Goal: Task Accomplishment & Management: Manage account settings

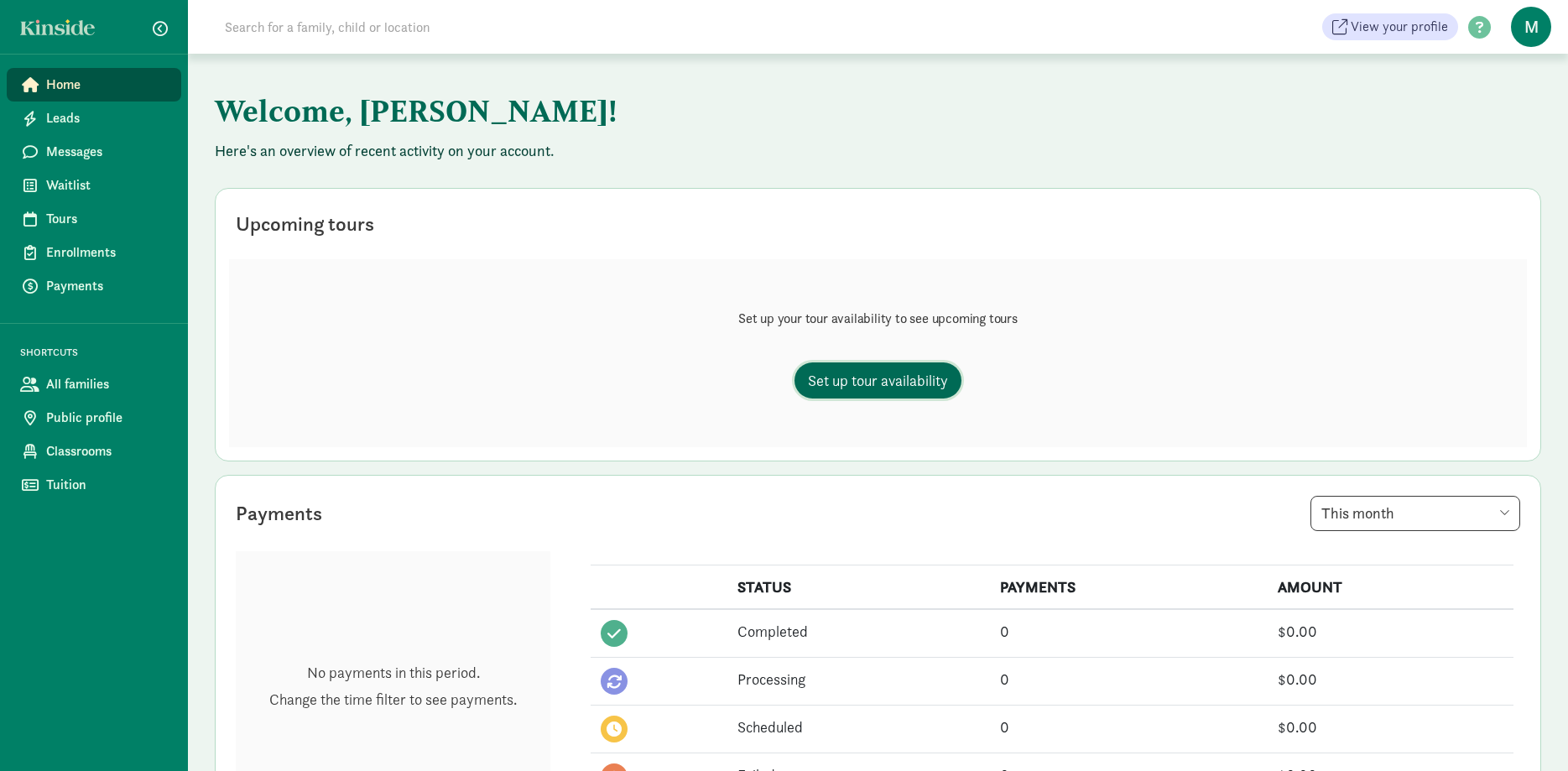
click at [900, 391] on span "Set up tour availability" at bounding box center [877, 380] width 140 height 22
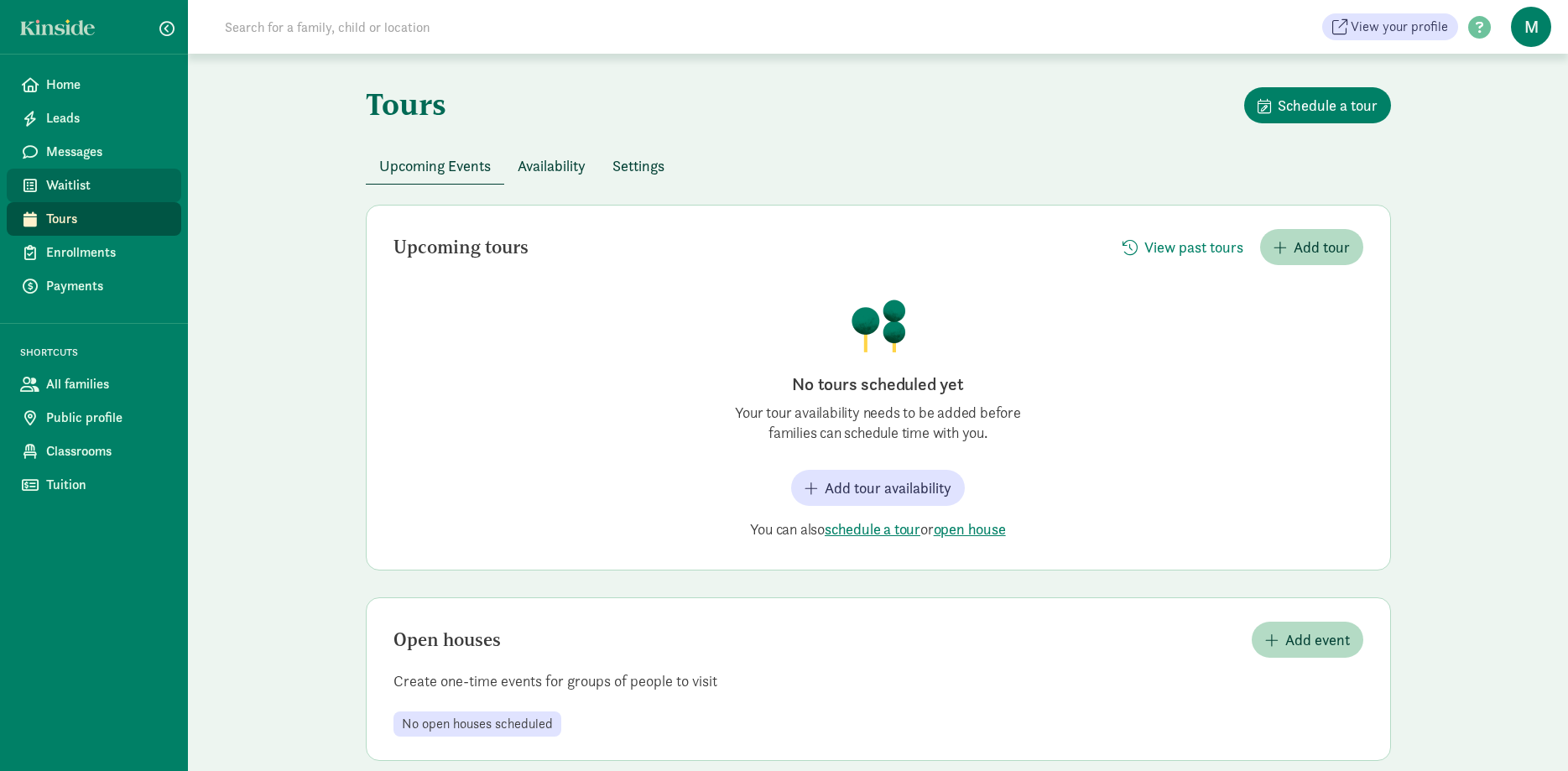
click at [89, 186] on span "Waitlist" at bounding box center [107, 186] width 122 height 20
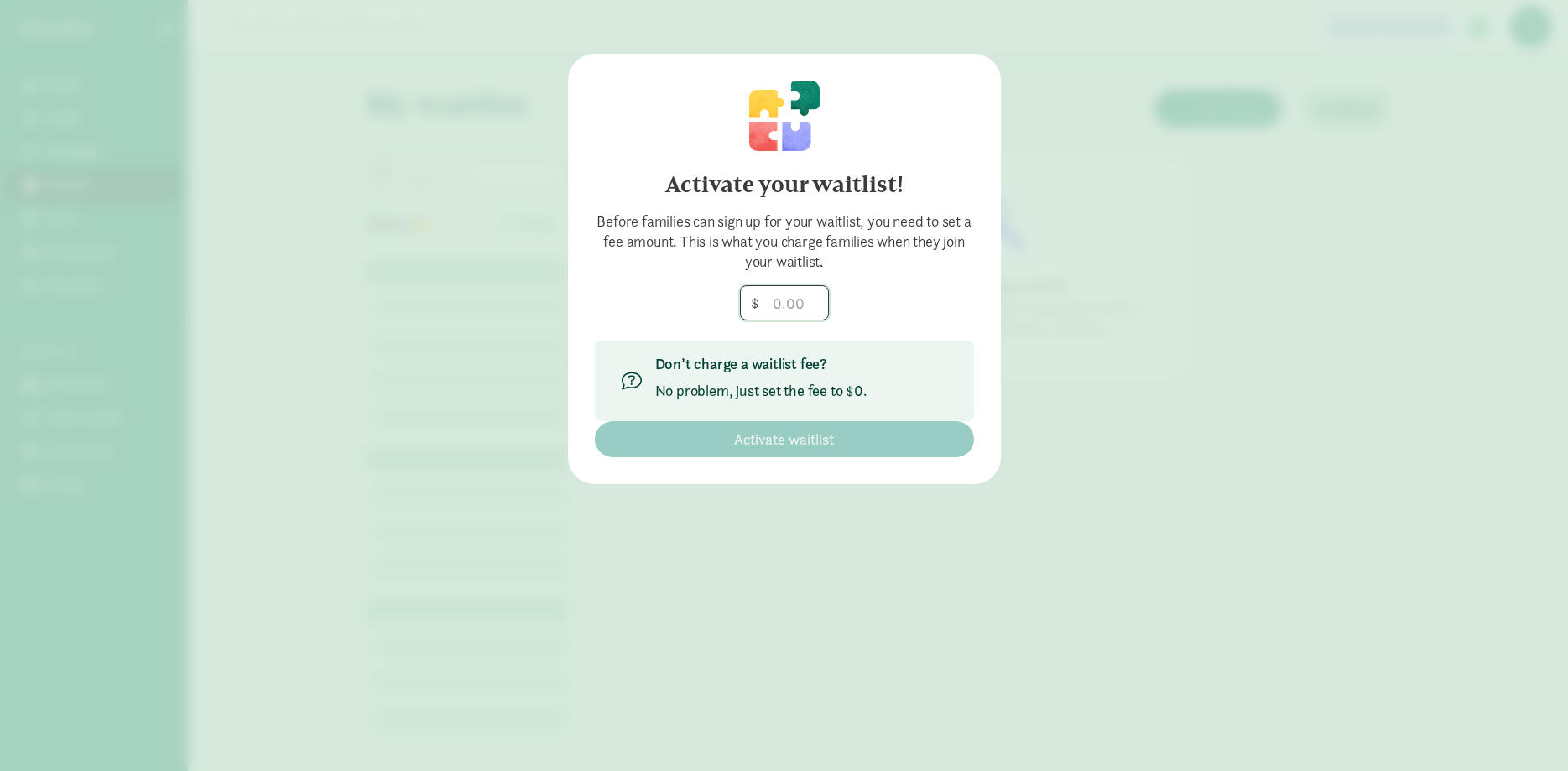
click at [772, 301] on input "number" at bounding box center [784, 302] width 87 height 33
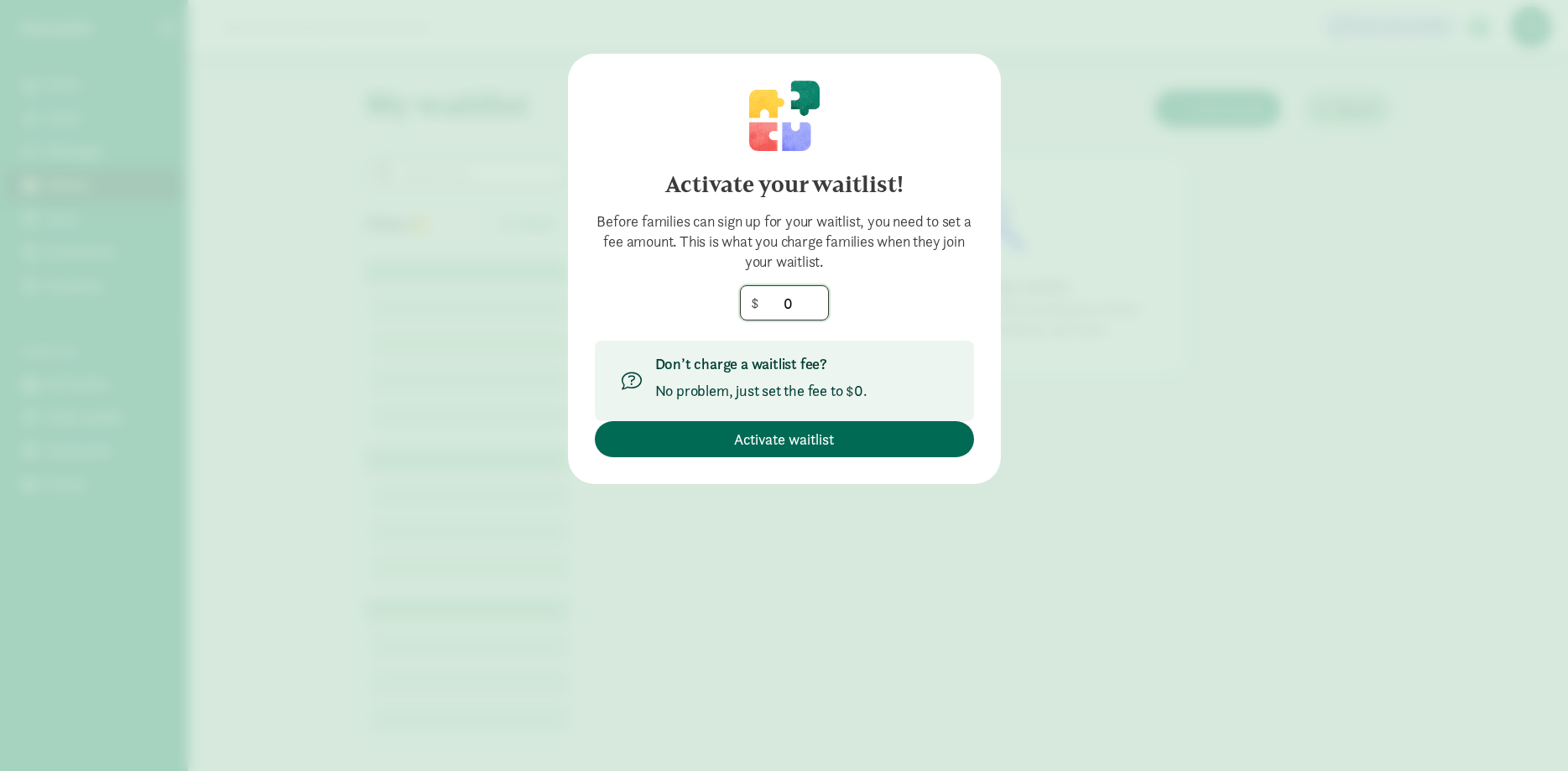
type input "0"
click at [775, 443] on span "Activate waitlist" at bounding box center [784, 439] width 100 height 22
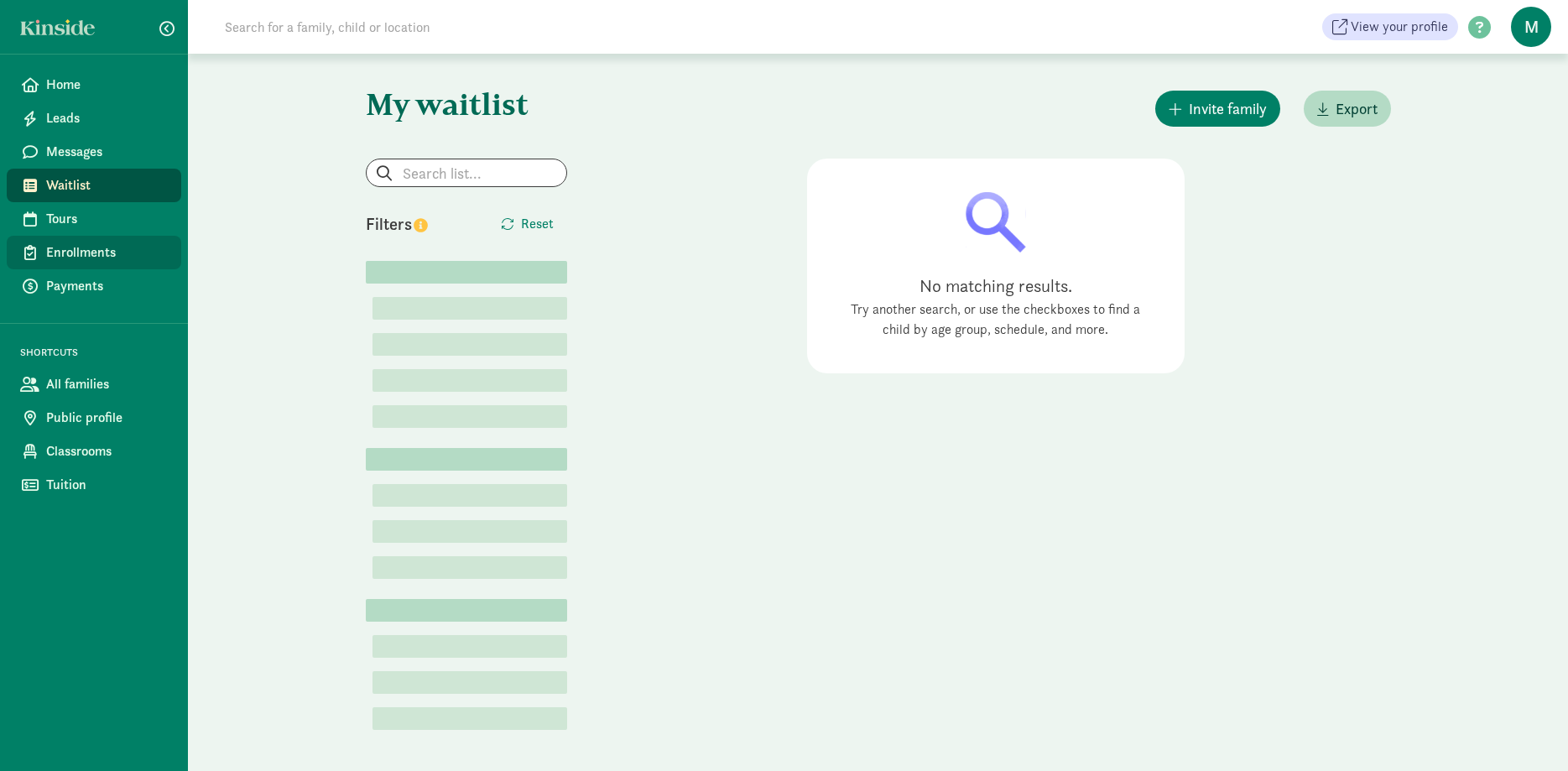
click at [84, 246] on span "Enrollments" at bounding box center [107, 252] width 122 height 20
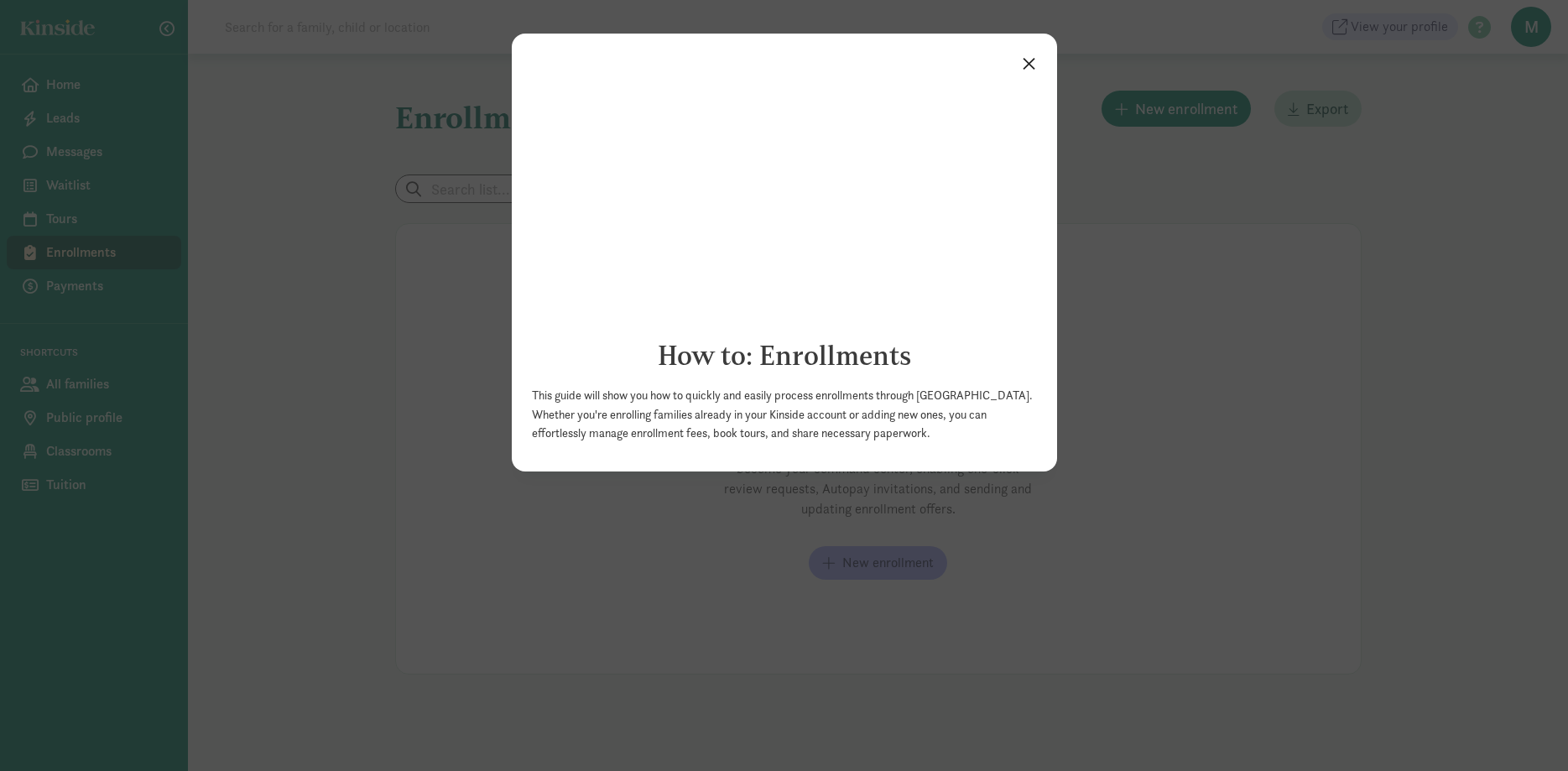
click at [1029, 62] on link "×" at bounding box center [1030, 62] width 30 height 31
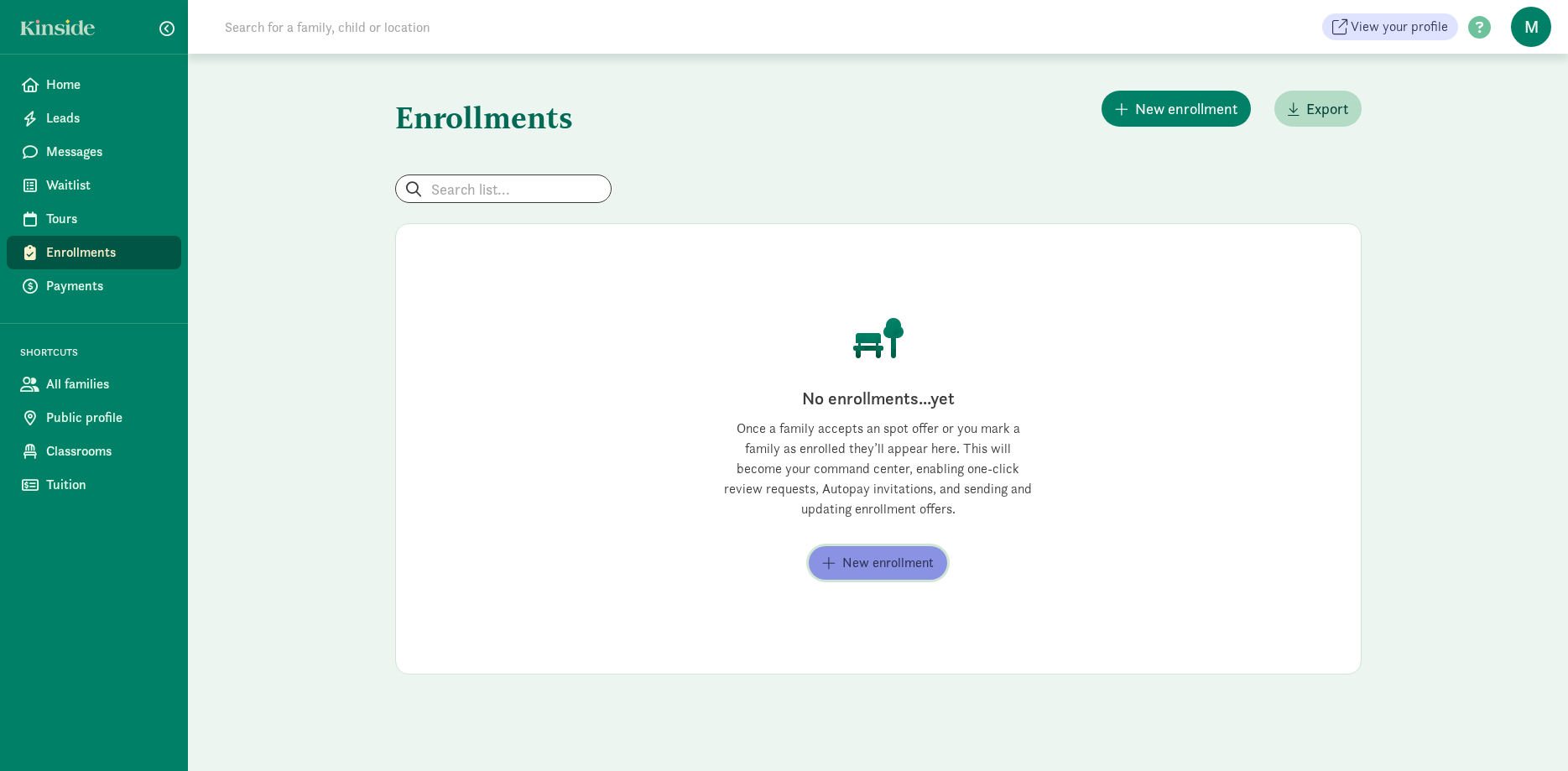
click at [910, 563] on span "New enrollment" at bounding box center [888, 563] width 92 height 20
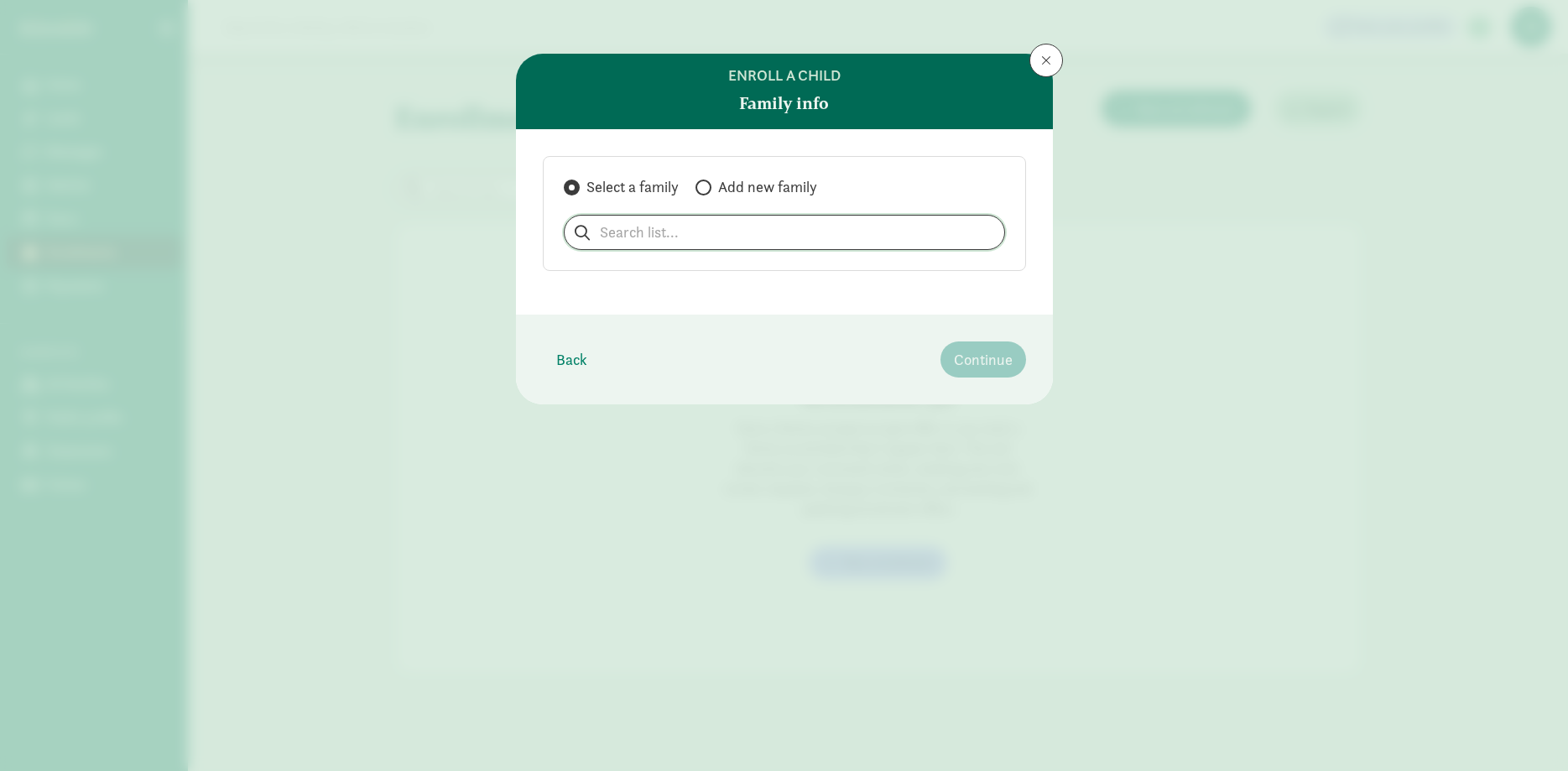
click at [805, 231] on input "search" at bounding box center [784, 232] width 440 height 33
click at [1067, 55] on div "Enroll a child Family info Select a family Add new family Back Continue" at bounding box center [784, 385] width 1568 height 771
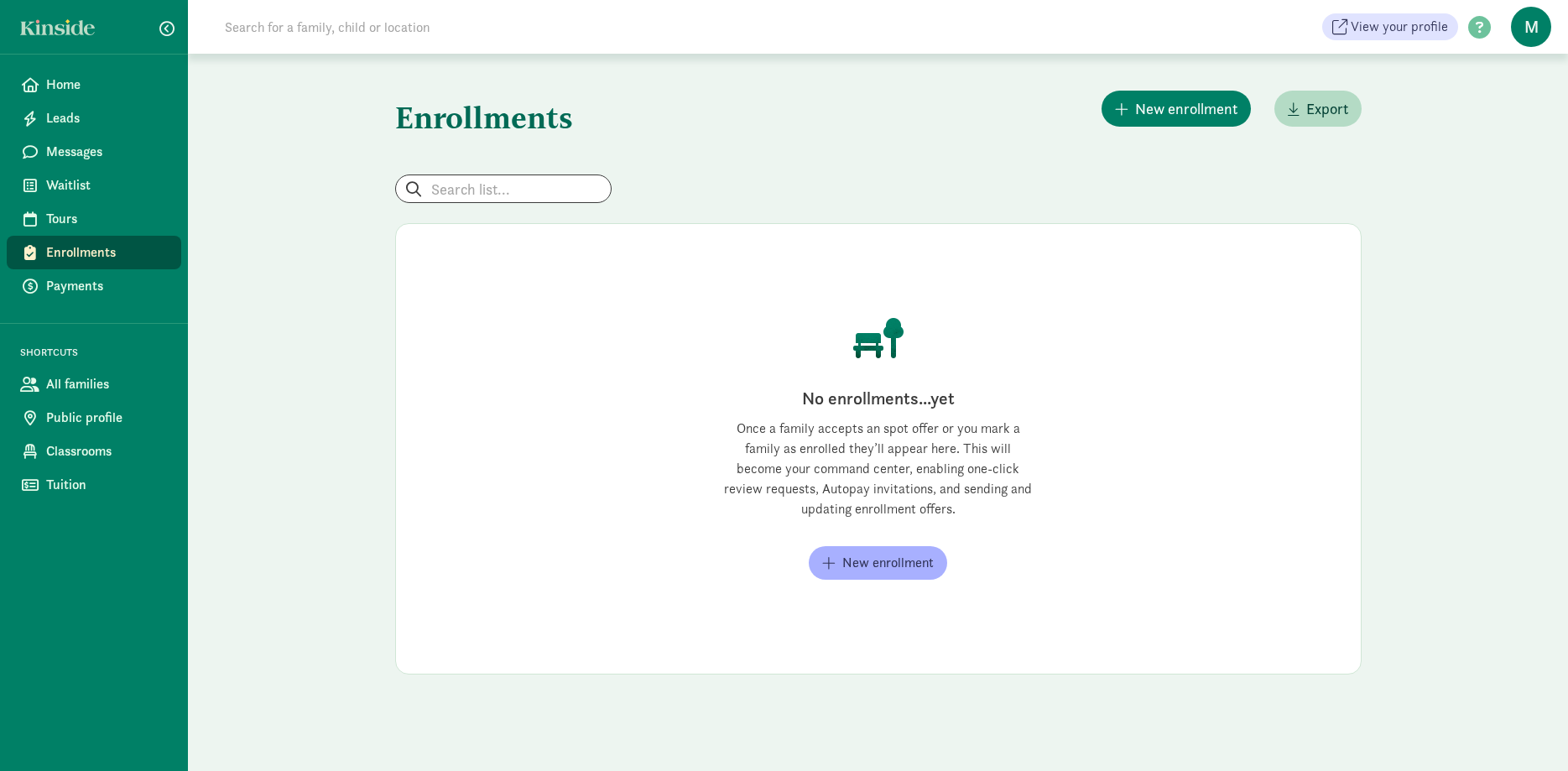
click at [1047, 64] on span at bounding box center [1046, 60] width 10 height 13
click at [68, 415] on span "Public profile" at bounding box center [107, 418] width 122 height 20
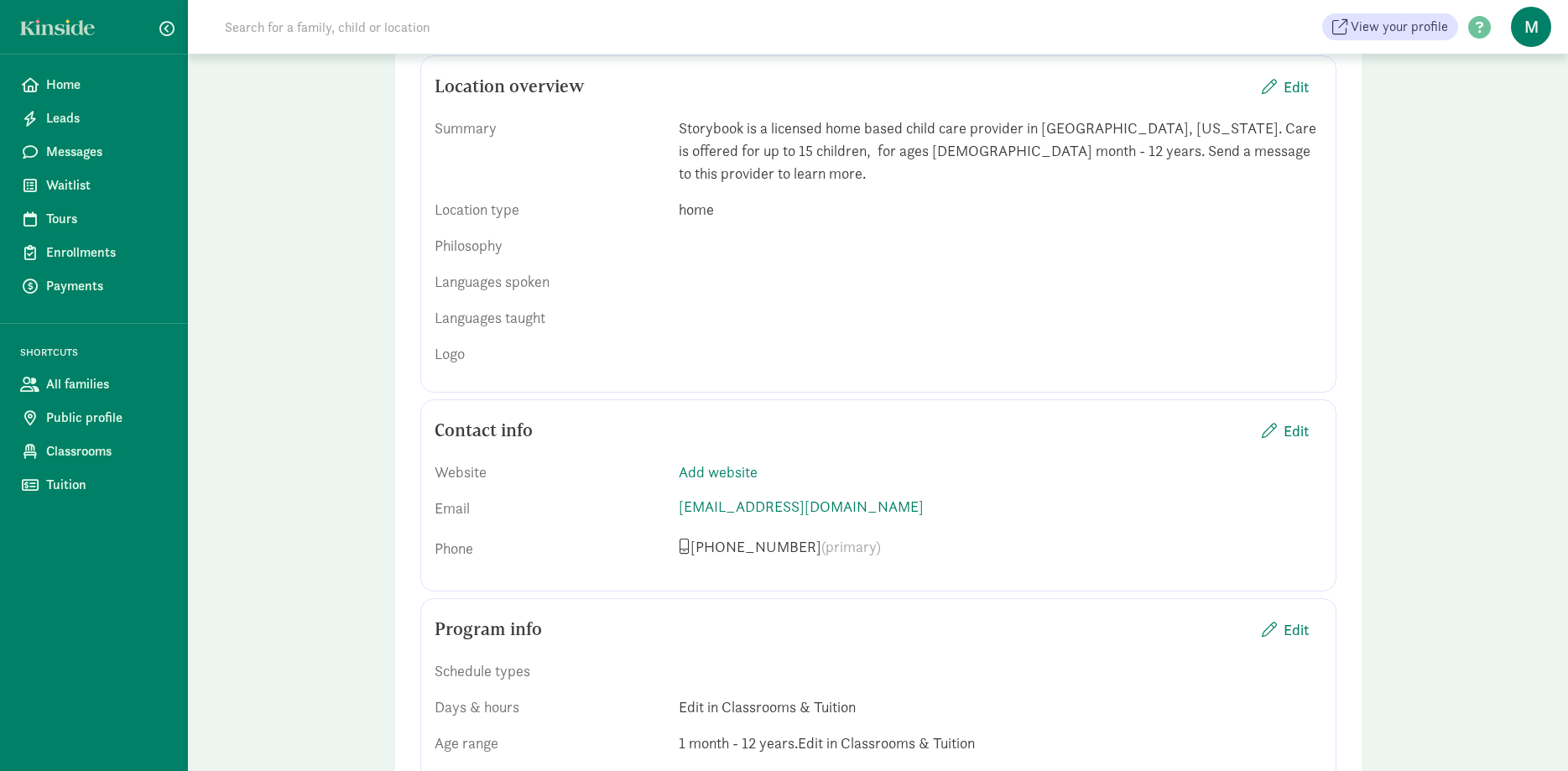
scroll to position [598, 0]
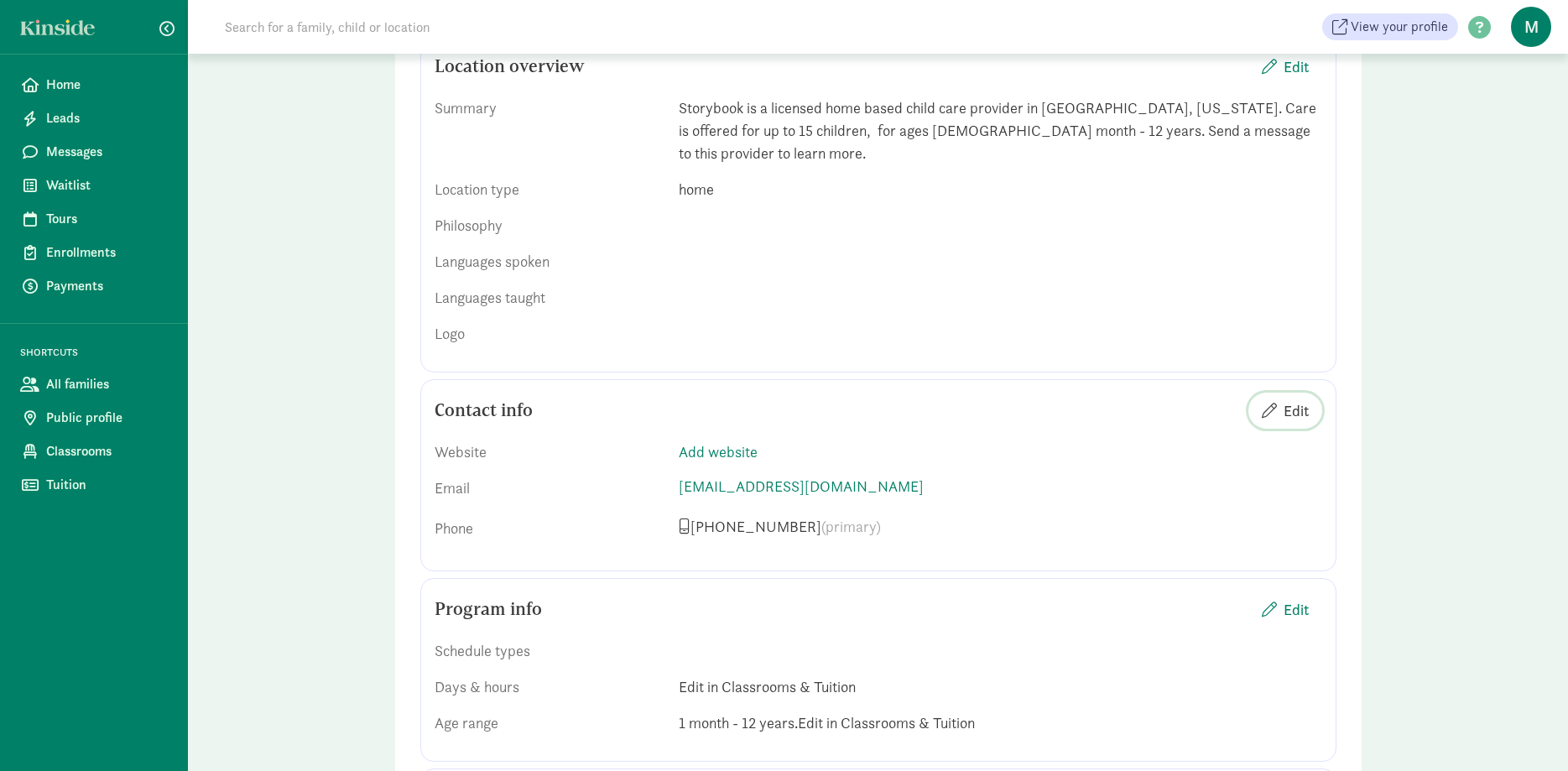
click at [1301, 399] on span "Edit" at bounding box center [1296, 410] width 25 height 22
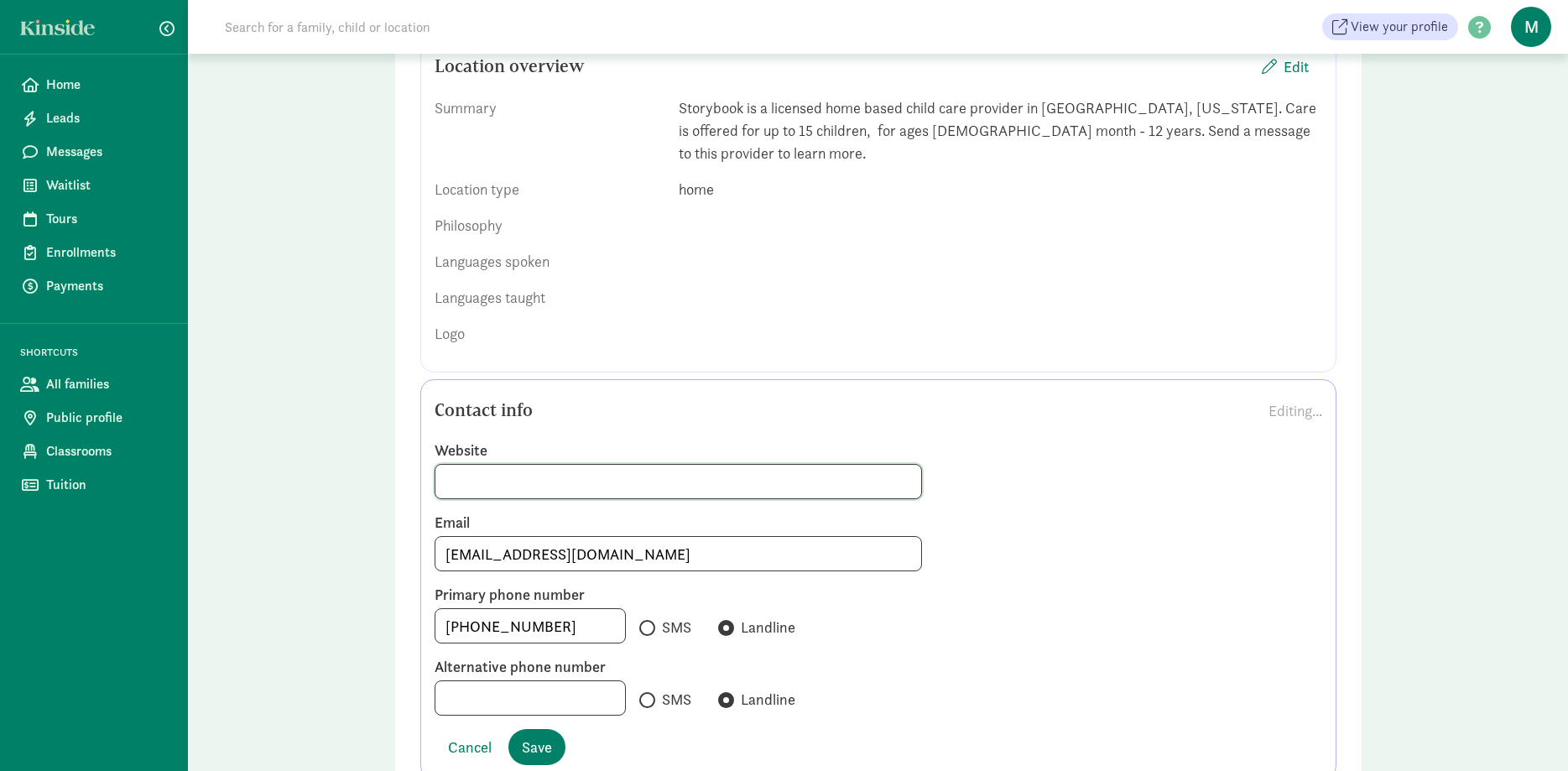
click at [571, 466] on input at bounding box center [679, 482] width 486 height 33
type input "storybookbozeman.com"
drag, startPoint x: 549, startPoint y: 598, endPoint x: 416, endPoint y: 603, distance: 133.1
click at [435, 609] on input "+14065807767" at bounding box center [530, 625] width 189 height 33
click at [452, 609] on input "14062193923" at bounding box center [530, 625] width 189 height 33
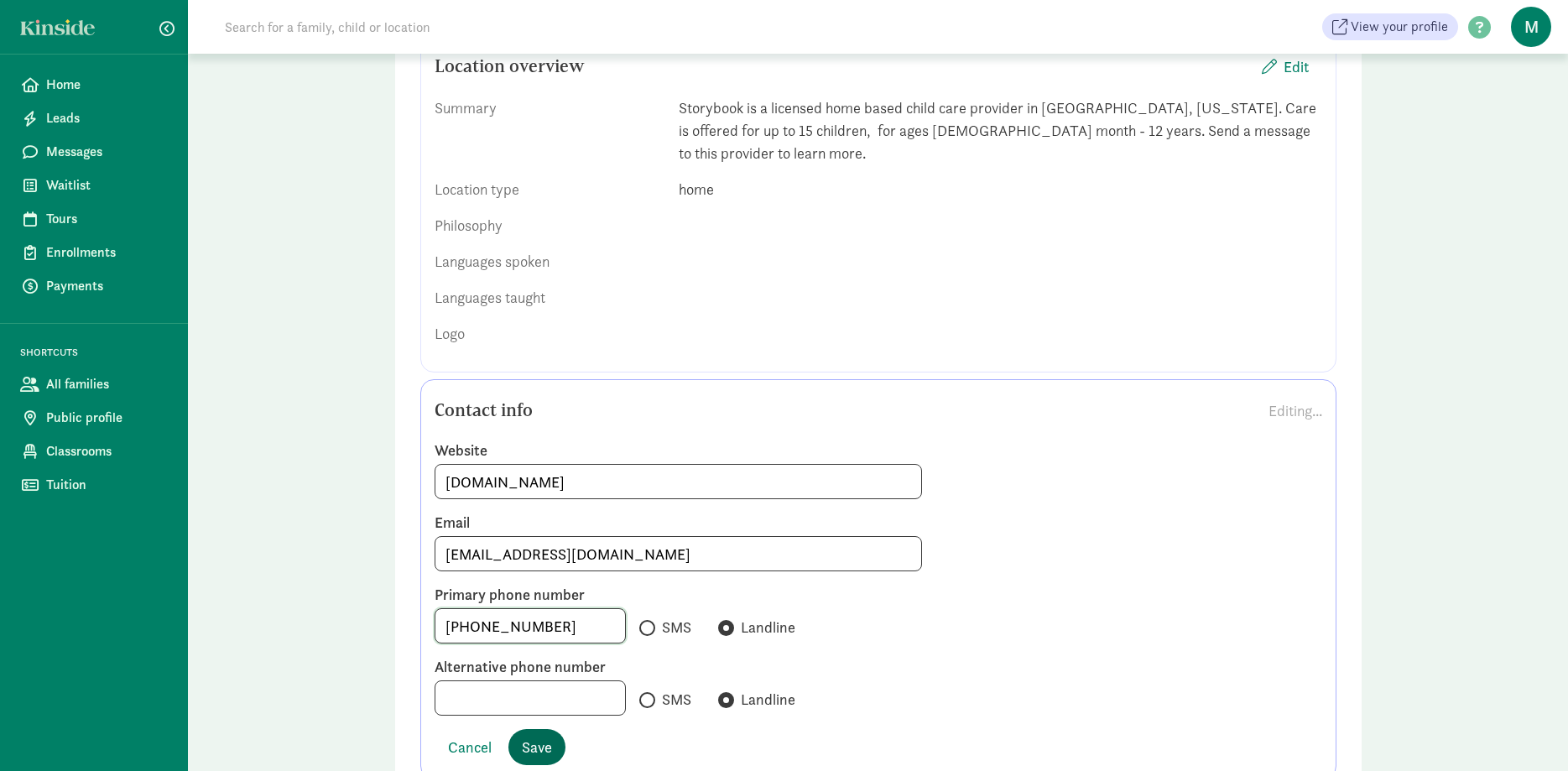
type input "1(406)219-3923"
click at [514, 728] on button "Save" at bounding box center [537, 746] width 57 height 36
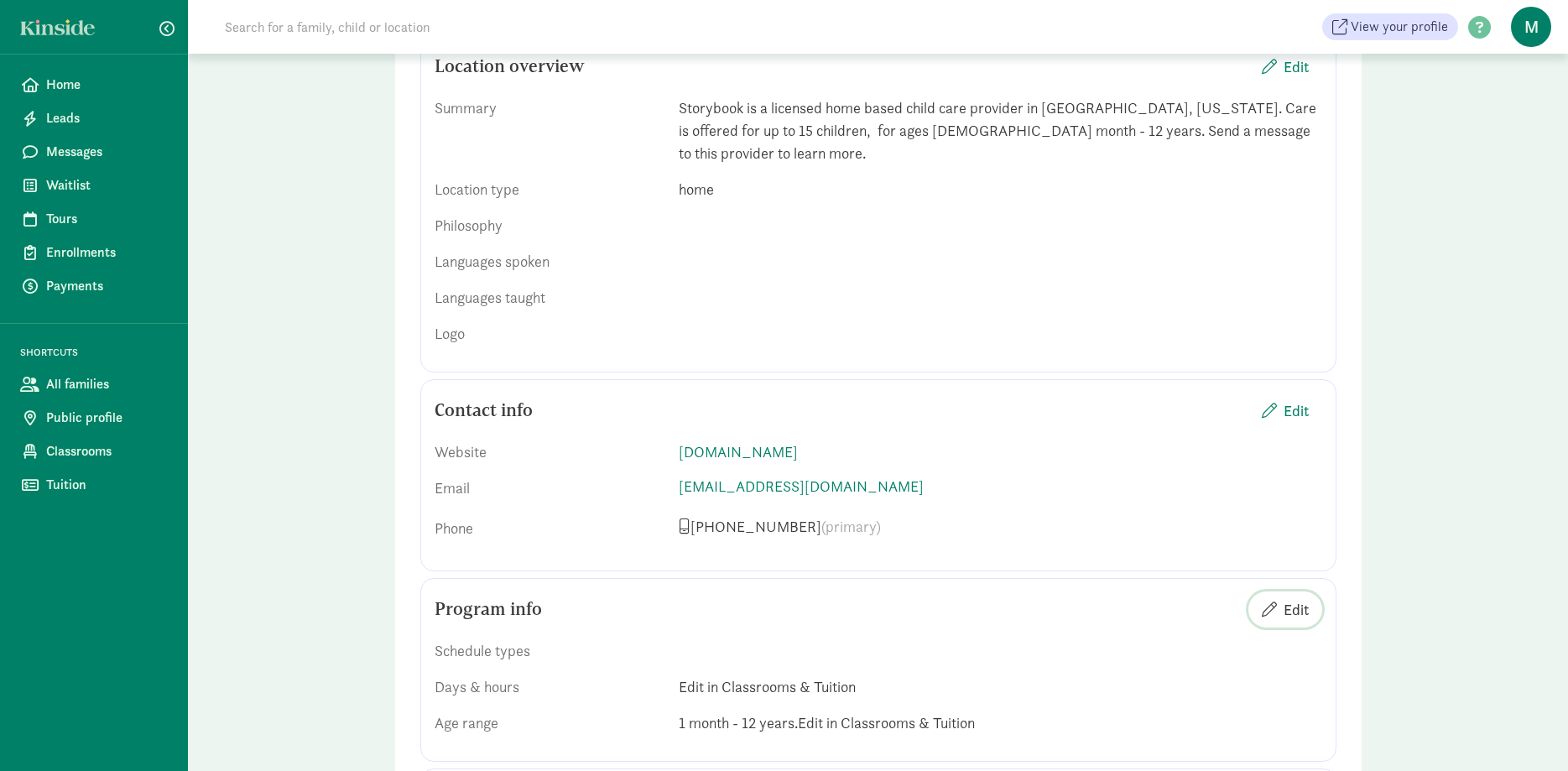
click at [1291, 598] on span "Edit" at bounding box center [1296, 609] width 25 height 22
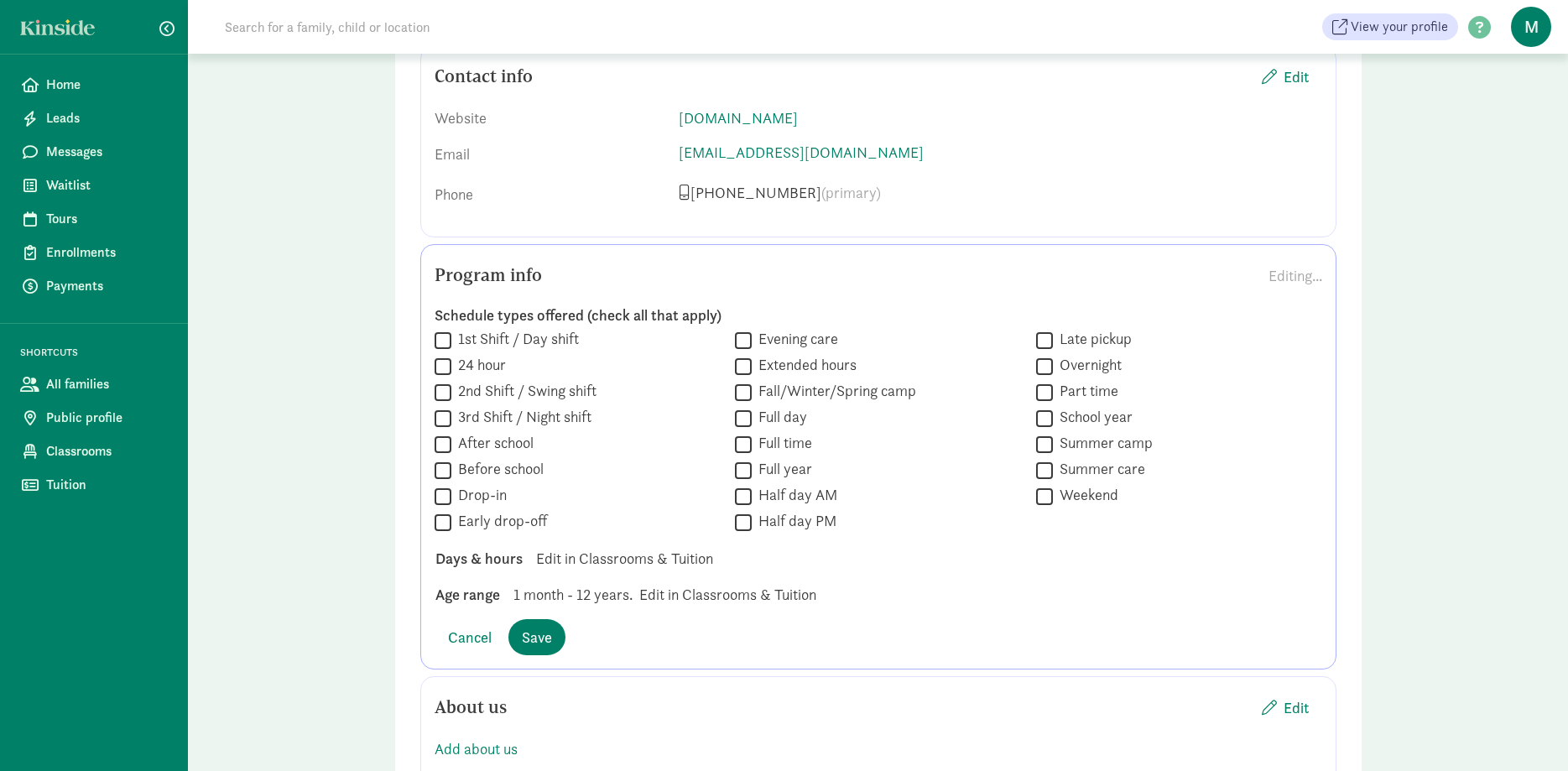
scroll to position [941, 0]
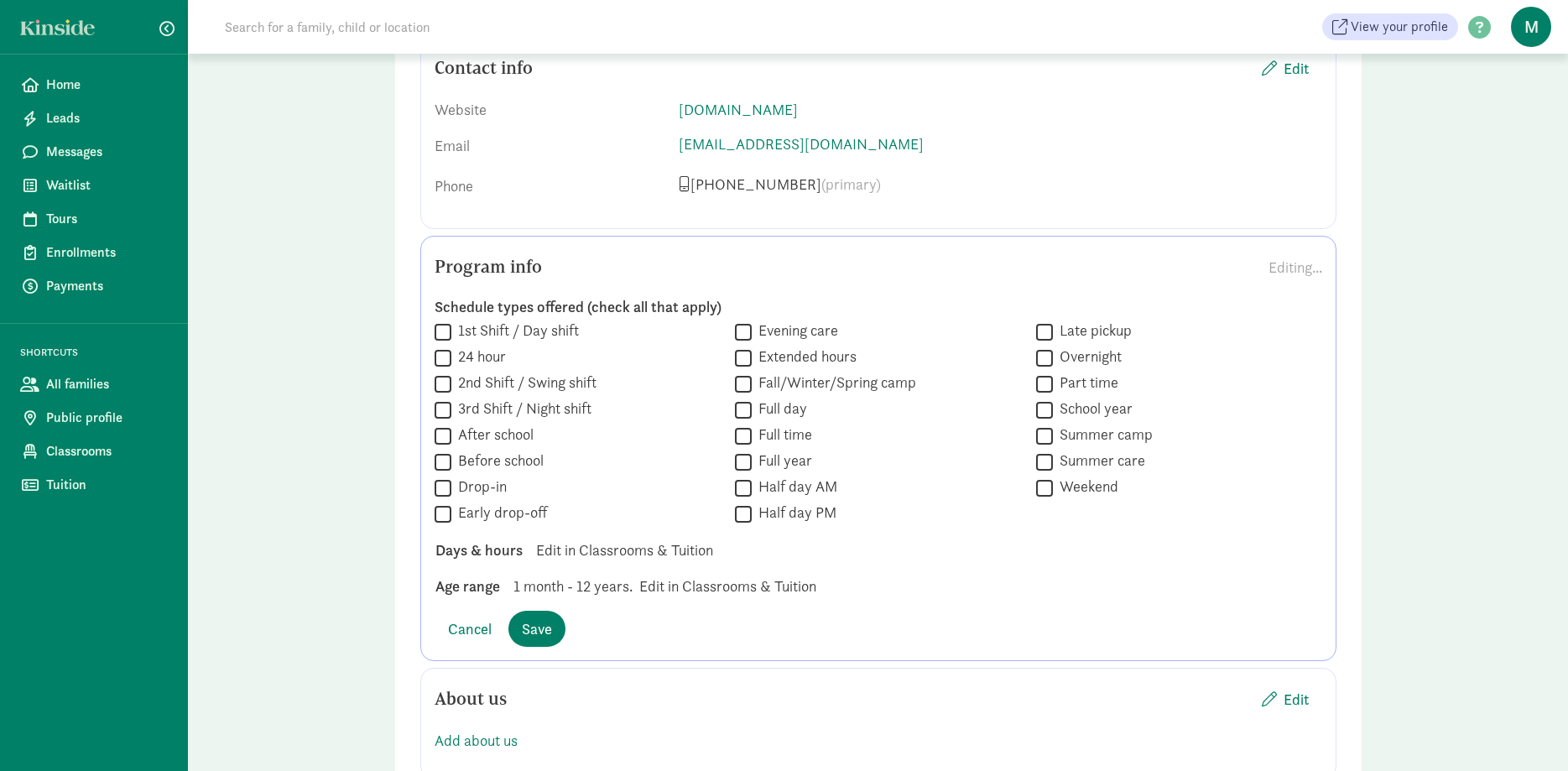
click at [743, 398] on input "Full day" at bounding box center [744, 409] width 17 height 22
checkbox input "true"
click at [743, 424] on input "Full time" at bounding box center [744, 435] width 17 height 22
checkbox input "true"
click at [743, 450] on input "Full year" at bounding box center [744, 461] width 17 height 22
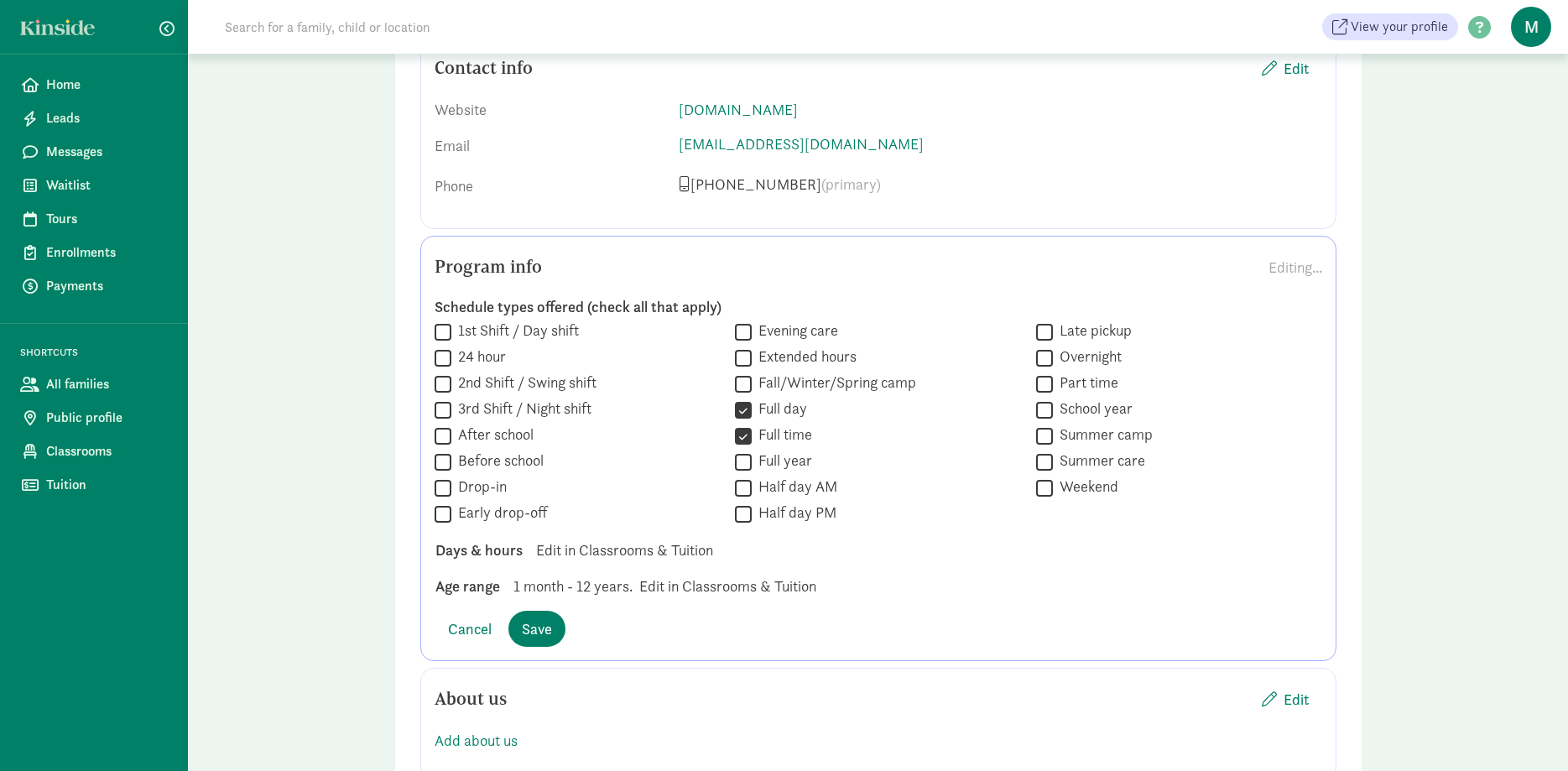
checkbox input "true"
click at [743, 476] on input "Half day AM" at bounding box center [744, 487] width 17 height 22
checkbox input "true"
click at [1047, 372] on input "Part time" at bounding box center [1044, 383] width 17 height 22
checkbox input "true"
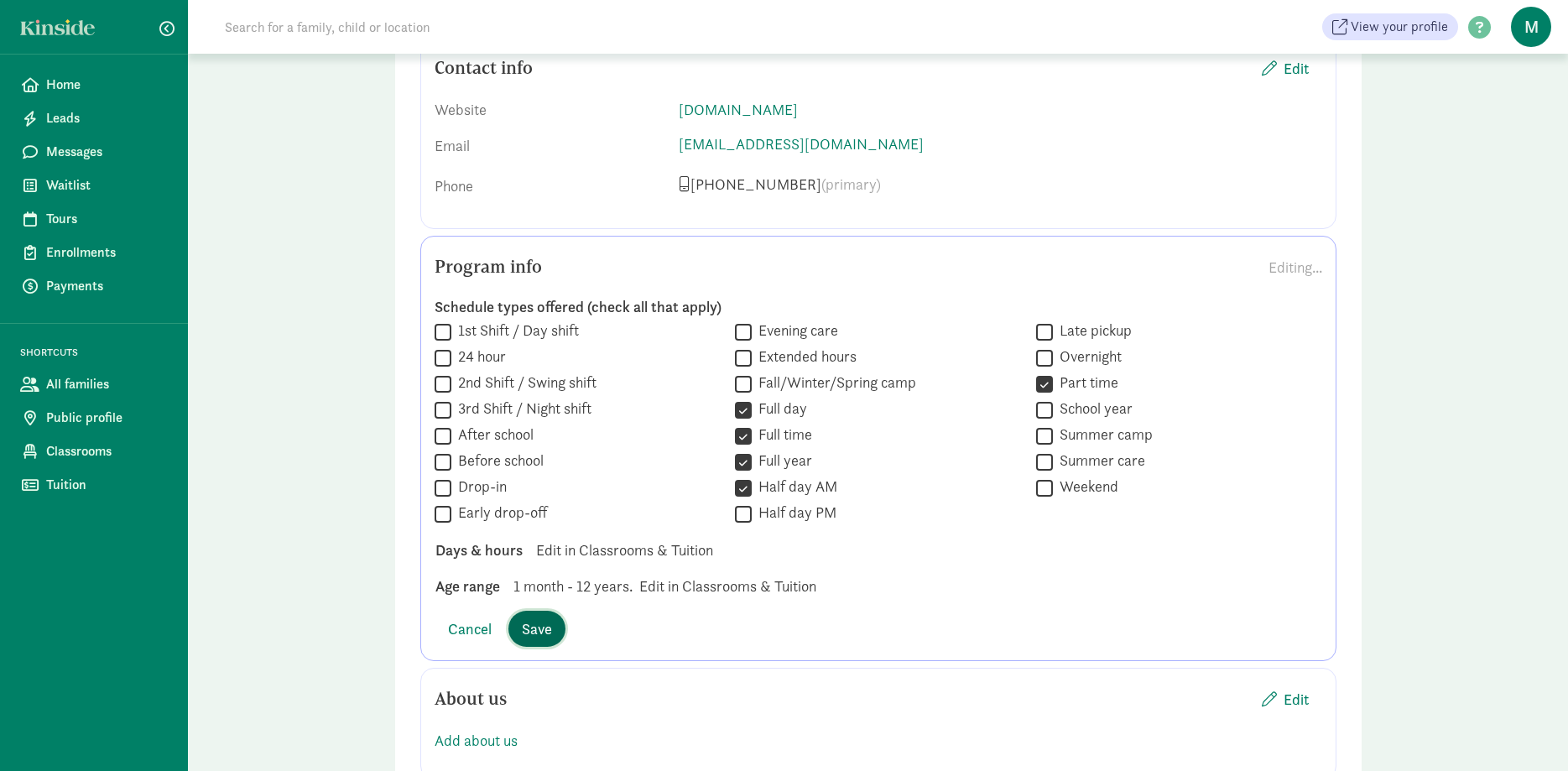
click at [545, 617] on span "Save" at bounding box center [537, 628] width 31 height 22
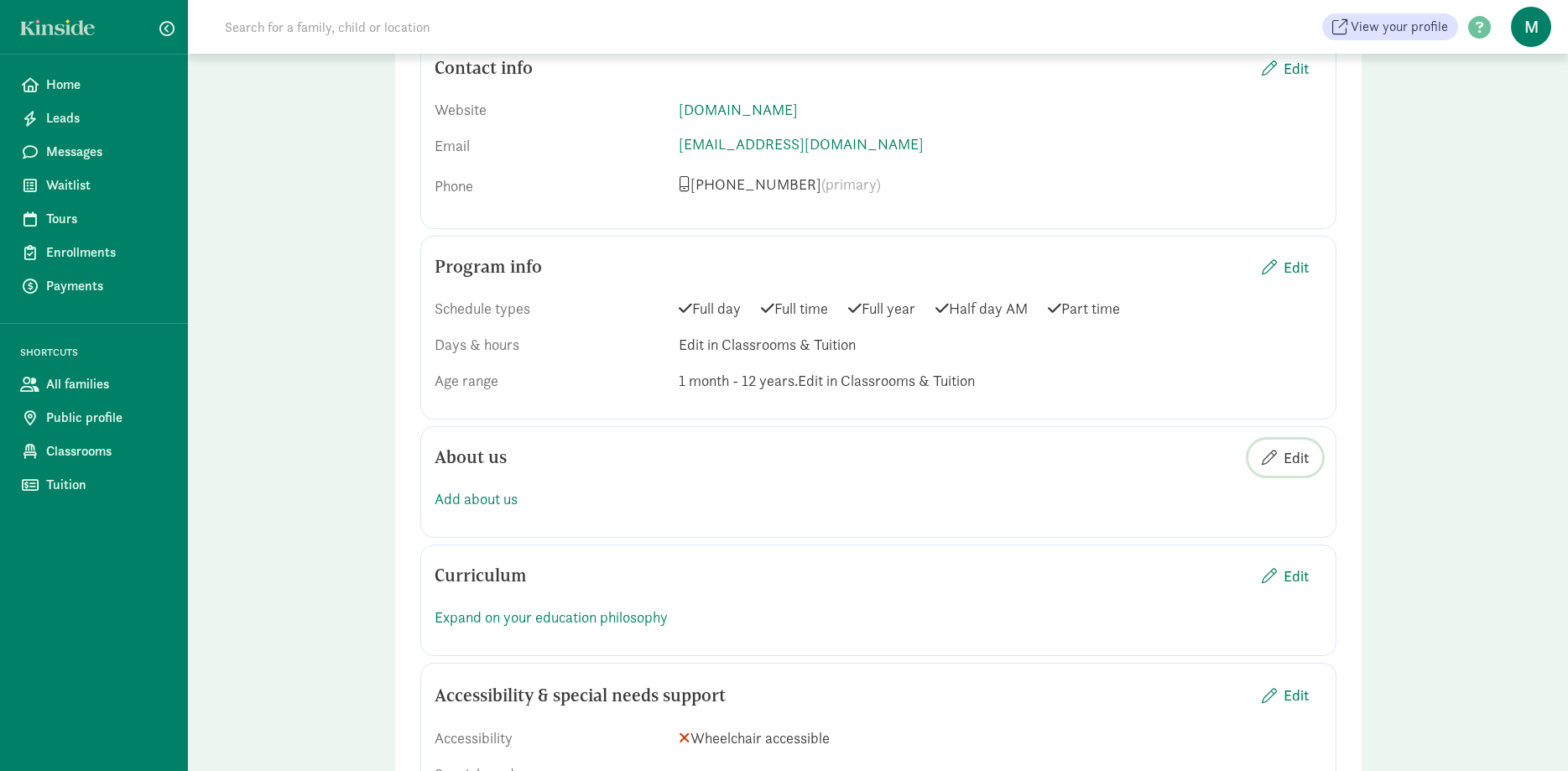
click at [1302, 446] on span "Edit" at bounding box center [1296, 457] width 25 height 22
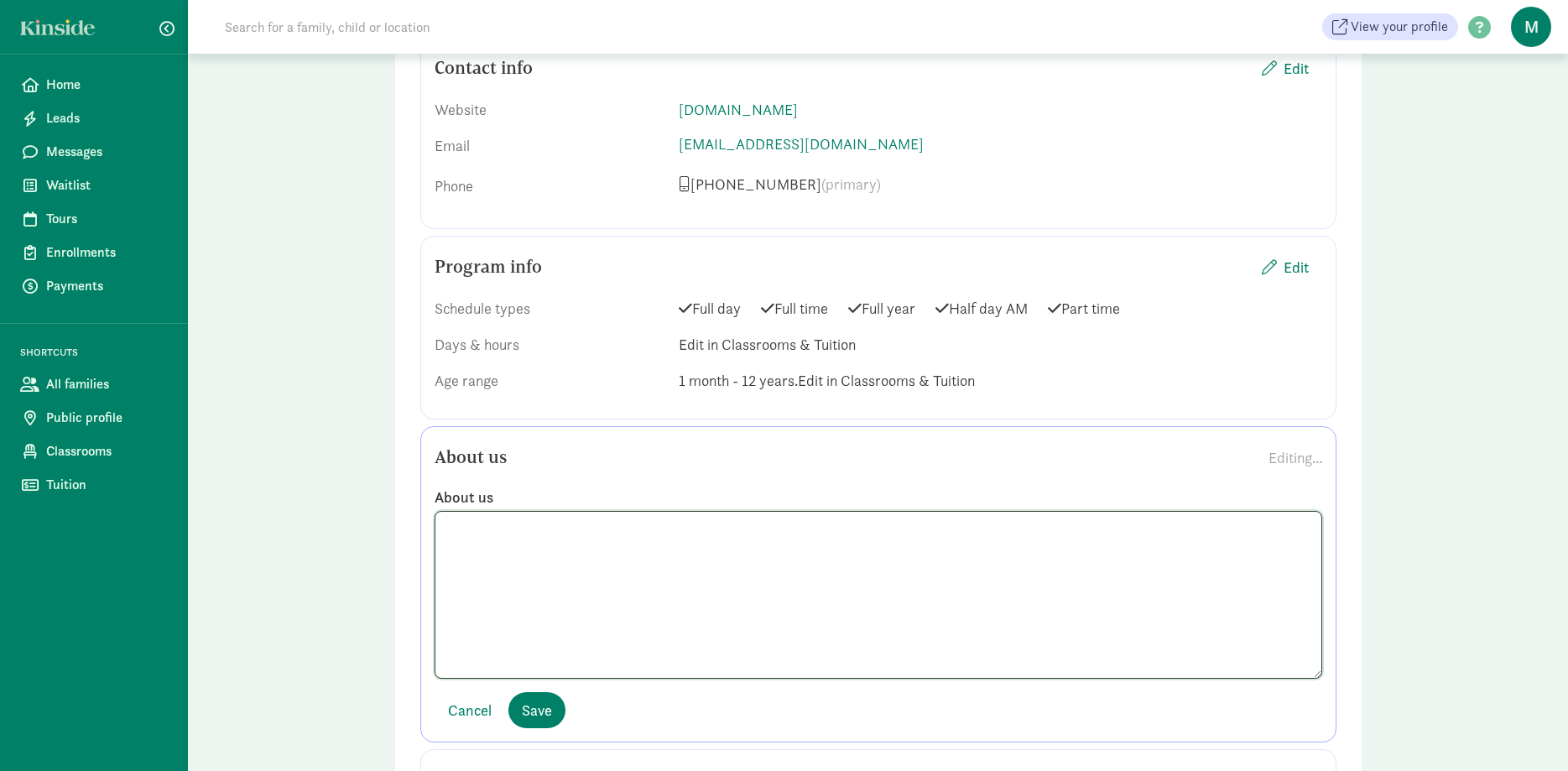
click at [536, 510] on textarea at bounding box center [878, 594] width 888 height 168
paste textarea "Hello and Welcome to Storybook! Dedicated to providing high quality education a…"
drag, startPoint x: 743, startPoint y: 502, endPoint x: 429, endPoint y: 508, distance: 314.1
click at [434, 510] on textarea "Hello and Welcome to Storybook! Dedicated to providing high quality education a…" at bounding box center [878, 594] width 888 height 168
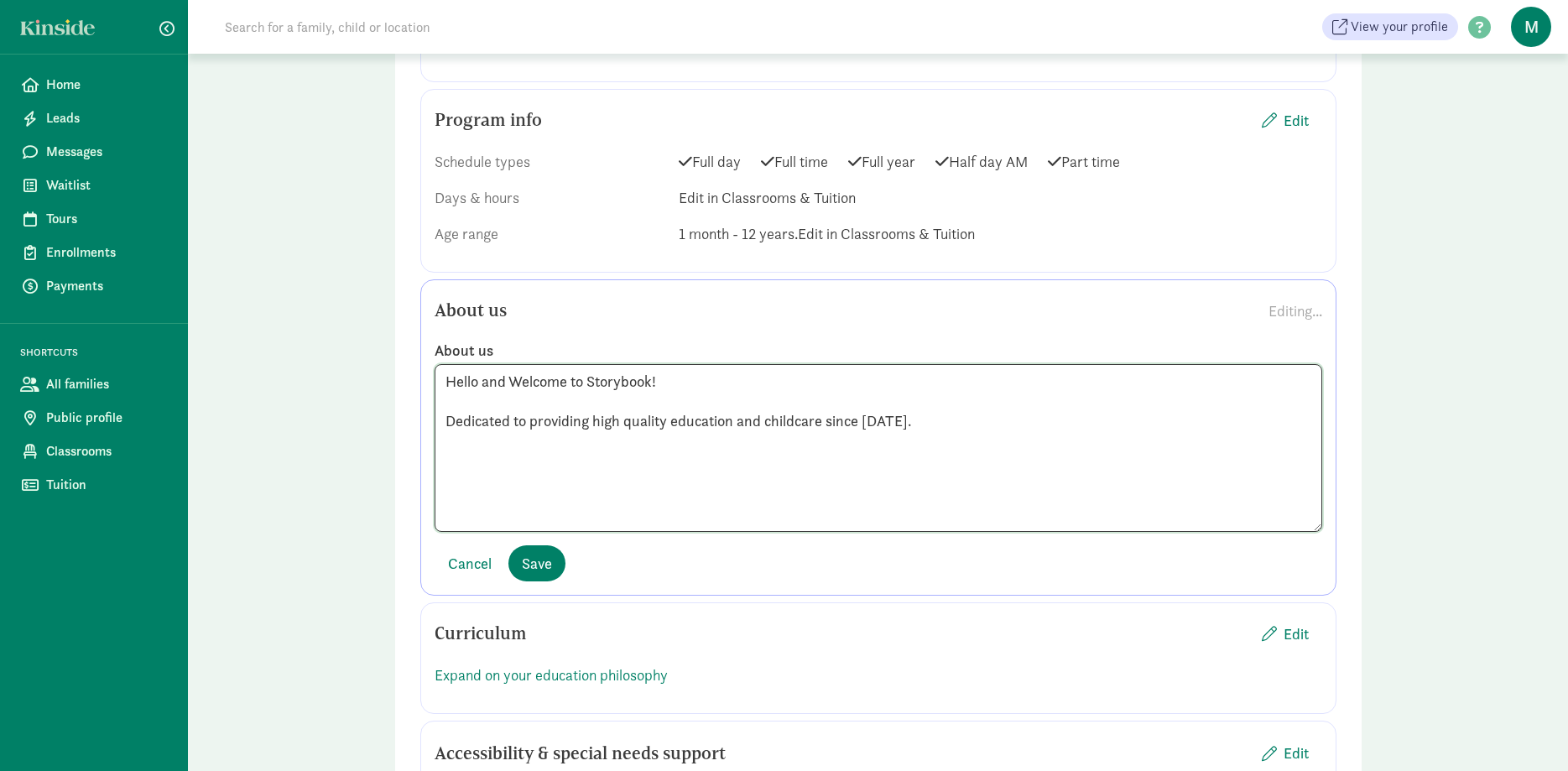
scroll to position [1112, 0]
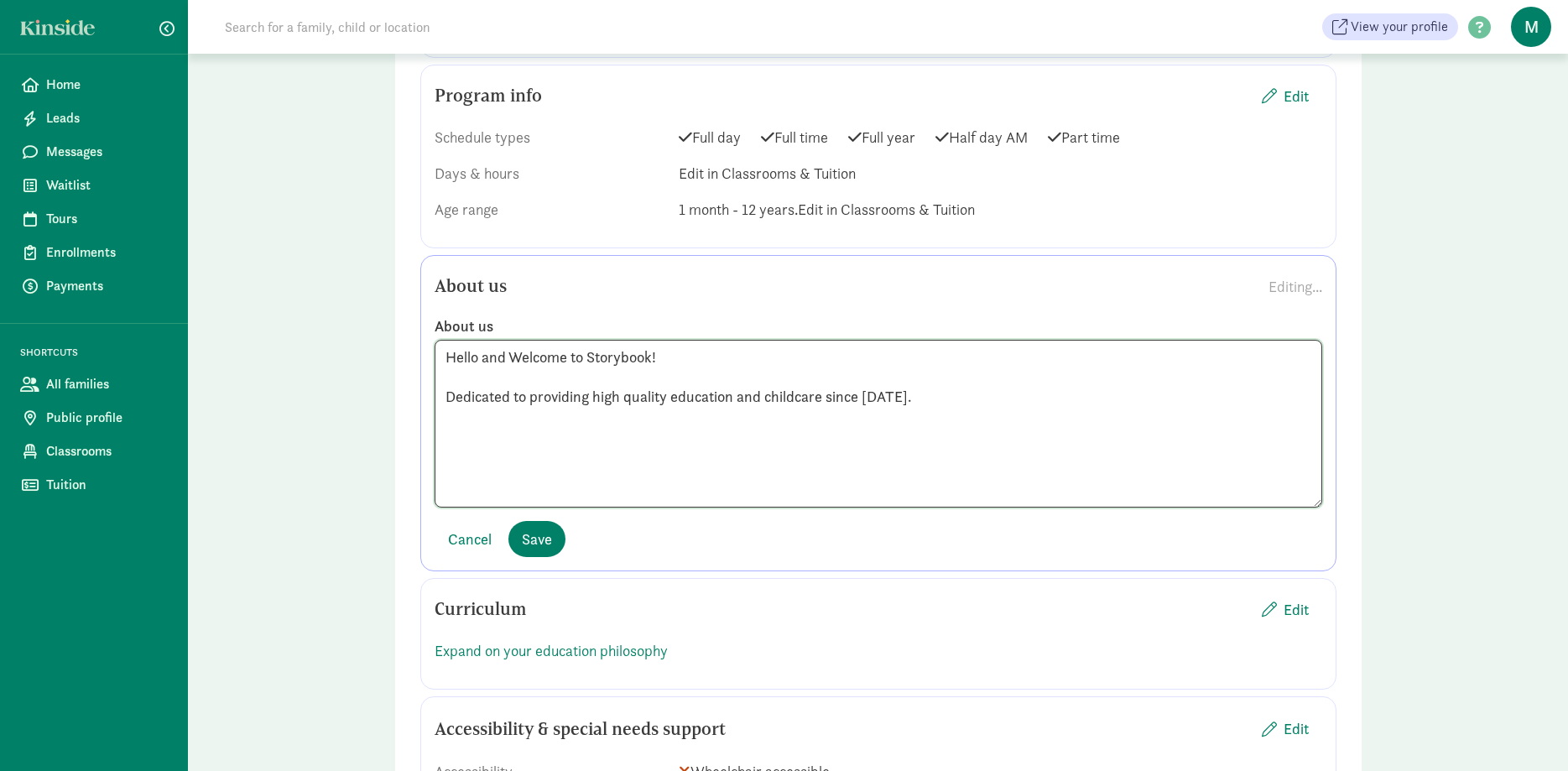
click at [448, 405] on textarea "Hello and Welcome to Storybook! Dedicated to providing high quality education a…" at bounding box center [878, 423] width 888 height 168
click at [943, 381] on textarea "Hello and Welcome to Storybook! Dedicated to providing high quality education a…" at bounding box center [878, 423] width 888 height 168
paste textarea "schedule-icon.png Flexible Schedule Options Hours of Operation FULL DAY: 730am-…"
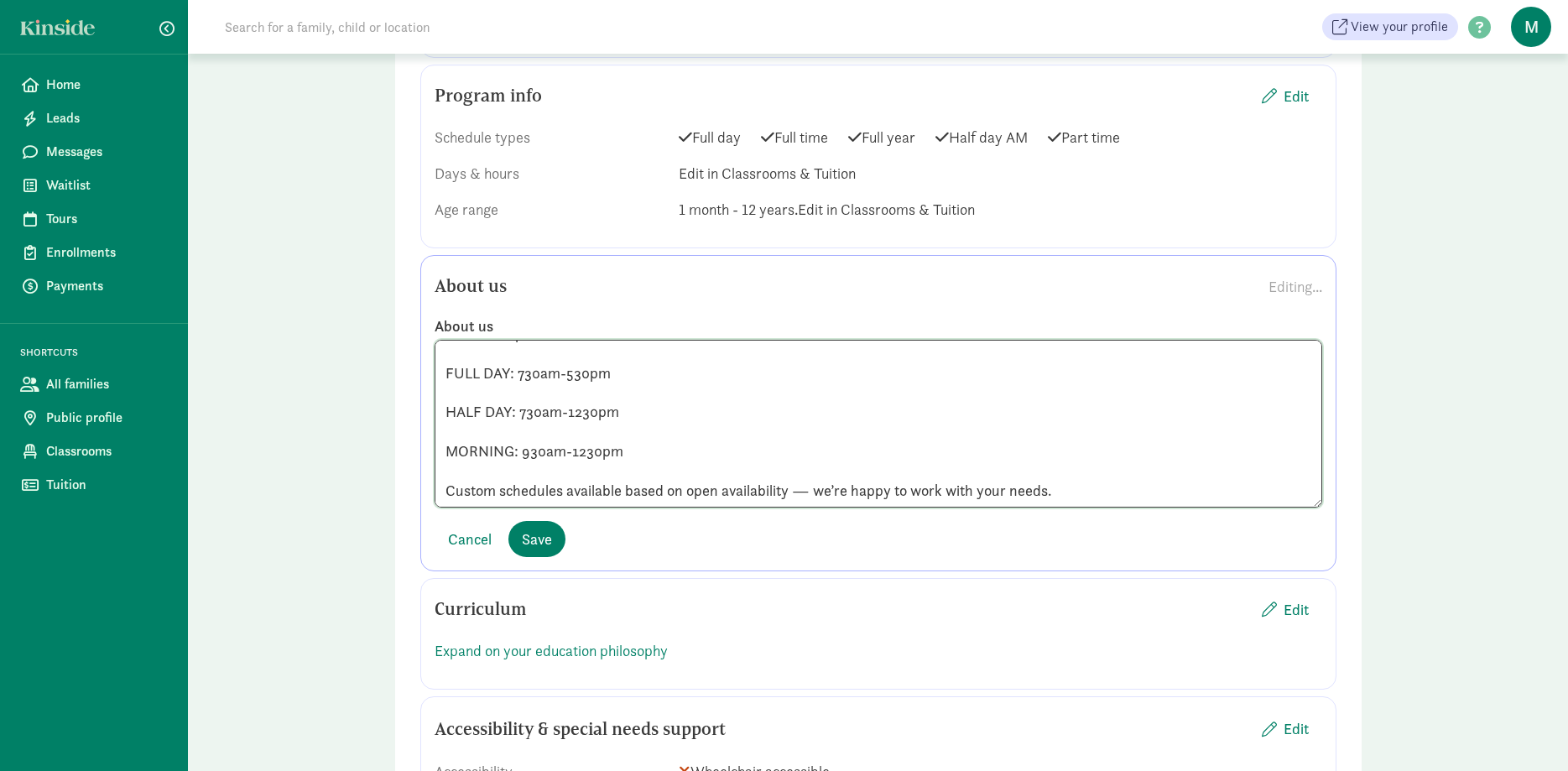
paste textarea "Well Balanced and Healthy Meals Included We provide well-balanced, nutritious m…"
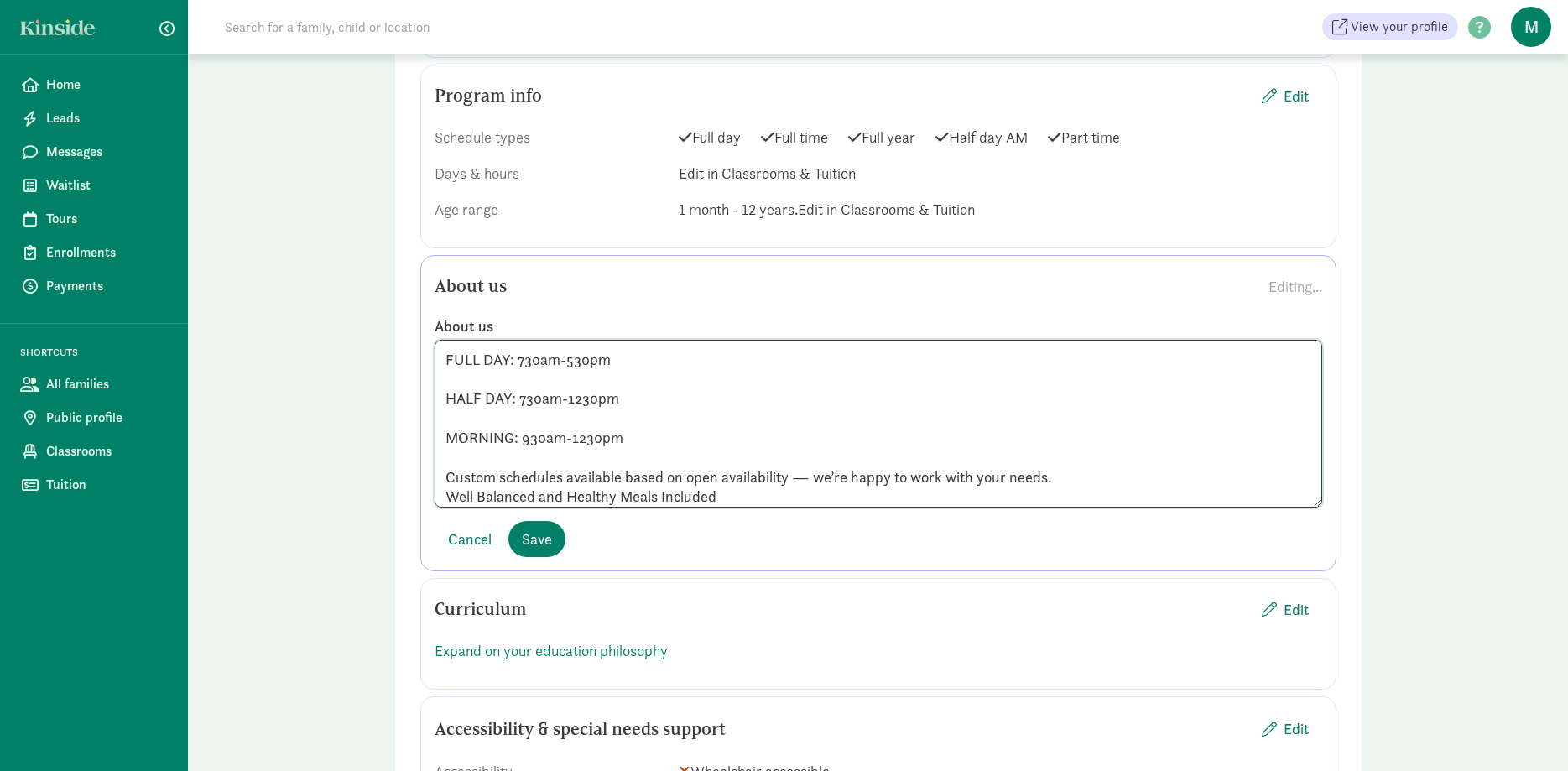
scroll to position [233, 0]
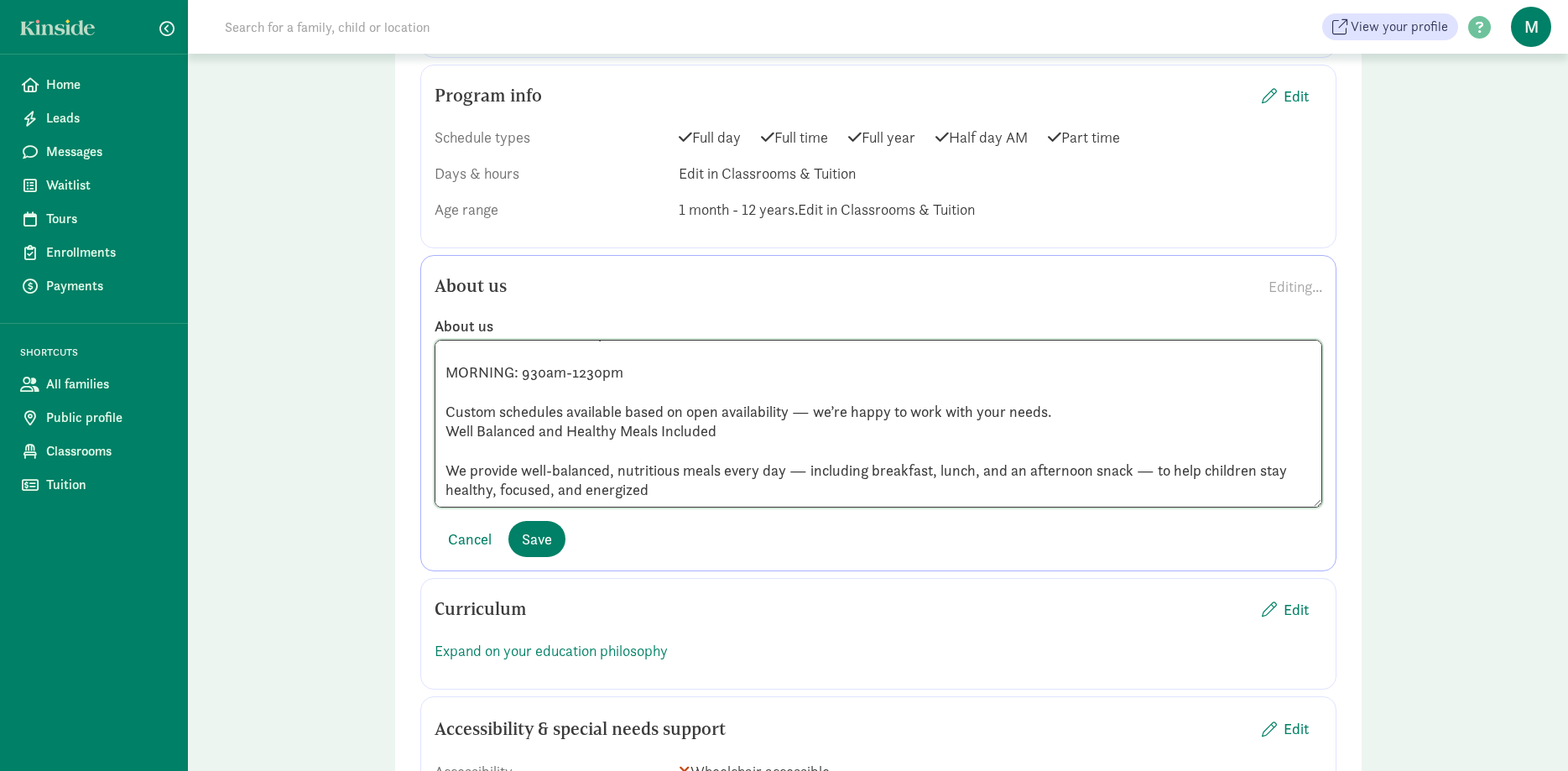
paste textarea "Developmentally Appropriate Curriculum We provide three levels of daily lessons…"
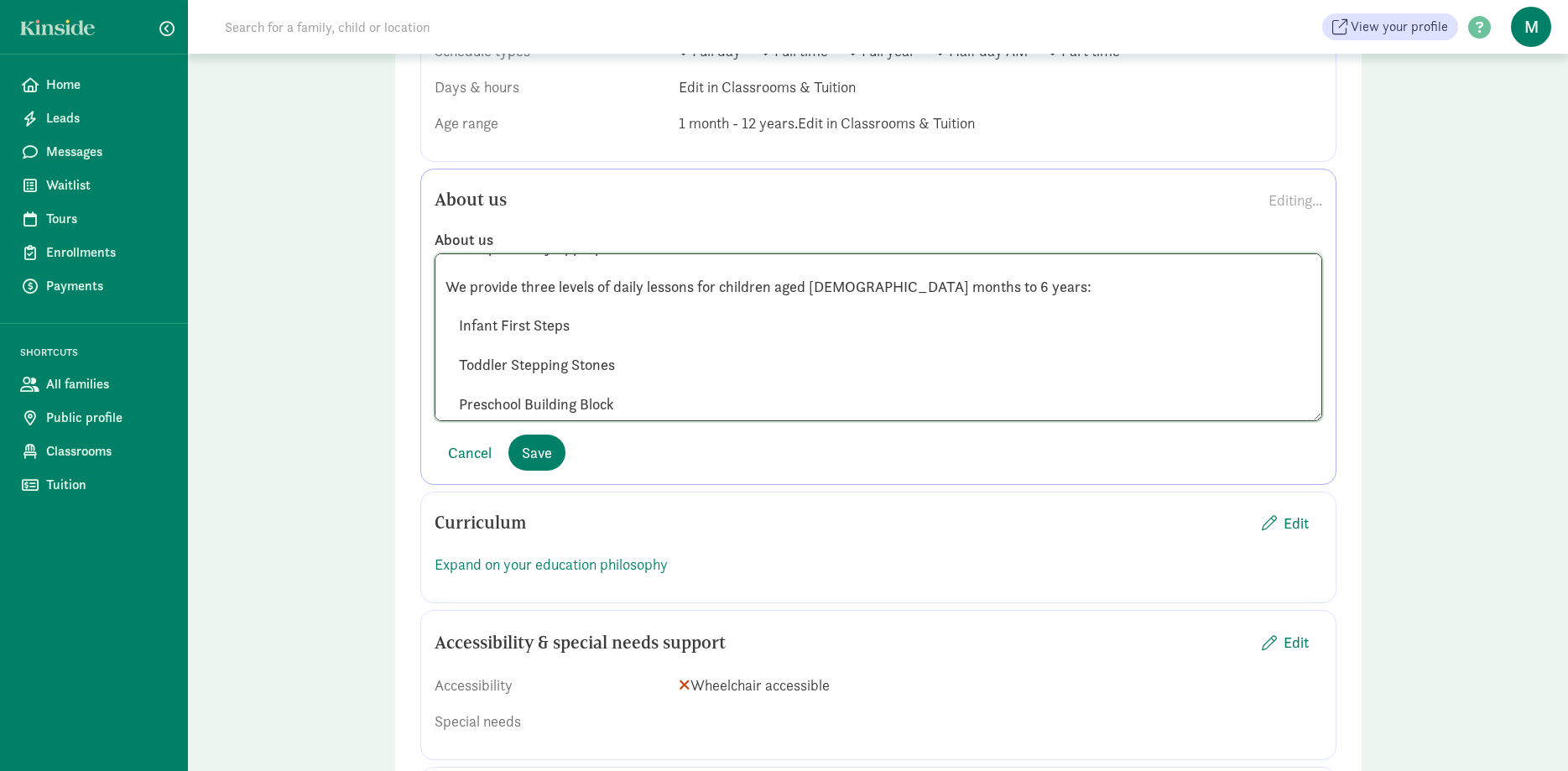
scroll to position [1283, 0]
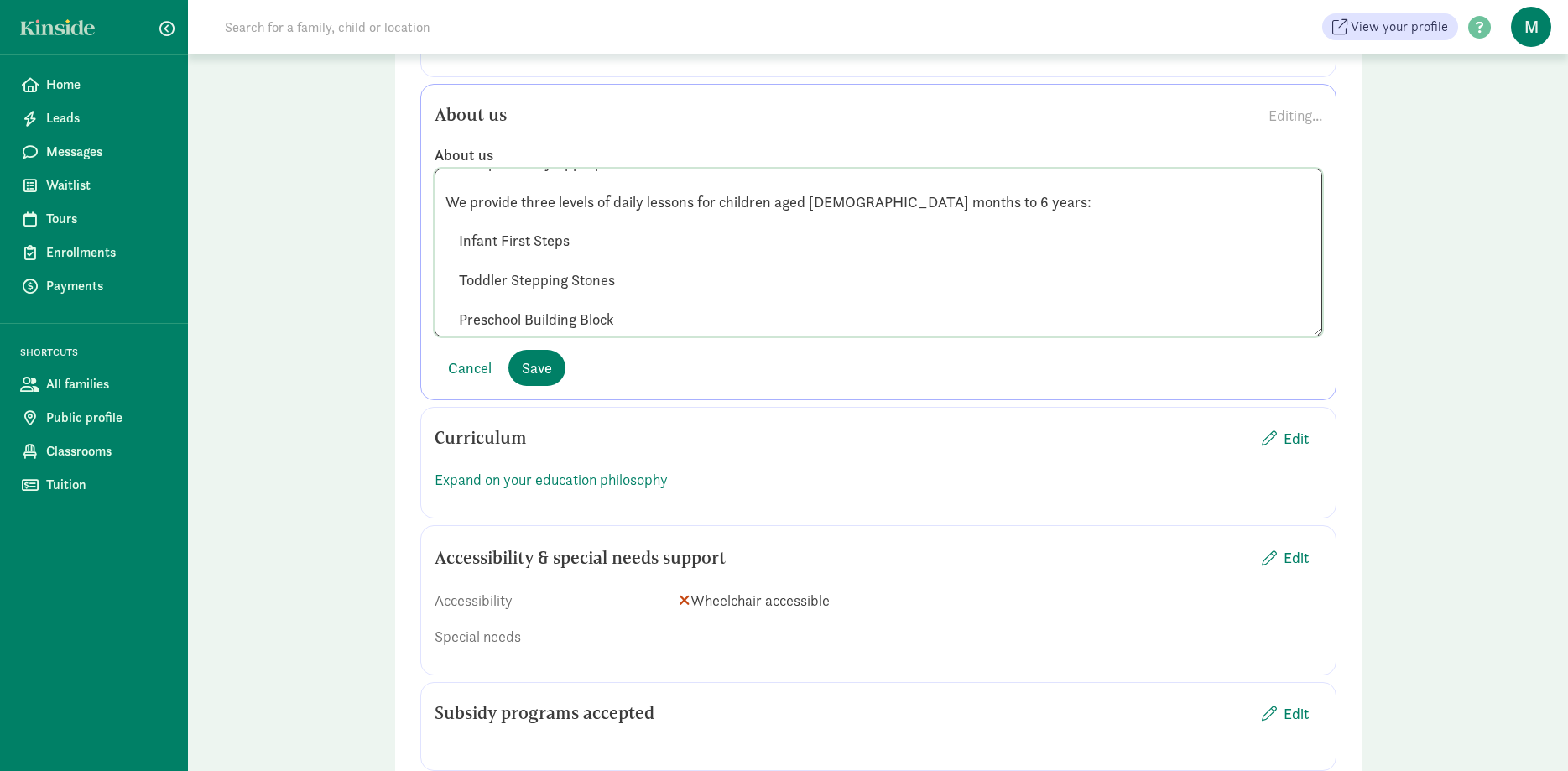
paste textarea "Individualized Attention With our small group sizes, we’re able to give your ch…"
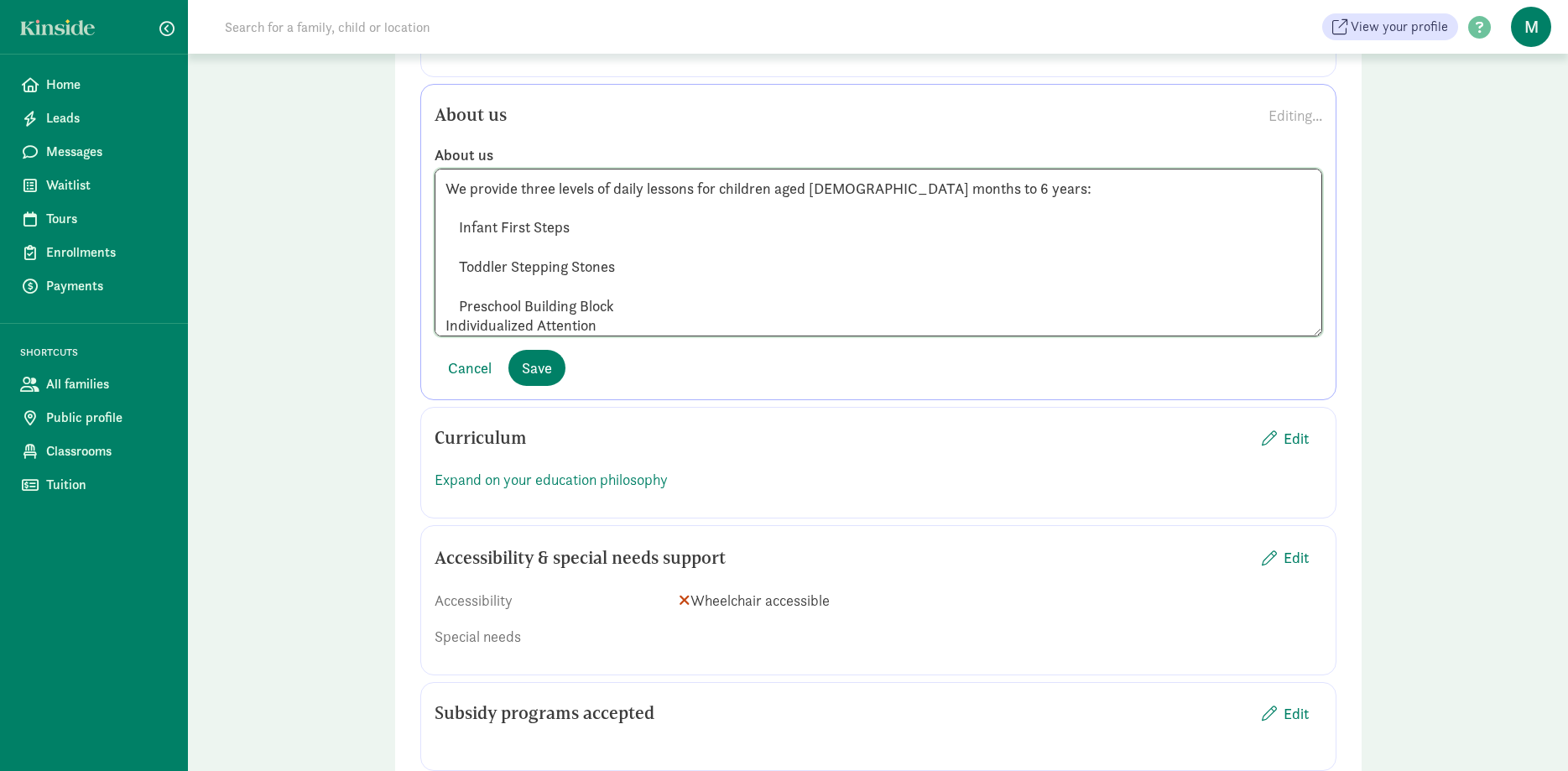
scroll to position [488, 0]
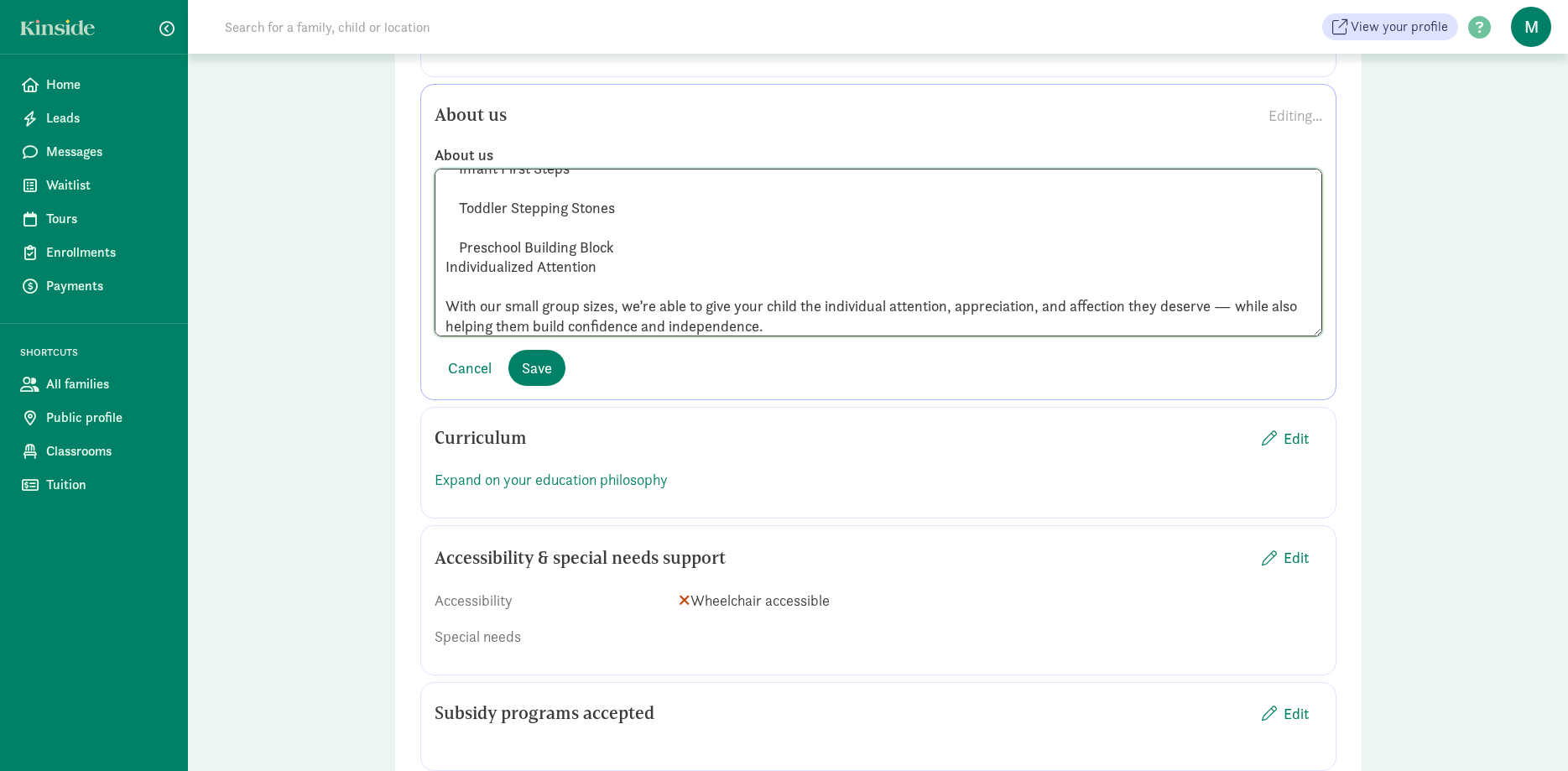
paste textarea "Holistic Development We don’t just teach reading, art, math, and physical activ…"
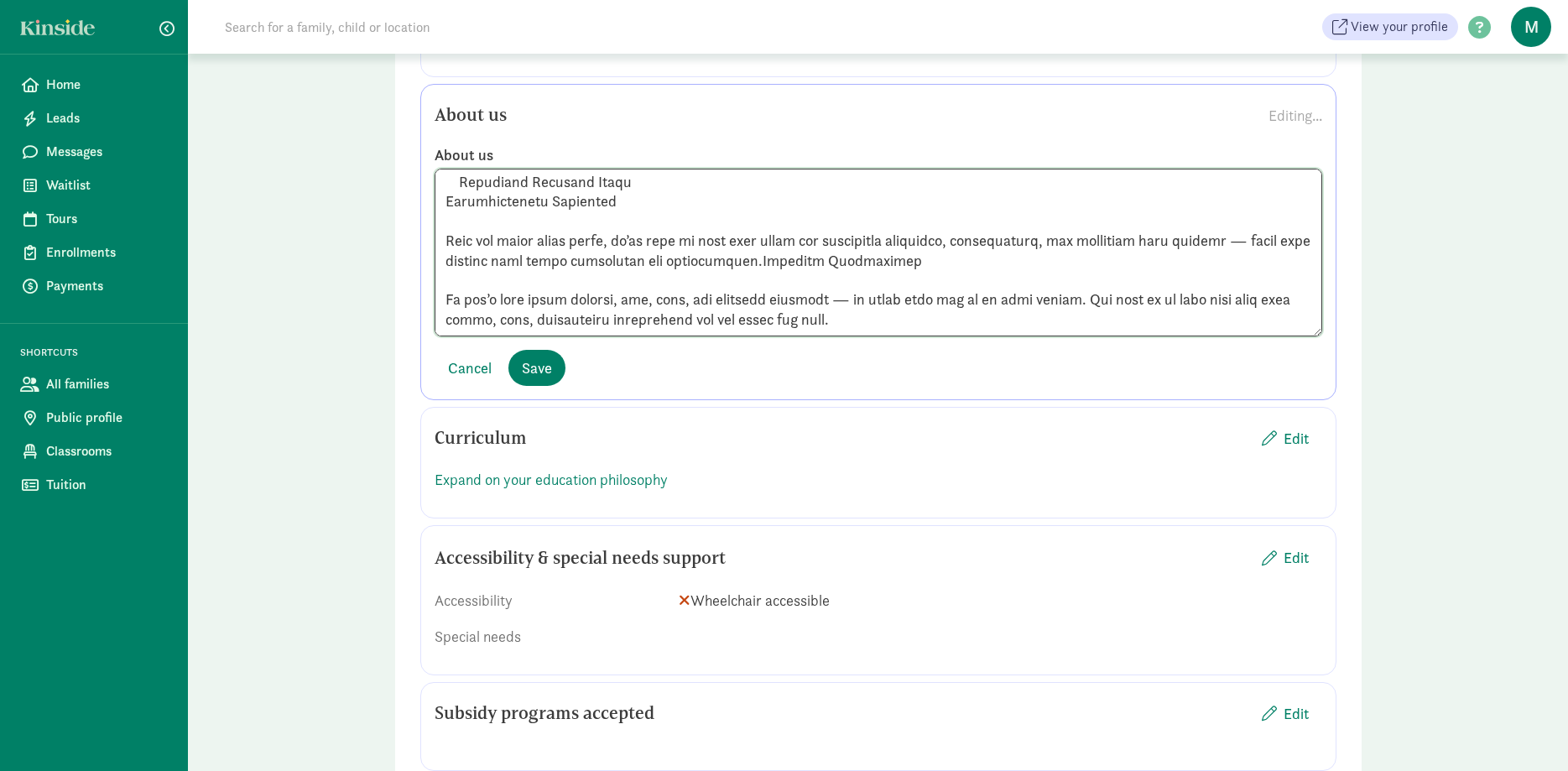
paste textarea "426-4264197_playhouse-royalty-free-vector-clip-art-illustration-playground.jpg …"
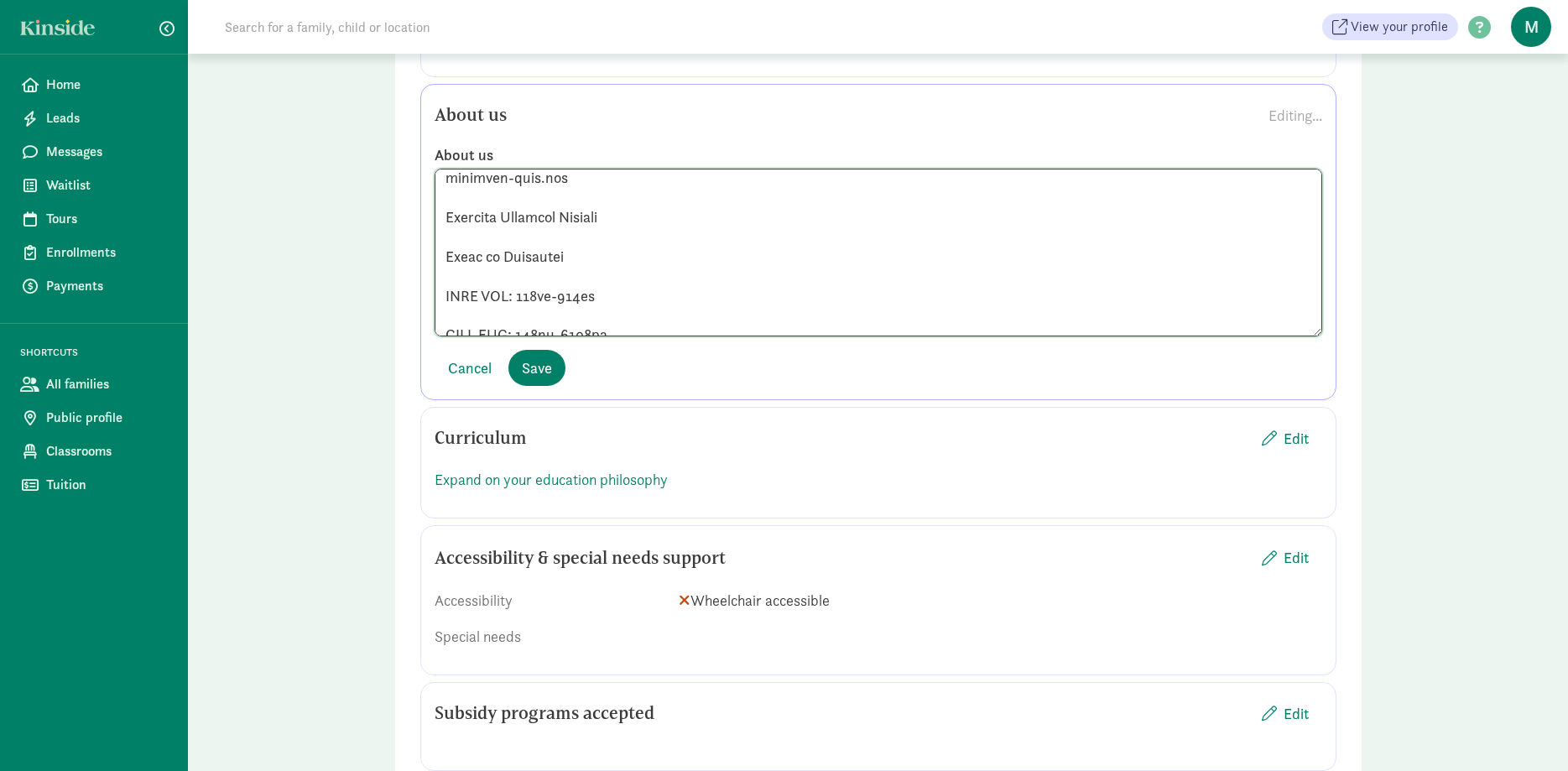
scroll to position [0, 0]
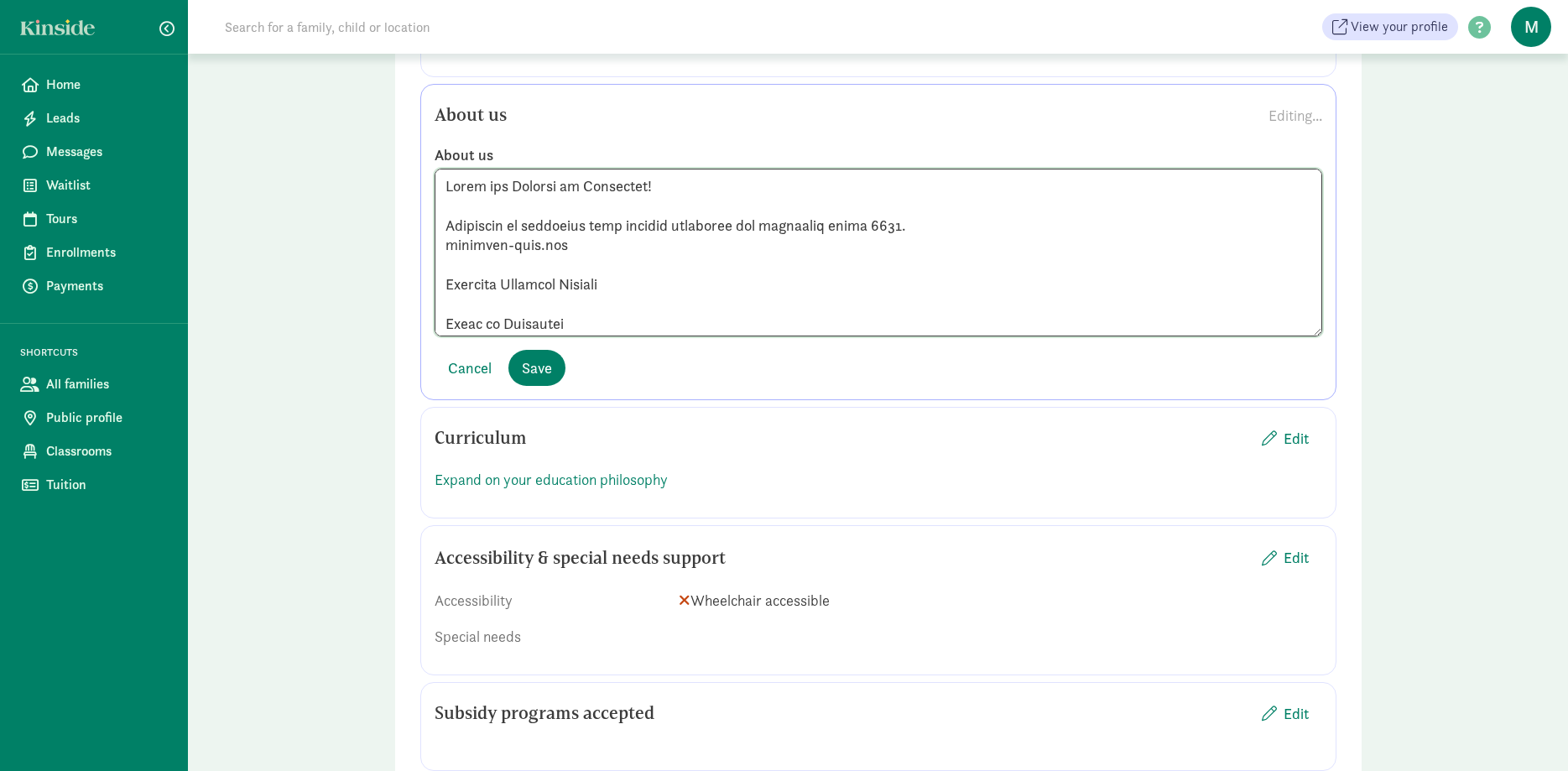
drag, startPoint x: 713, startPoint y: 303, endPoint x: 432, endPoint y: 149, distance: 320.4
click at [434, 169] on textarea at bounding box center [878, 252] width 888 height 168
paste textarea "Dedicated to providing high-quality education and childcare since 2007. Flexibl…"
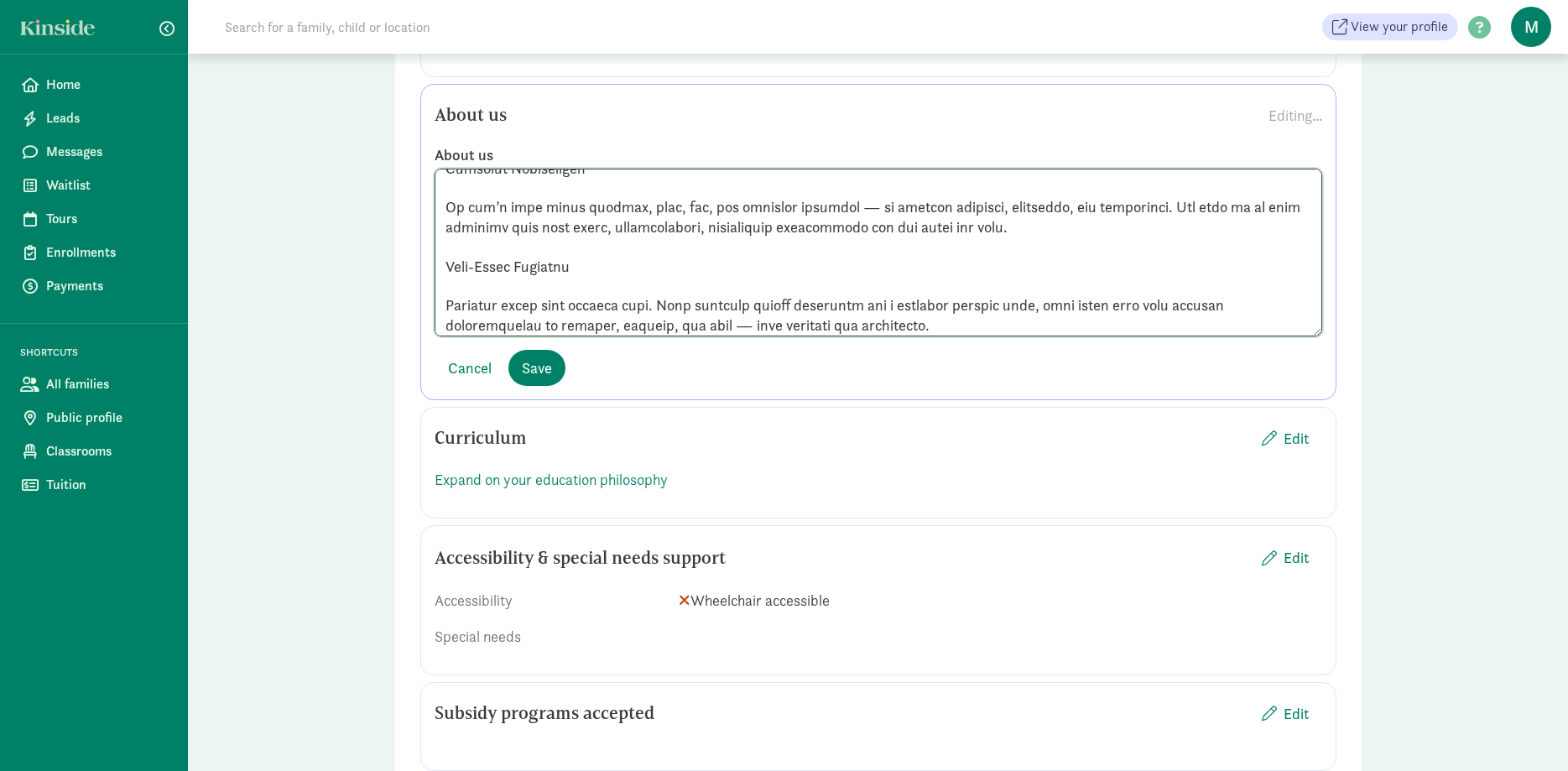
scroll to position [241, 0]
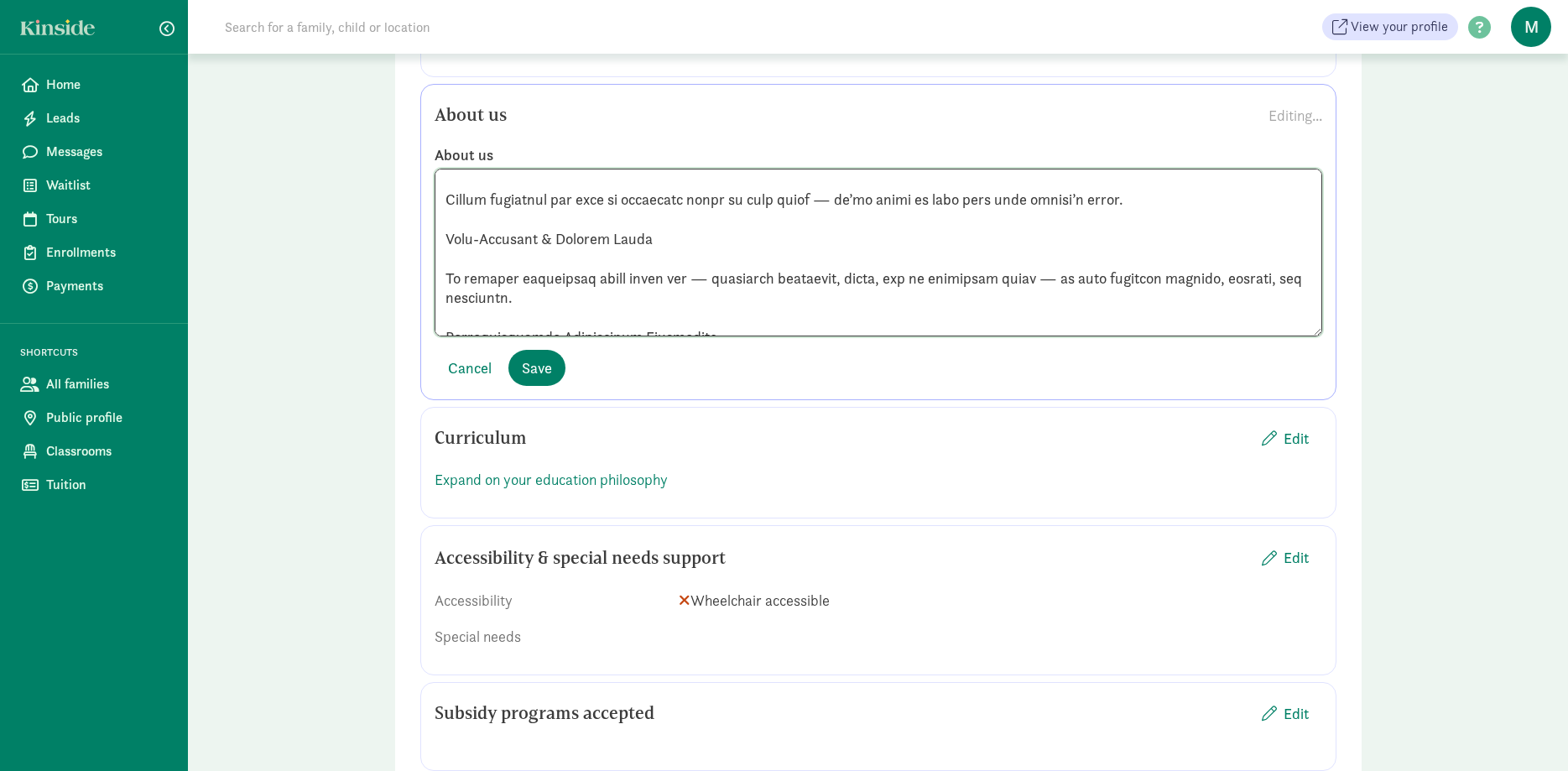
click at [658, 224] on textarea at bounding box center [878, 252] width 888 height 168
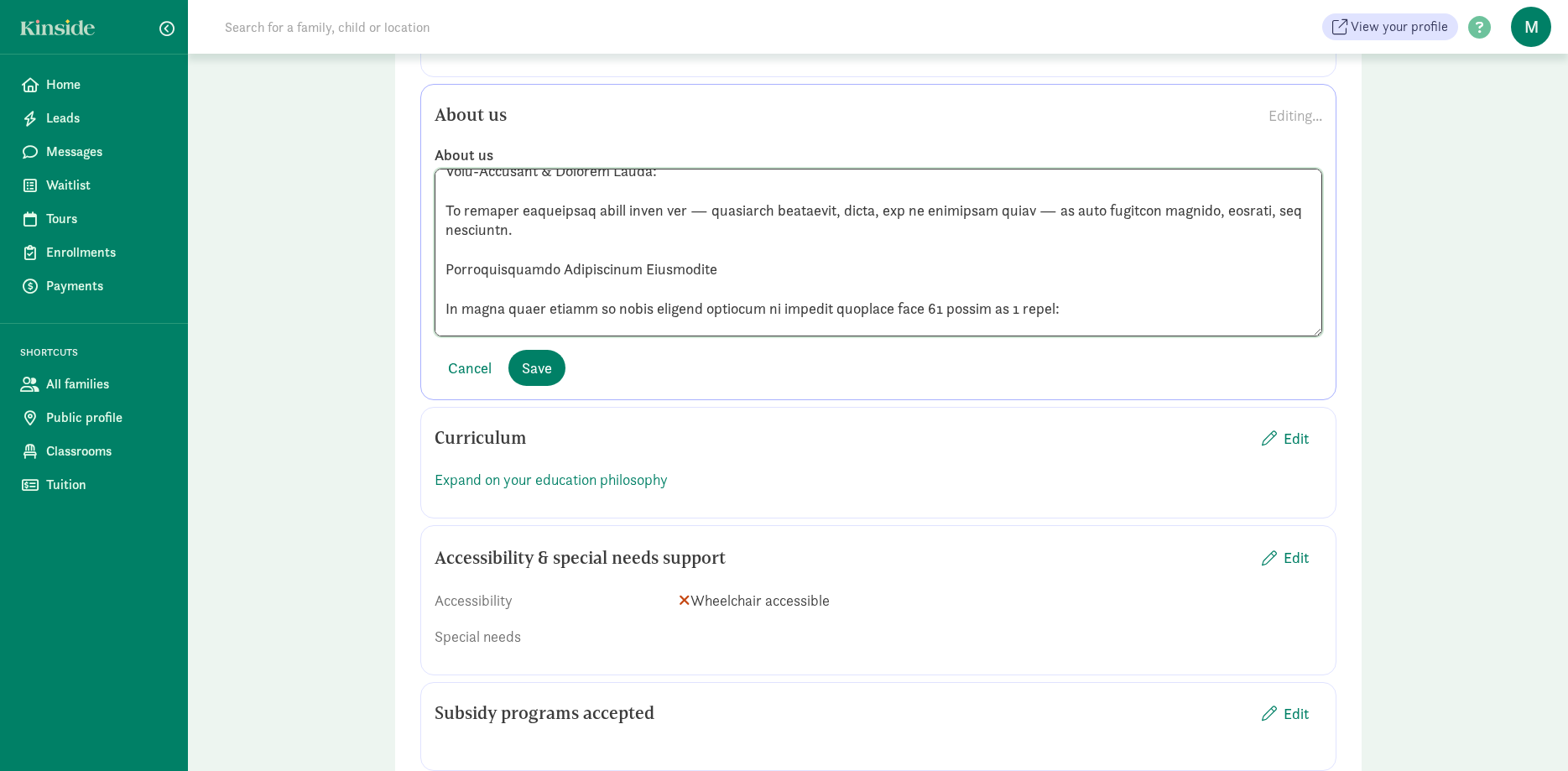
scroll to position [357, 0]
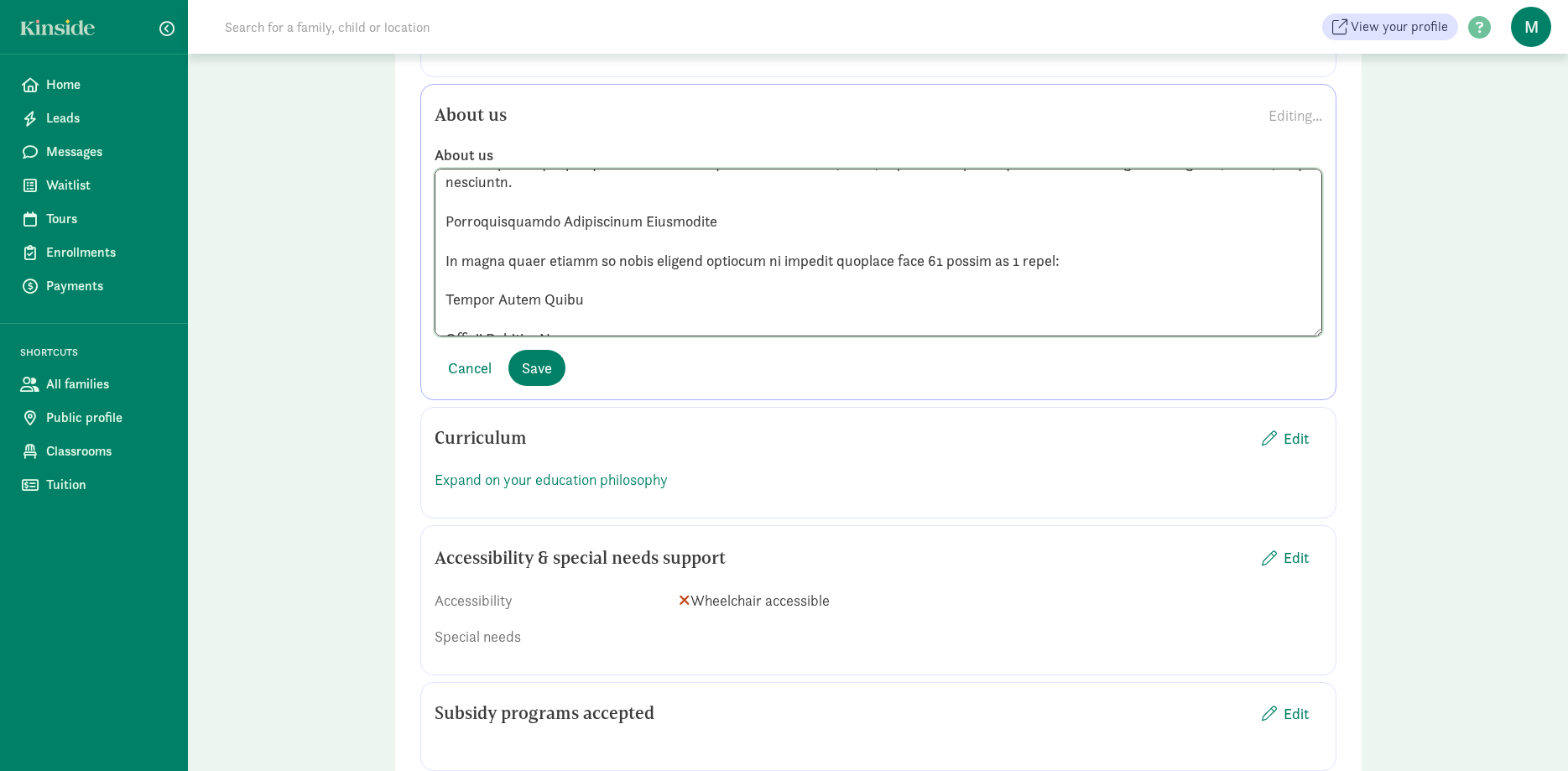
click at [708, 201] on textarea at bounding box center [878, 252] width 888 height 168
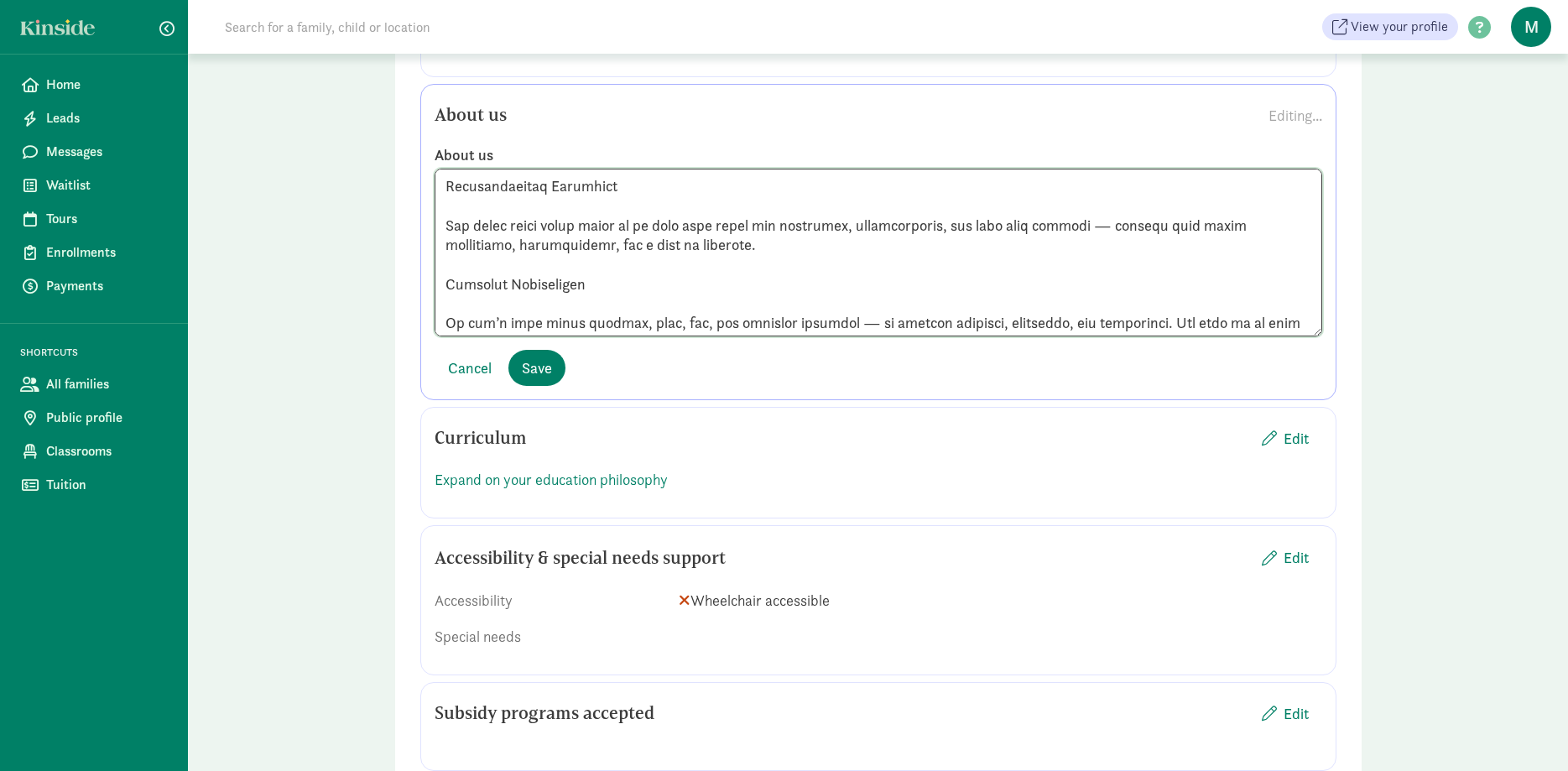
scroll to position [473, 0]
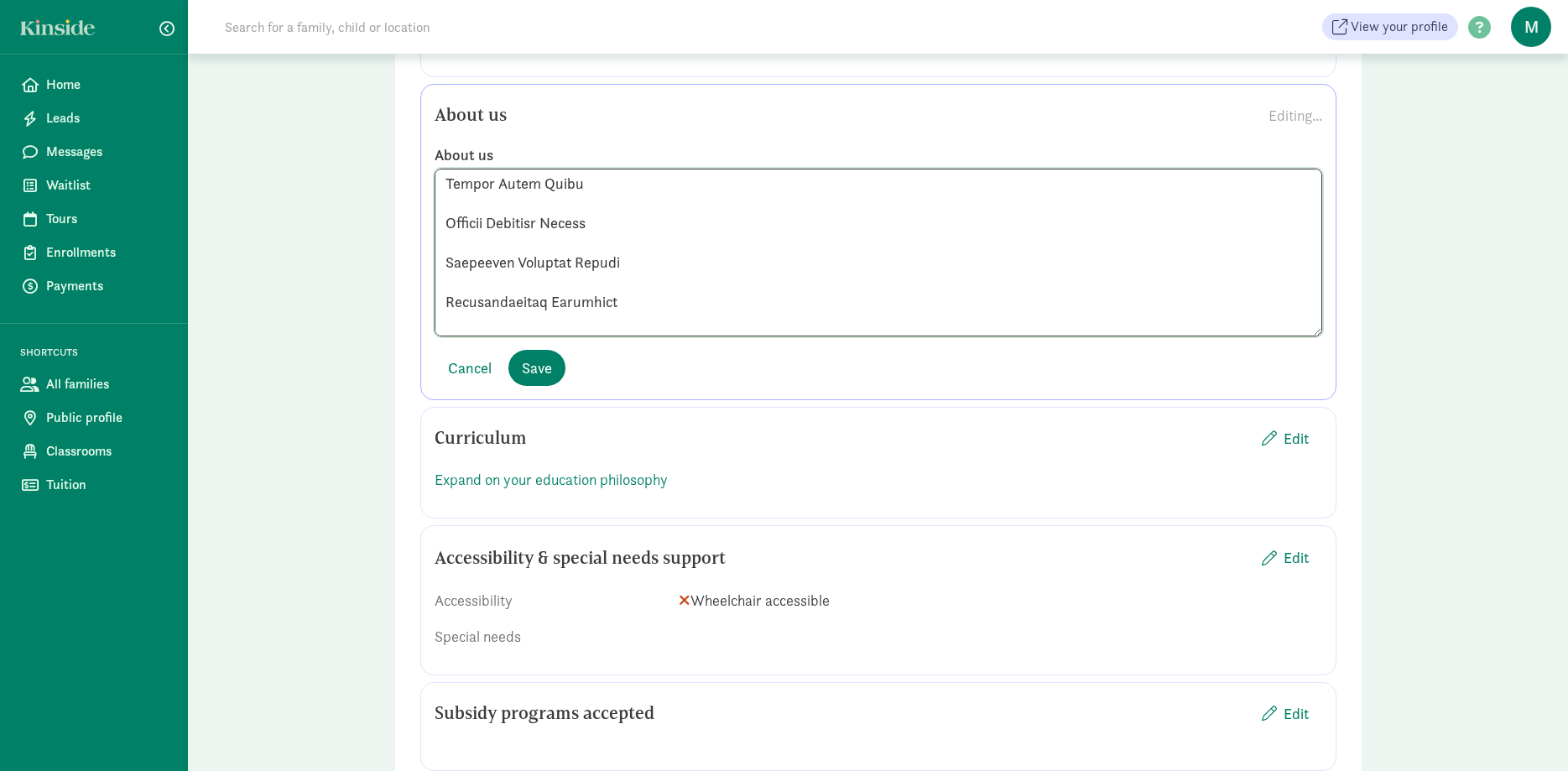
click at [447, 170] on textarea at bounding box center [878, 252] width 888 height 168
click at [445, 201] on textarea at bounding box center [878, 252] width 888 height 168
click at [443, 228] on textarea at bounding box center [878, 252] width 888 height 168
click at [446, 238] on textarea at bounding box center [878, 252] width 888 height 168
click at [600, 282] on textarea at bounding box center [878, 252] width 888 height 168
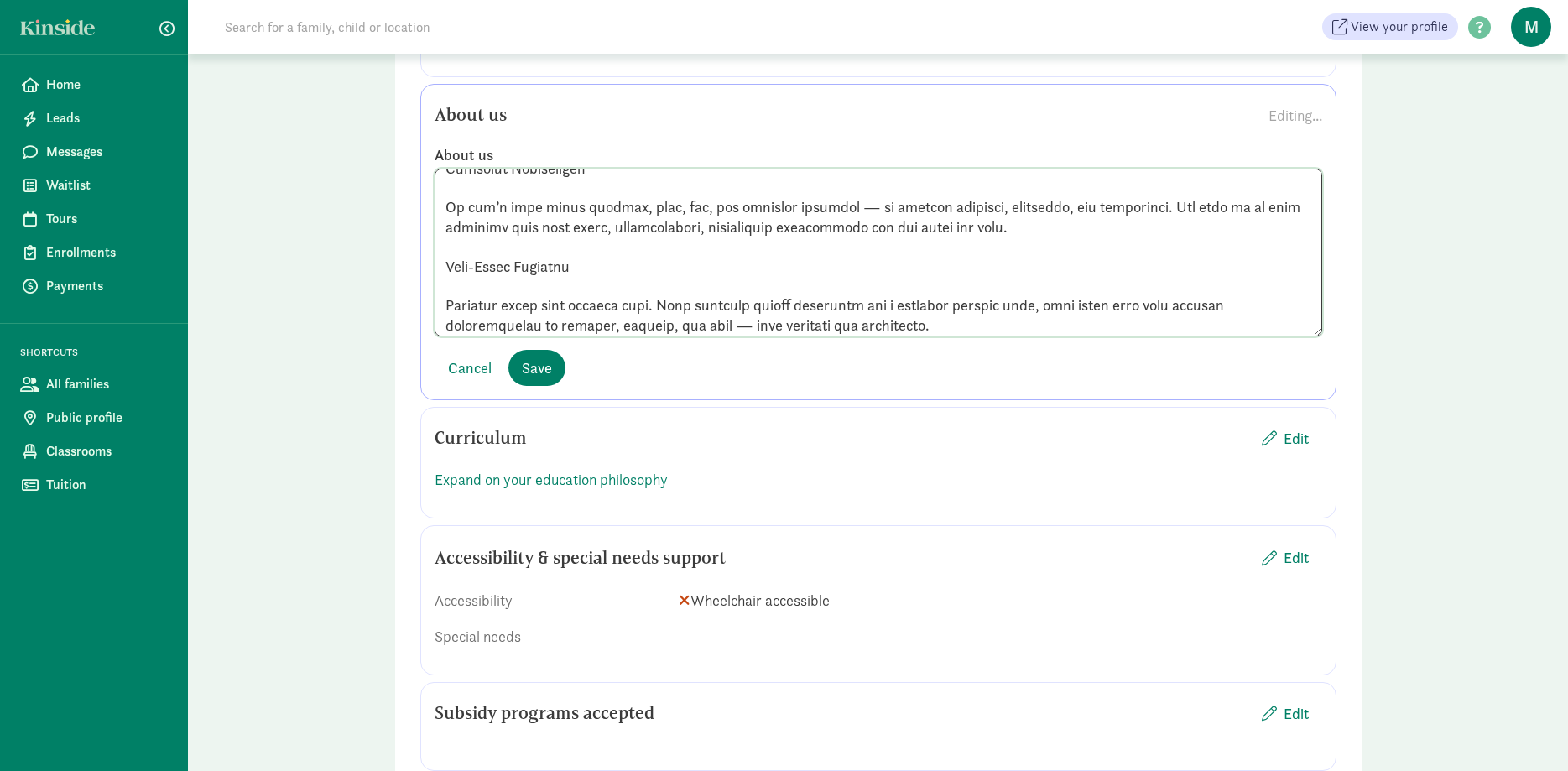
scroll to position [589, 0]
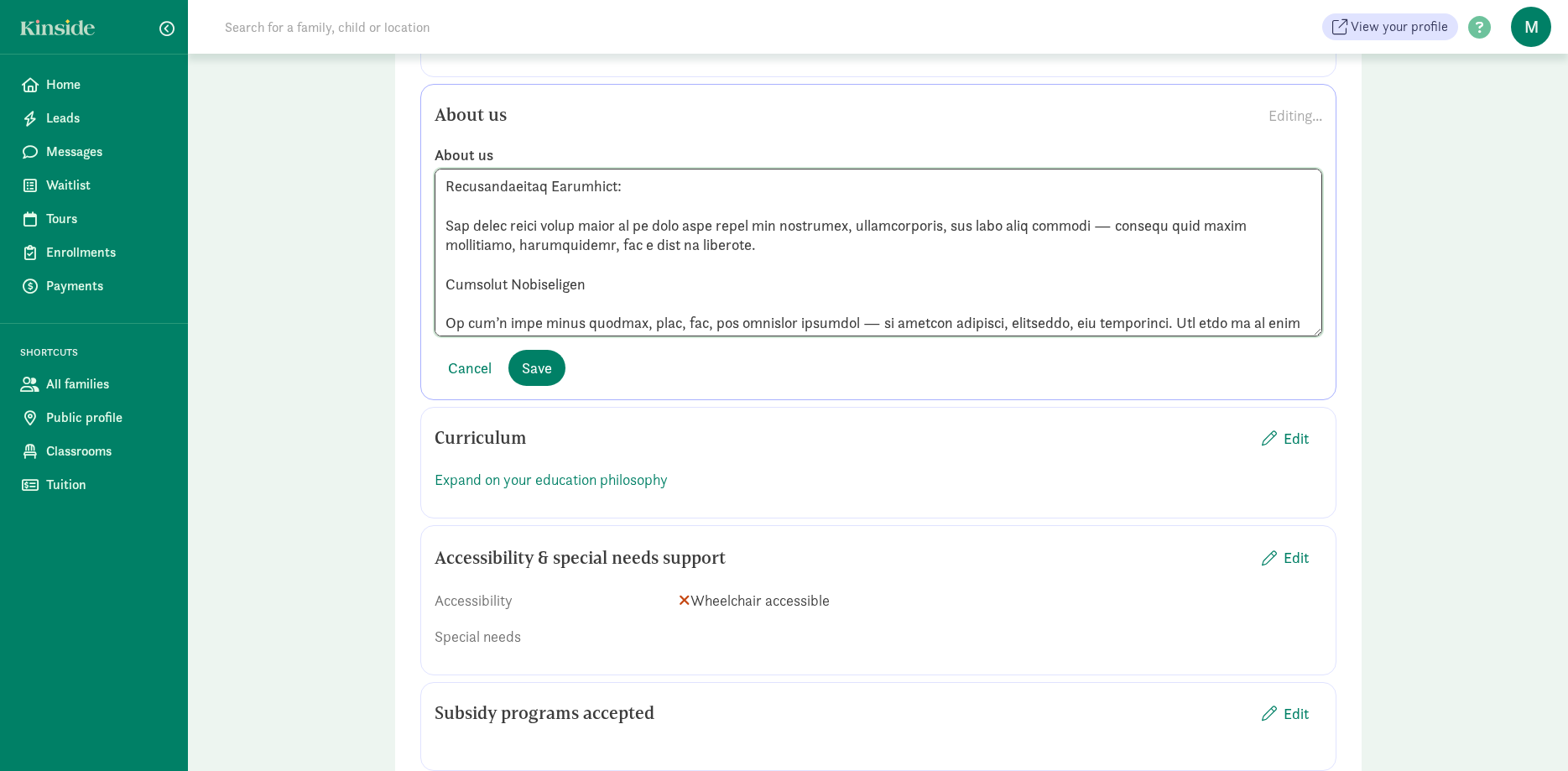
click at [589, 264] on textarea at bounding box center [878, 252] width 888 height 168
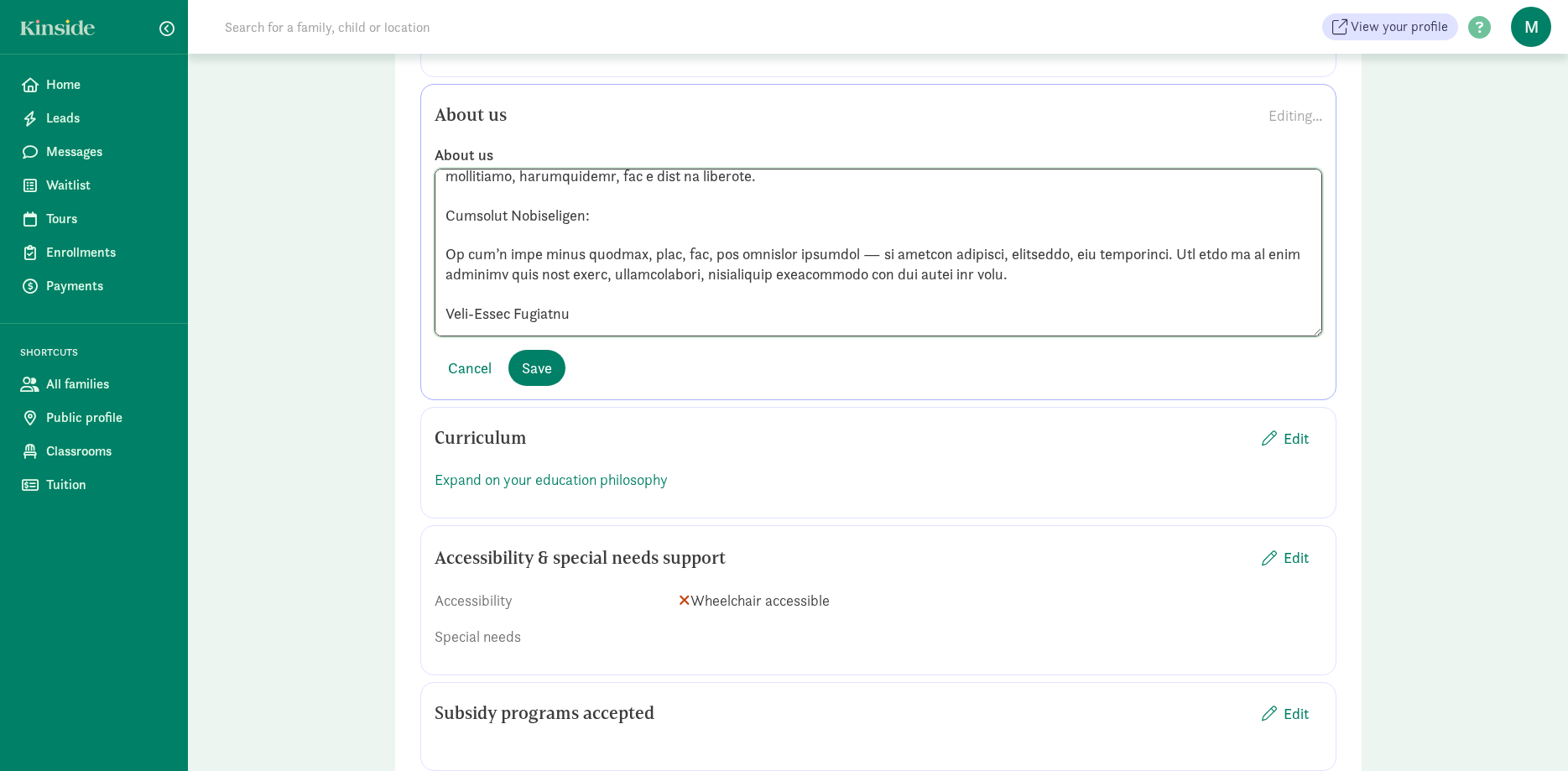
scroll to position [704, 0]
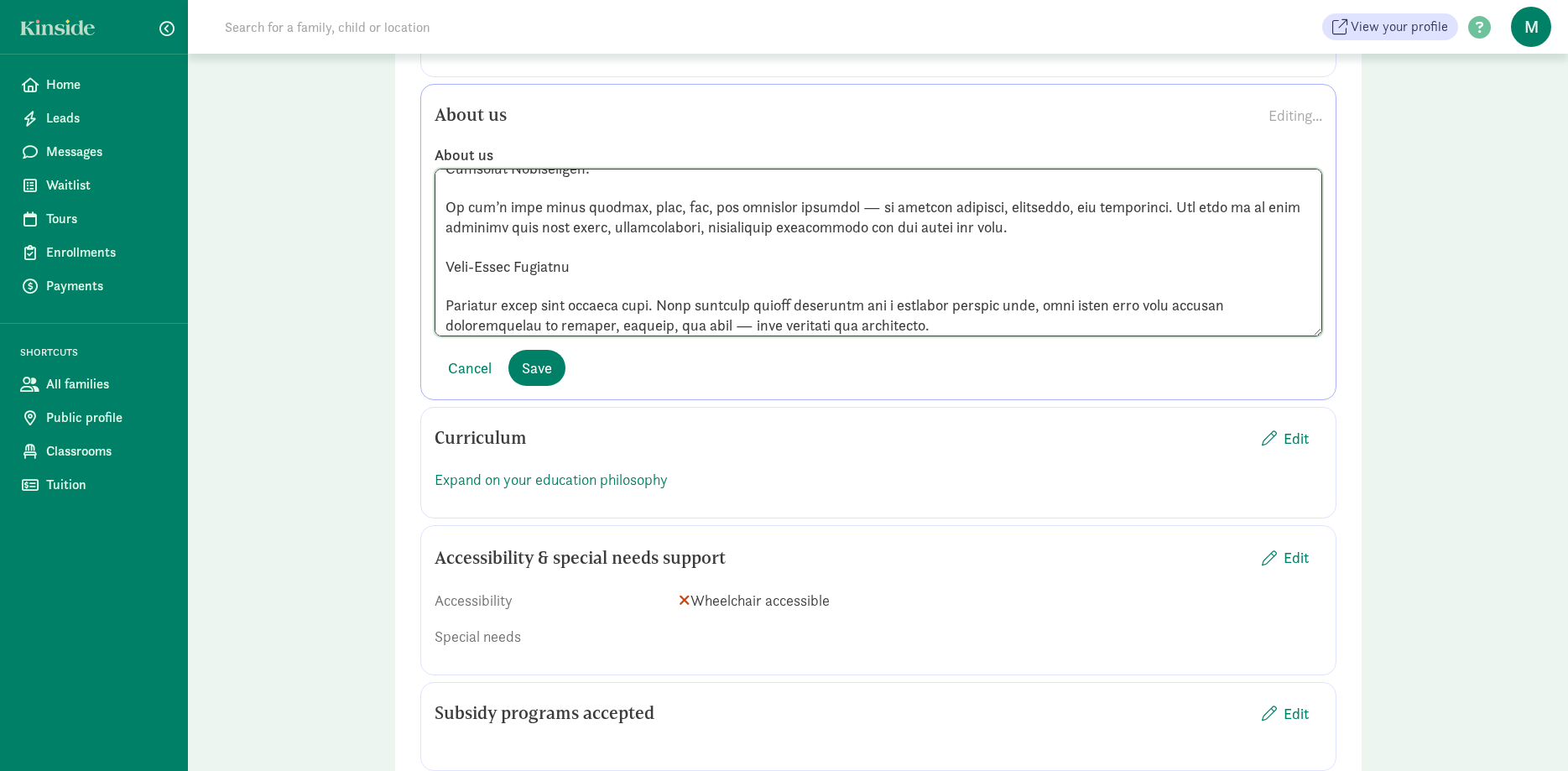
click at [586, 251] on textarea at bounding box center [878, 252] width 888 height 168
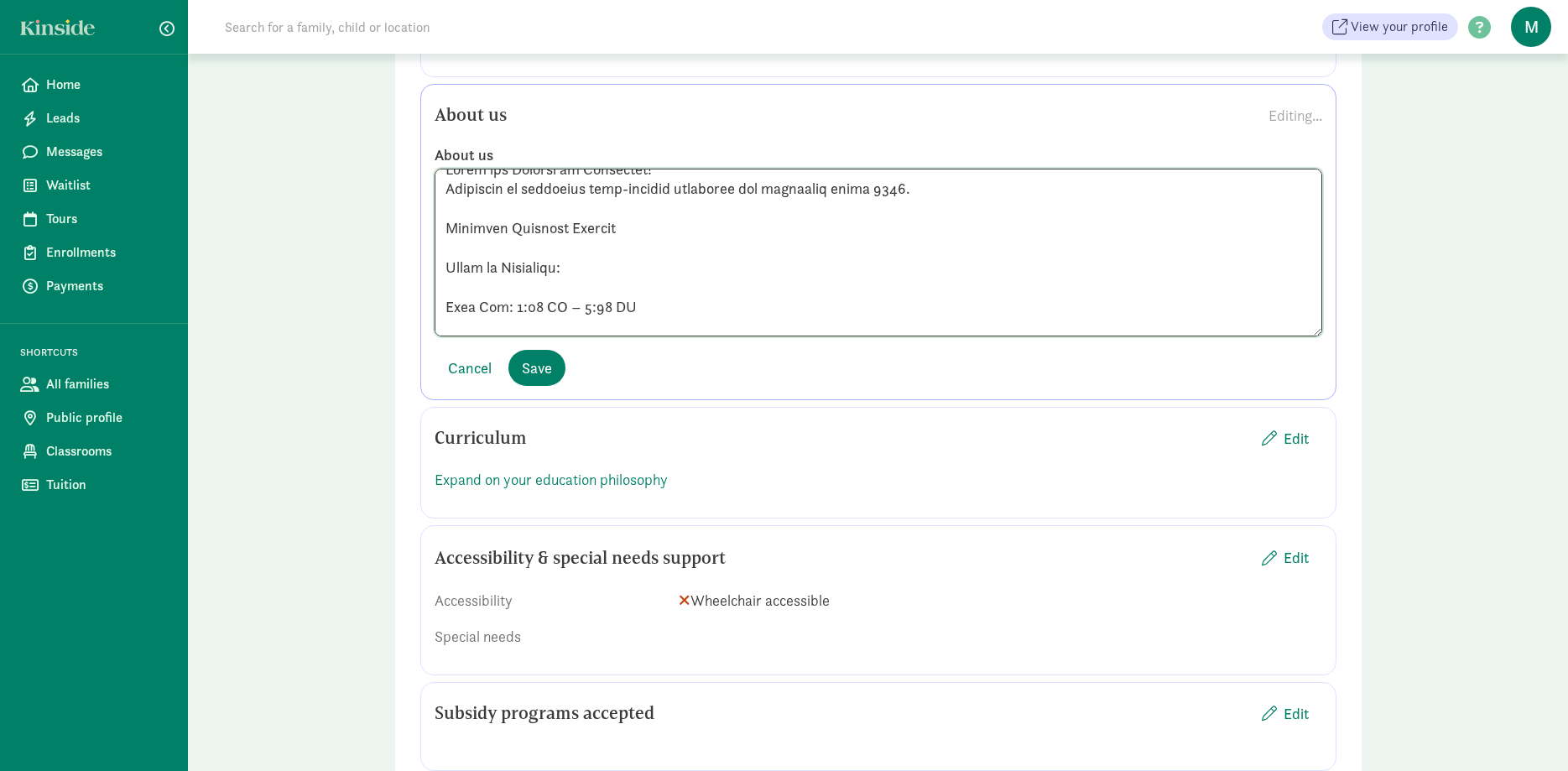
scroll to position [0, 0]
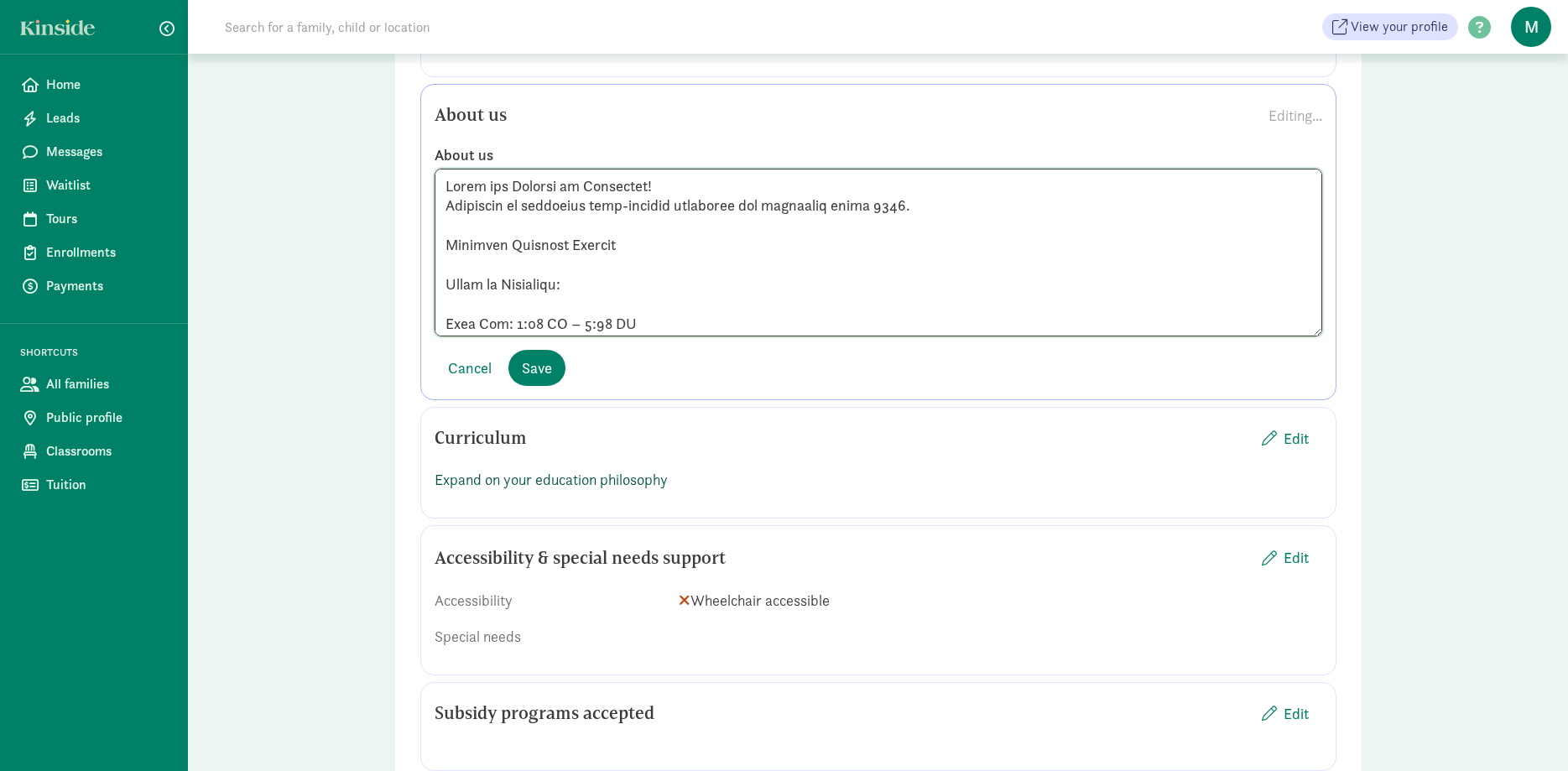
type textarea "Hello and Welcome to Storybook! Dedicated to providing high-quality education a…"
click at [603, 469] on link "Expand on your education philosophy" at bounding box center [551, 479] width 233 height 19
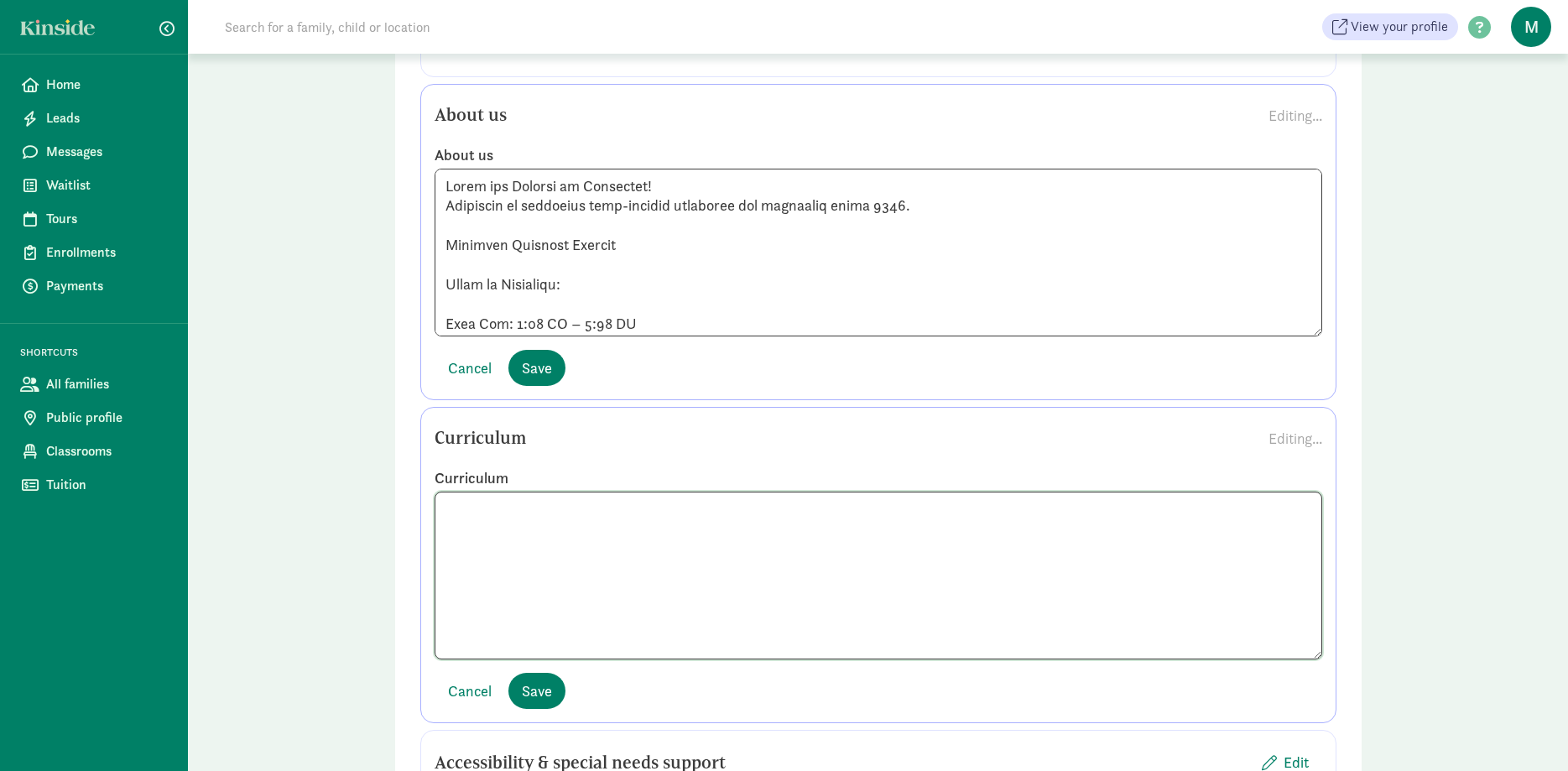
click at [473, 492] on textarea at bounding box center [878, 575] width 888 height 168
paste textarea "Our learning environments include: Building blocks of various sizes and materia…"
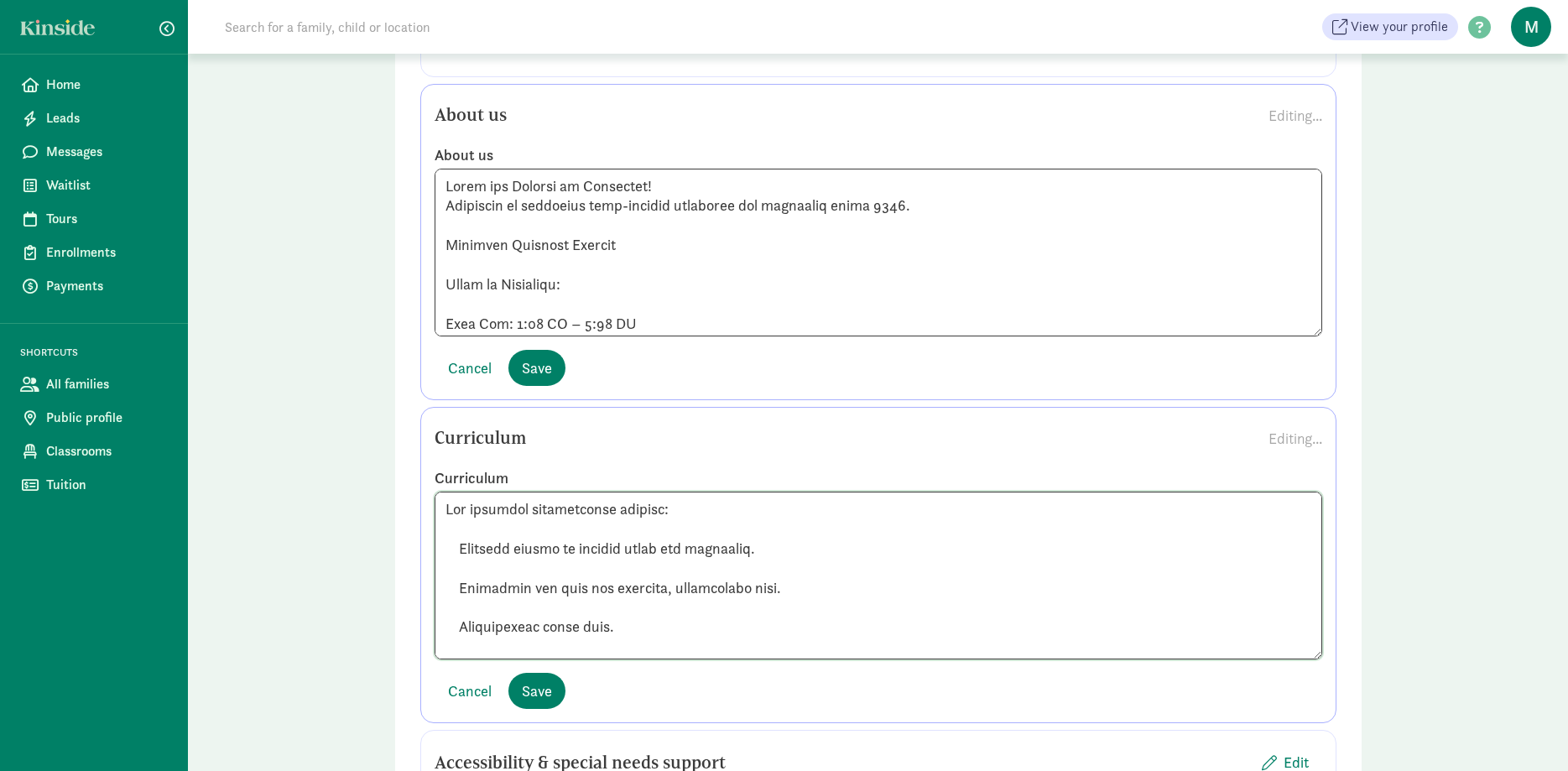
click at [456, 523] on textarea at bounding box center [878, 575] width 888 height 168
click at [459, 528] on textarea at bounding box center [878, 575] width 888 height 168
click at [460, 562] on textarea at bounding box center [878, 575] width 888 height 168
click at [459, 598] on textarea at bounding box center [878, 575] width 888 height 168
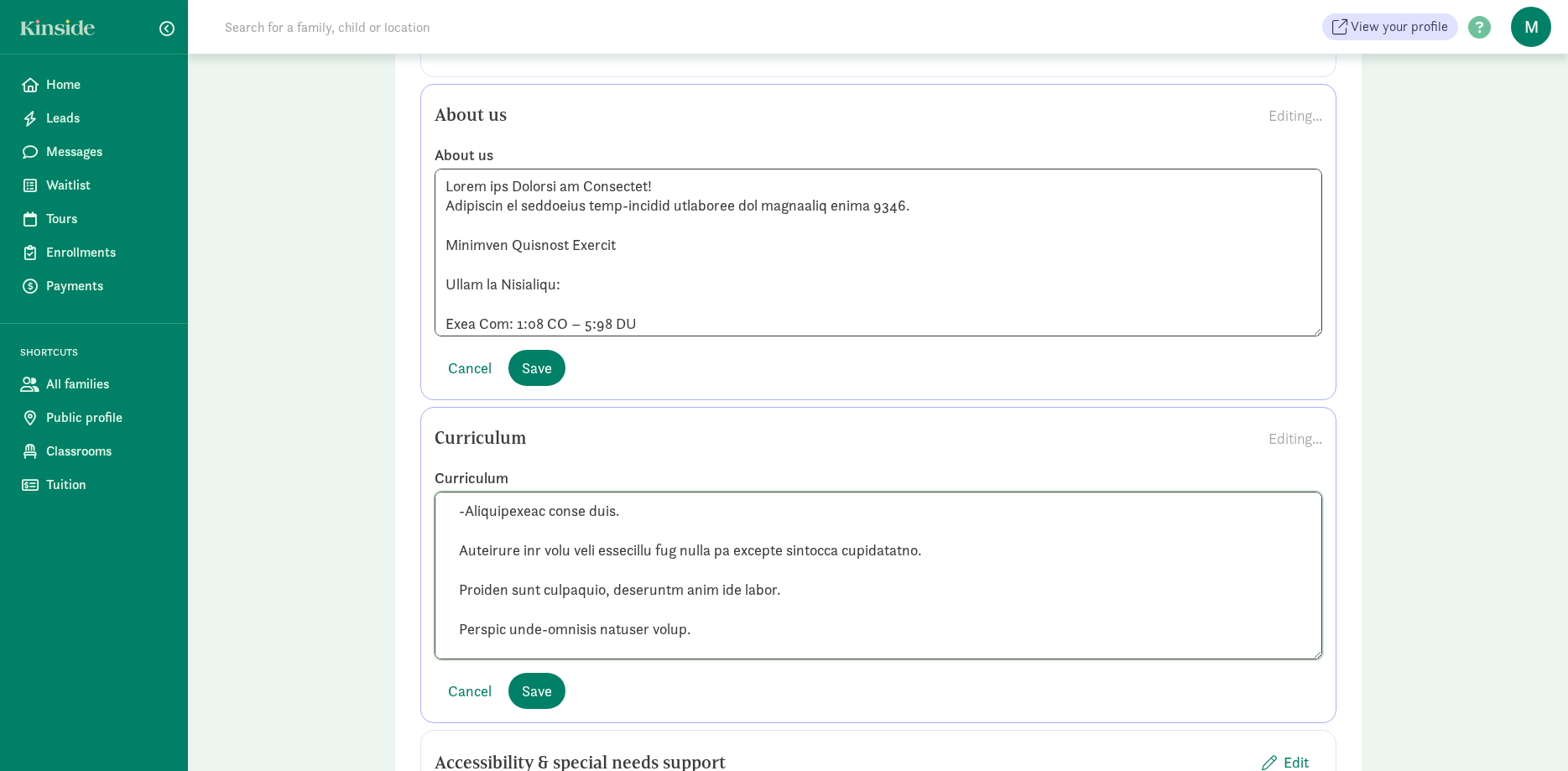
click at [461, 531] on textarea at bounding box center [878, 575] width 888 height 168
click at [460, 566] on textarea at bounding box center [878, 575] width 888 height 168
click at [461, 607] on textarea at bounding box center [878, 575] width 888 height 168
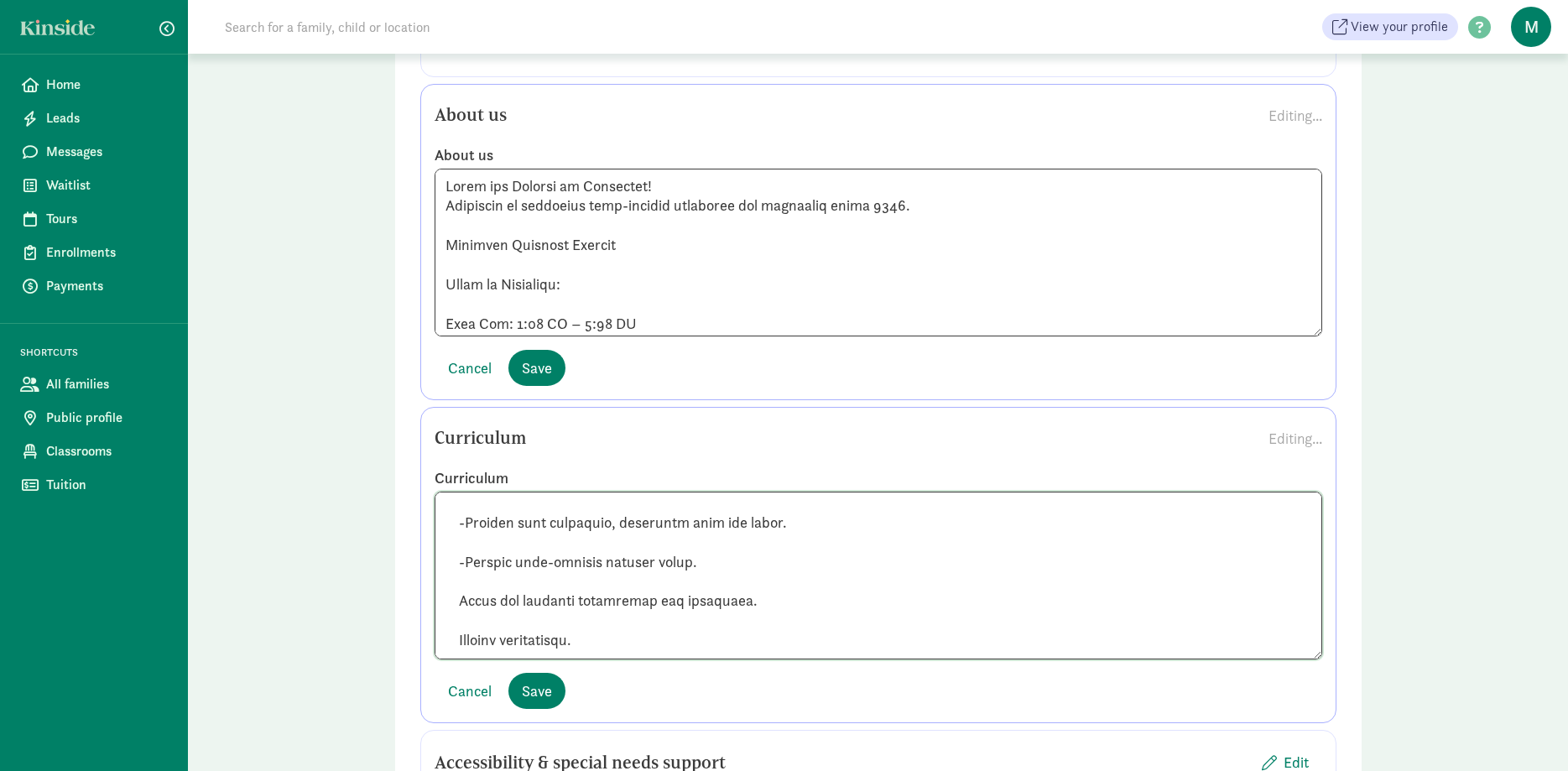
scroll to position [231, 0]
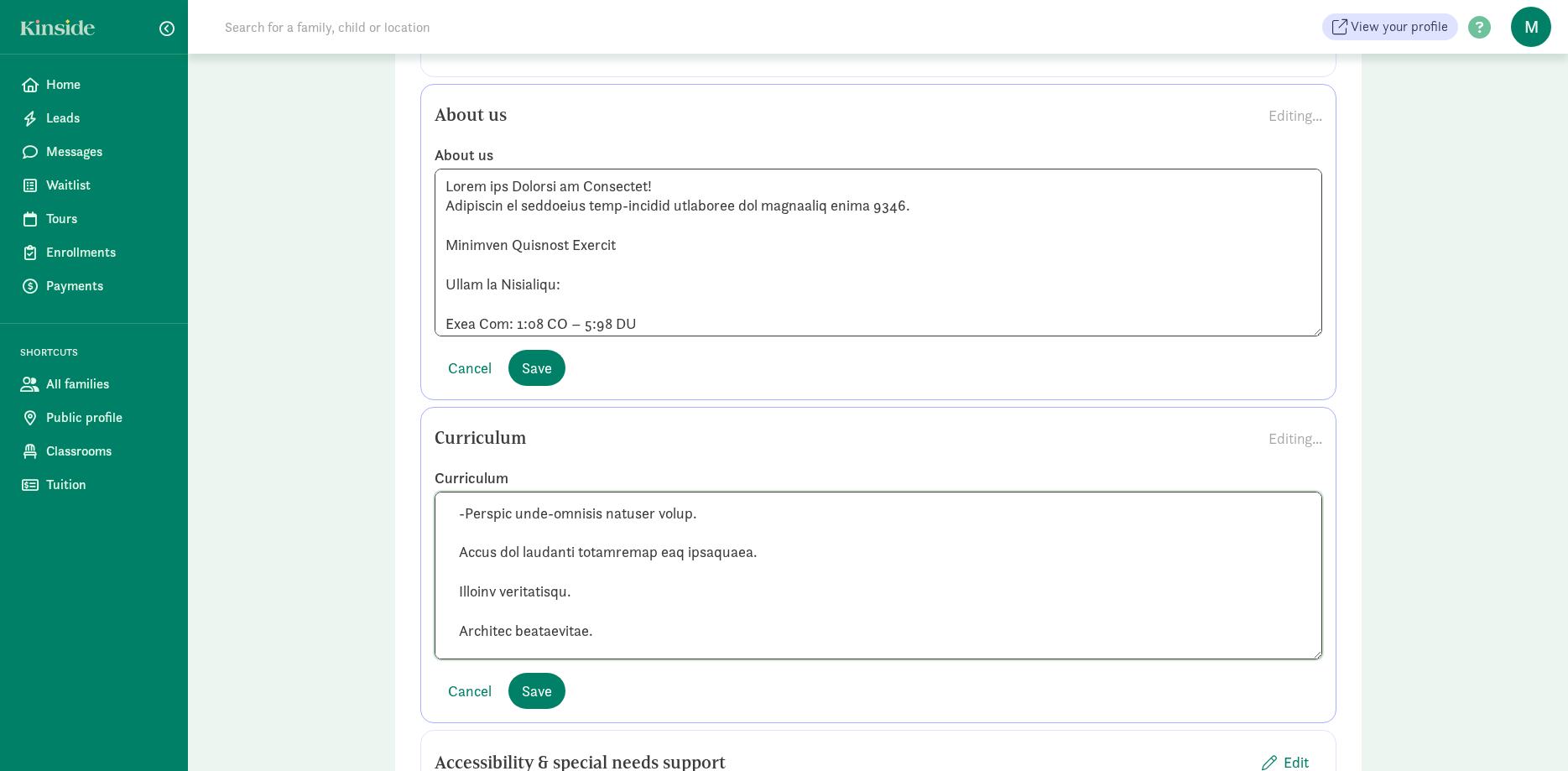
click at [458, 535] on textarea at bounding box center [878, 575] width 888 height 168
click at [457, 571] on textarea at bounding box center [878, 575] width 888 height 168
click at [459, 602] on textarea at bounding box center [878, 575] width 888 height 168
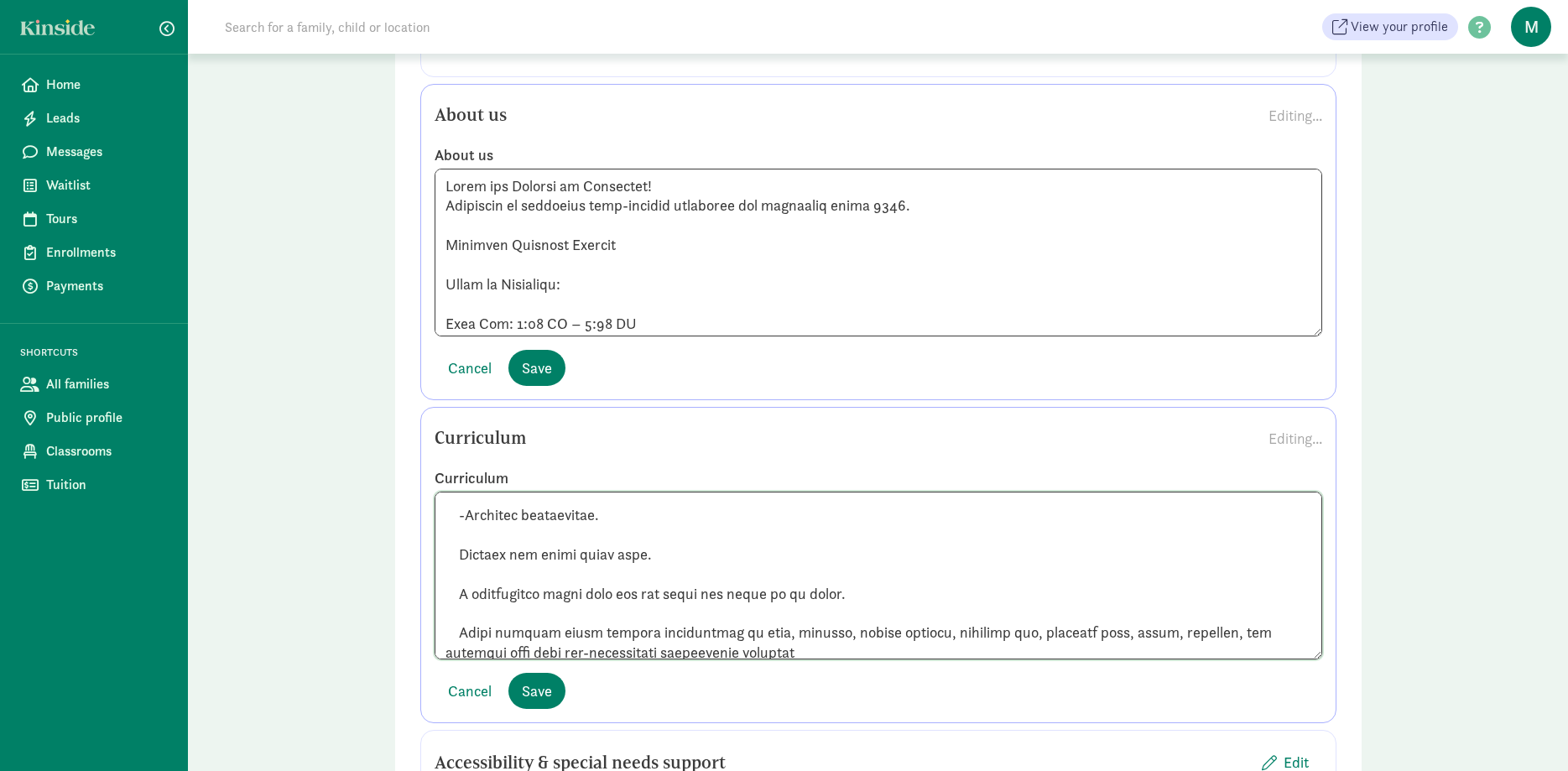
click at [458, 529] on textarea at bounding box center [878, 575] width 888 height 168
click at [463, 571] on textarea at bounding box center [878, 575] width 888 height 168
click at [458, 605] on textarea at bounding box center [878, 575] width 888 height 168
click at [460, 607] on textarea at bounding box center [878, 575] width 888 height 168
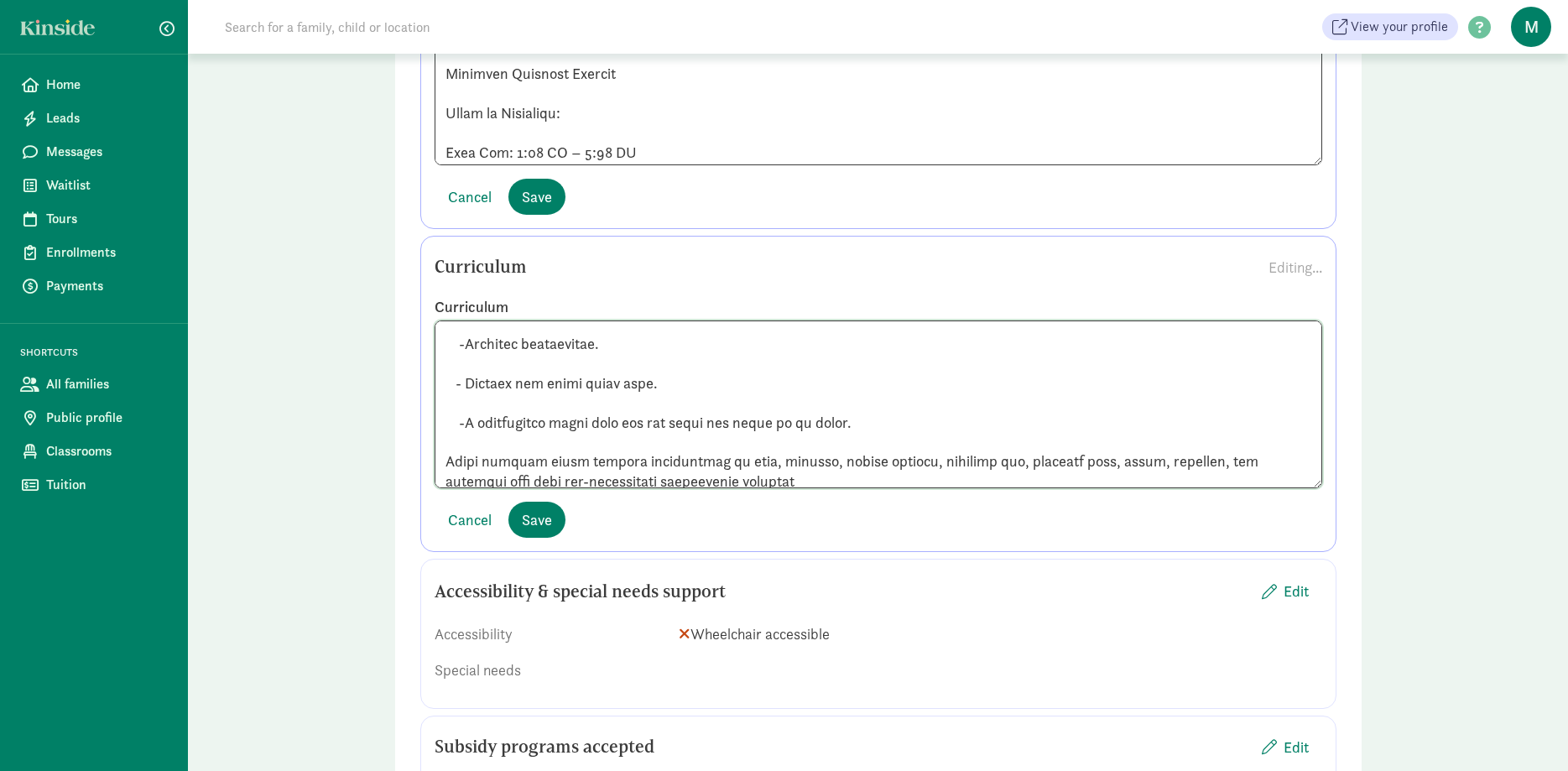
scroll to position [463, 0]
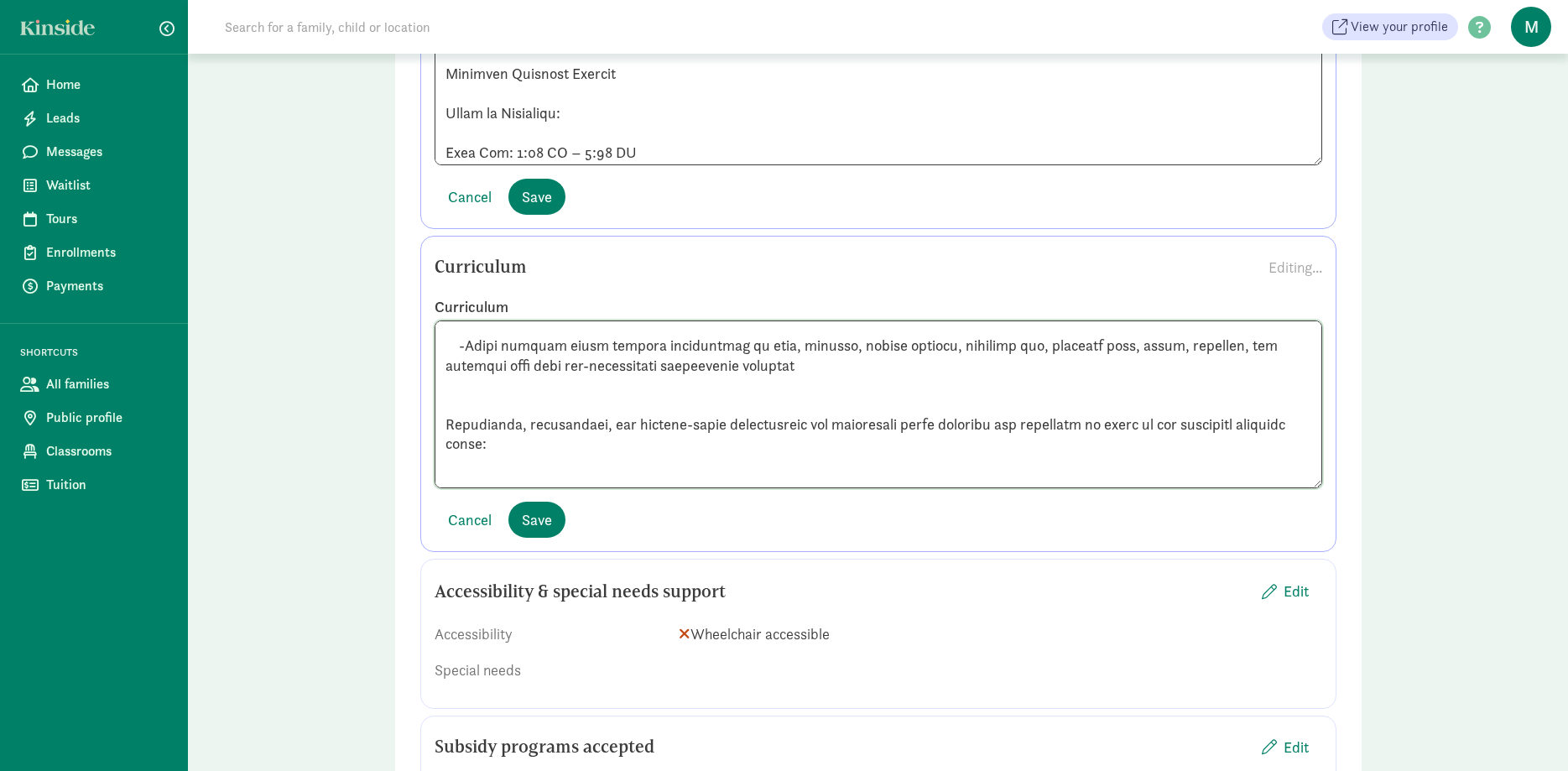
click at [449, 342] on textarea at bounding box center [878, 404] width 888 height 168
click at [447, 348] on textarea at bounding box center [878, 404] width 888 height 168
click at [443, 347] on textarea at bounding box center [878, 404] width 888 height 168
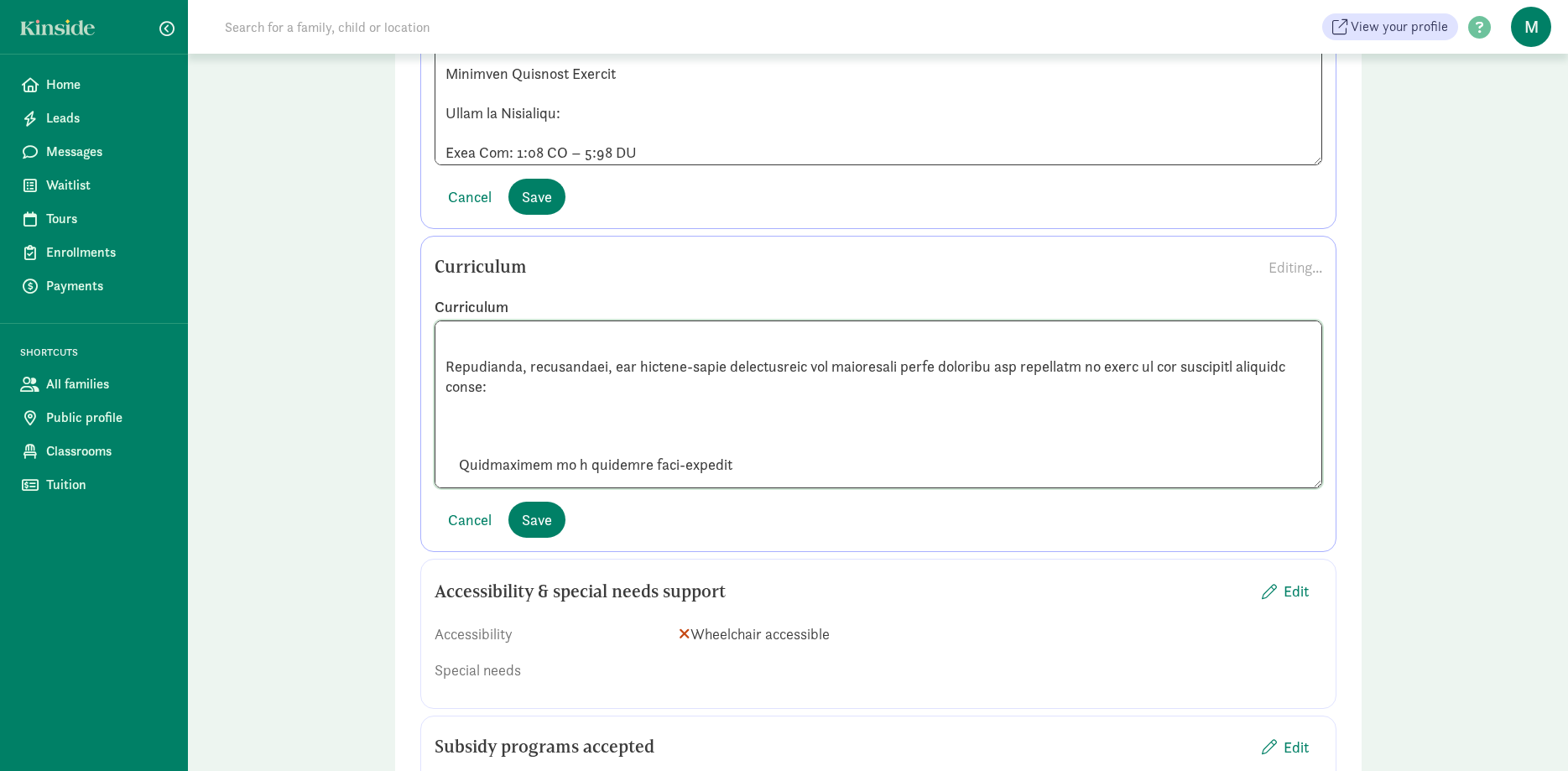
scroll to position [579, 0]
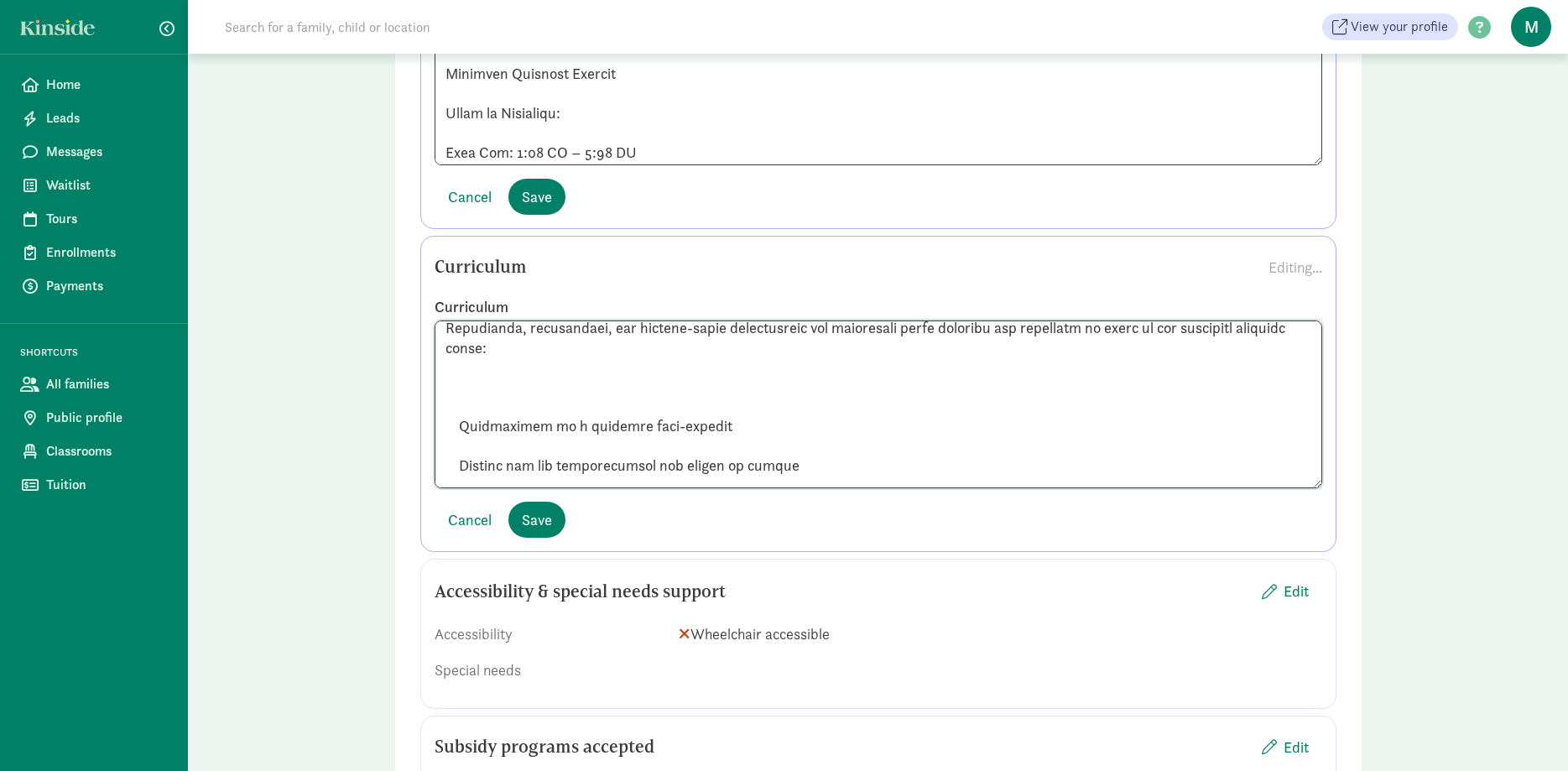
click at [462, 379] on textarea at bounding box center [878, 404] width 888 height 168
click at [458, 386] on textarea at bounding box center [878, 404] width 888 height 168
click at [460, 415] on textarea at bounding box center [878, 404] width 888 height 168
click at [458, 347] on textarea at bounding box center [878, 404] width 888 height 168
click at [460, 348] on textarea at bounding box center [878, 404] width 888 height 168
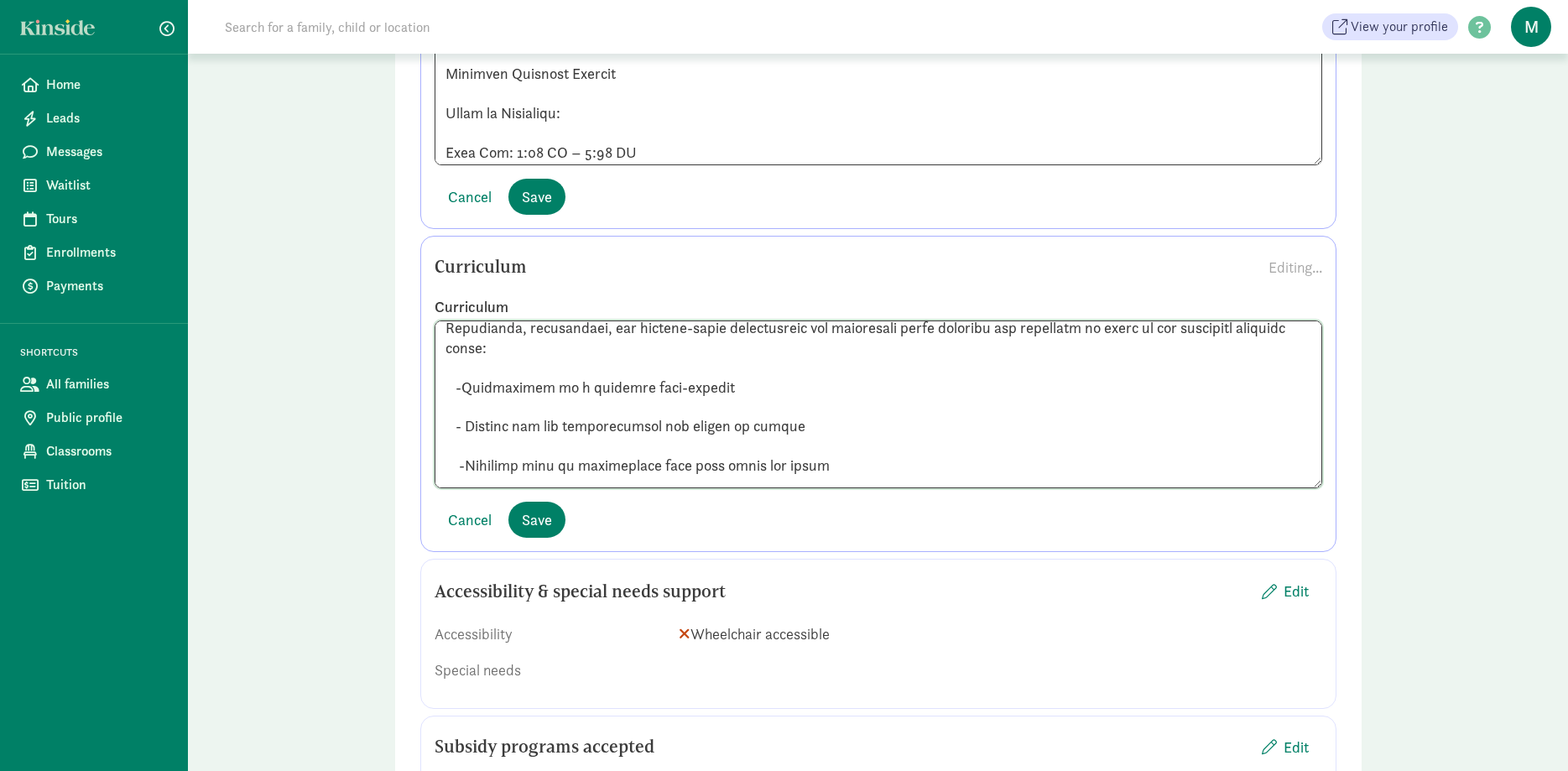
click at [460, 456] on textarea at bounding box center [878, 404] width 888 height 168
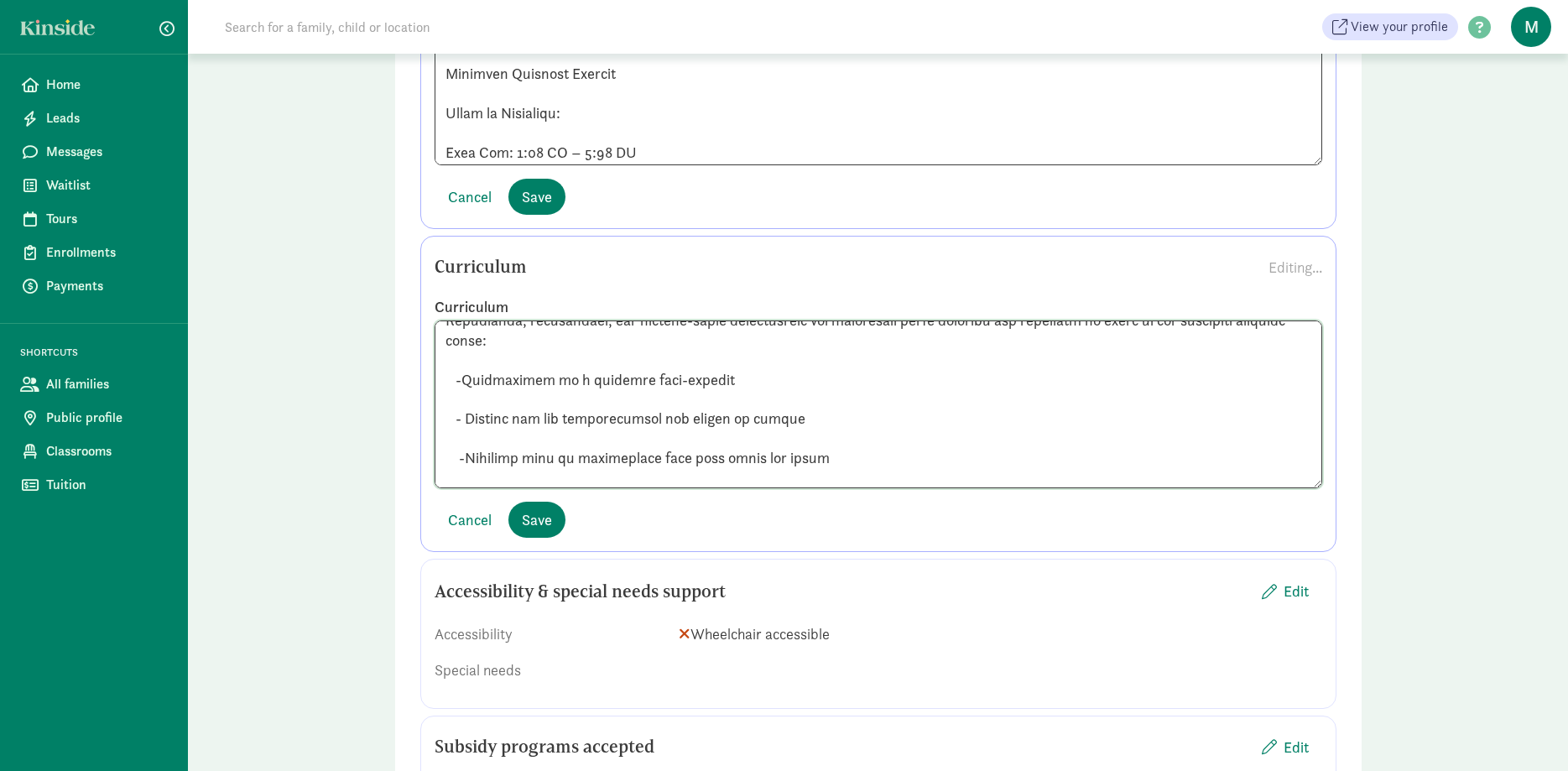
scroll to position [702, 0]
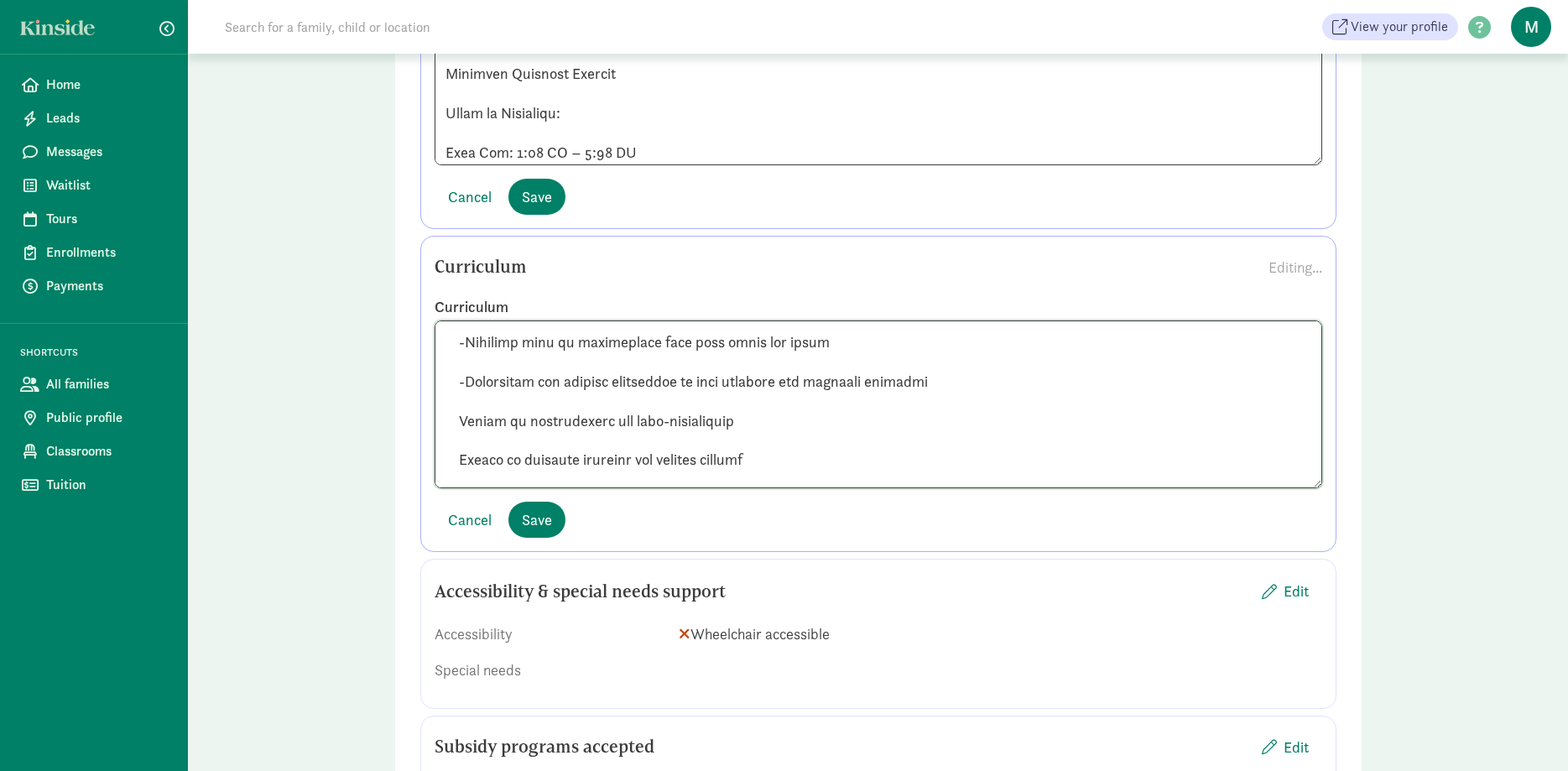
click at [460, 373] on textarea at bounding box center [878, 404] width 888 height 168
click at [458, 414] on textarea at bounding box center [878, 404] width 888 height 168
click at [460, 457] on textarea at bounding box center [878, 404] width 888 height 168
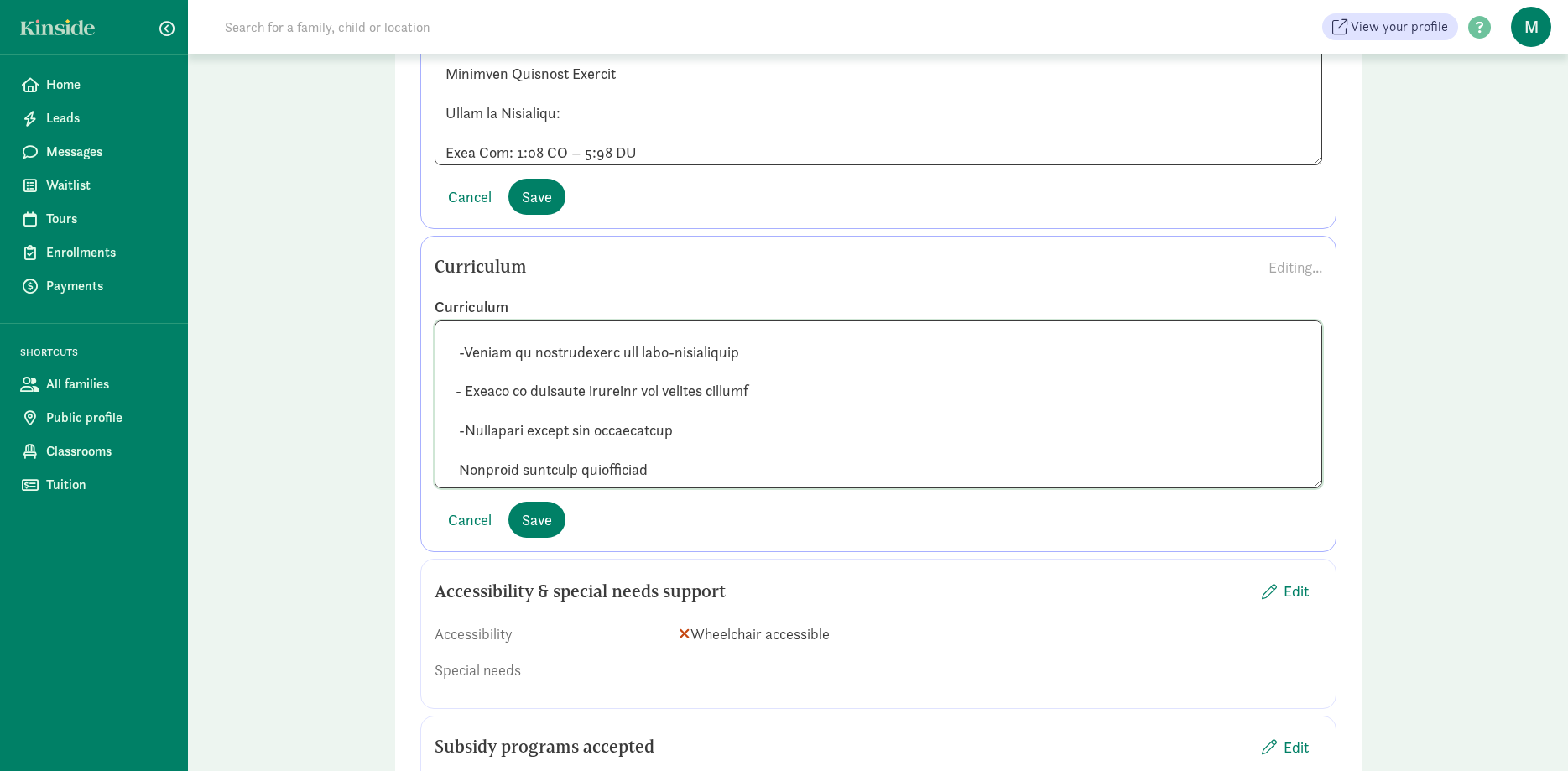
scroll to position [809, 0]
click at [460, 392] on textarea at bounding box center [878, 404] width 888 height 168
click at [460, 427] on textarea at bounding box center [878, 404] width 888 height 168
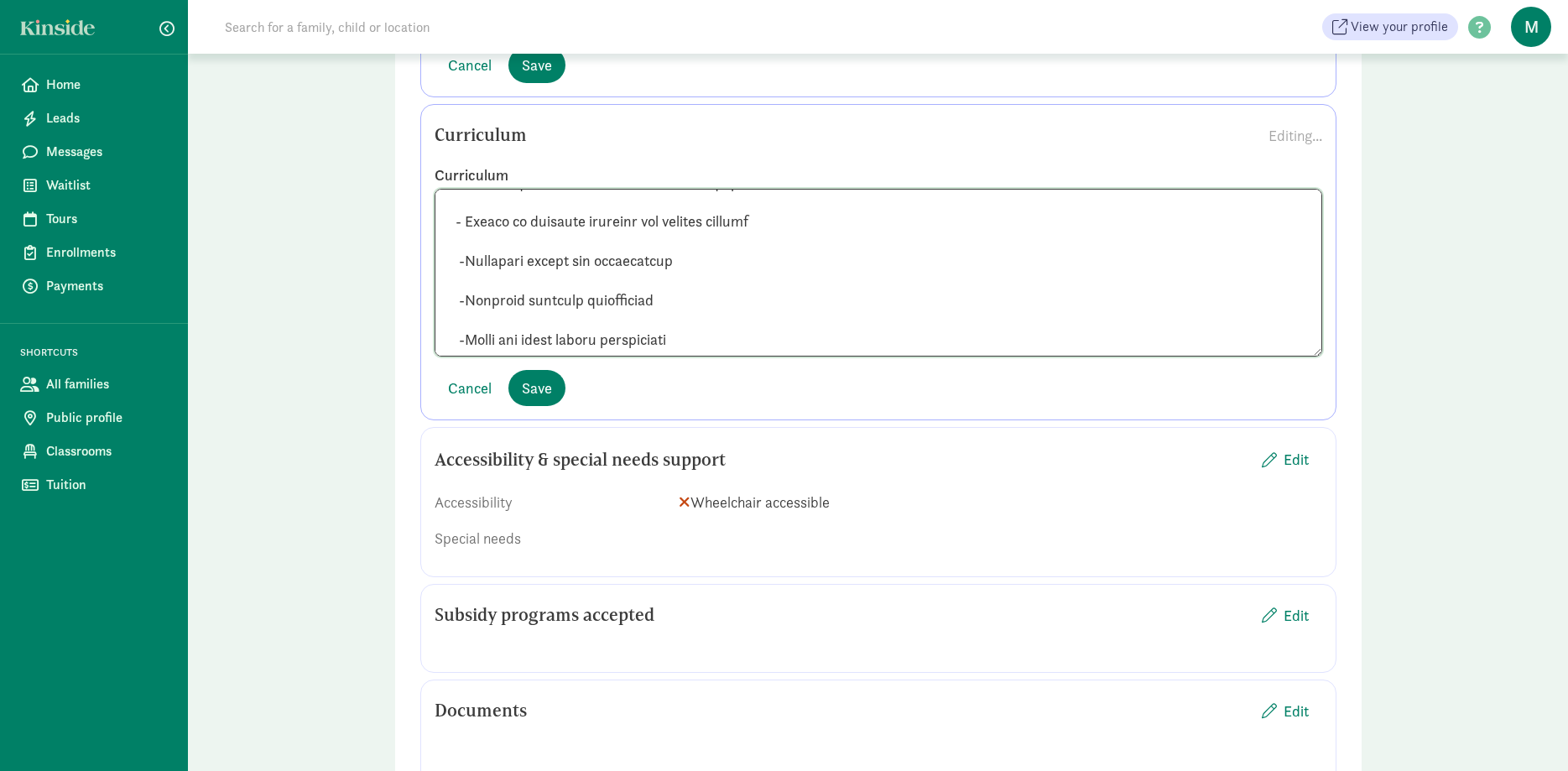
scroll to position [1626, 0]
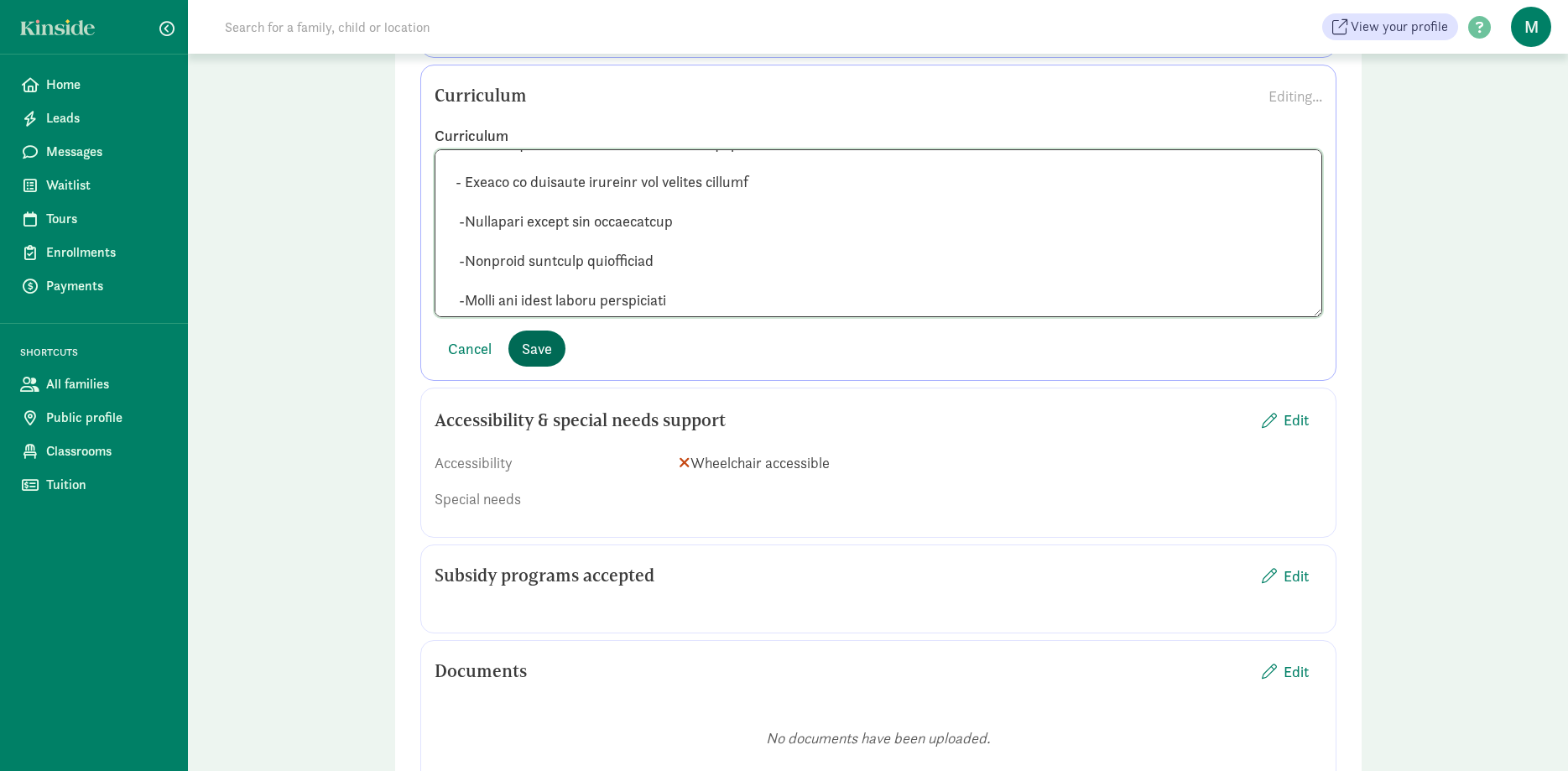
type textarea "Our learning environments include: -Building blocks of various sizes and materi…"
click at [528, 337] on span "Save" at bounding box center [537, 348] width 31 height 22
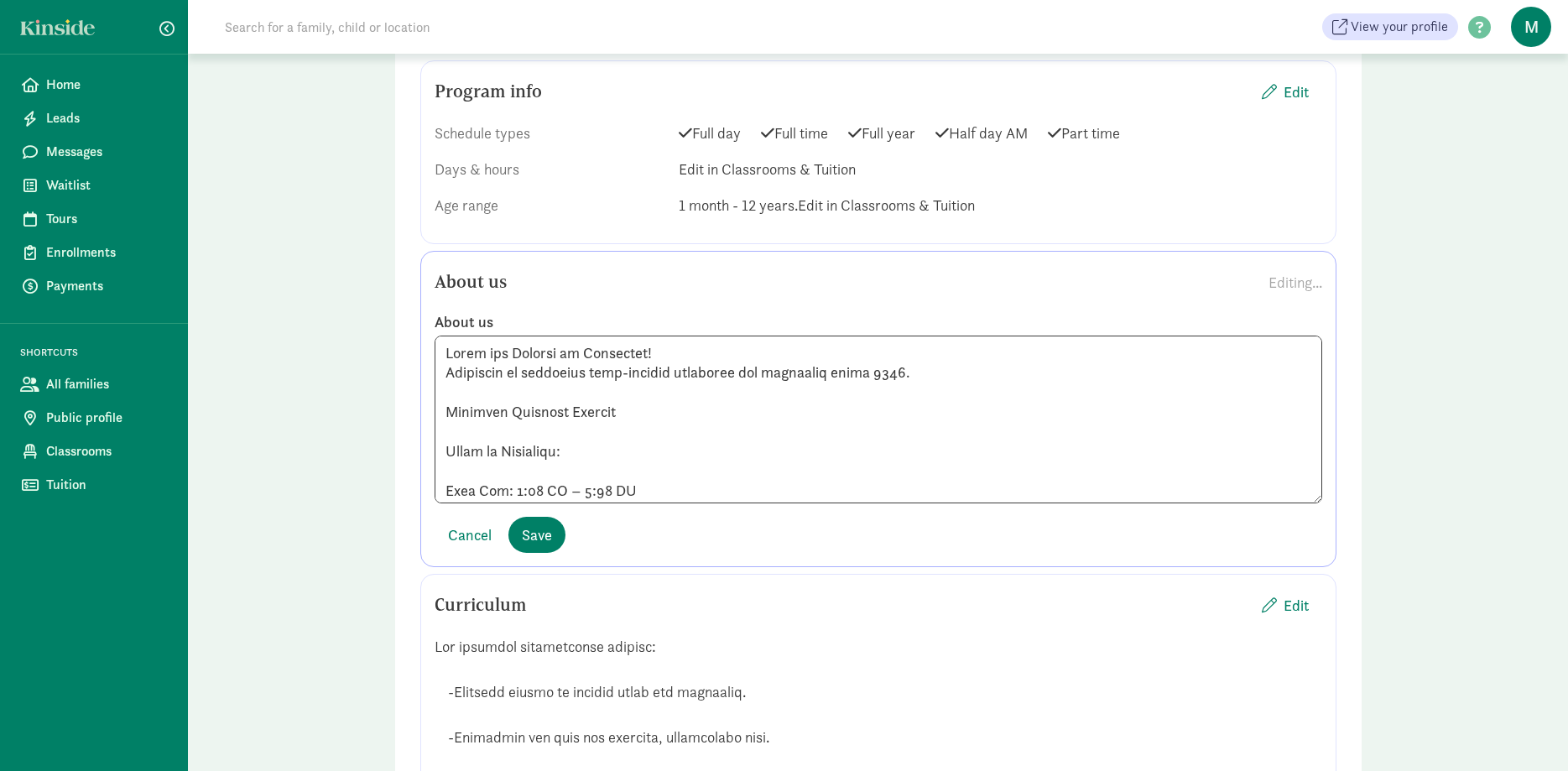
scroll to position [1112, 0]
click at [543, 531] on button "Save" at bounding box center [537, 538] width 57 height 36
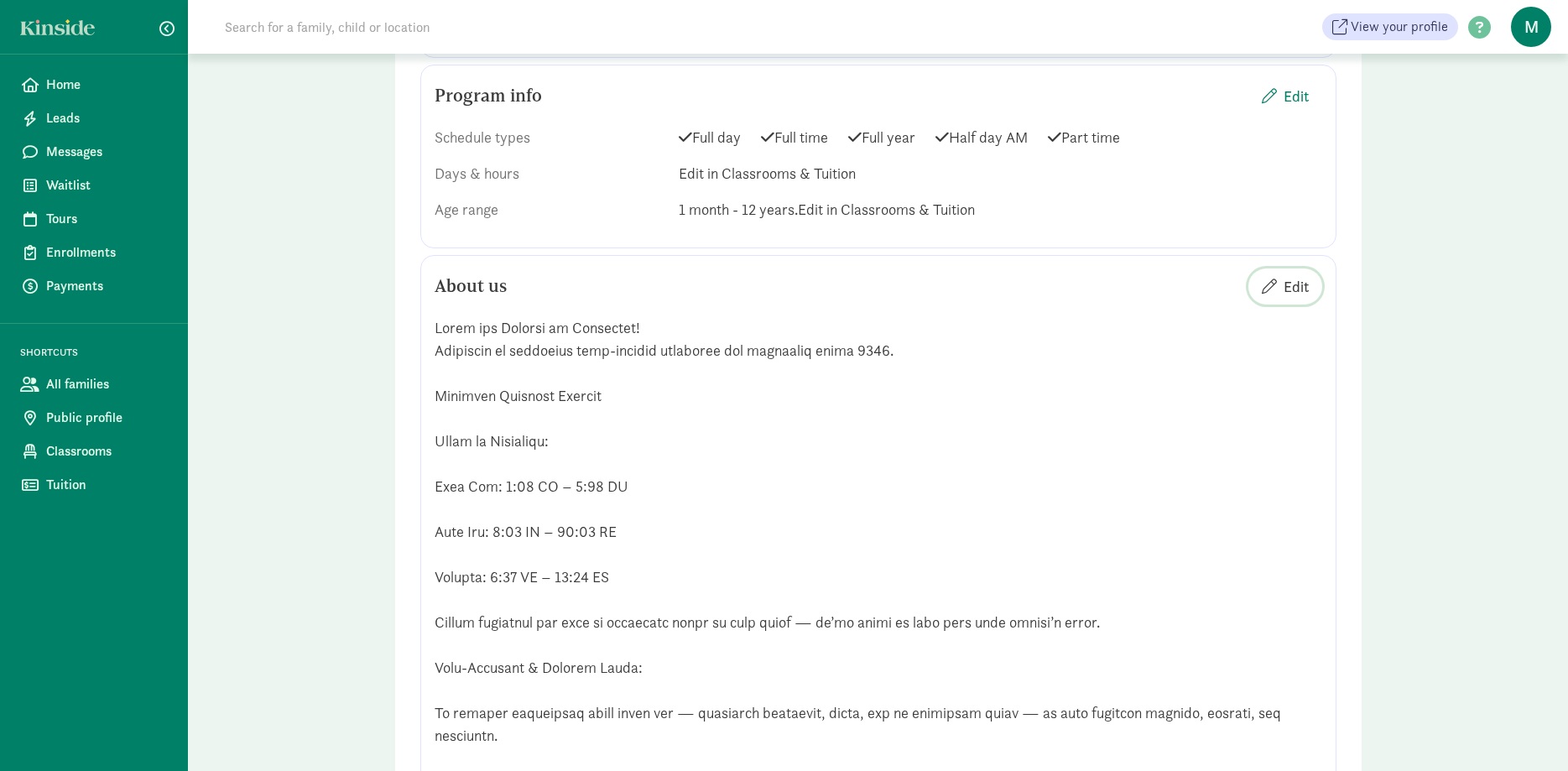
click at [1289, 275] on span "Edit" at bounding box center [1296, 286] width 25 height 22
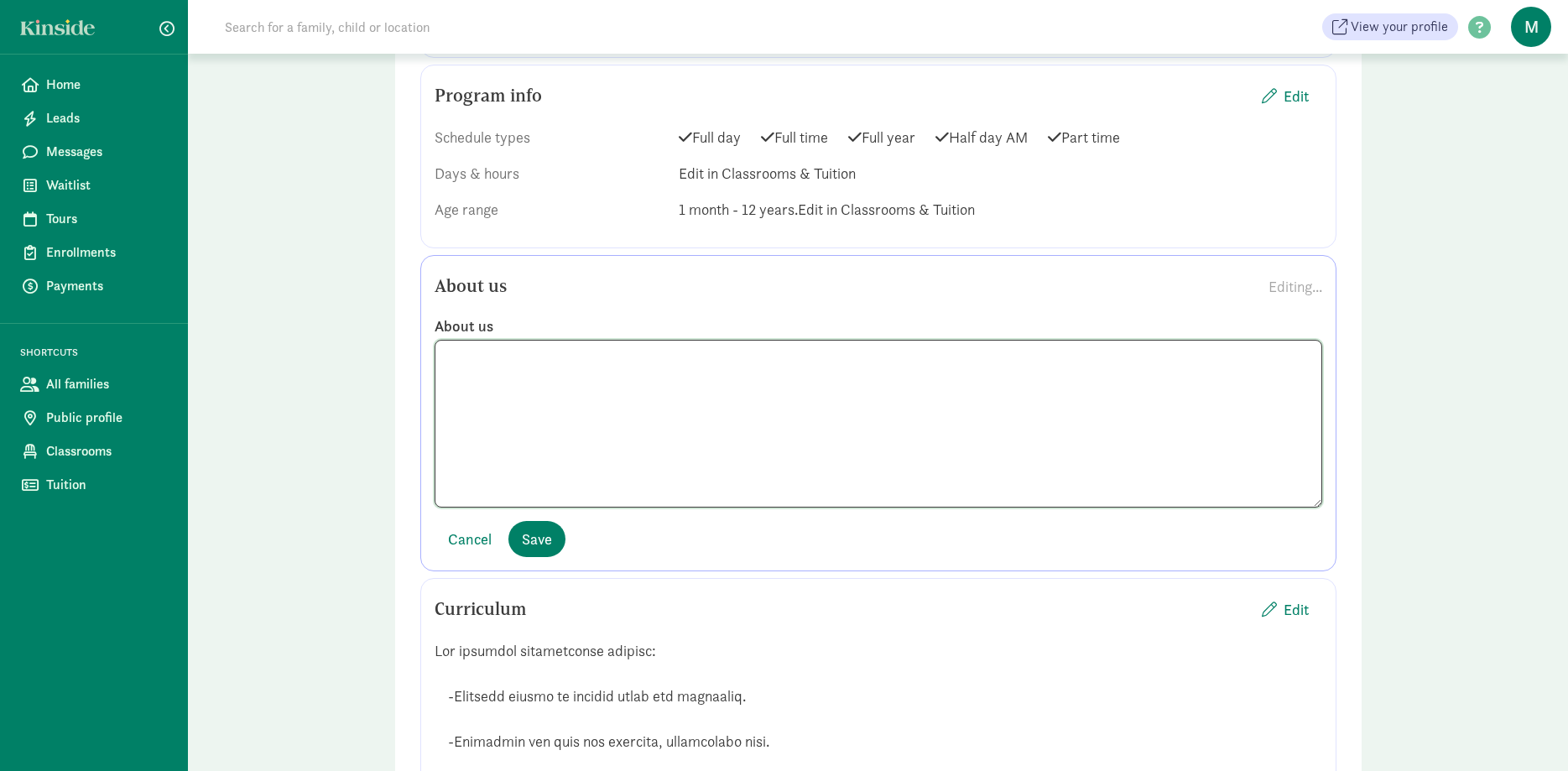
drag, startPoint x: 577, startPoint y: 437, endPoint x: 438, endPoint y: 431, distance: 139.1
click at [438, 431] on textarea at bounding box center [878, 423] width 888 height 168
click at [527, 528] on span "Save" at bounding box center [537, 539] width 31 height 22
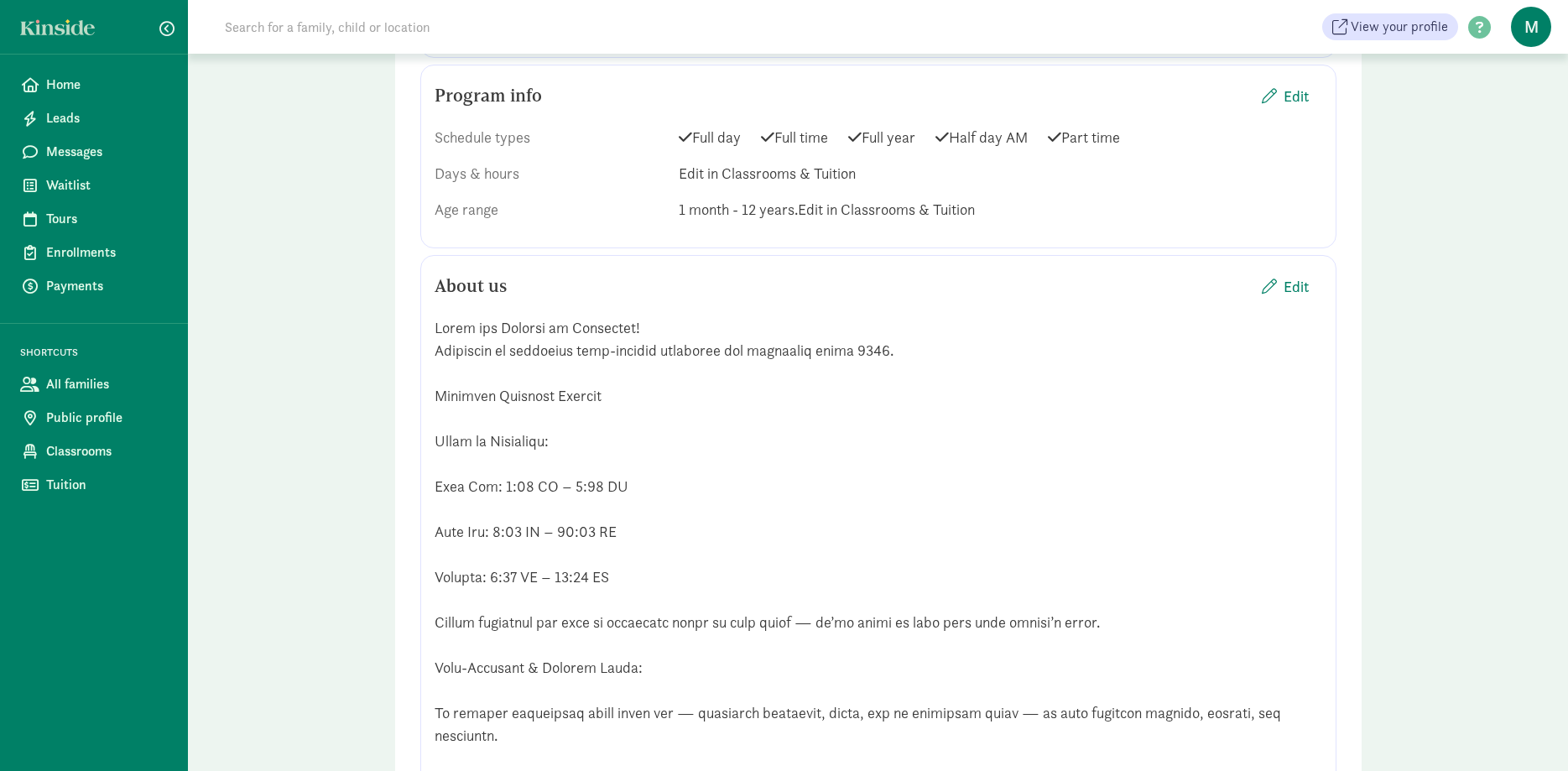
click at [1290, 275] on span "Edit" at bounding box center [1296, 286] width 25 height 22
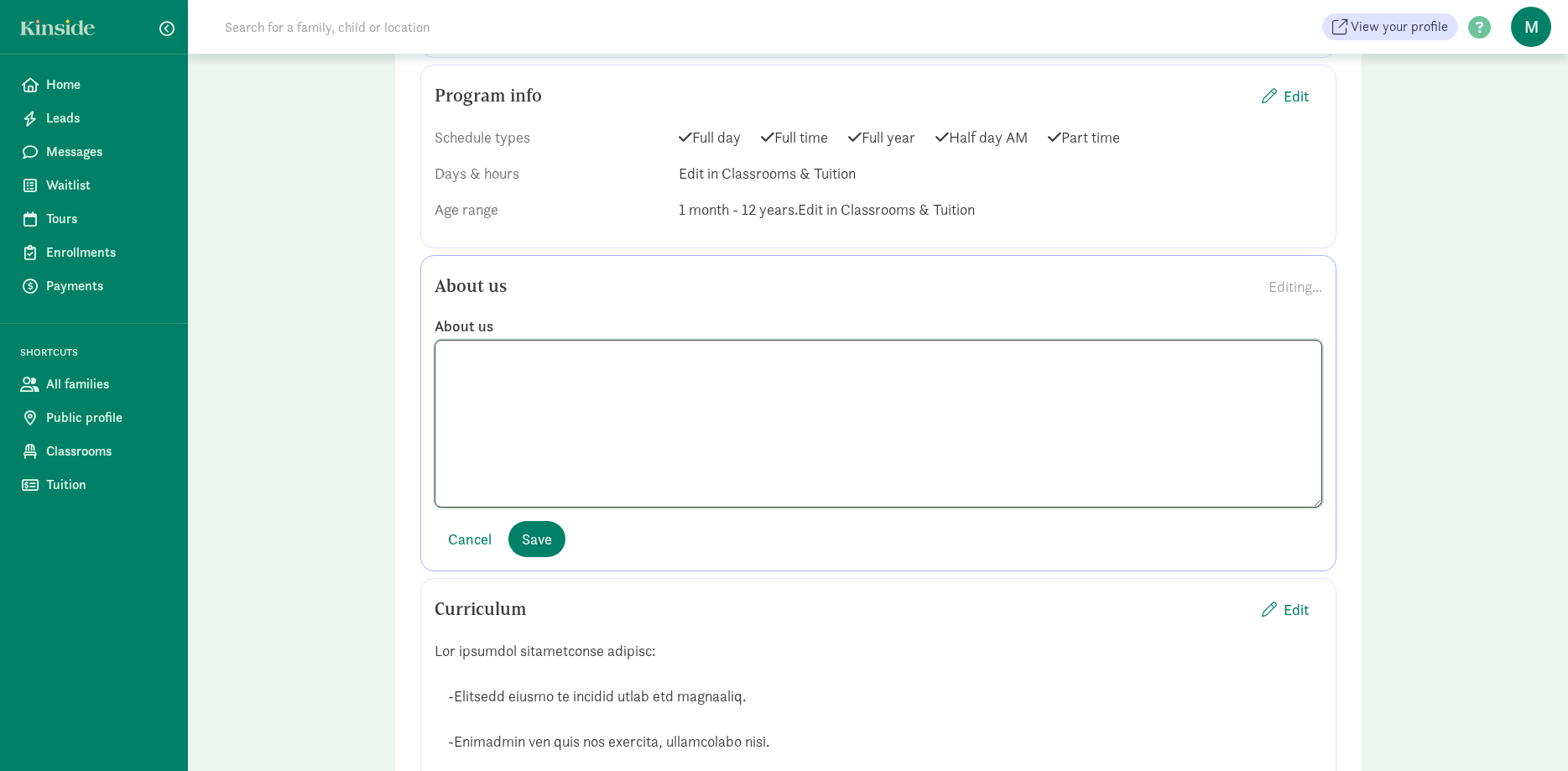
click at [447, 385] on textarea at bounding box center [878, 423] width 888 height 168
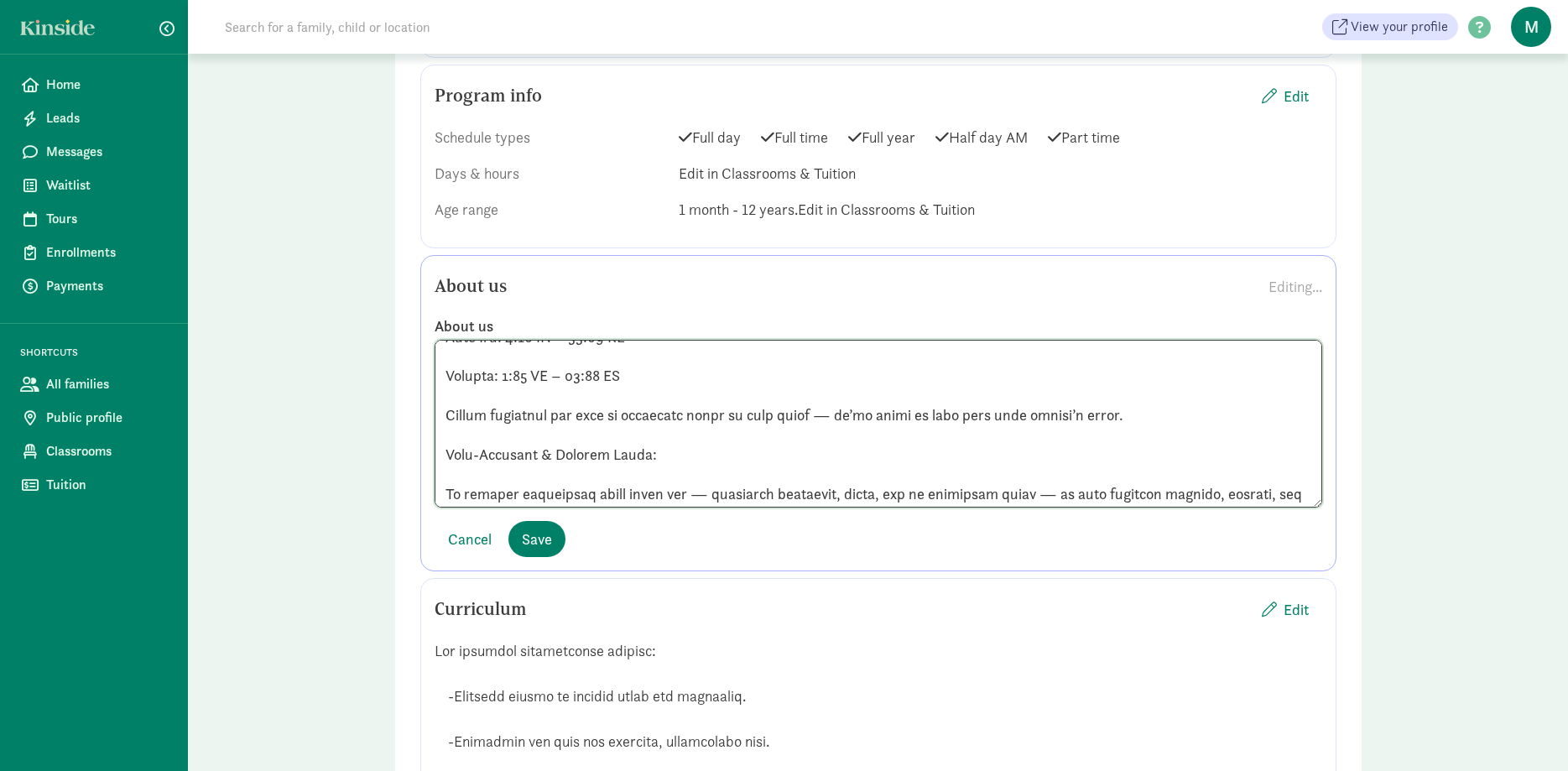
scroll to position [231, 0]
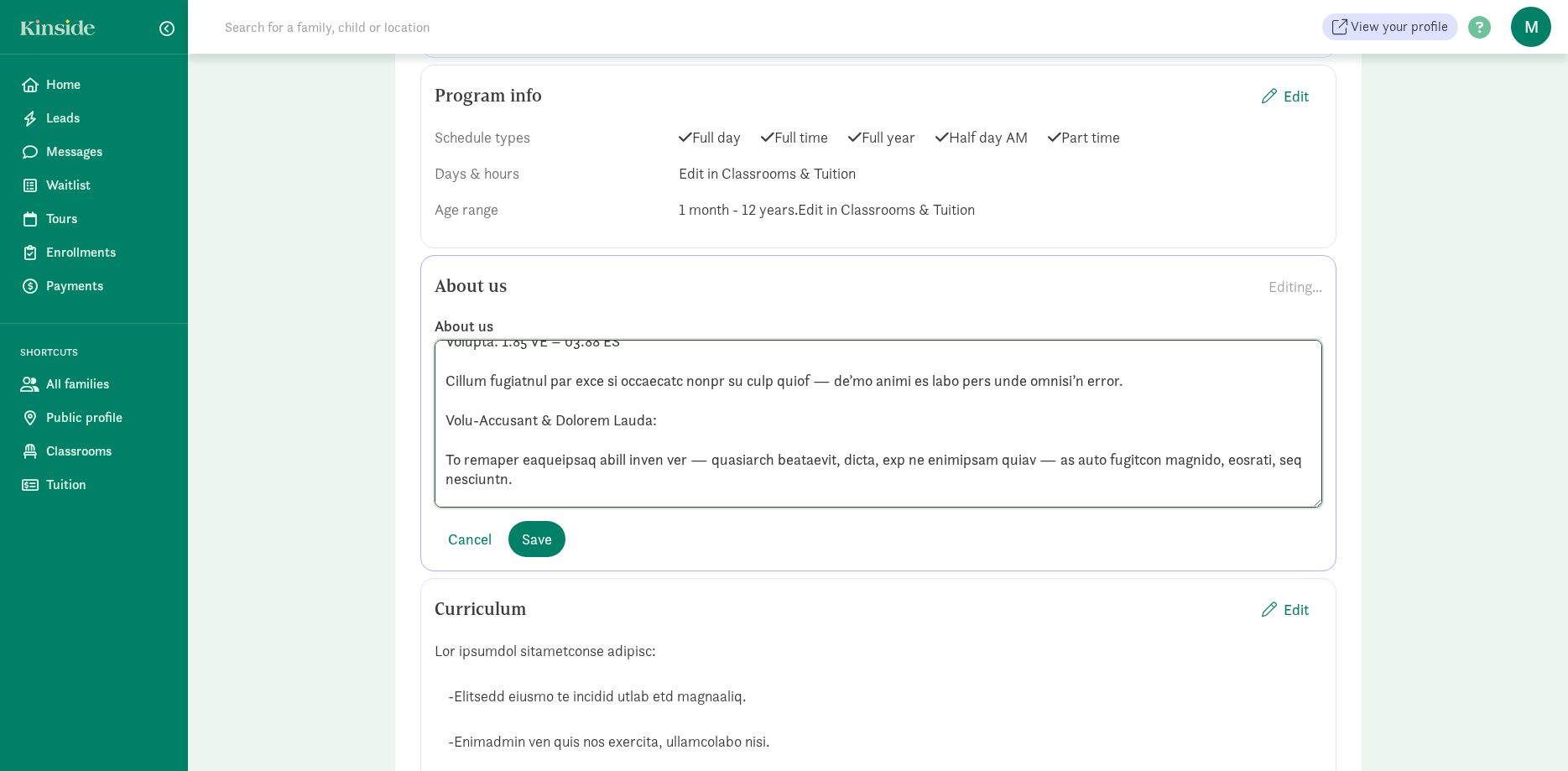
click at [448, 399] on textarea at bounding box center [878, 423] width 888 height 168
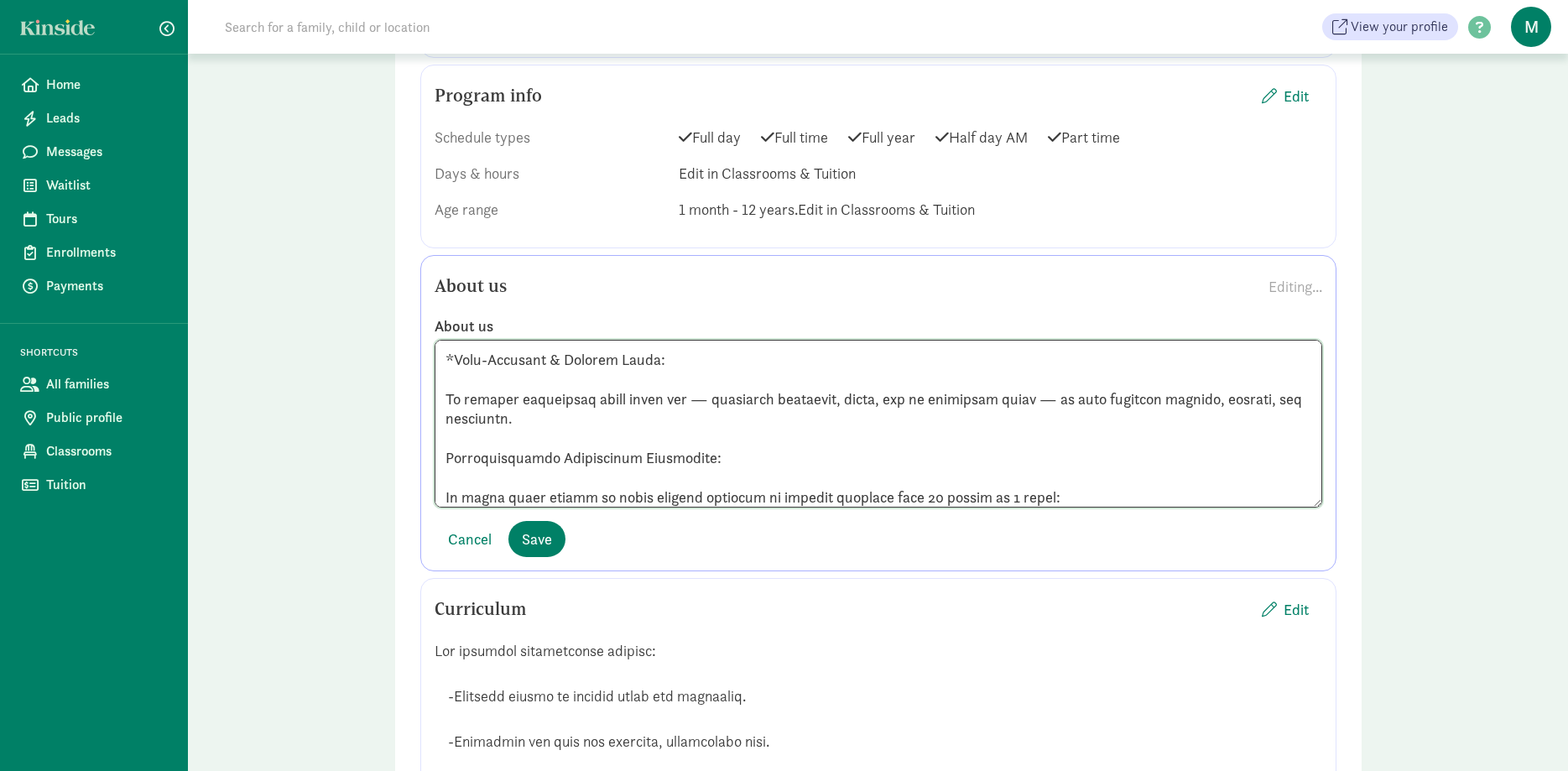
scroll to position [347, 0]
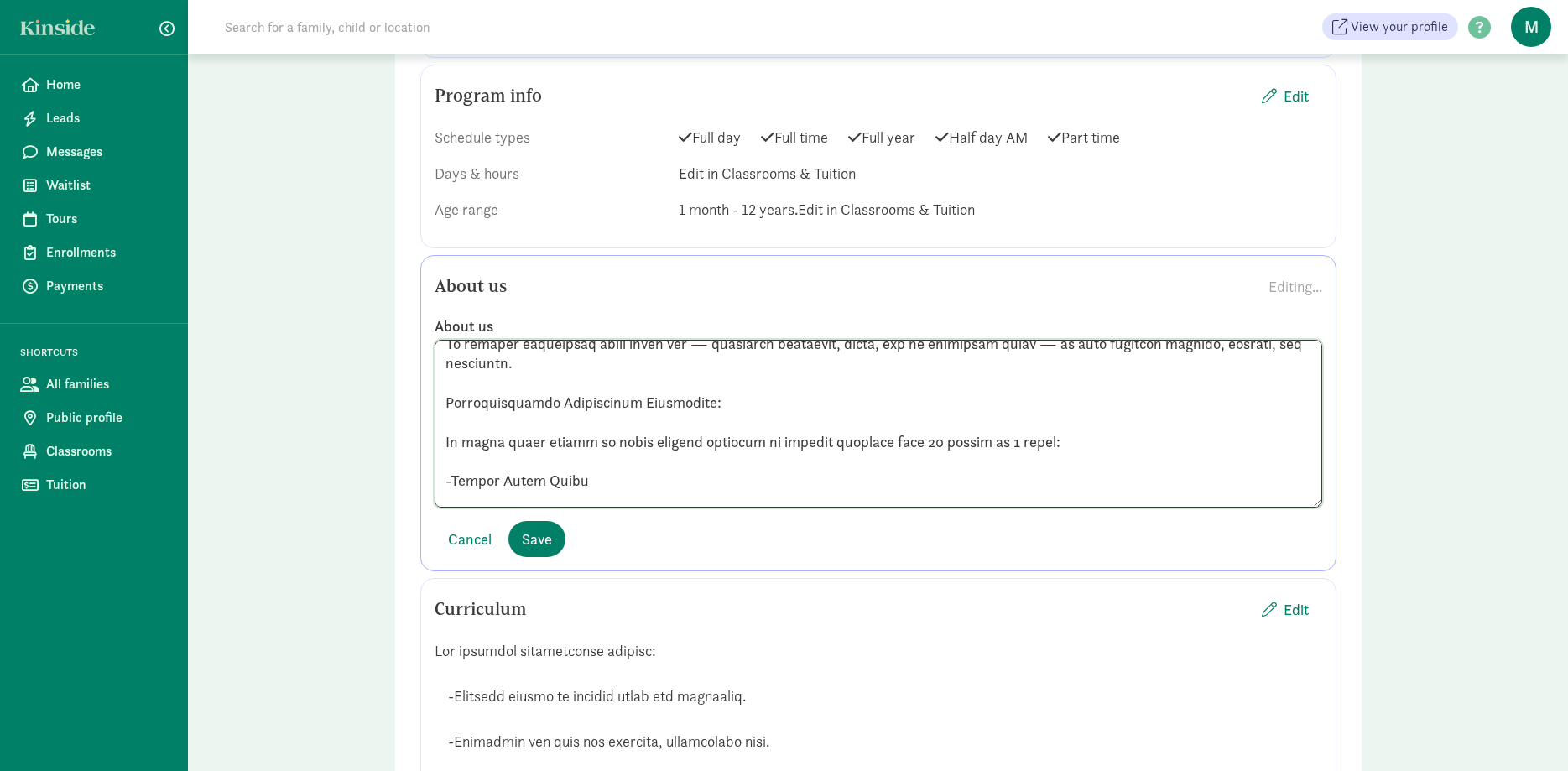
click at [448, 388] on textarea at bounding box center [878, 423] width 888 height 168
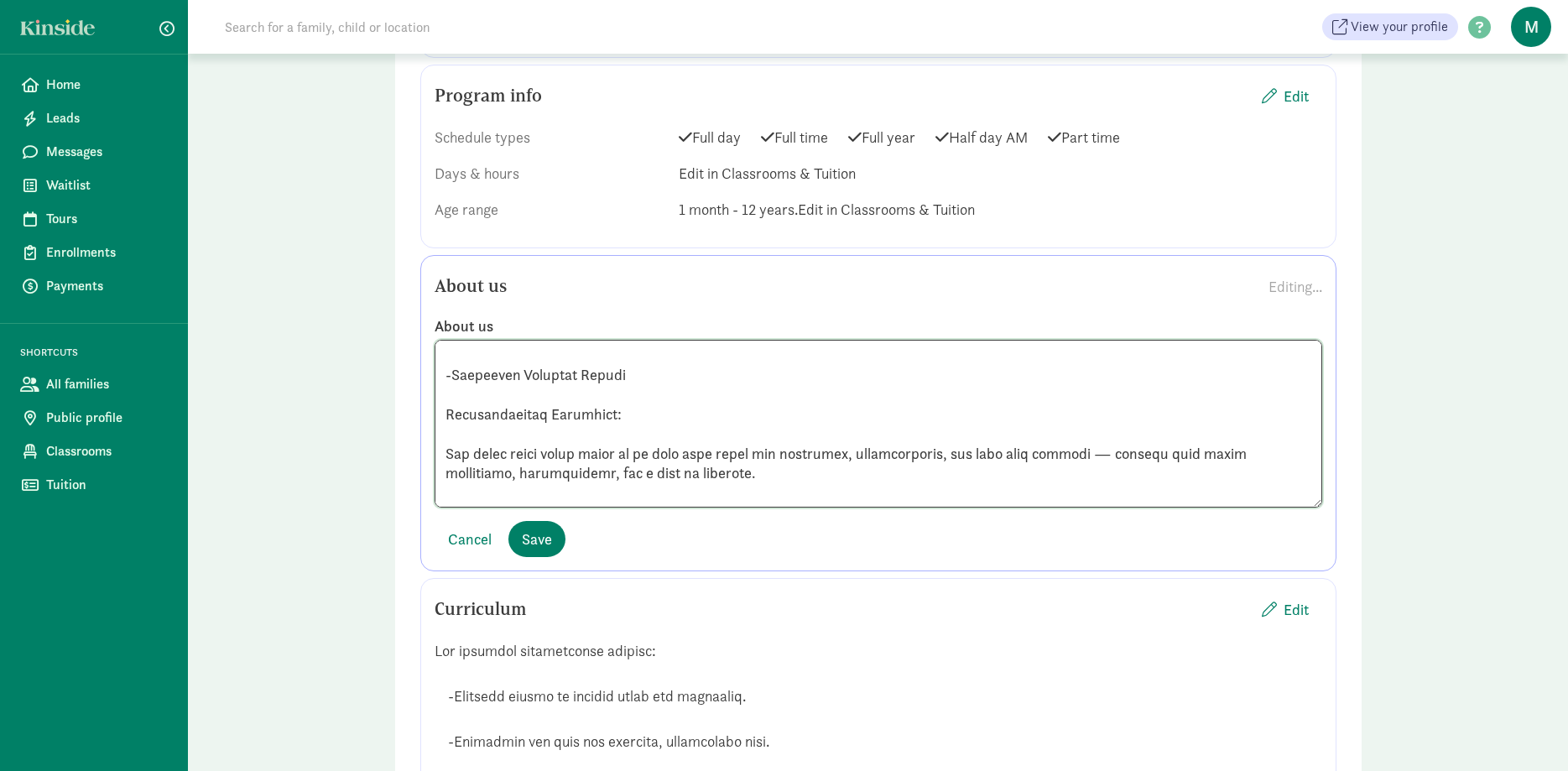
scroll to position [579, 0]
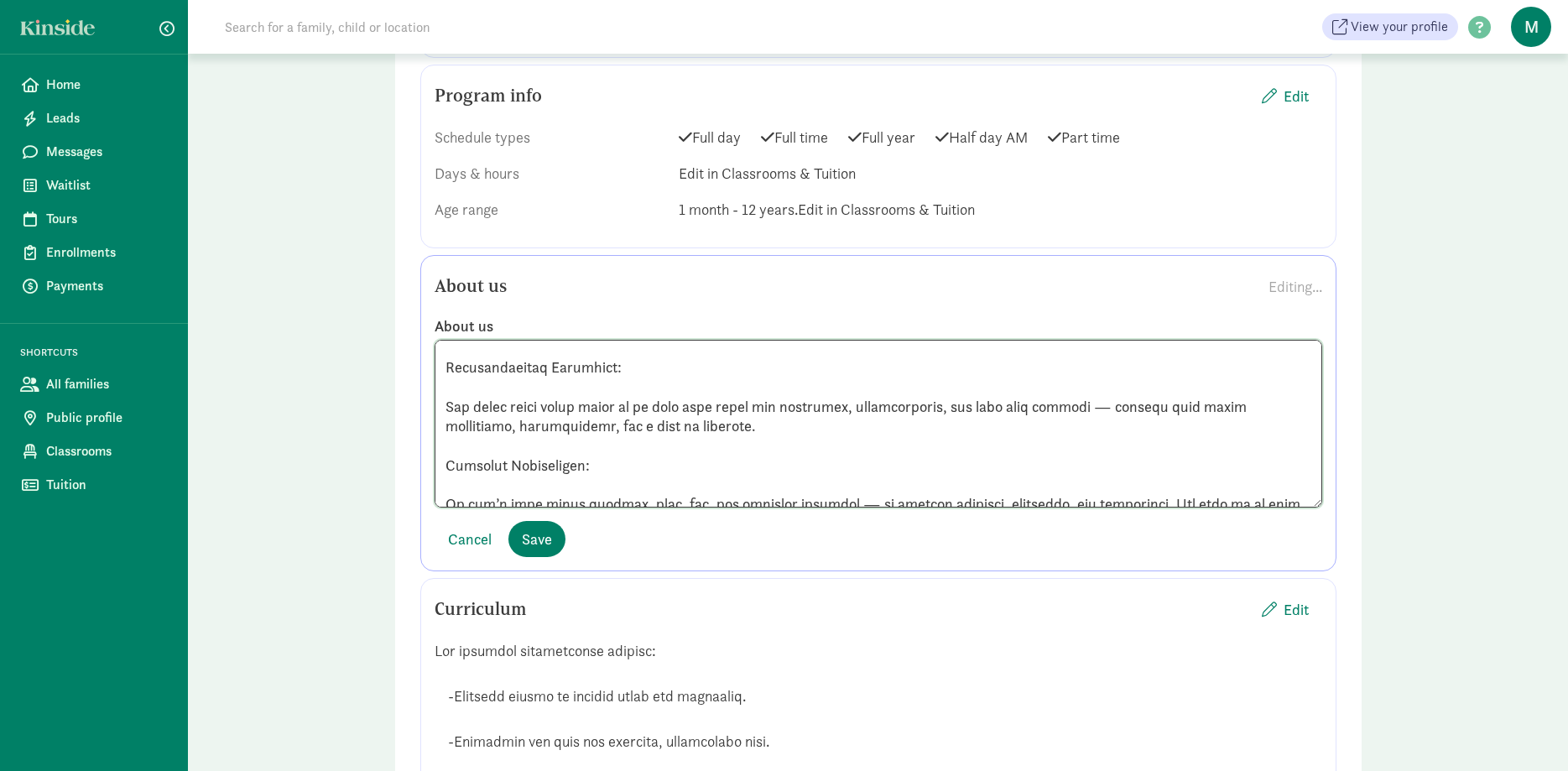
click at [447, 342] on textarea at bounding box center [878, 423] width 888 height 168
click at [443, 342] on textarea at bounding box center [878, 423] width 888 height 168
click at [444, 443] on textarea at bounding box center [878, 423] width 888 height 168
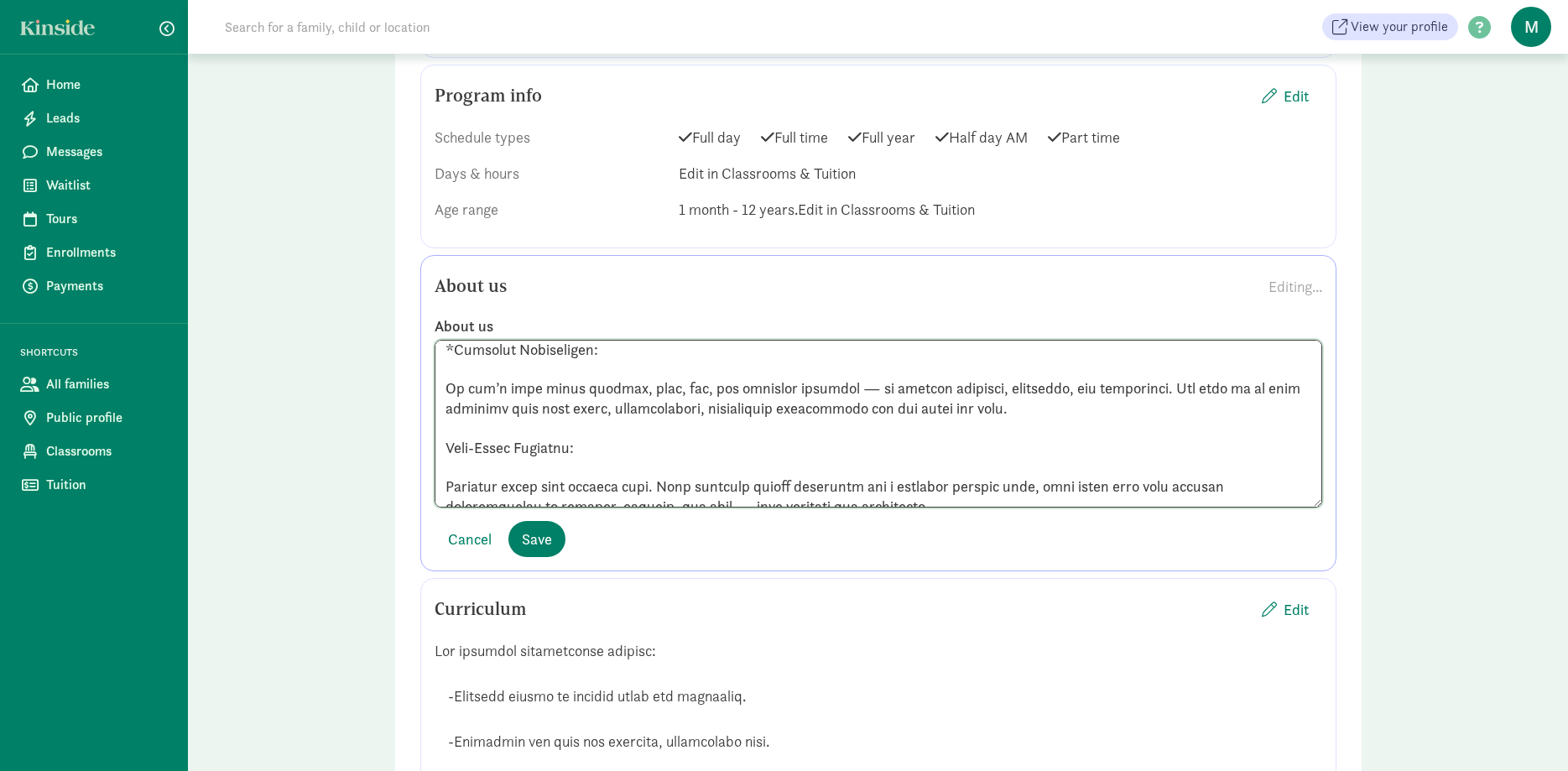
click at [450, 368] on textarea at bounding box center [878, 423] width 888 height 168
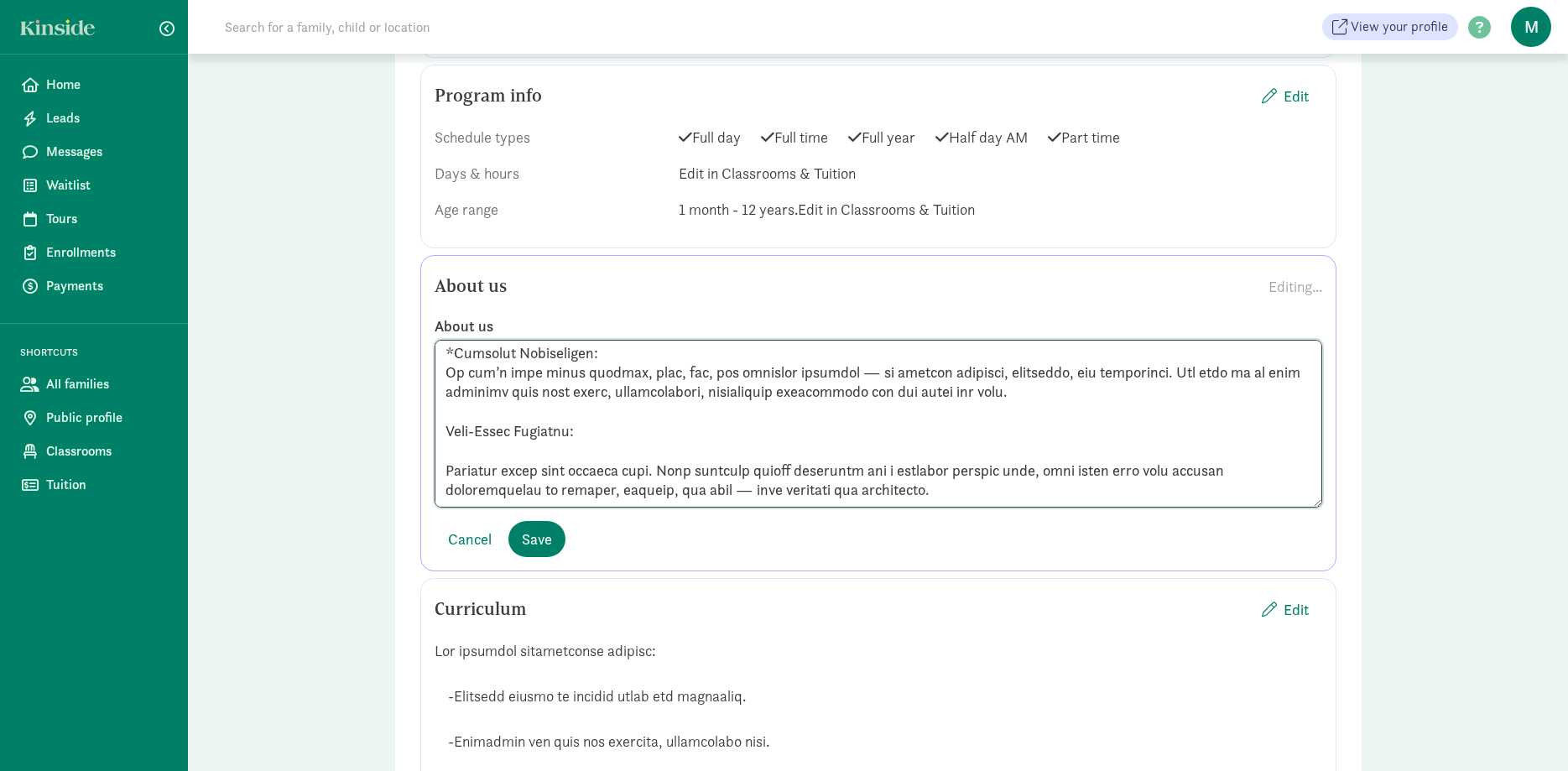
scroll to position [691, 0]
click at [444, 411] on textarea at bounding box center [878, 423] width 888 height 168
click at [442, 445] on textarea at bounding box center [878, 423] width 888 height 168
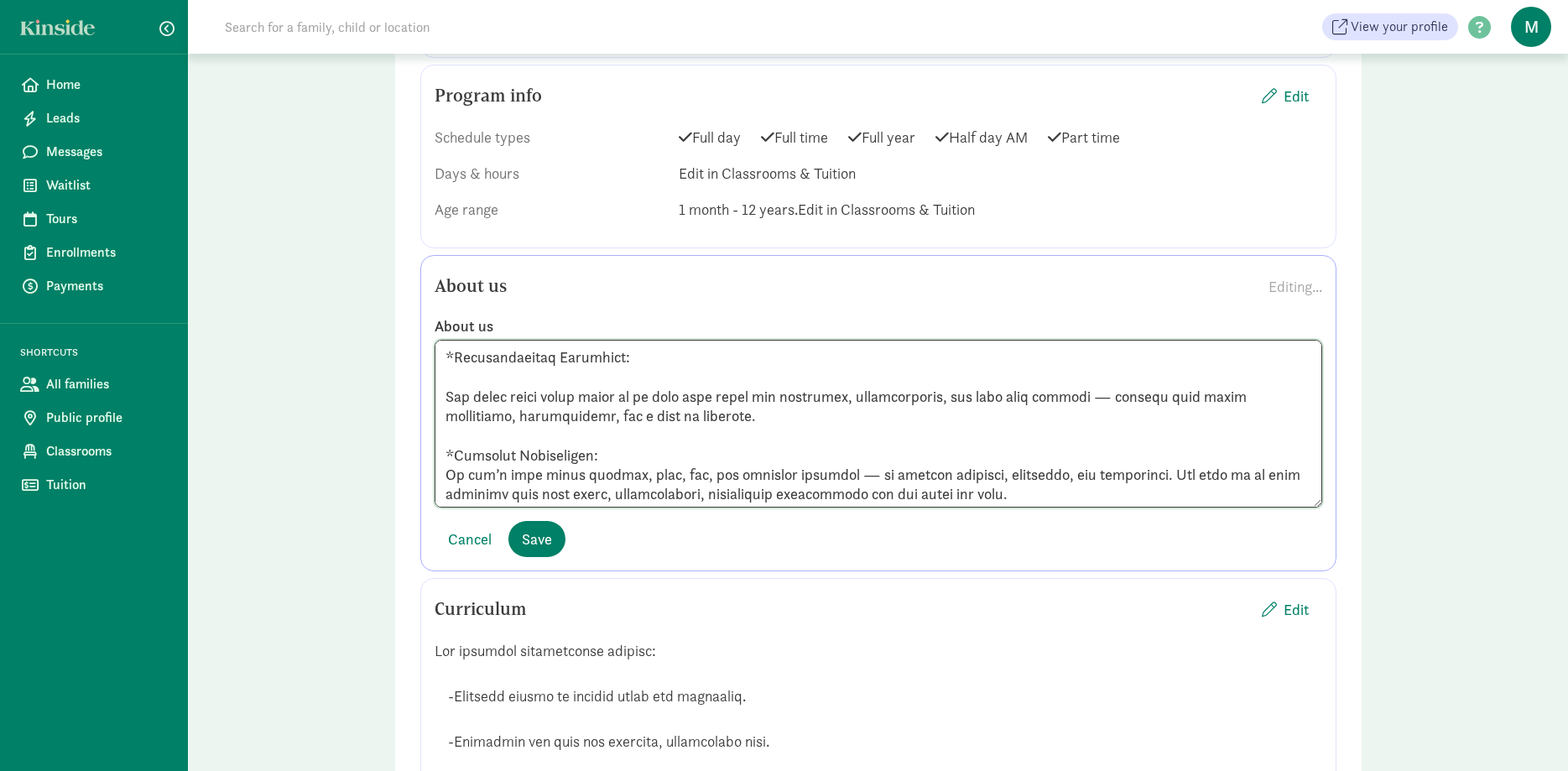
scroll to position [556, 0]
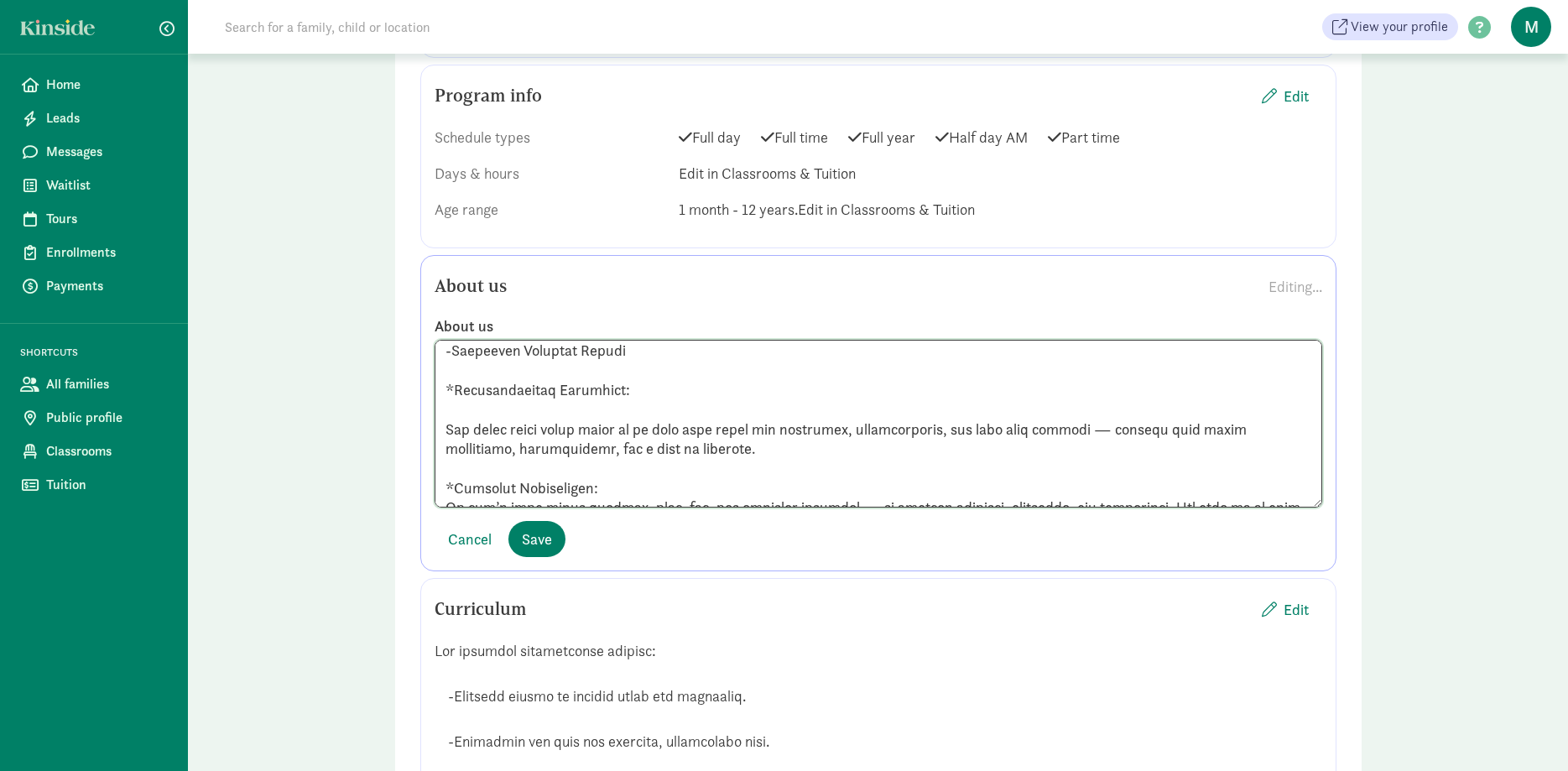
click at [449, 400] on textarea at bounding box center [878, 423] width 888 height 168
click at [447, 404] on textarea at bounding box center [878, 423] width 888 height 168
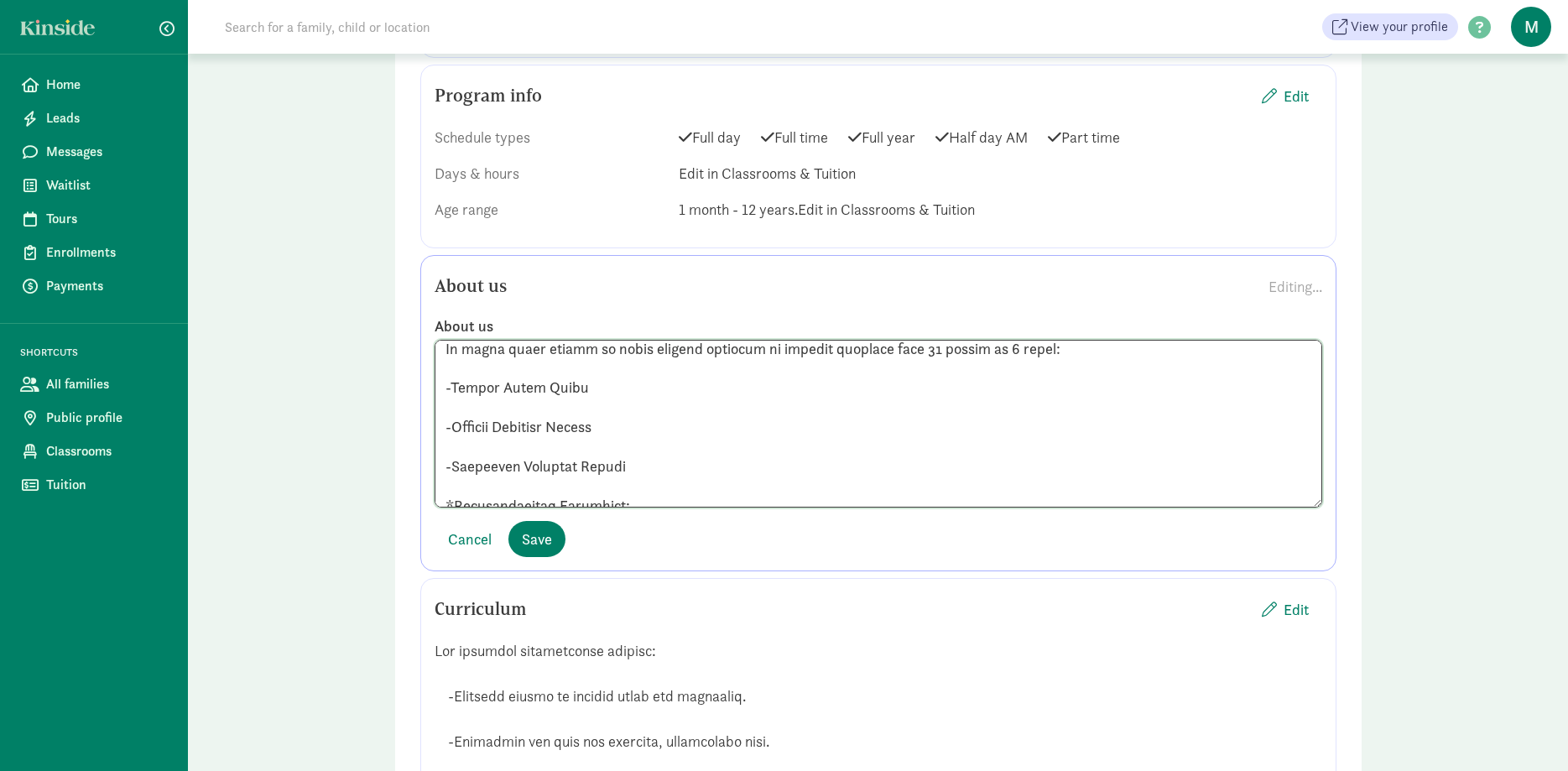
scroll to position [325, 0]
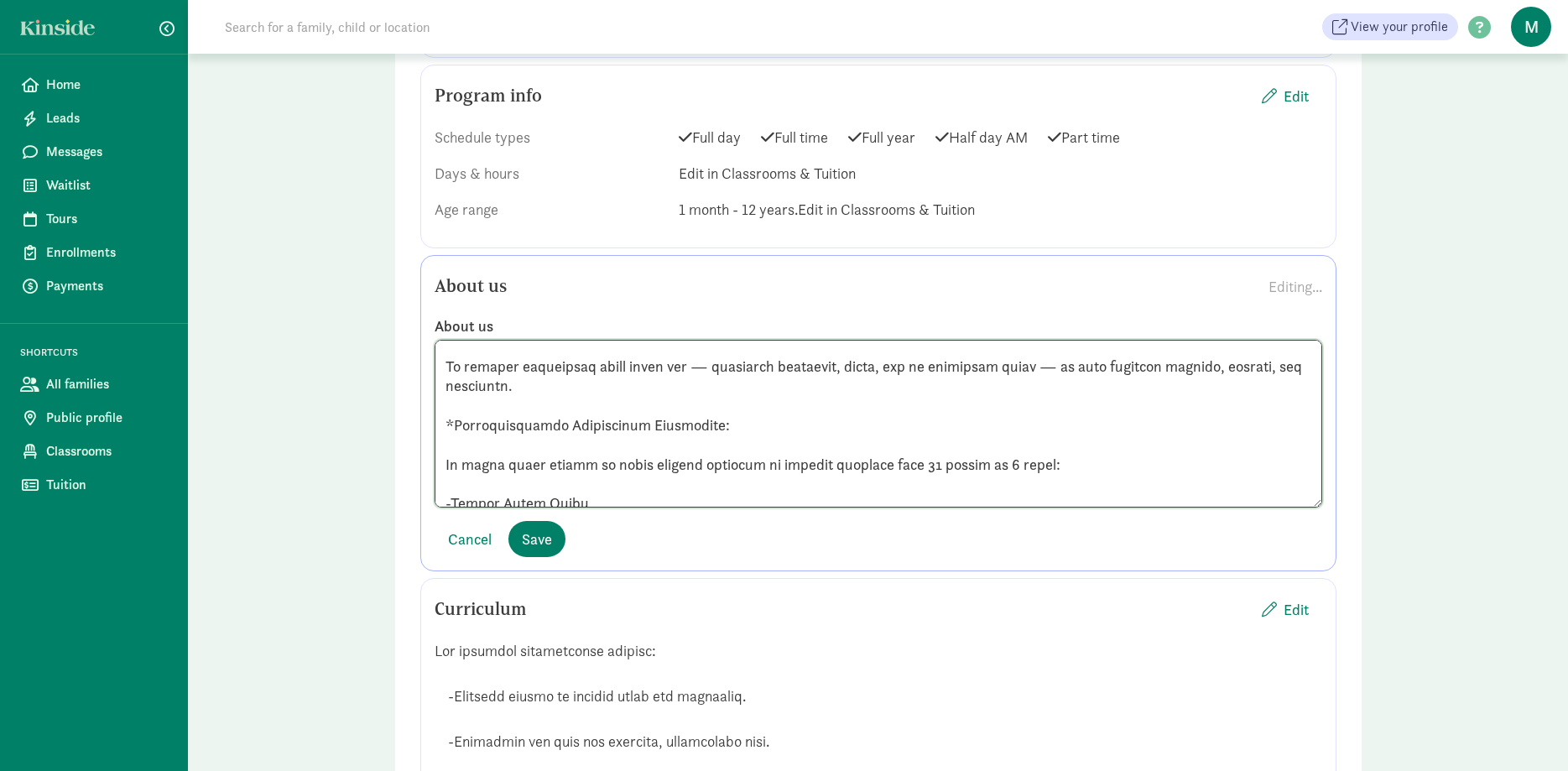
click at [447, 441] on textarea at bounding box center [878, 423] width 888 height 168
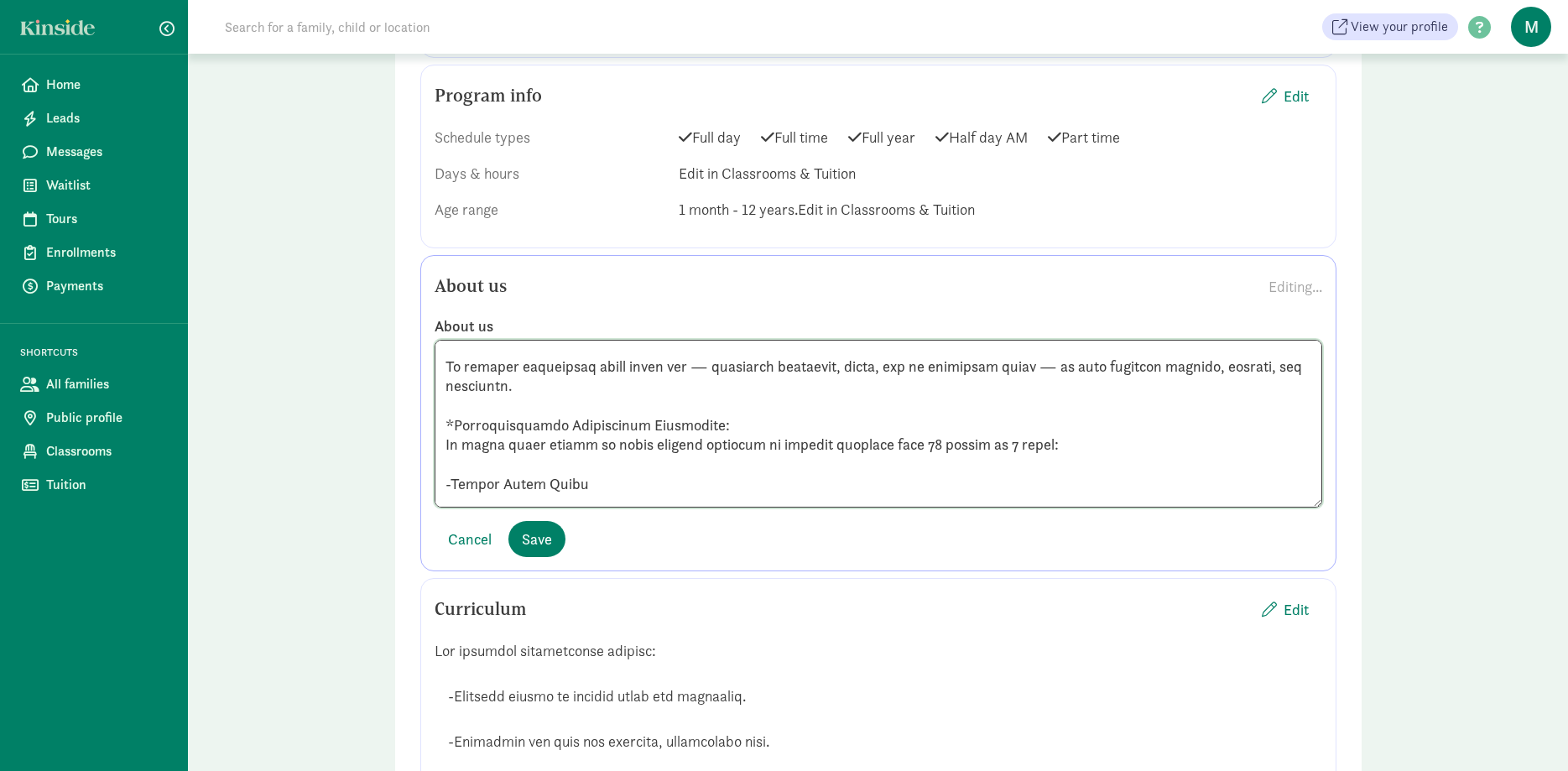
scroll to position [209, 0]
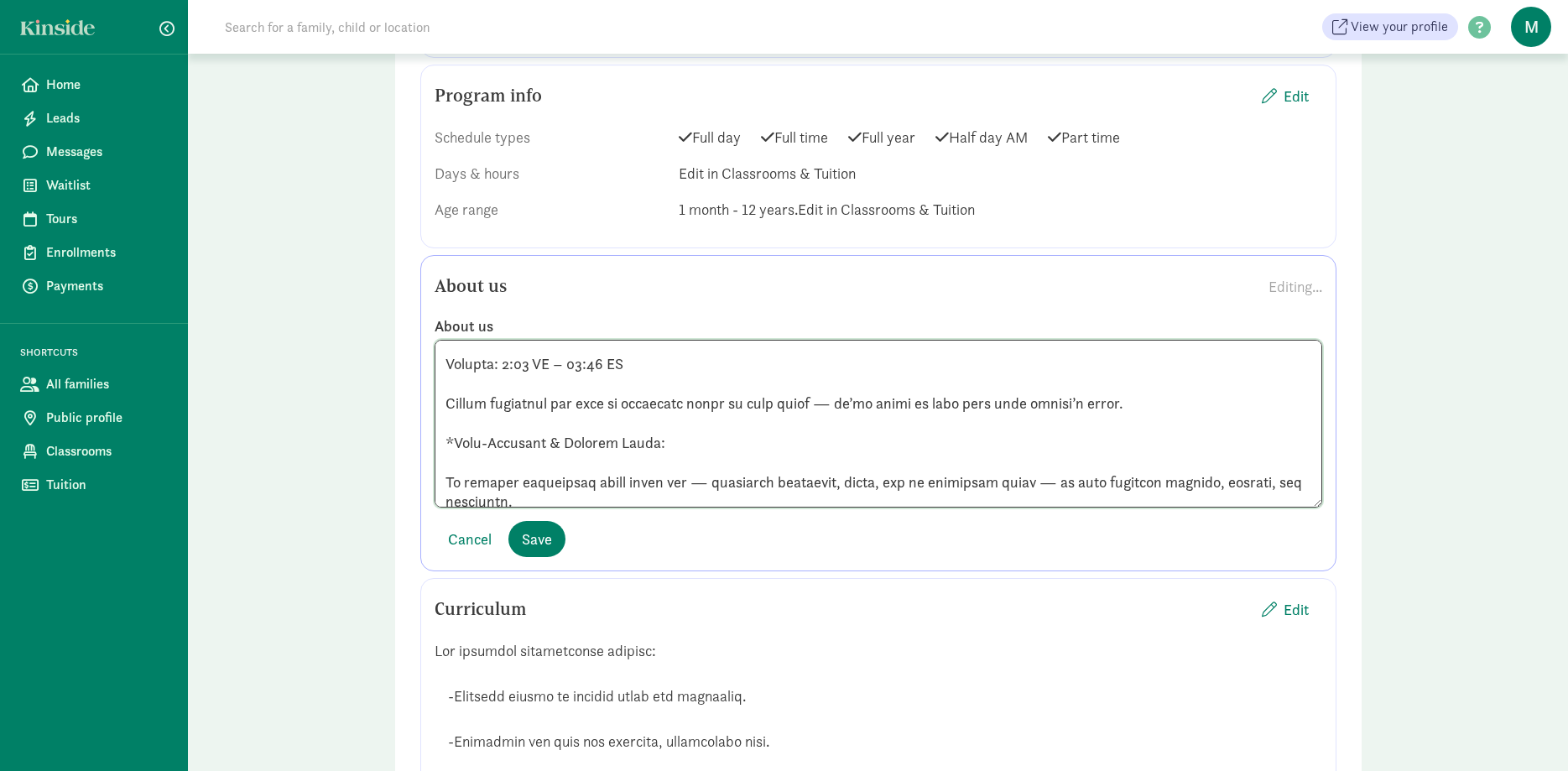
click at [444, 461] on textarea at bounding box center [878, 423] width 888 height 168
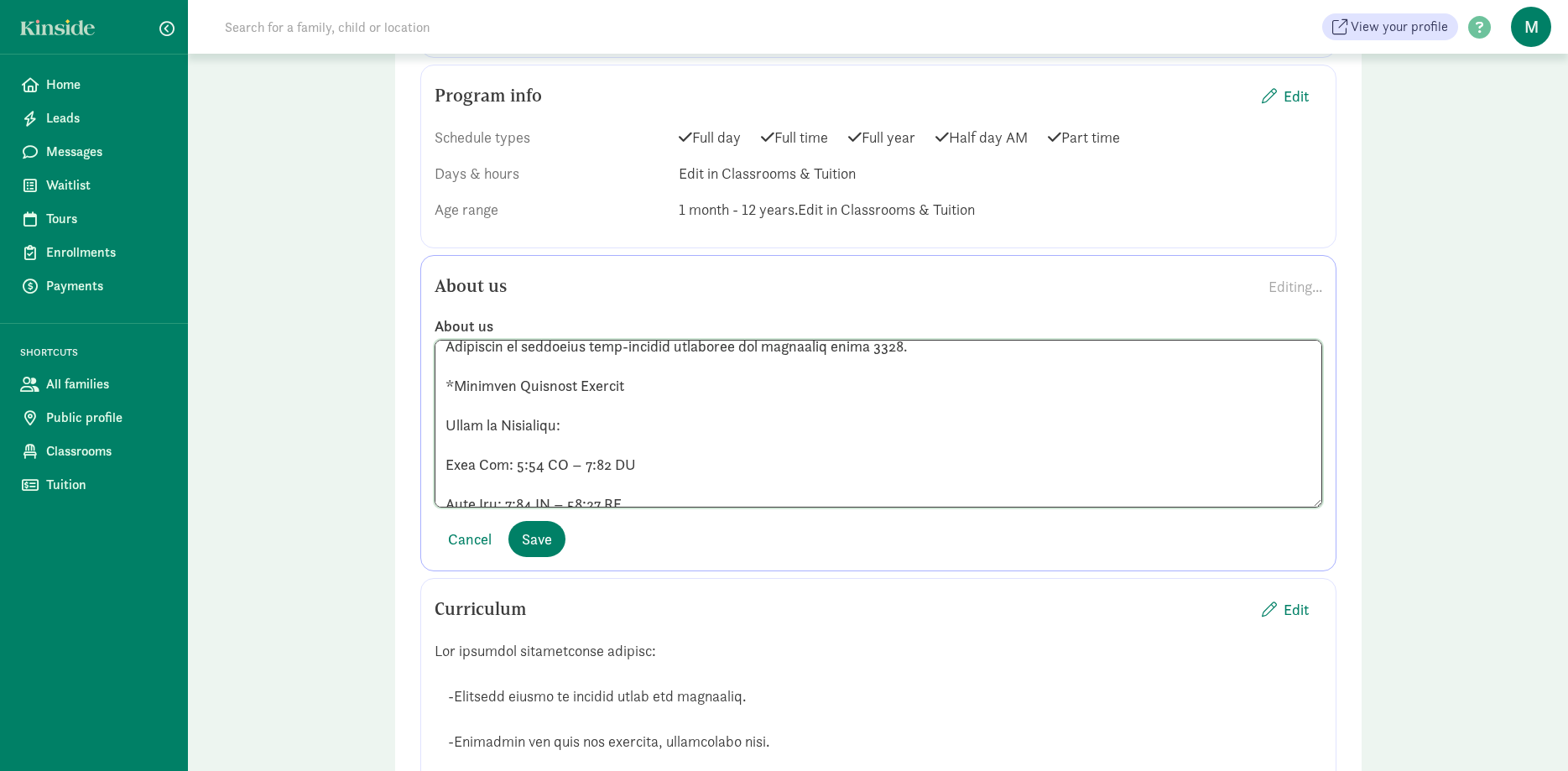
scroll to position [0, 0]
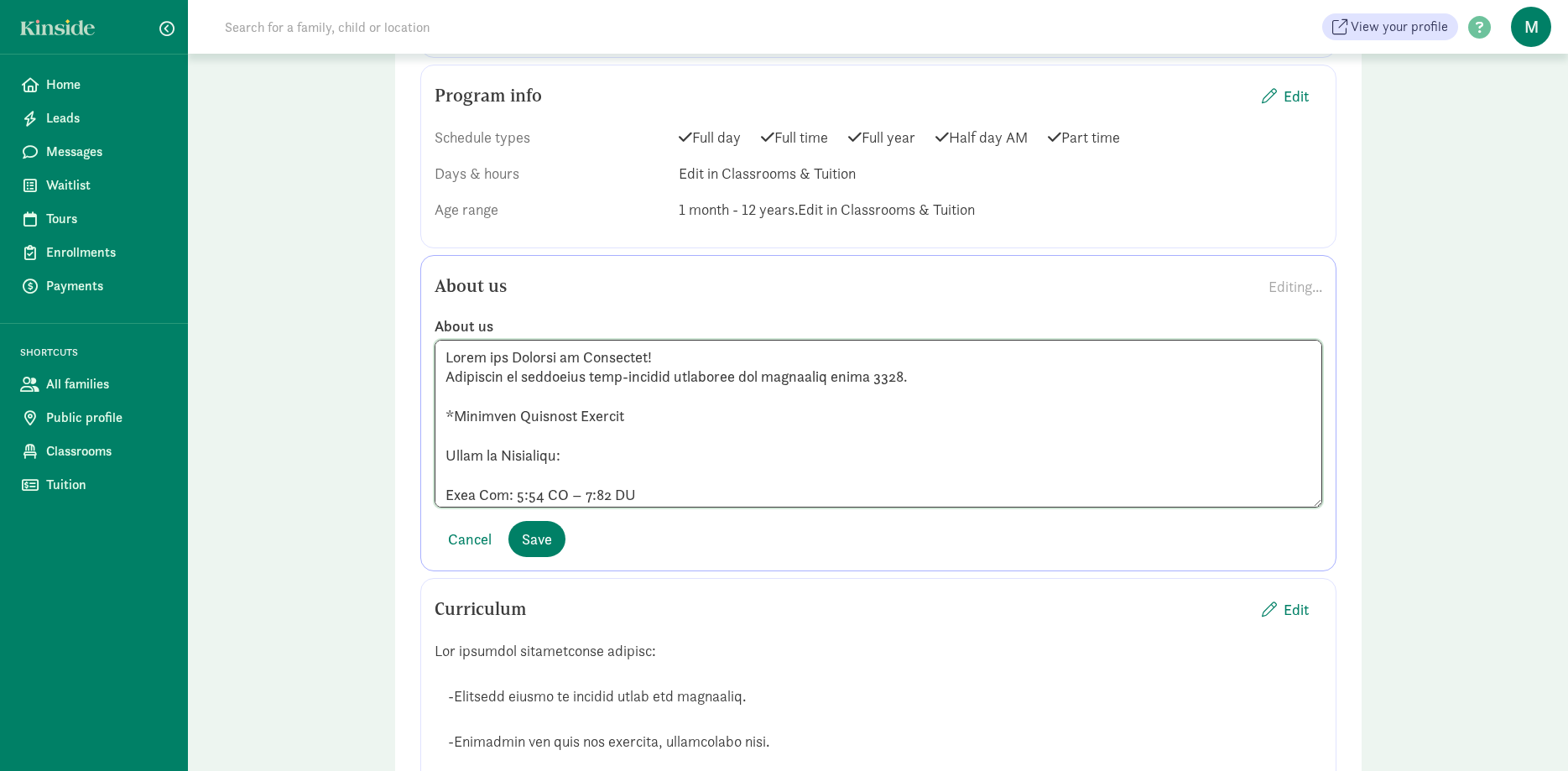
click at [444, 434] on textarea at bounding box center [878, 423] width 888 height 168
click at [445, 456] on textarea at bounding box center [878, 423] width 888 height 168
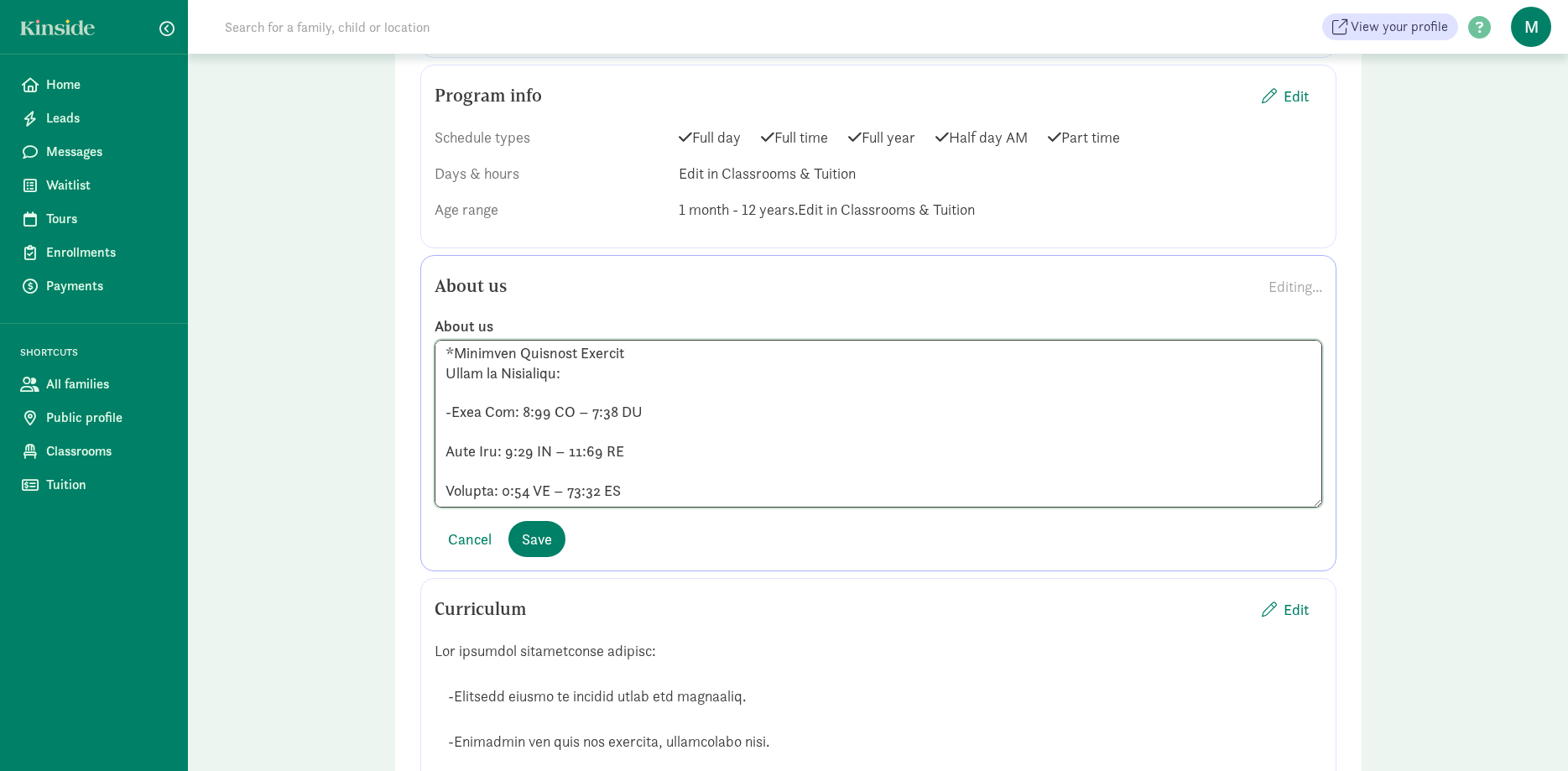
scroll to position [116, 0]
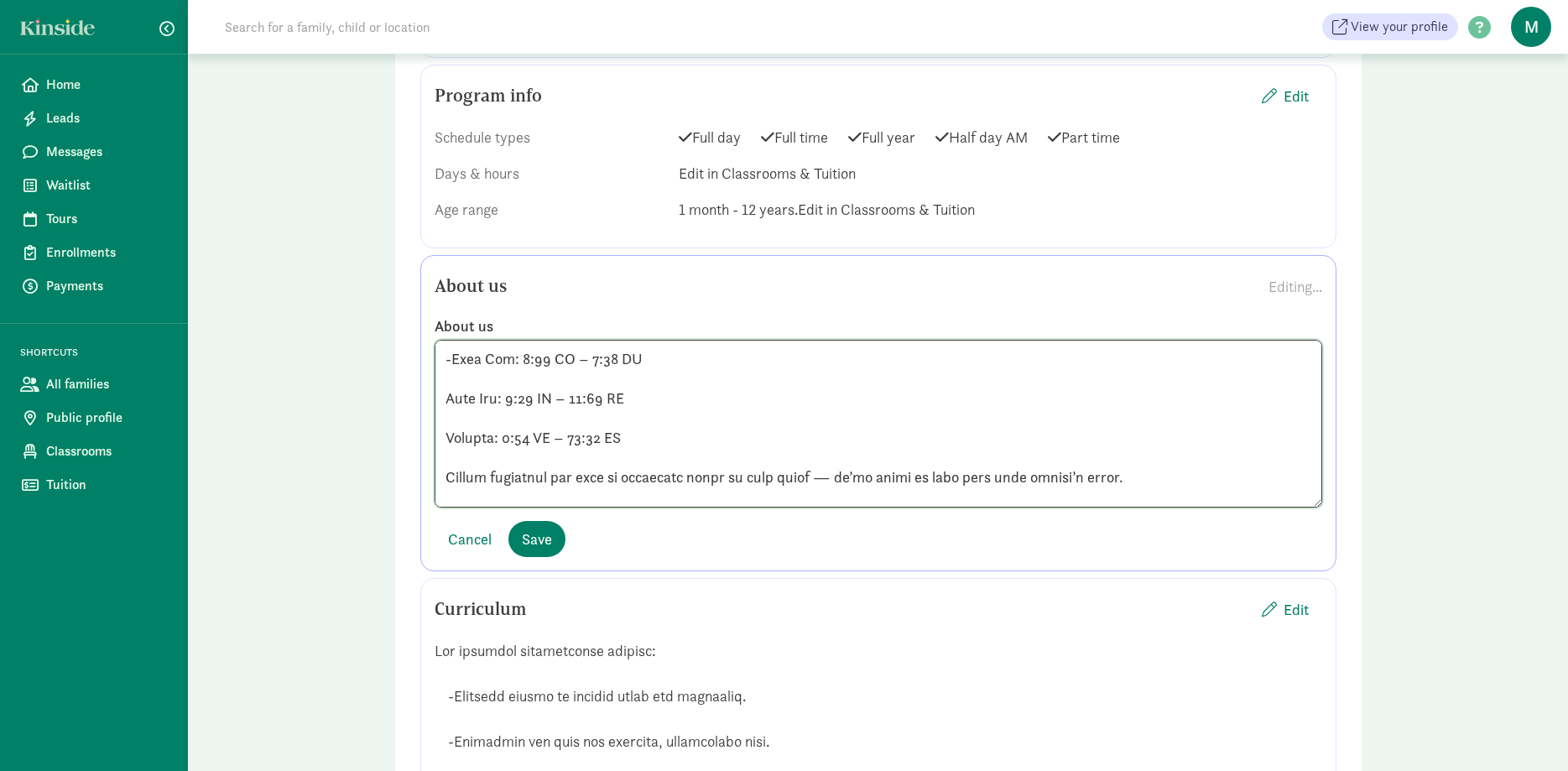
click at [446, 378] on textarea at bounding box center [878, 423] width 888 height 168
click at [446, 414] on textarea at bounding box center [878, 423] width 888 height 168
click at [448, 454] on textarea at bounding box center [878, 423] width 888 height 168
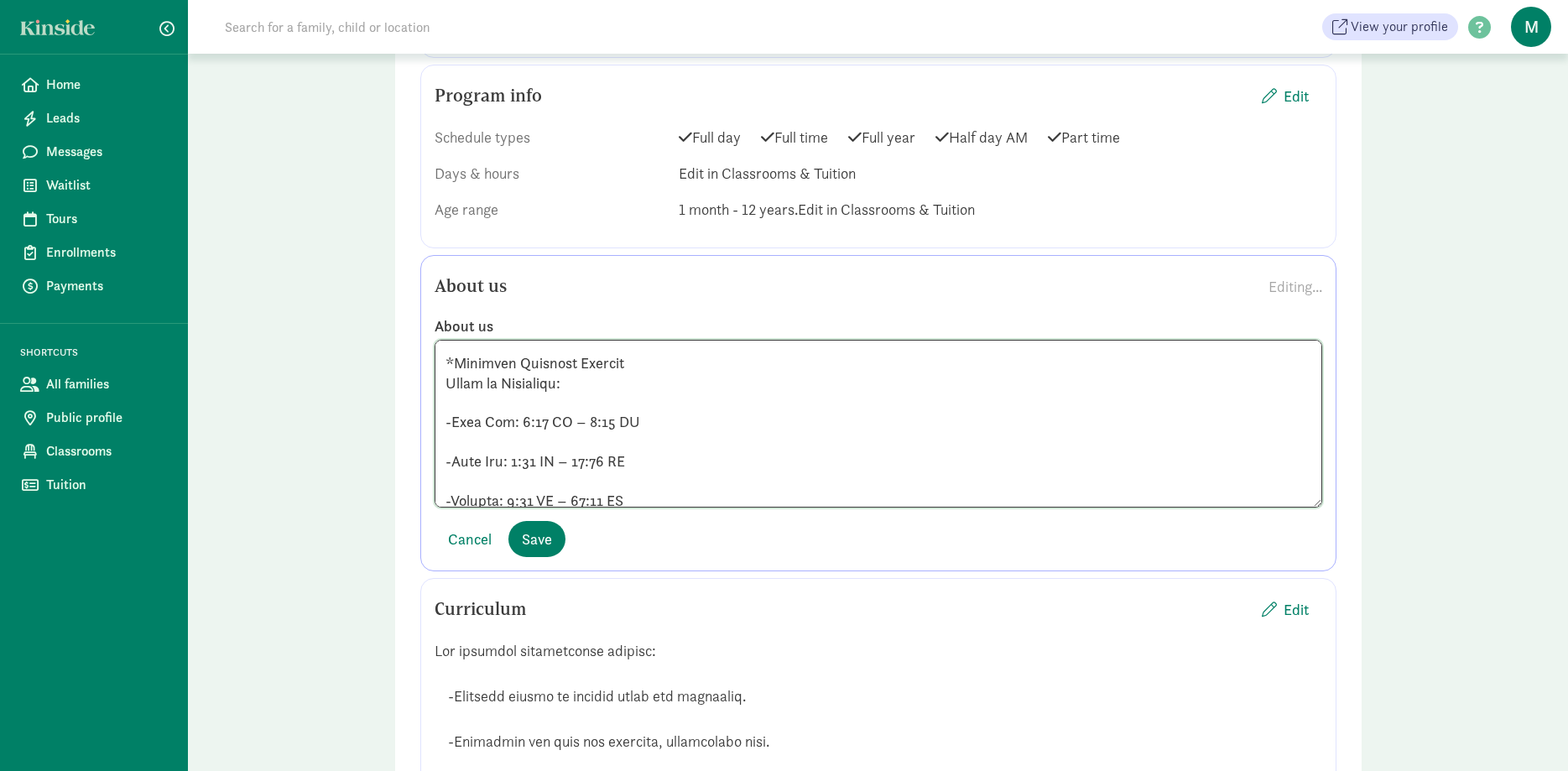
scroll to position [0, 0]
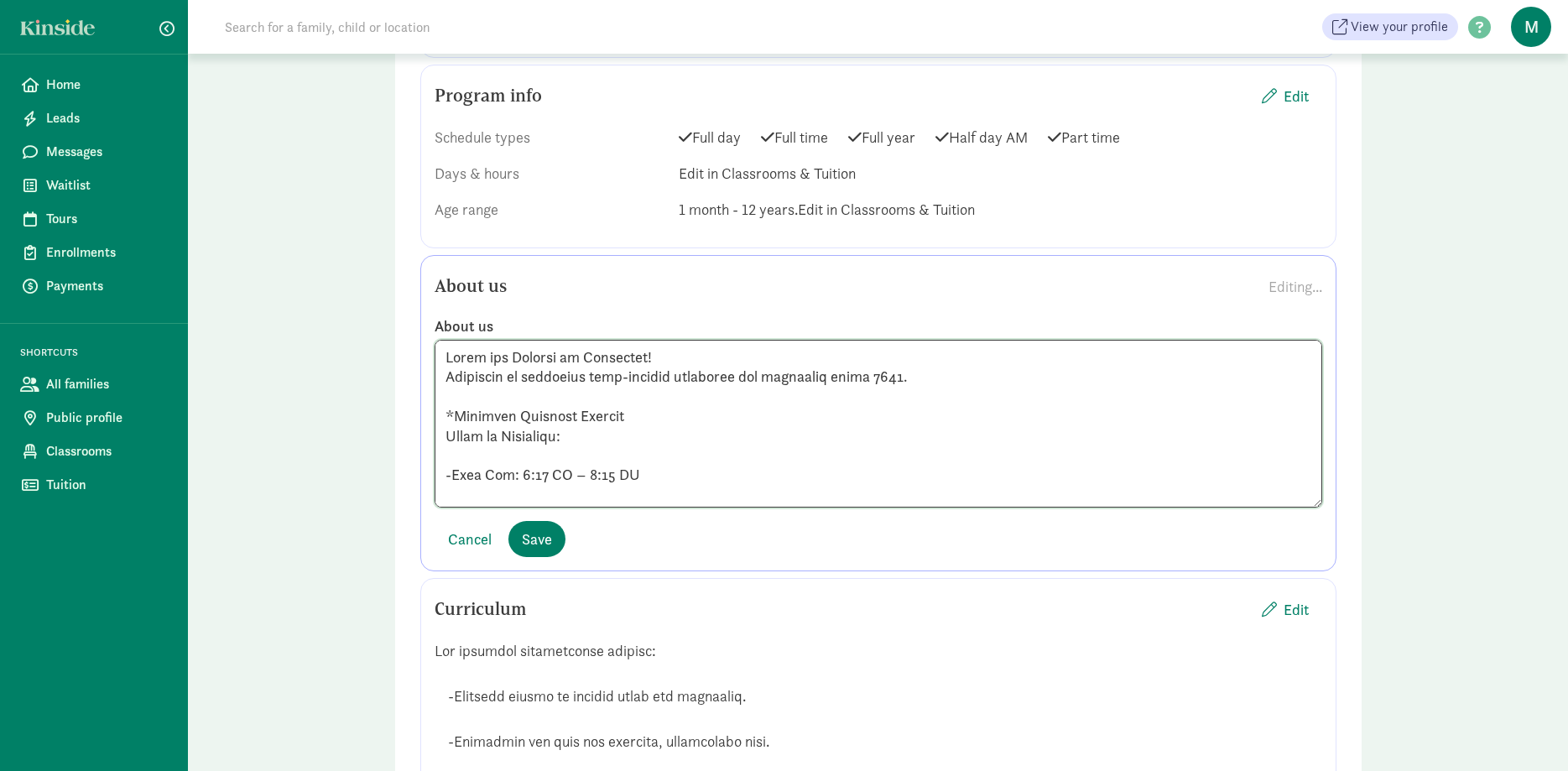
click at [451, 431] on textarea at bounding box center [878, 423] width 888 height 168
click at [464, 446] on textarea at bounding box center [878, 423] width 888 height 168
click at [466, 472] on textarea at bounding box center [878, 423] width 888 height 168
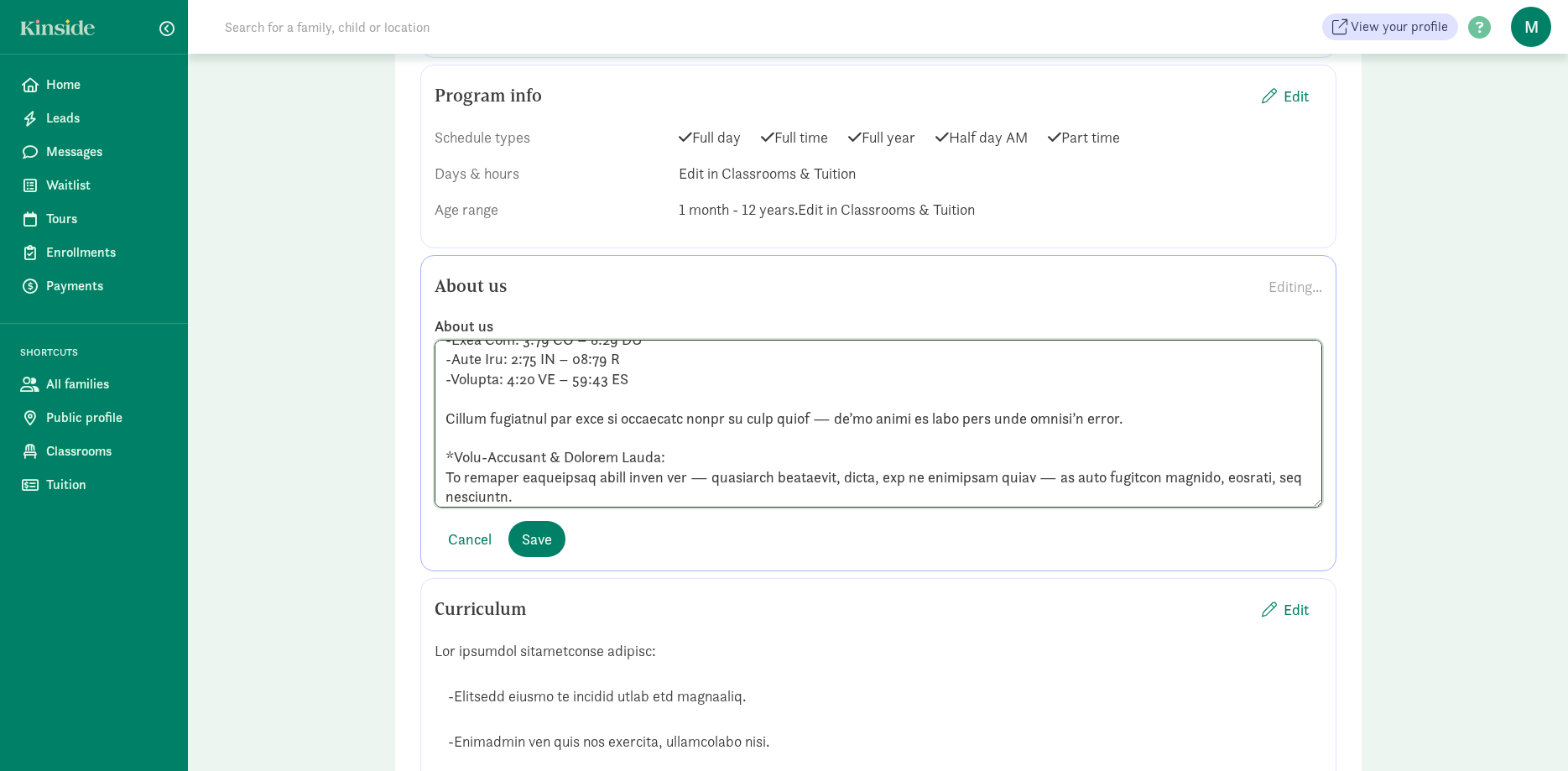
click at [470, 382] on textarea at bounding box center [878, 423] width 888 height 168
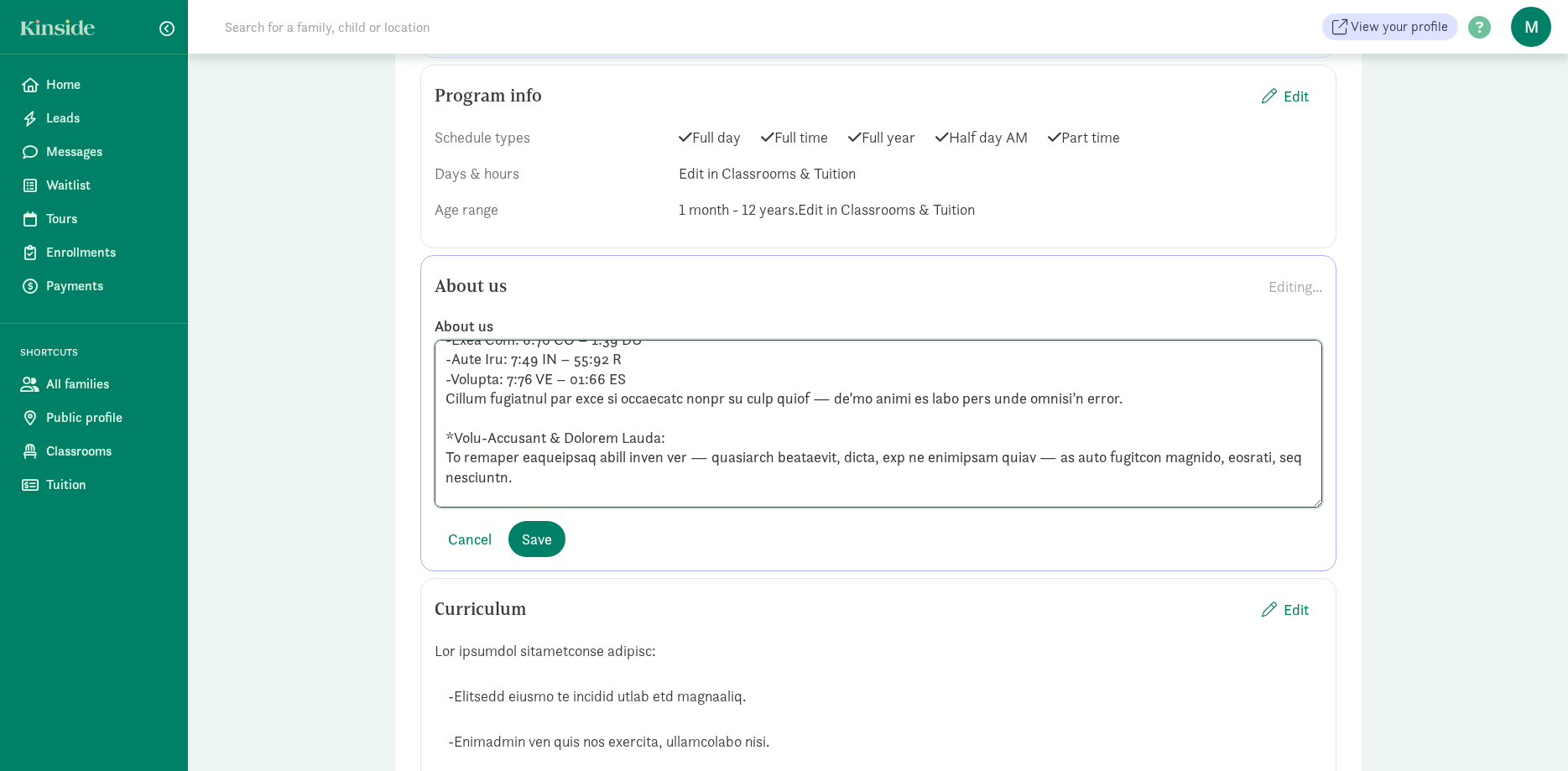
scroll to position [0, 0]
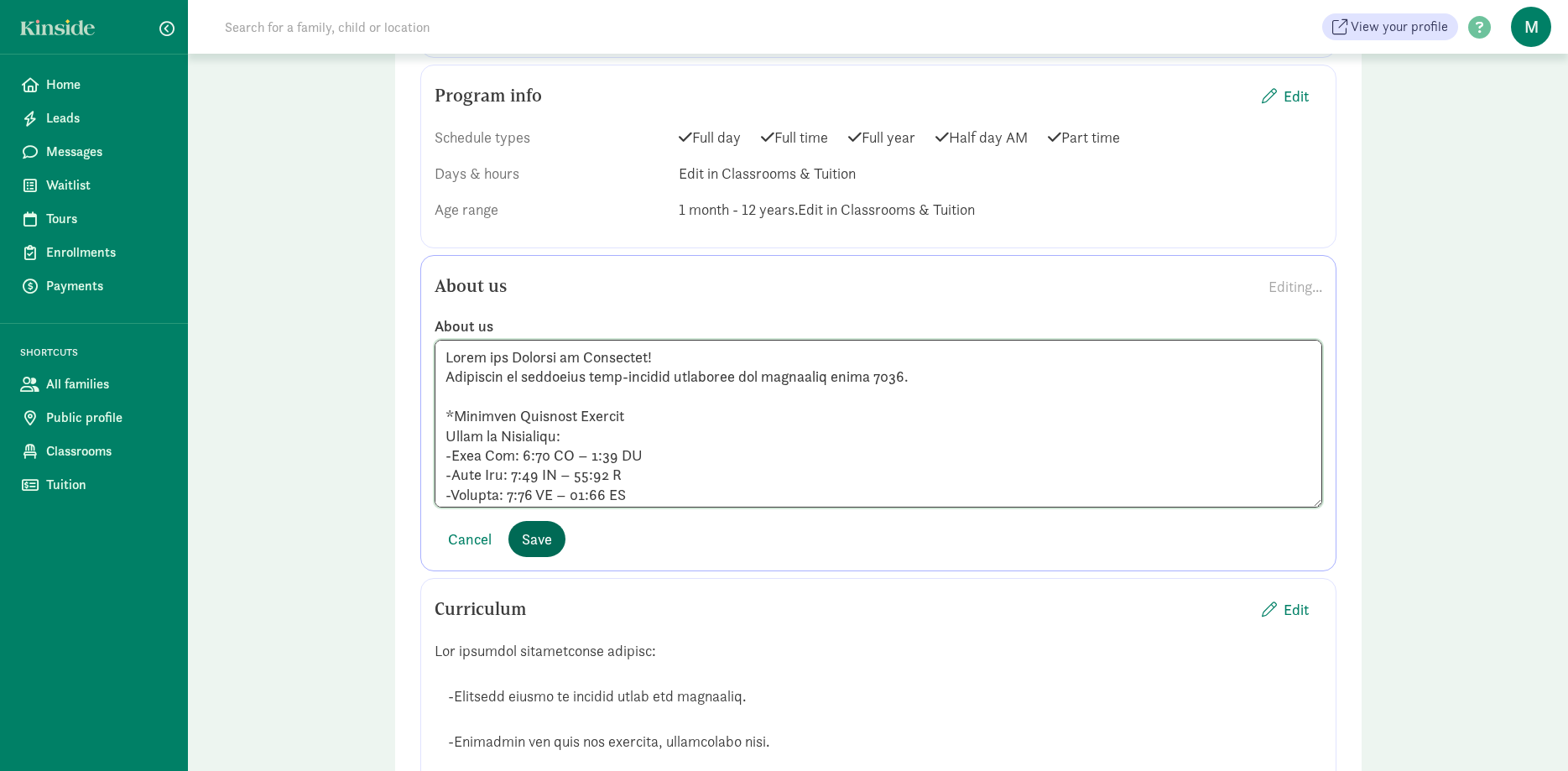
type textarea "Hello and Welcome to Storybook! Dedicated to providing high-quality education a…"
click at [546, 528] on span "Save" at bounding box center [537, 539] width 31 height 22
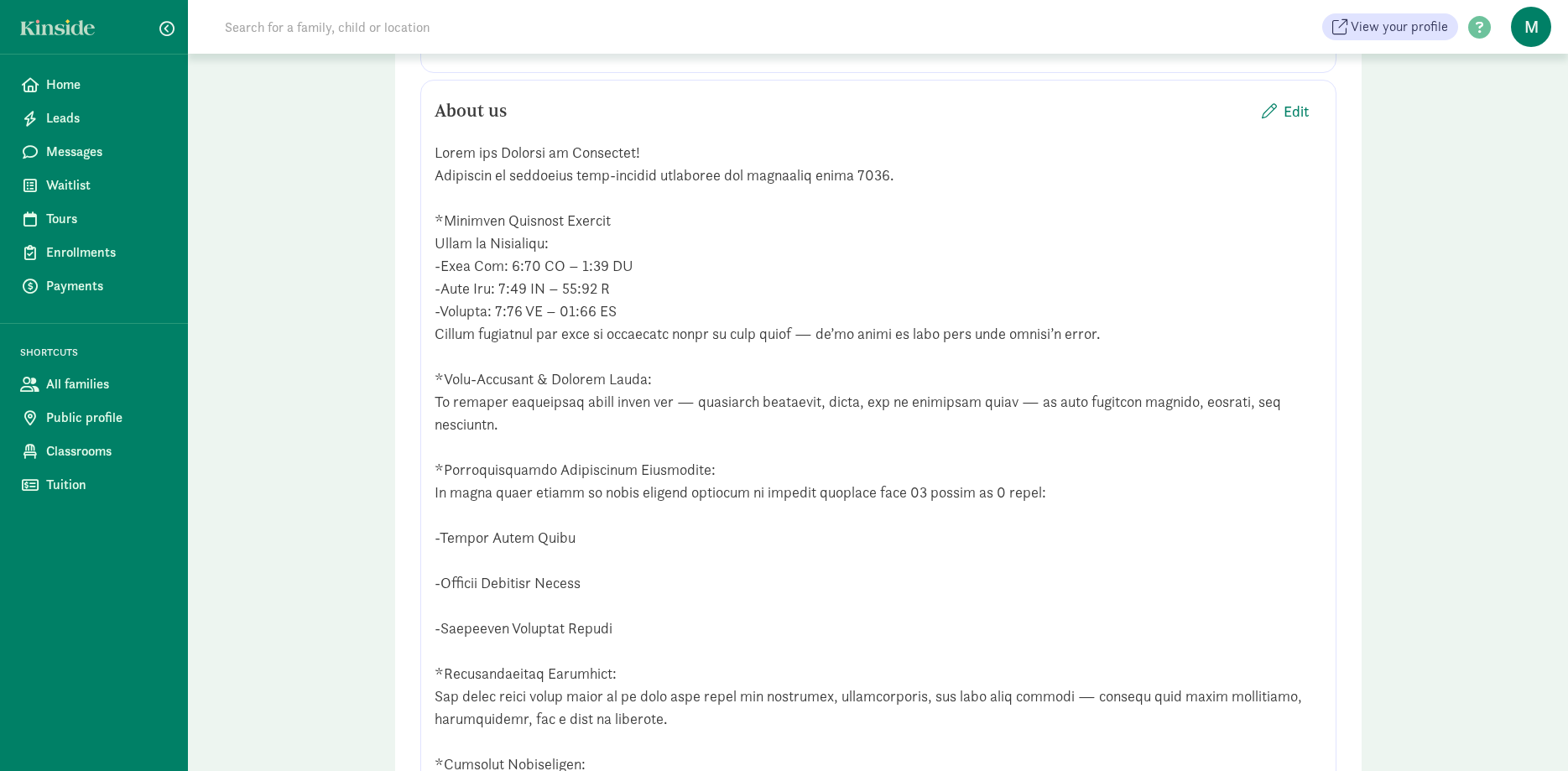
scroll to position [1198, 0]
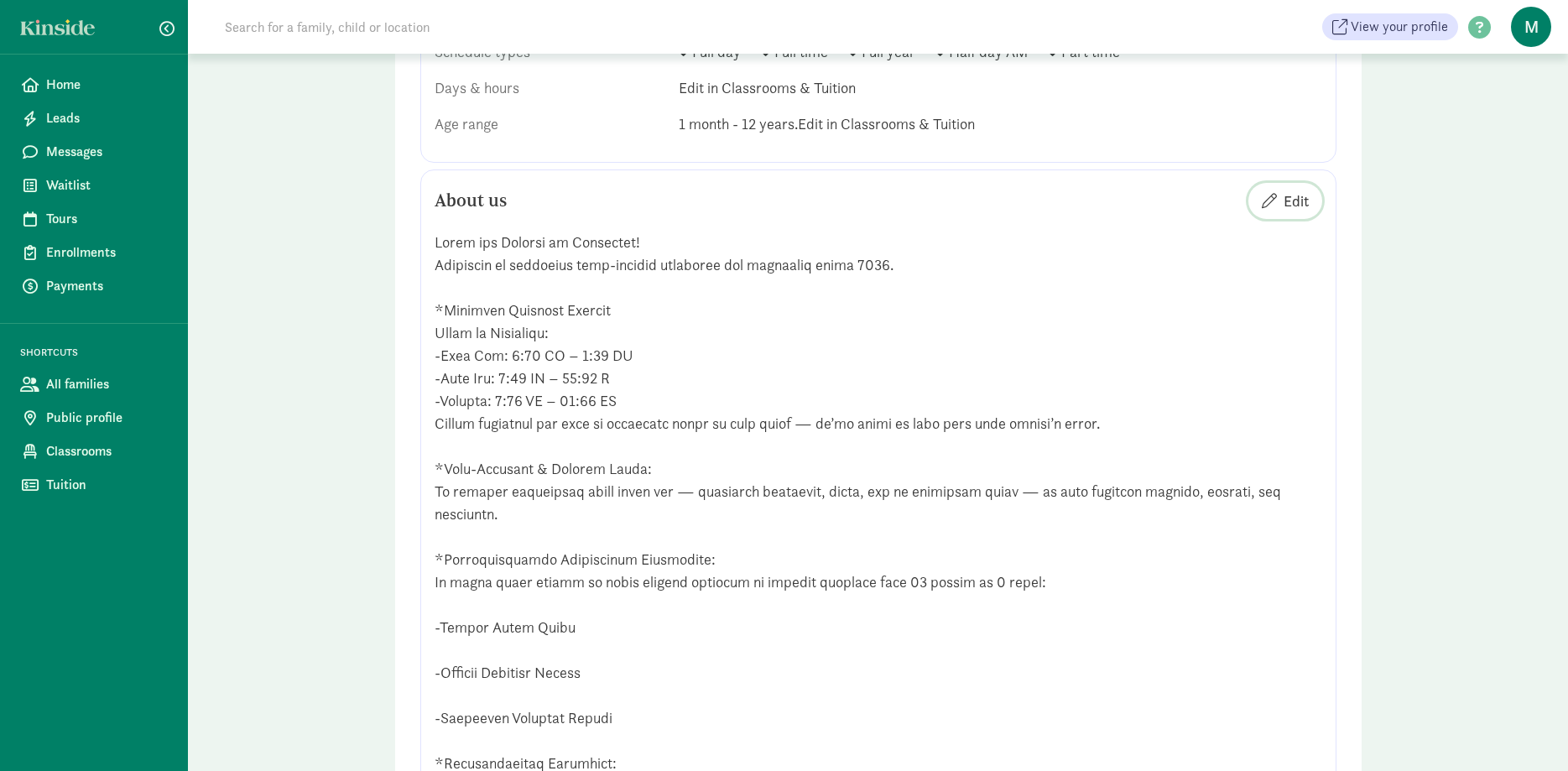
click at [1282, 189] on span "Edit" at bounding box center [1285, 200] width 47 height 22
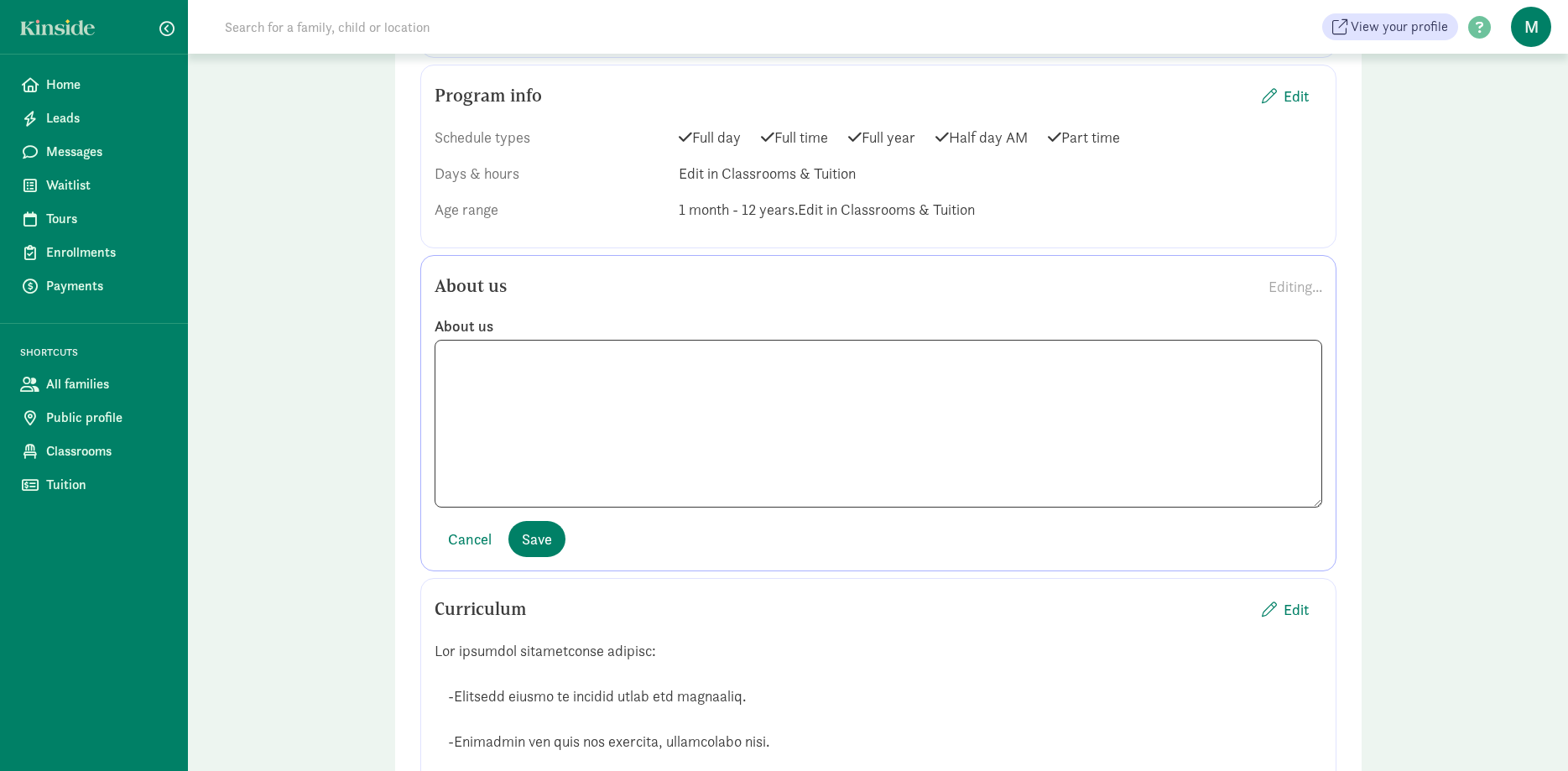
scroll to position [231, 0]
click at [442, 417] on textarea at bounding box center [878, 423] width 888 height 168
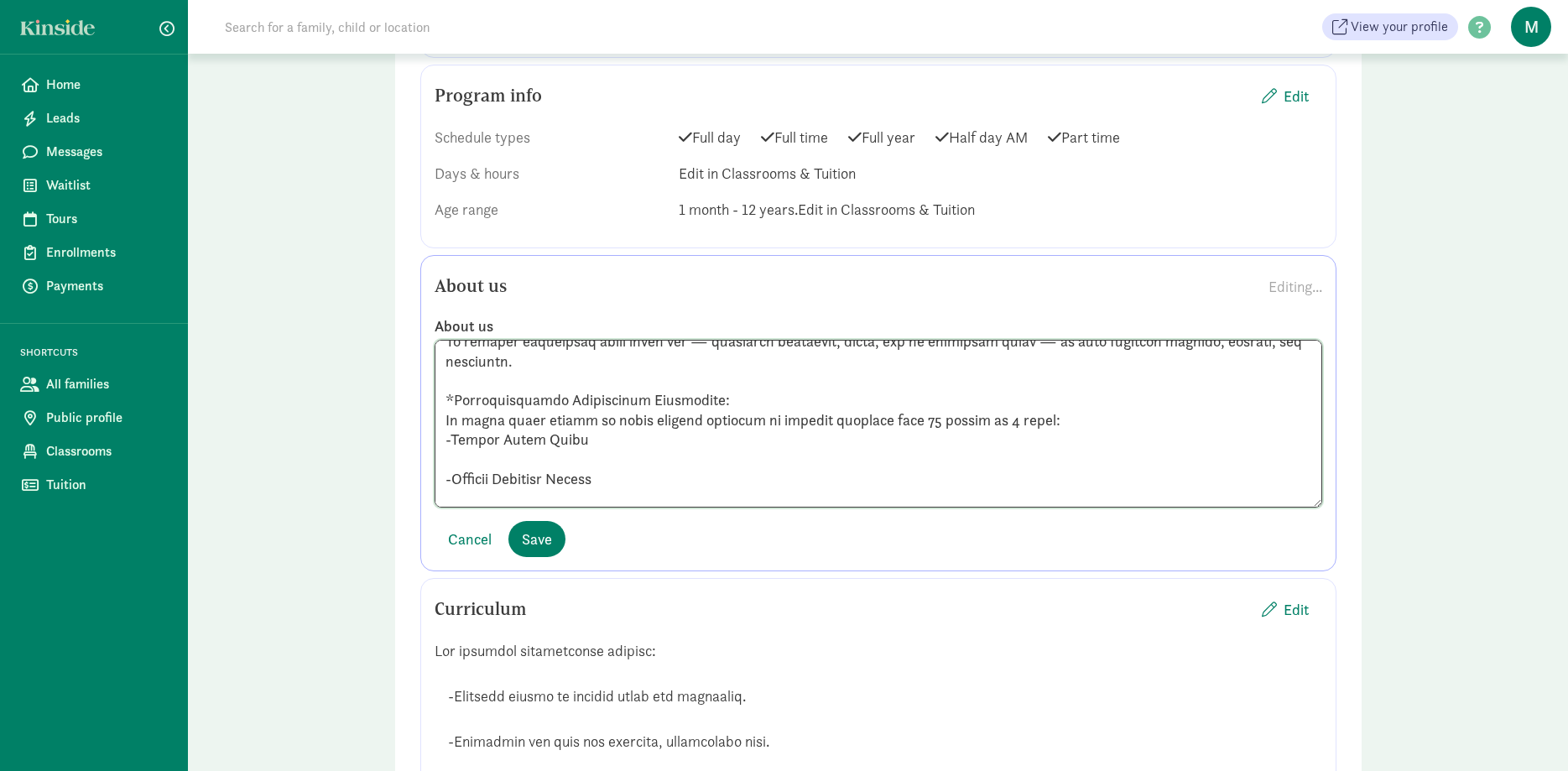
click at [458, 439] on textarea at bounding box center [878, 423] width 888 height 168
click at [460, 449] on textarea at bounding box center [878, 423] width 888 height 168
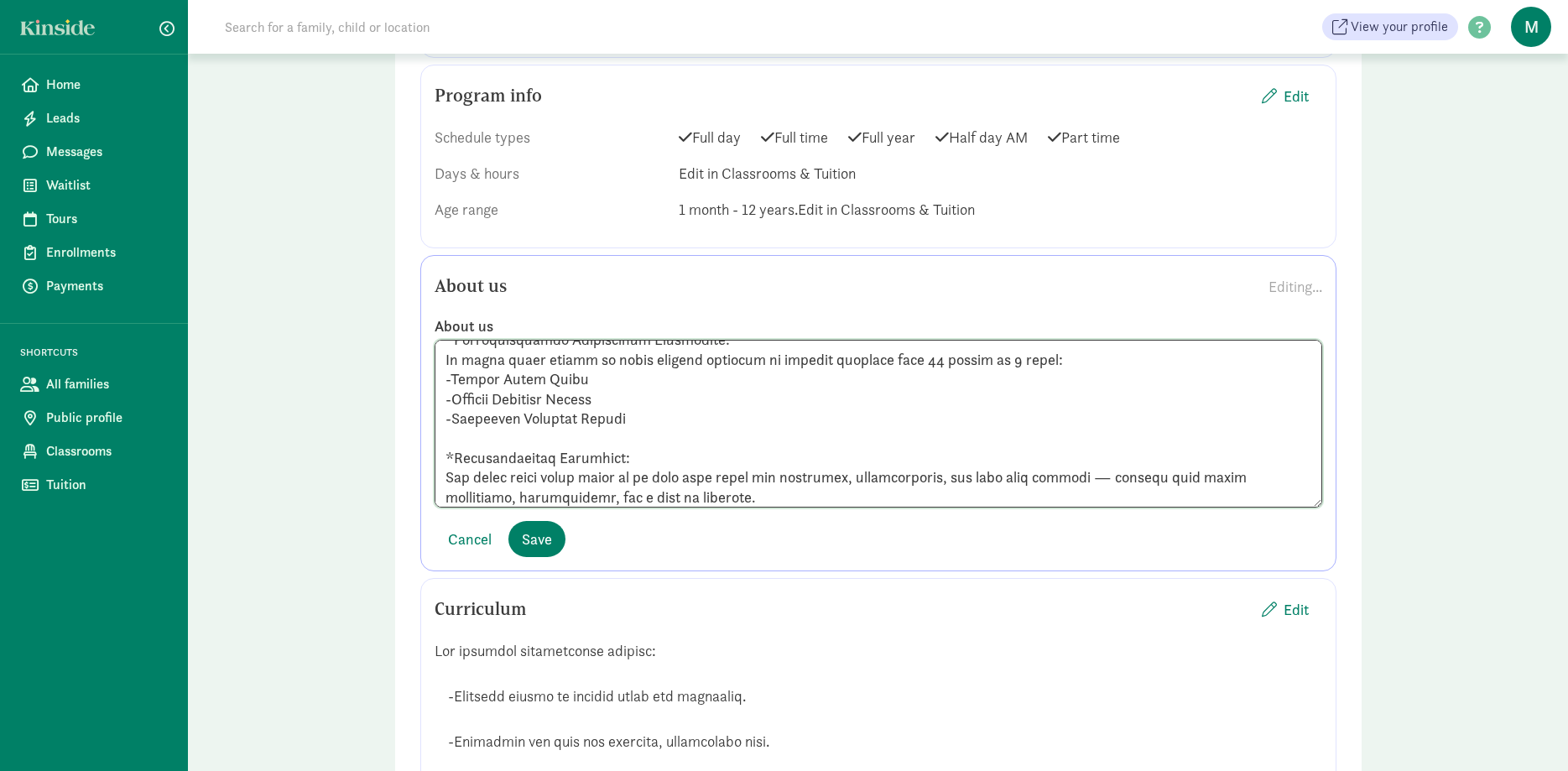
scroll to position [340, 0]
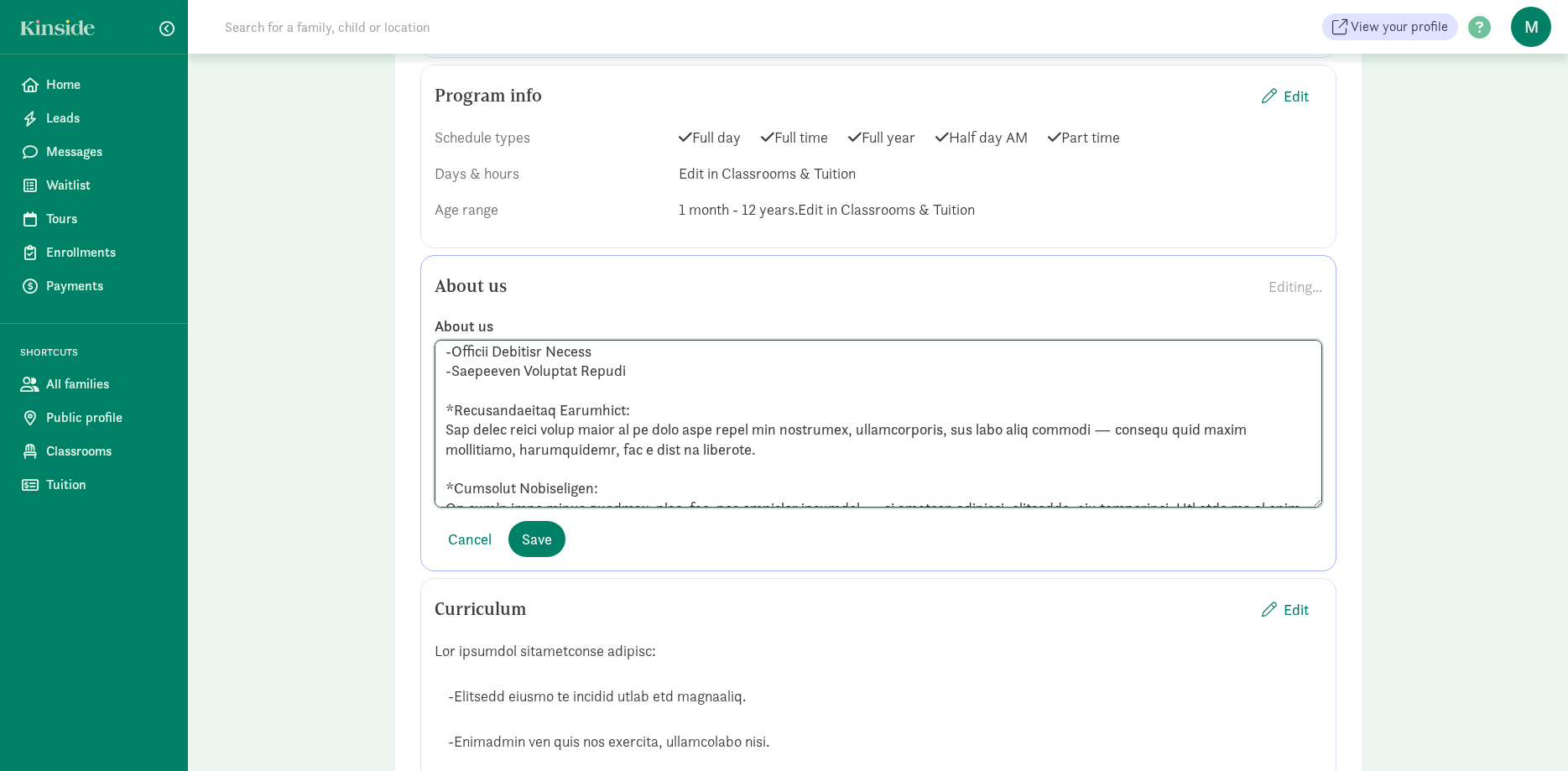
type textarea "Hello and Welcome to Storybook! Dedicated to providing high-quality education a…"
click at [1211, 269] on div "About us Editing..." at bounding box center [878, 286] width 888 height 33
click at [534, 528] on span "Save" at bounding box center [537, 539] width 31 height 22
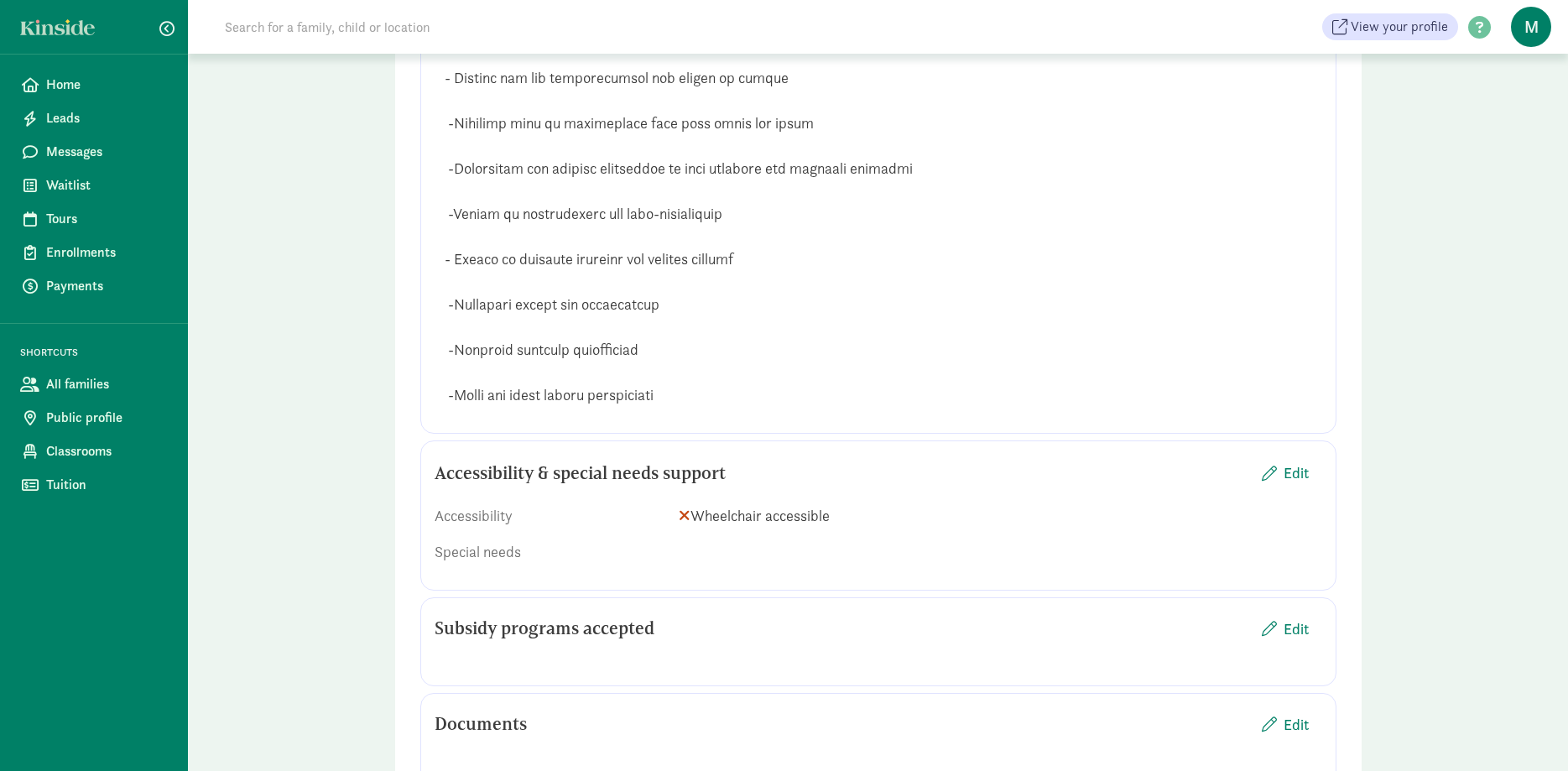
scroll to position [3079, 0]
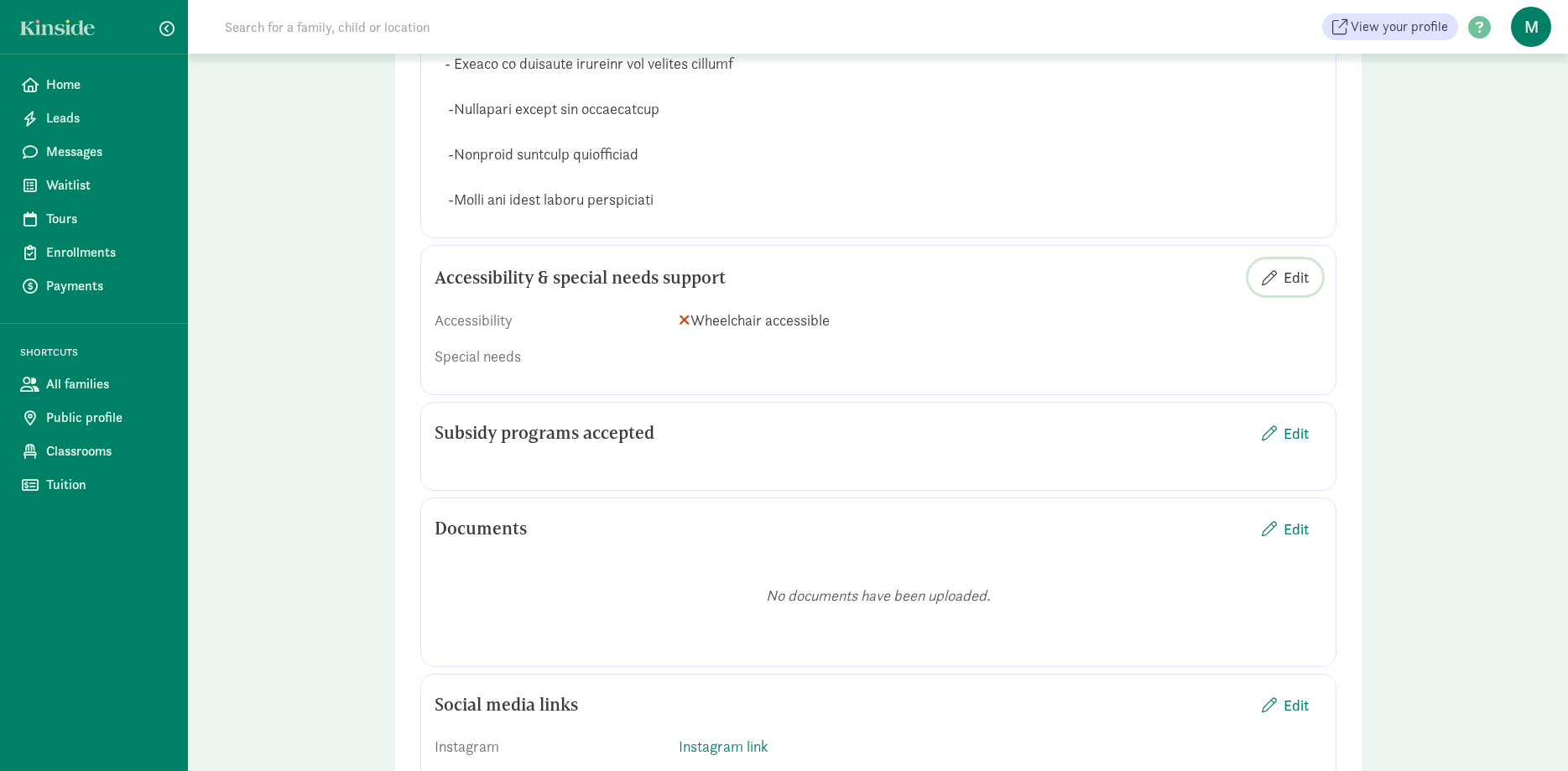
click at [1289, 279] on span "Edit" at bounding box center [1296, 277] width 25 height 22
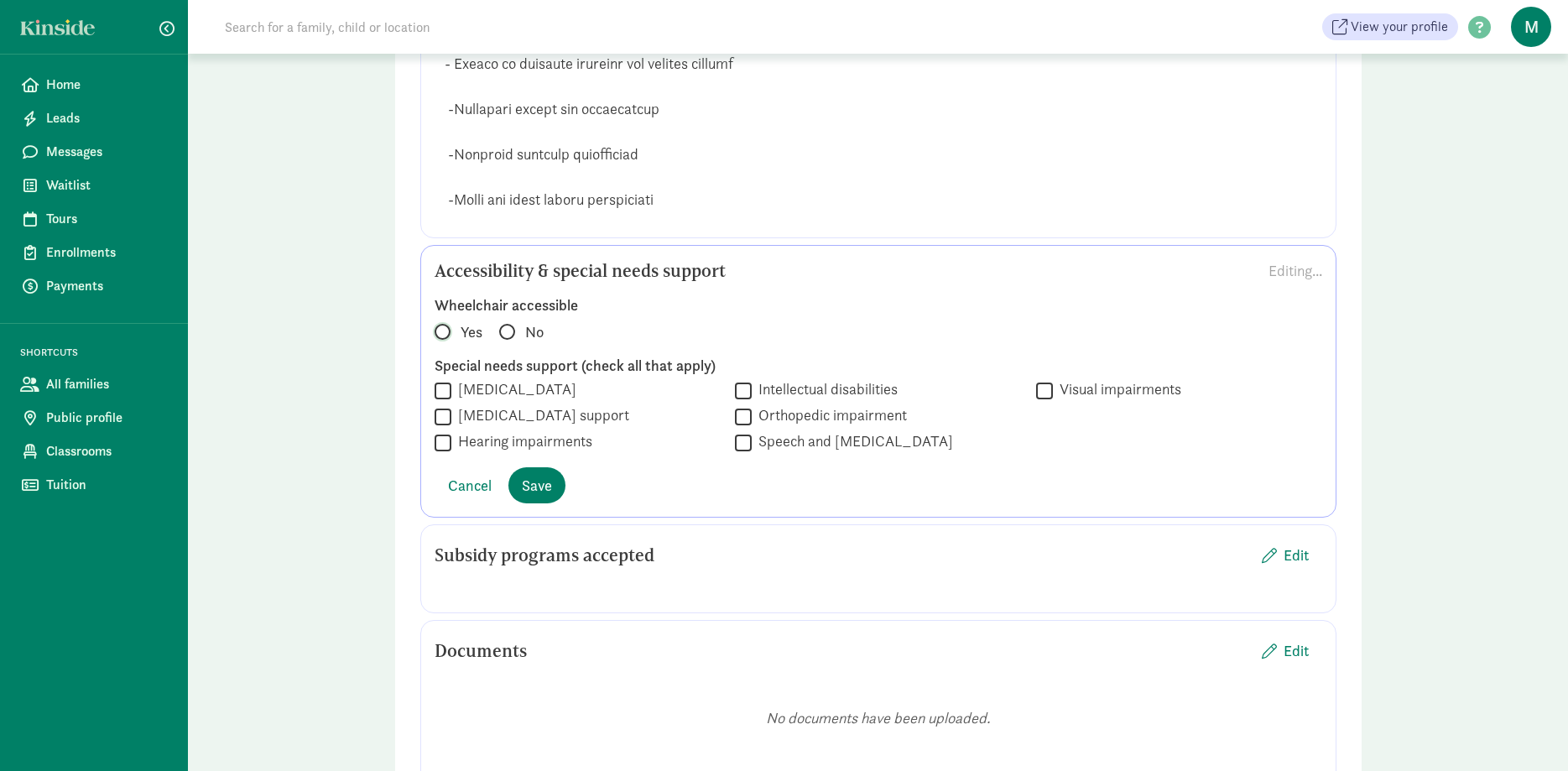
click at [443, 329] on input "Yes" at bounding box center [440, 324] width 11 height 11
radio input "true"
click at [546, 476] on span "Save" at bounding box center [537, 485] width 31 height 22
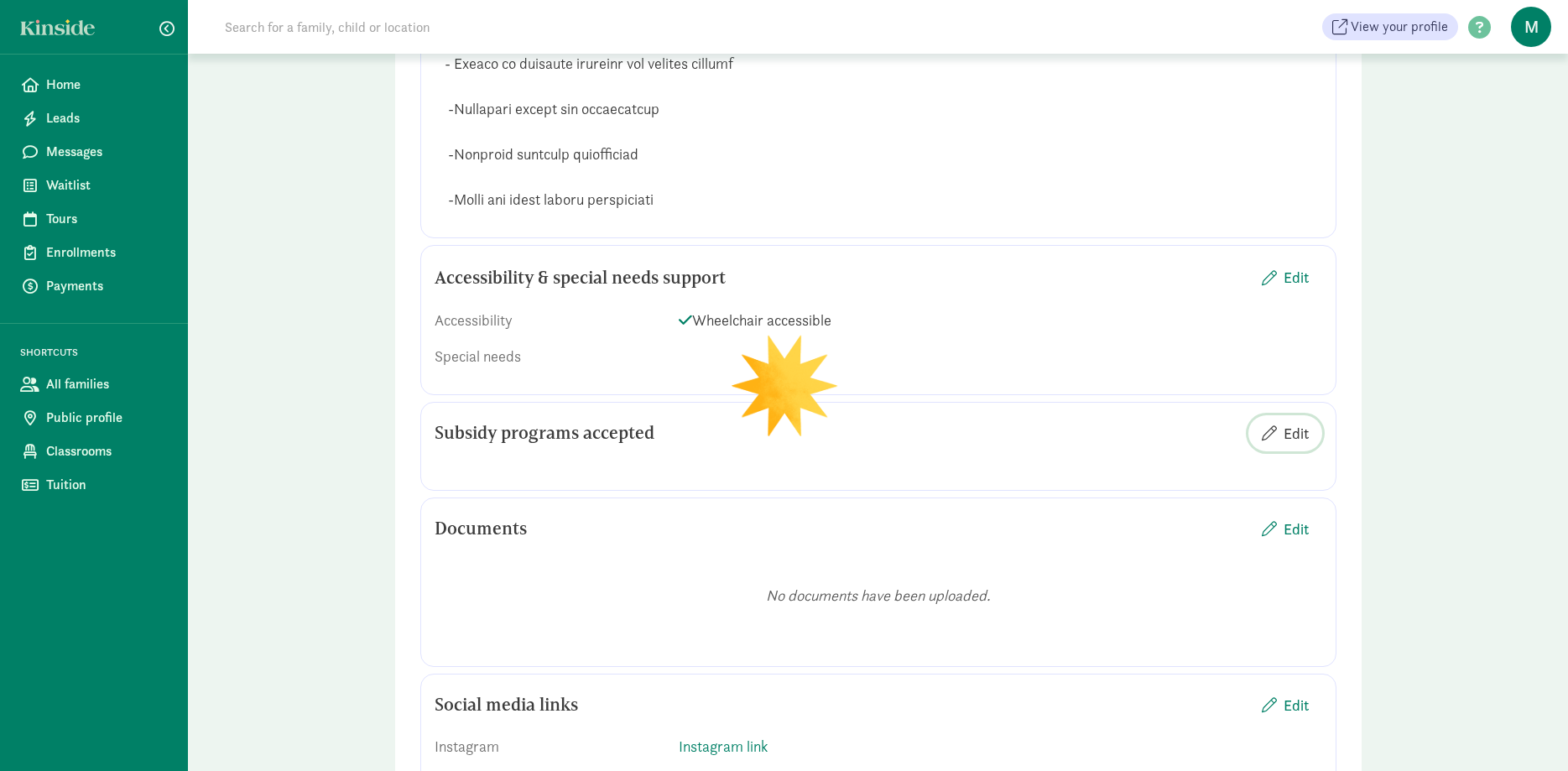
click at [1301, 437] on span "Edit" at bounding box center [1296, 433] width 25 height 22
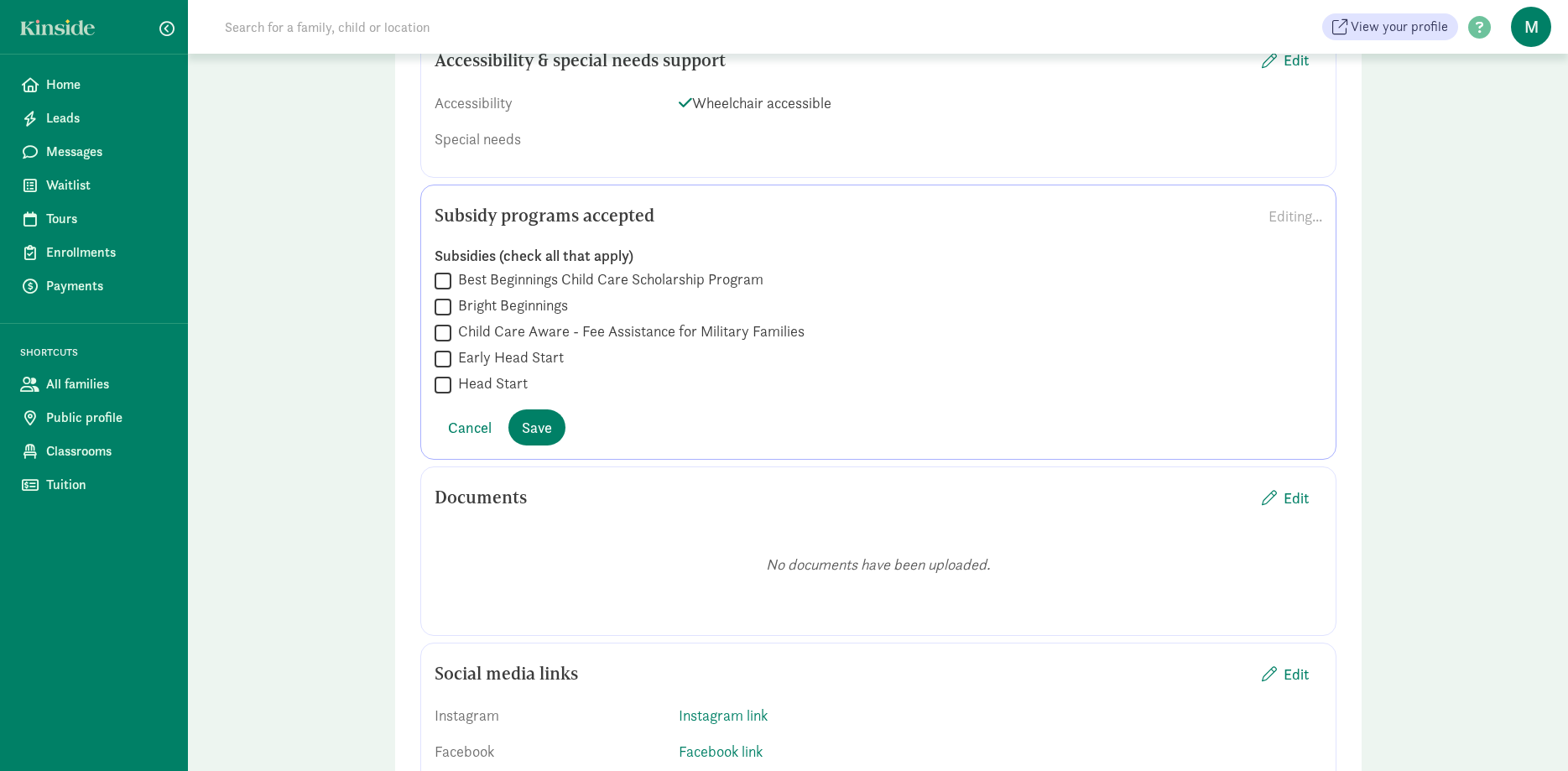
scroll to position [3336, 0]
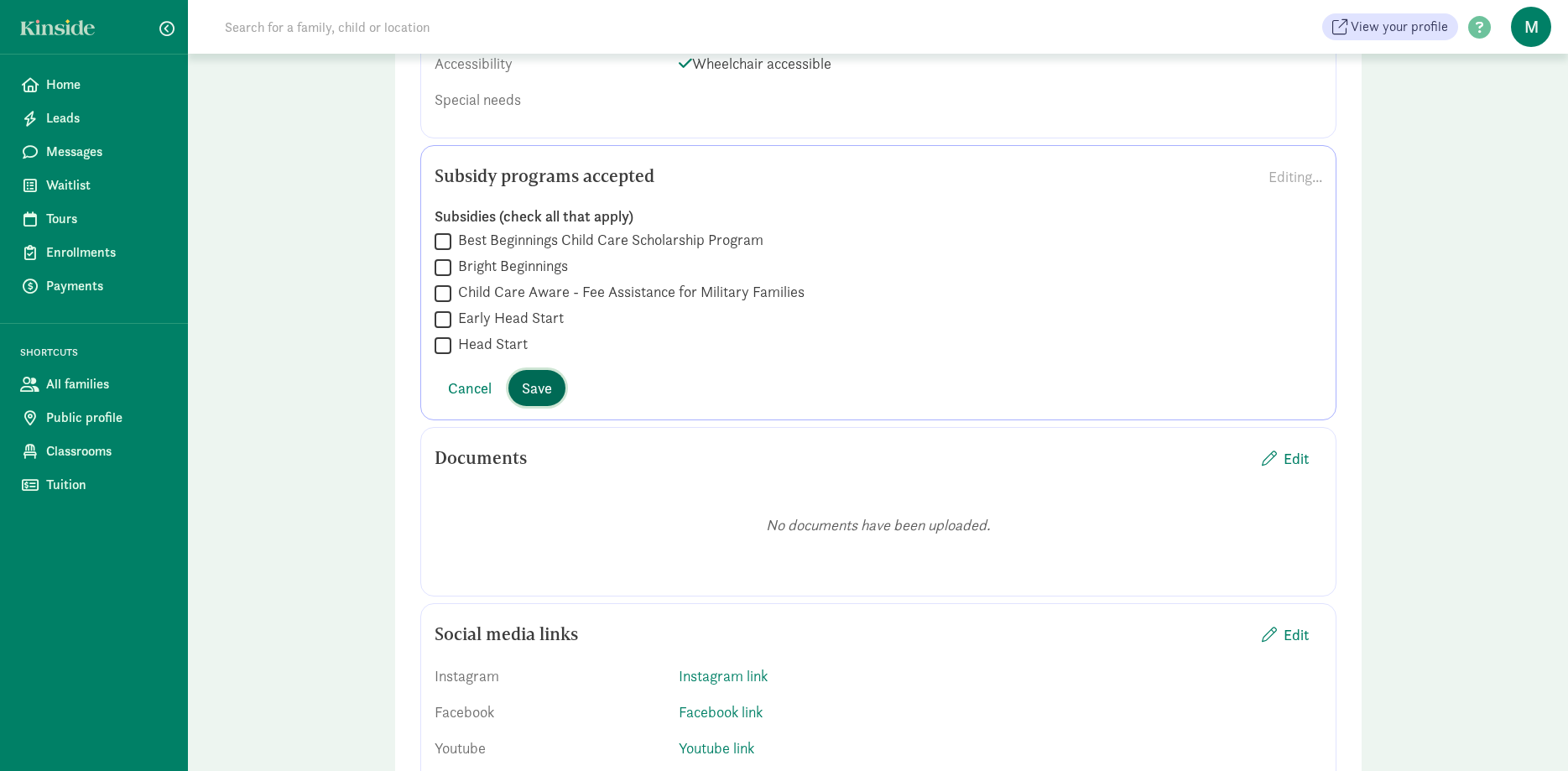
click at [535, 391] on span "Save" at bounding box center [537, 388] width 31 height 22
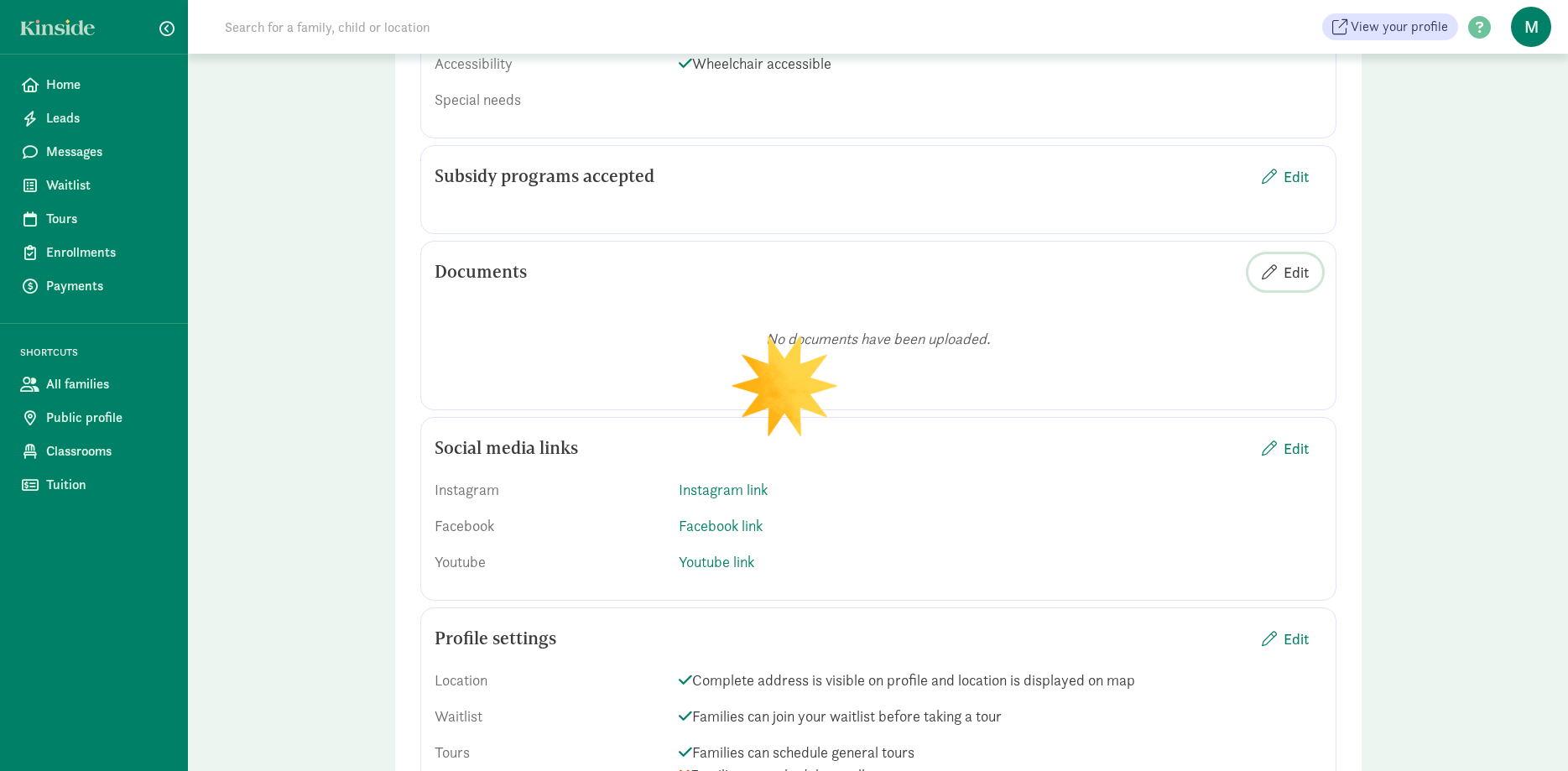
click at [1301, 269] on span "Edit" at bounding box center [1296, 272] width 25 height 22
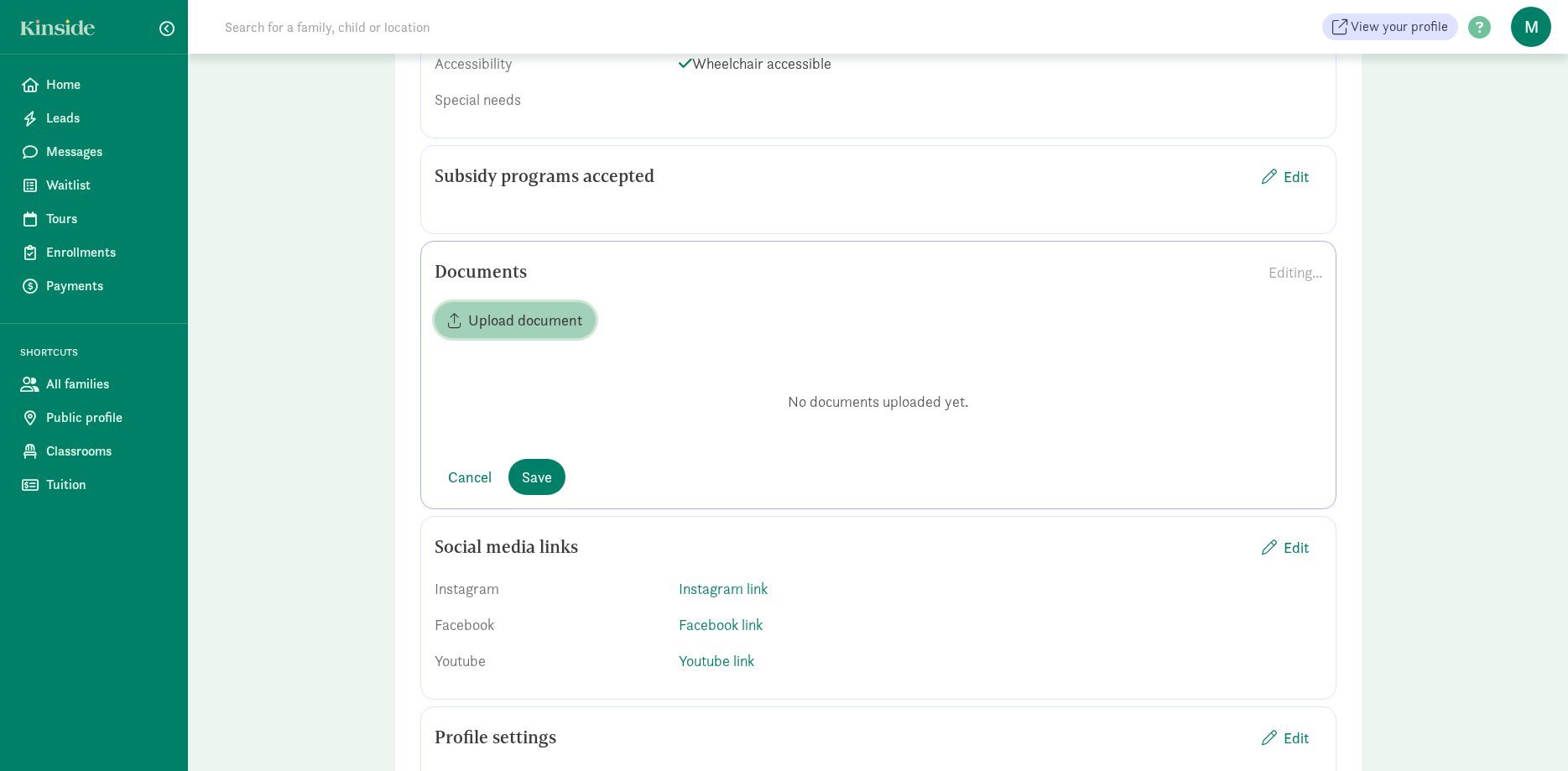
click at [544, 322] on span "Upload document" at bounding box center [525, 320] width 114 height 22
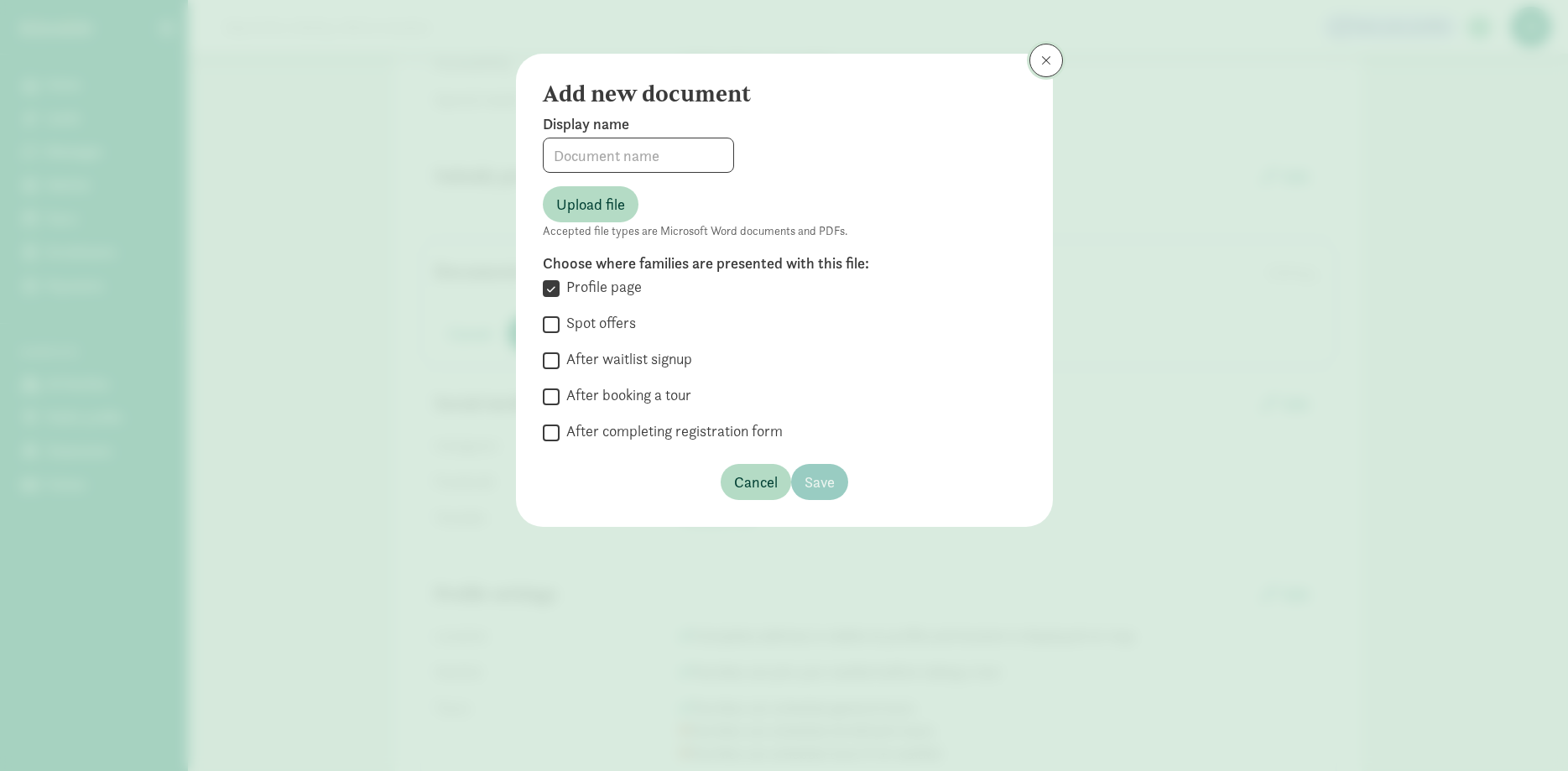
click at [1056, 67] on button at bounding box center [1046, 60] width 33 height 33
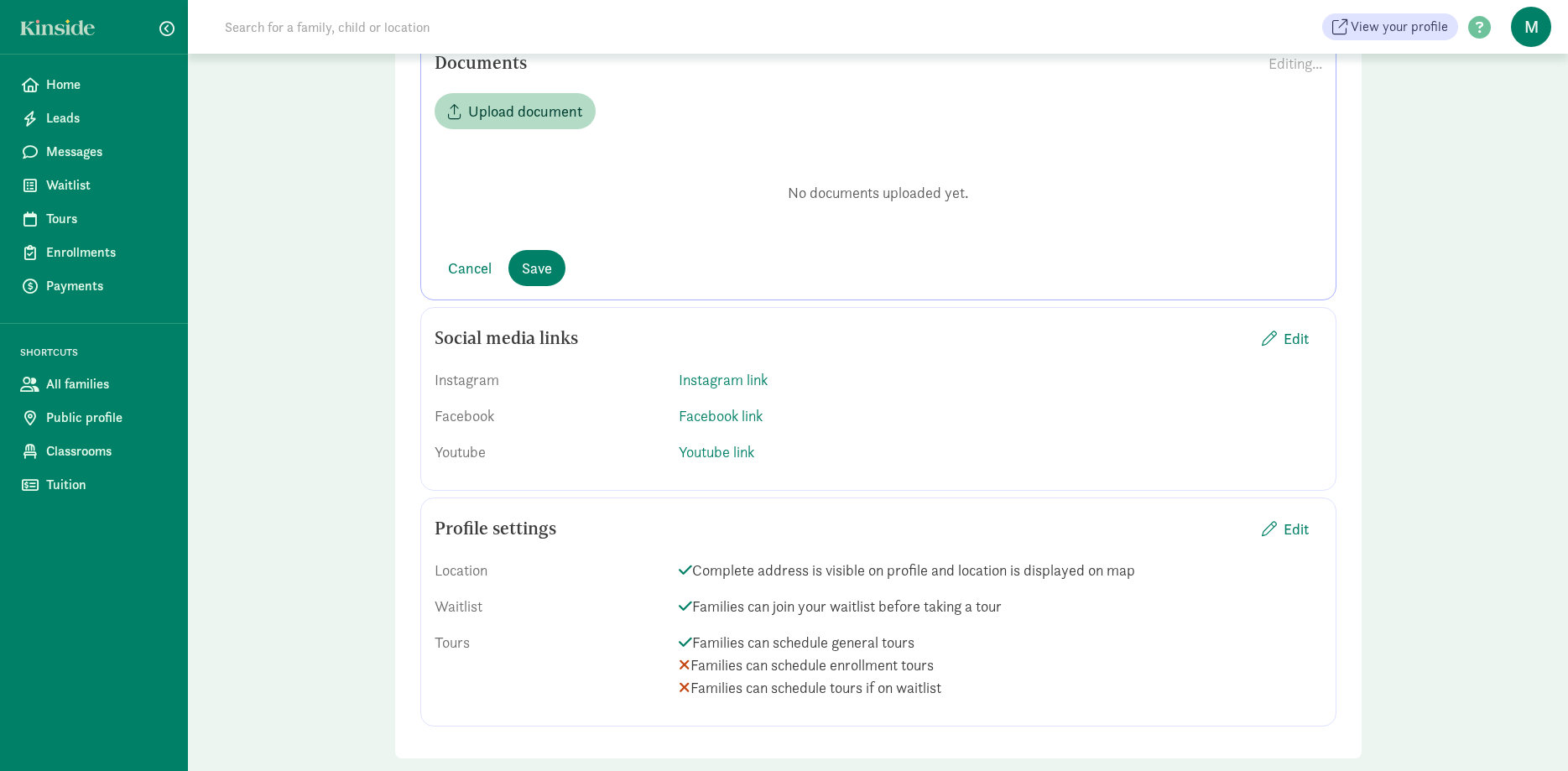
scroll to position [3578, 0]
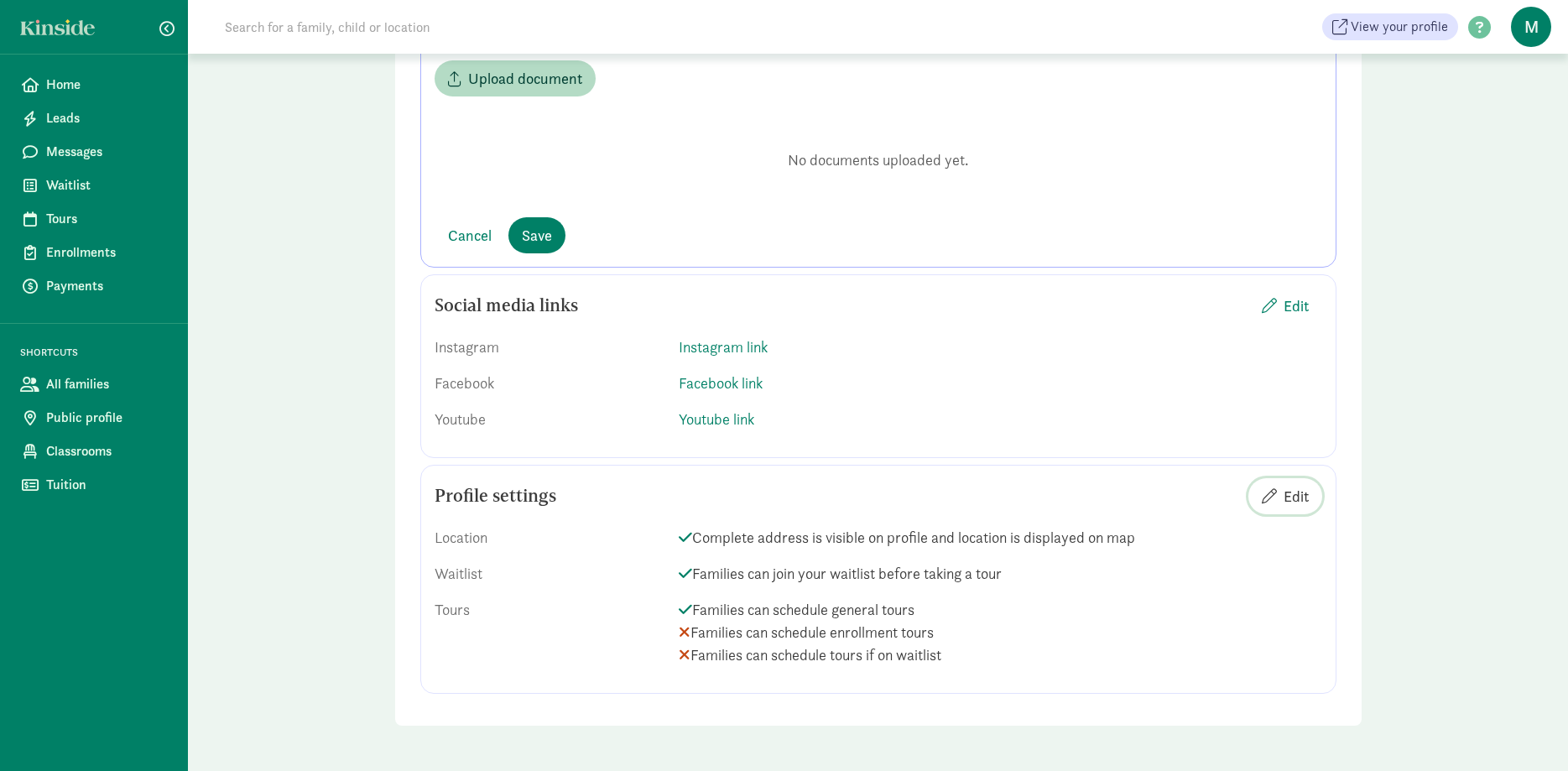
click at [1301, 496] on span "Edit" at bounding box center [1296, 495] width 25 height 22
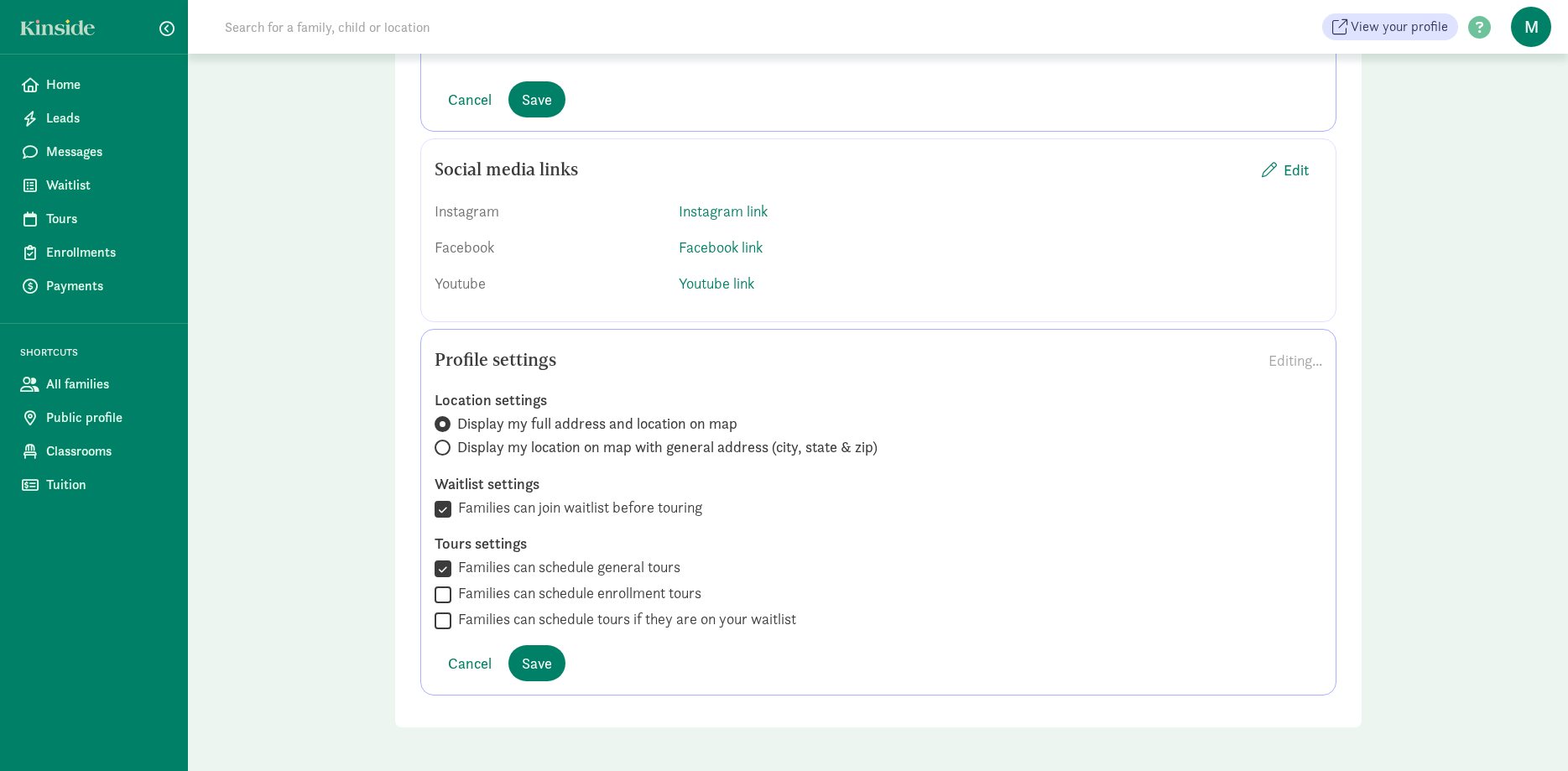
scroll to position [3715, 0]
click at [542, 670] on span "Save" at bounding box center [537, 662] width 31 height 22
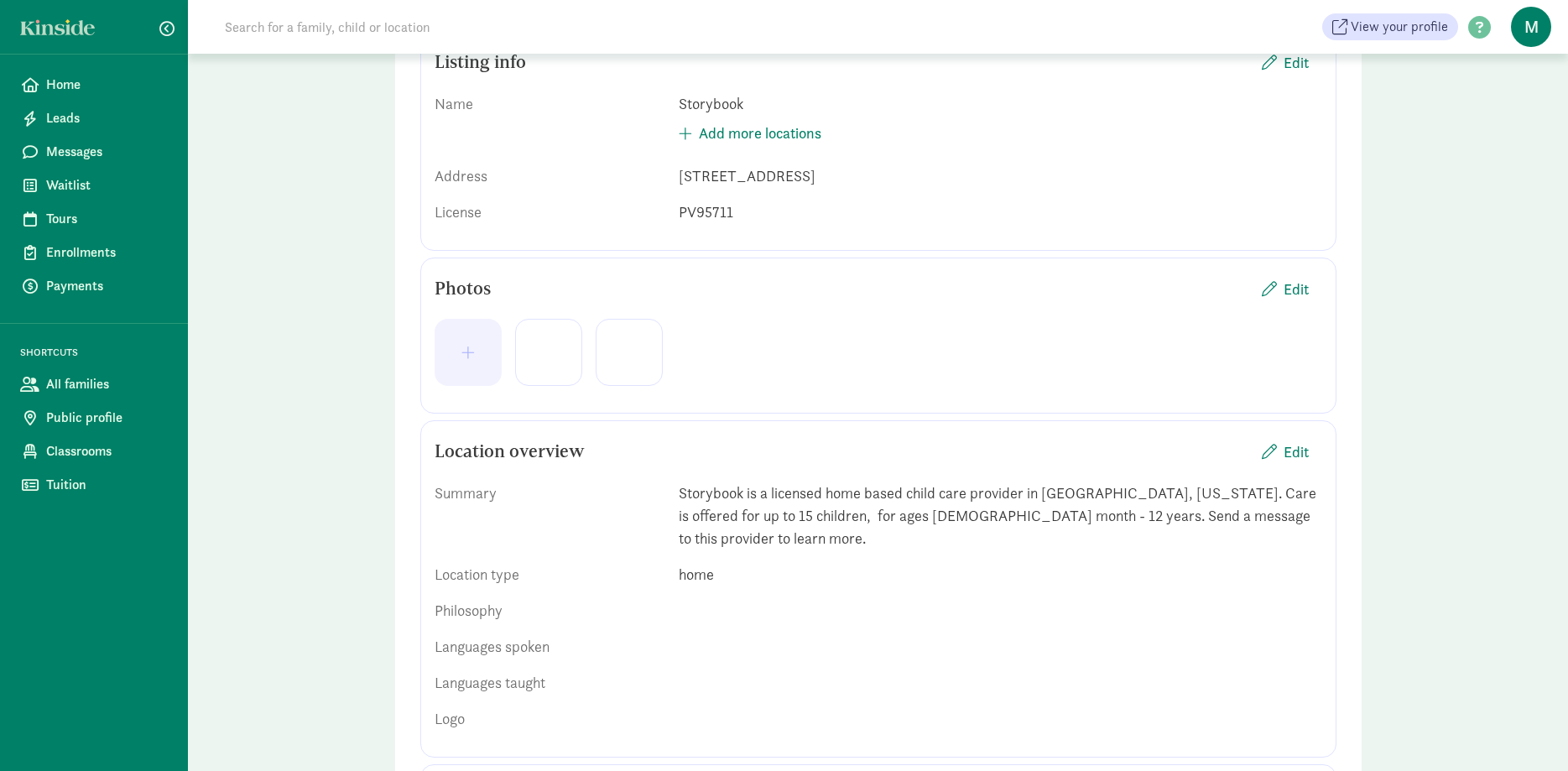
scroll to position [71, 0]
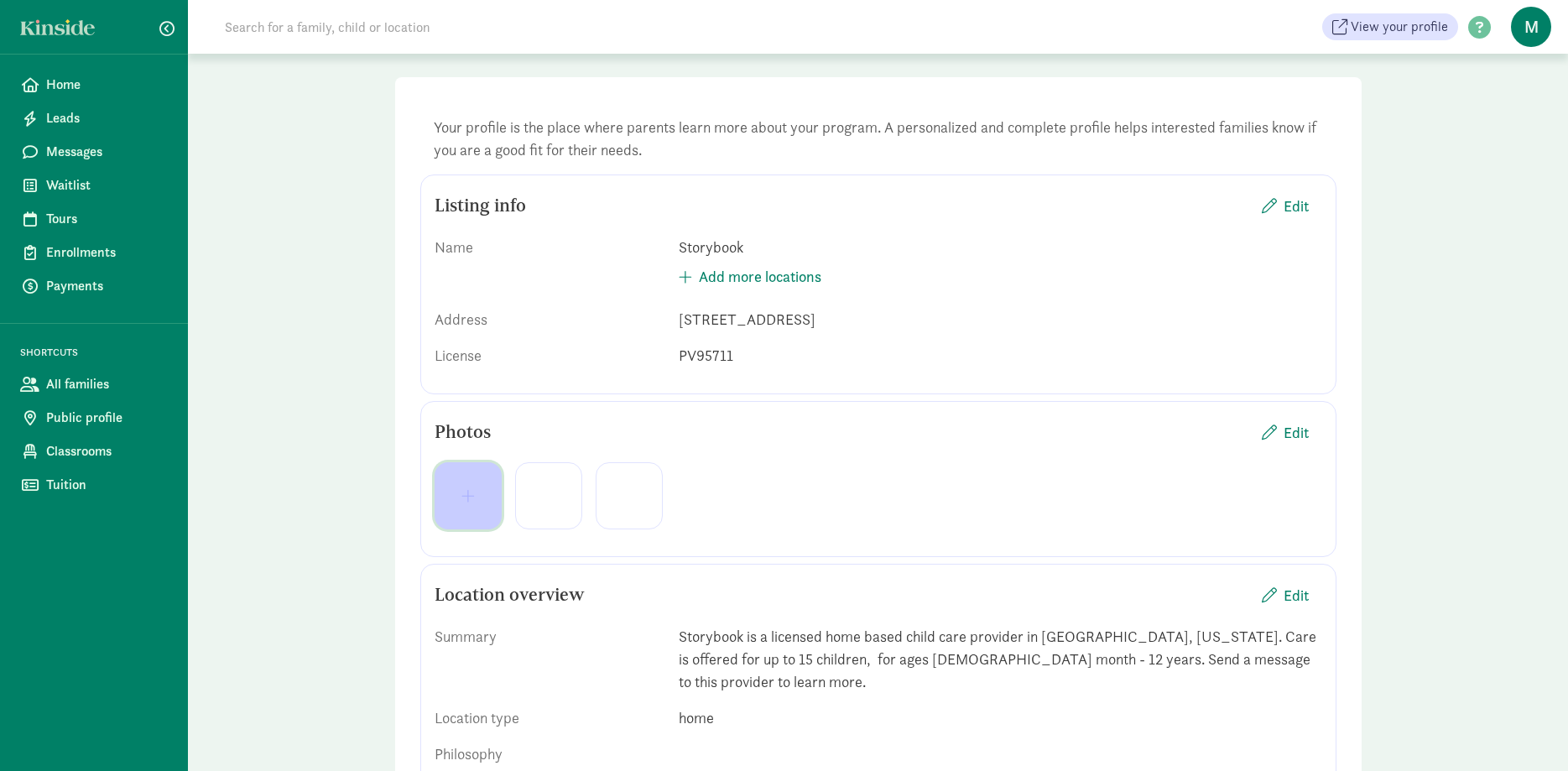
click at [489, 490] on button "button" at bounding box center [468, 495] width 67 height 67
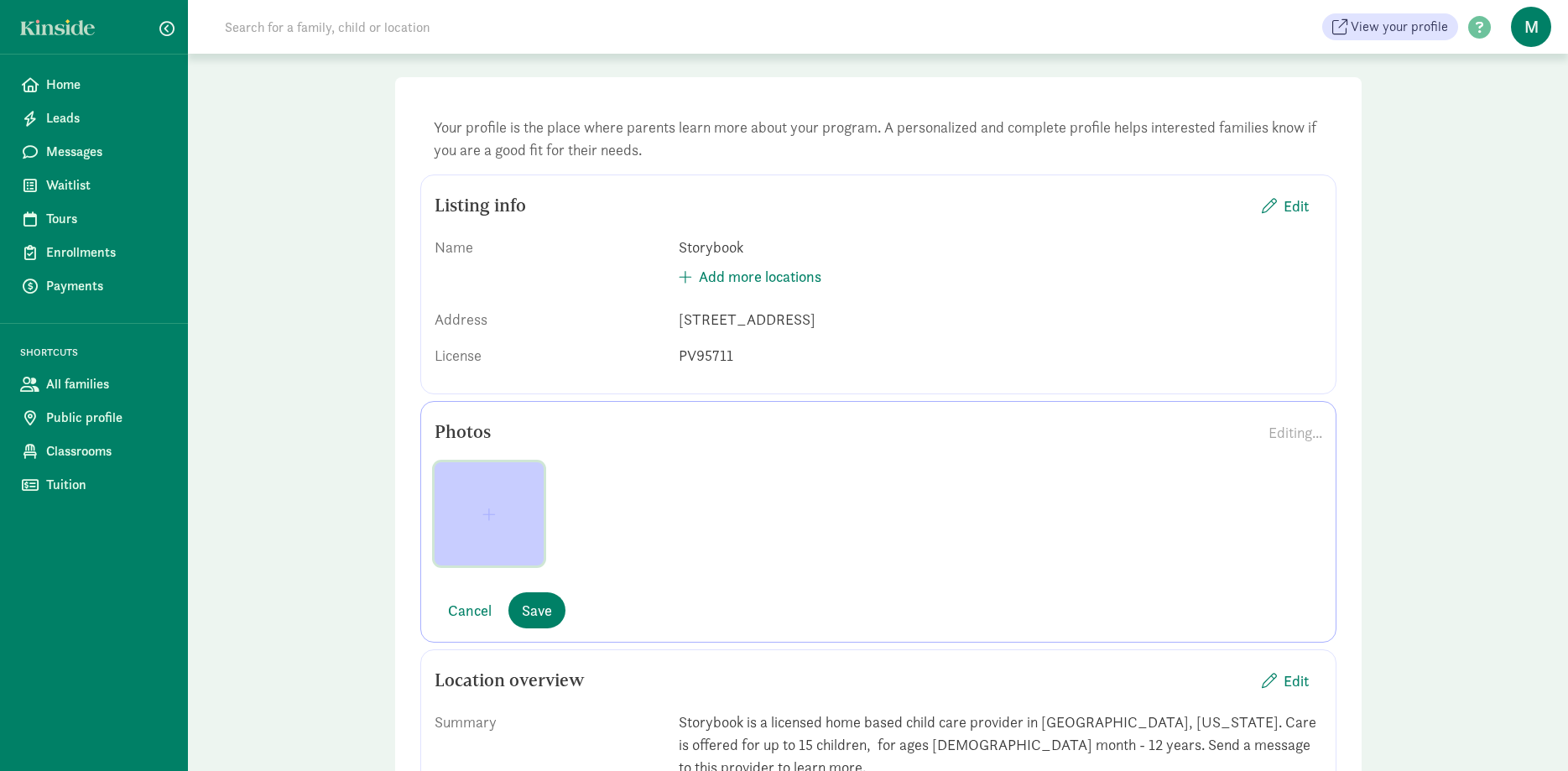
click at [504, 527] on button "button" at bounding box center [489, 513] width 110 height 103
click at [496, 512] on span "button" at bounding box center [489, 514] width 83 height 15
click at [486, 526] on button "button" at bounding box center [489, 513] width 110 height 103
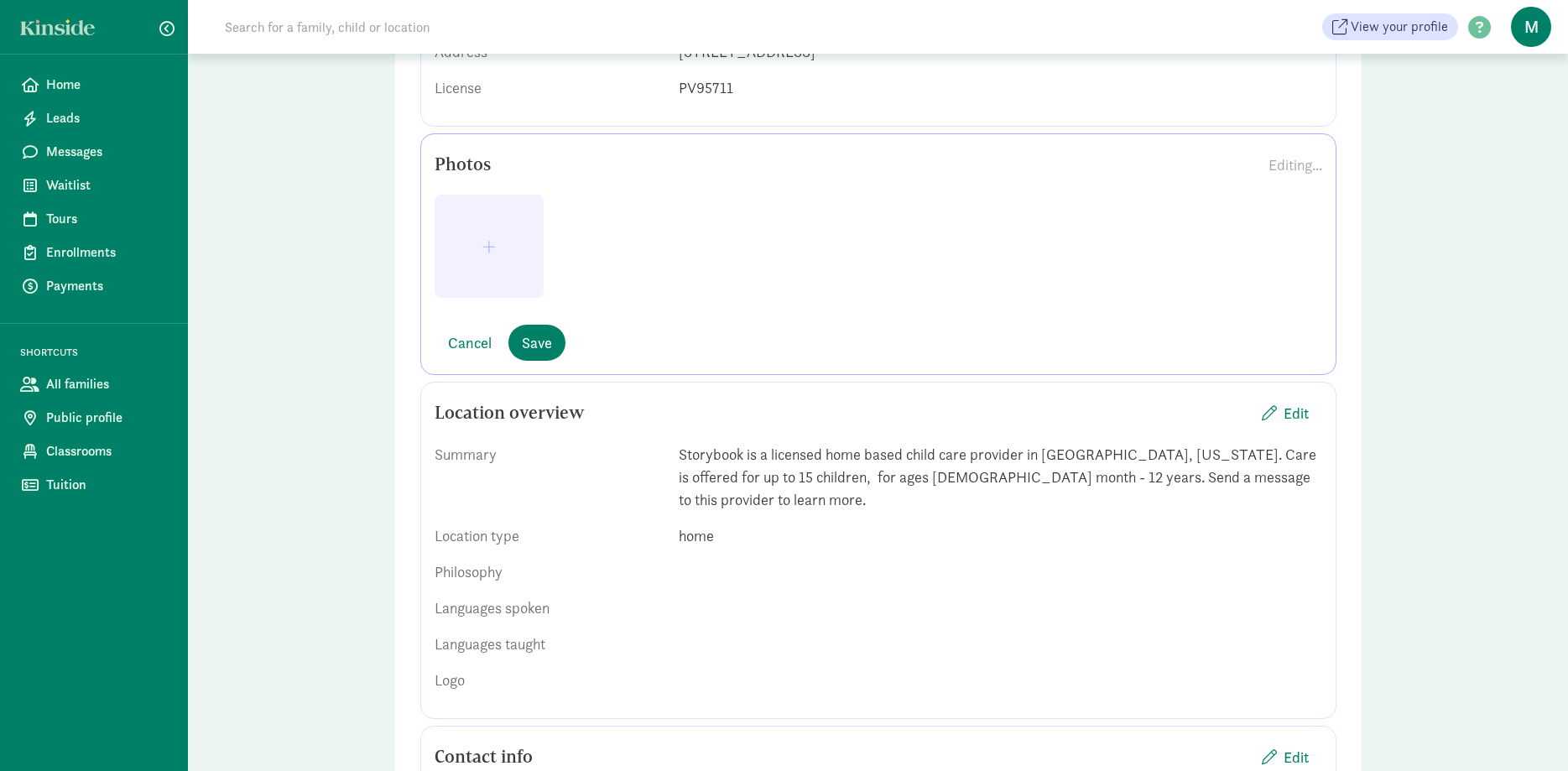
scroll to position [498, 0]
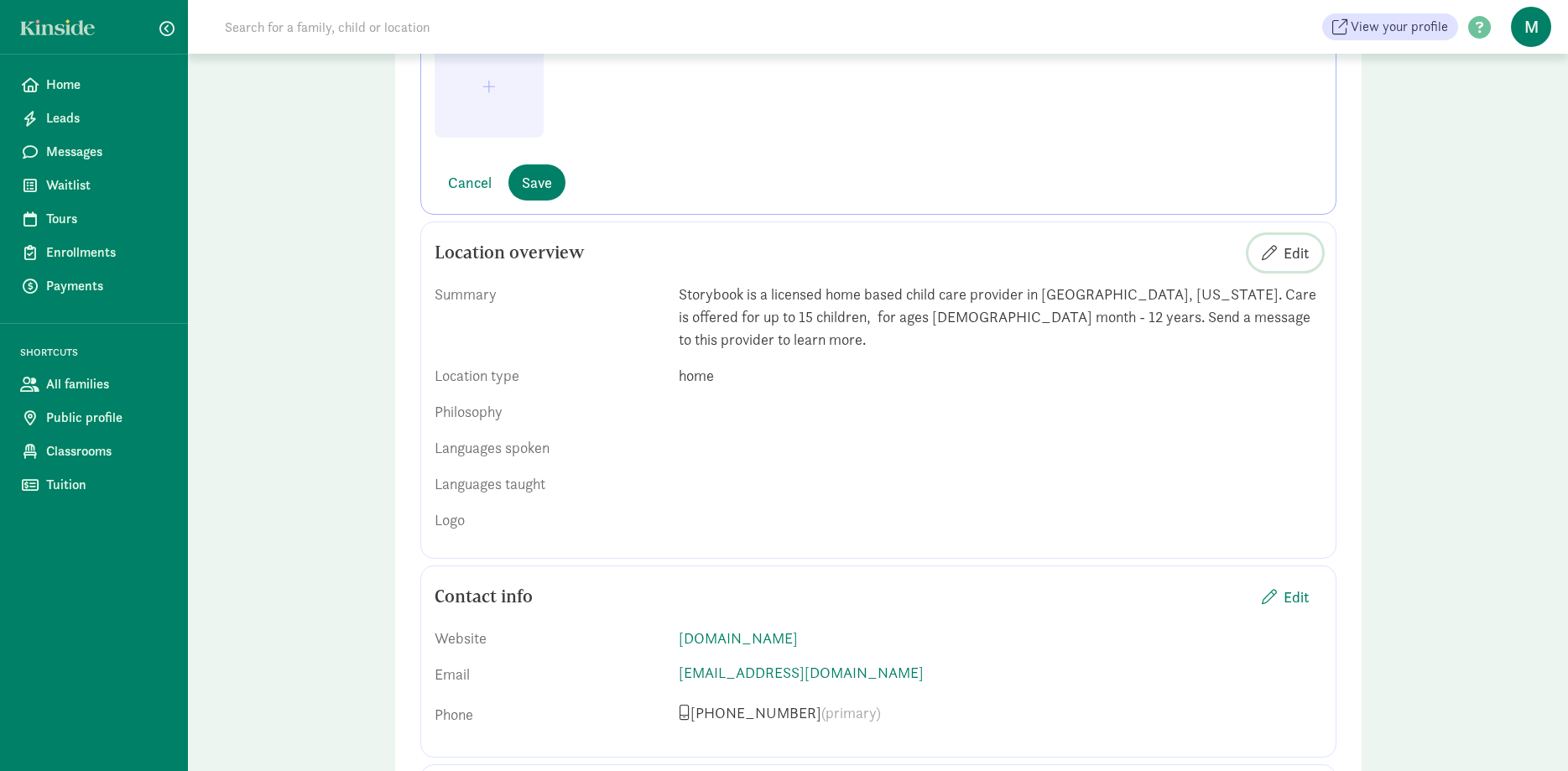
click at [1292, 253] on span "Edit" at bounding box center [1296, 252] width 25 height 22
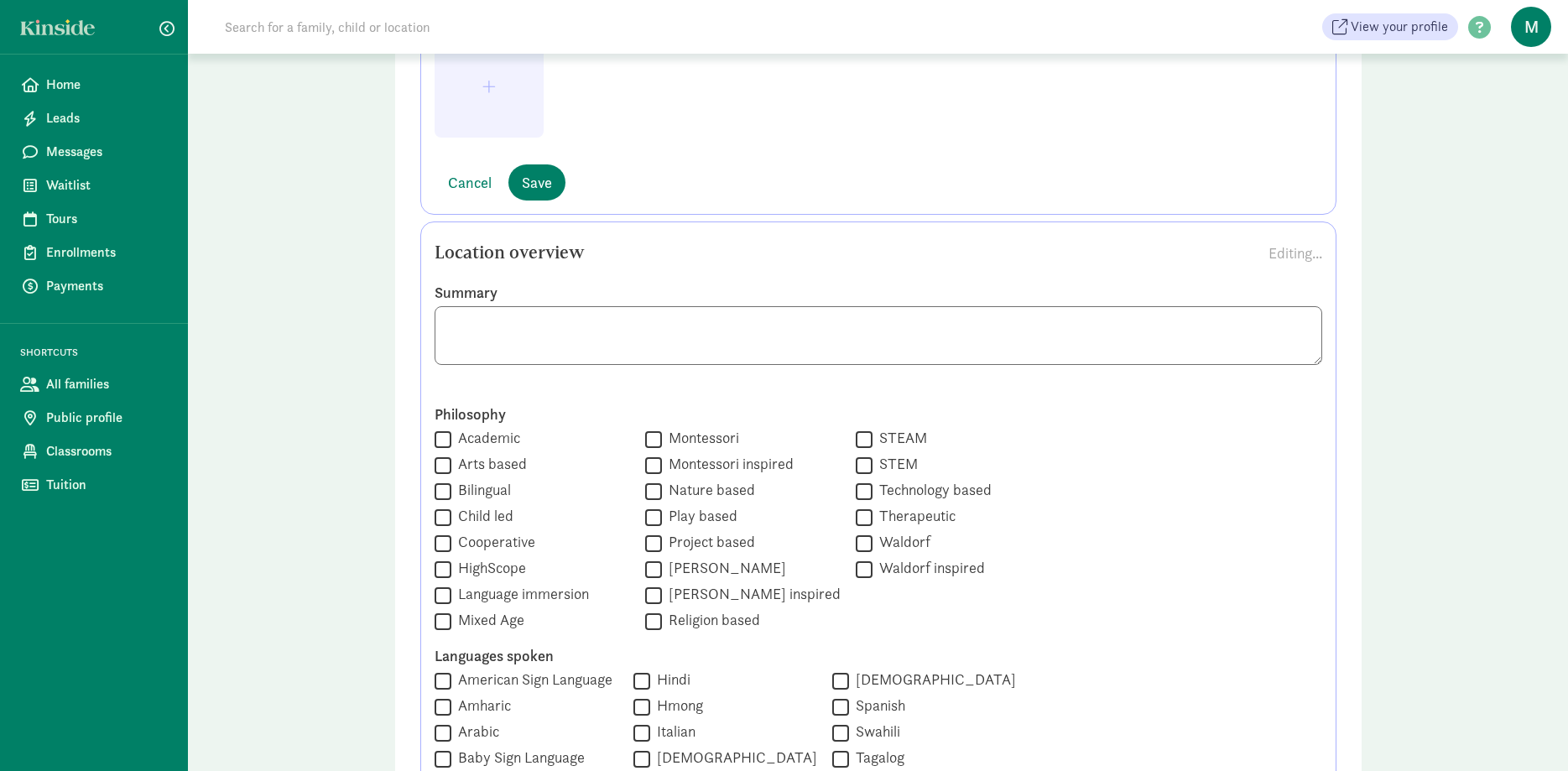
click at [1249, 329] on textarea at bounding box center [878, 335] width 888 height 58
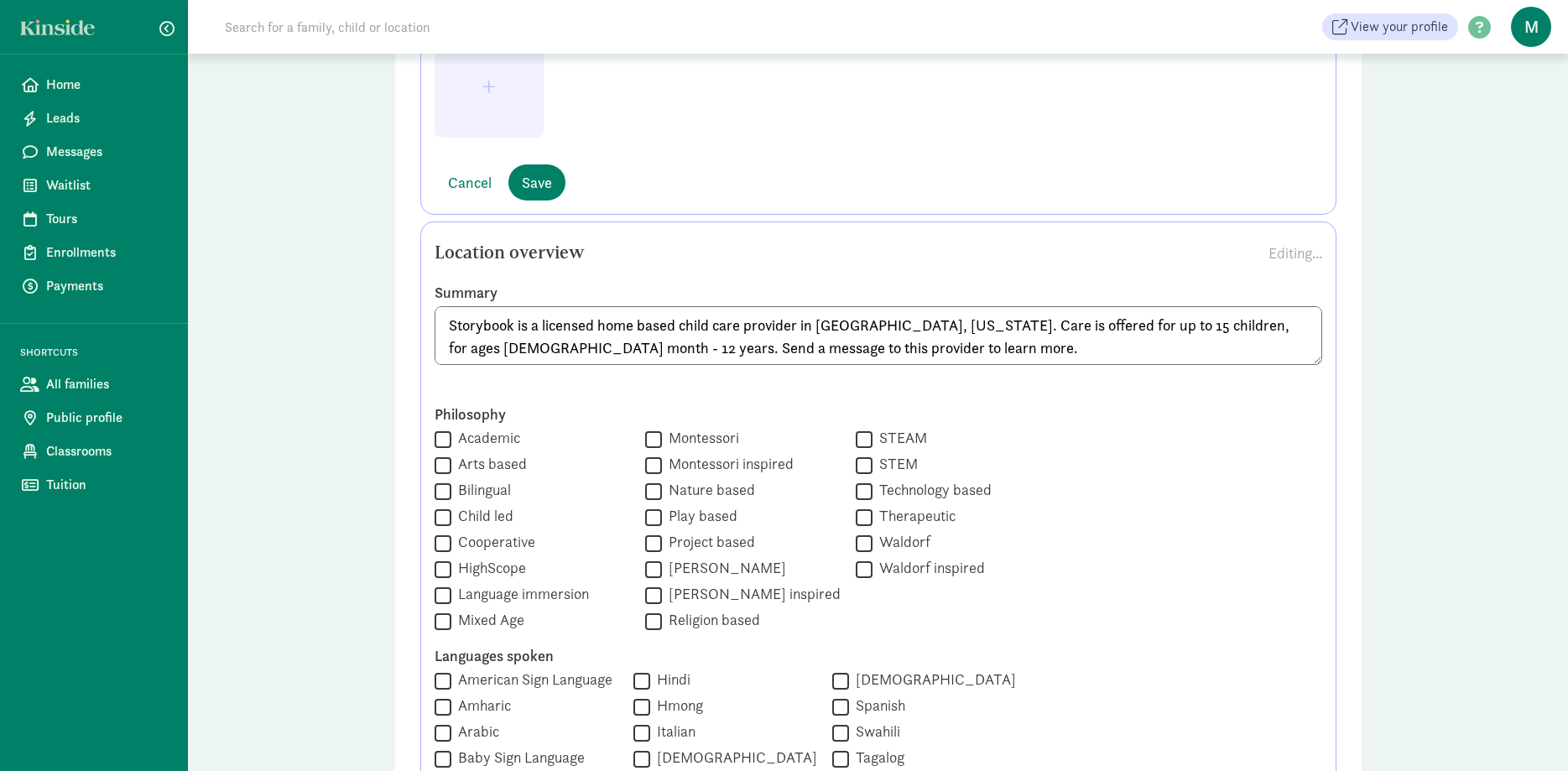
drag, startPoint x: 474, startPoint y: 351, endPoint x: 460, endPoint y: 352, distance: 14.0
click at [460, 352] on textarea "Storybook is a licensed home based child care provider in Bozeman, Montana. Car…" at bounding box center [878, 335] width 888 height 58
type textarea "Storybook is a licensed home based child care provider in Bozeman, Montana. Car…"
click at [445, 439] on input "Academic" at bounding box center [443, 439] width 17 height 22
checkbox input "true"
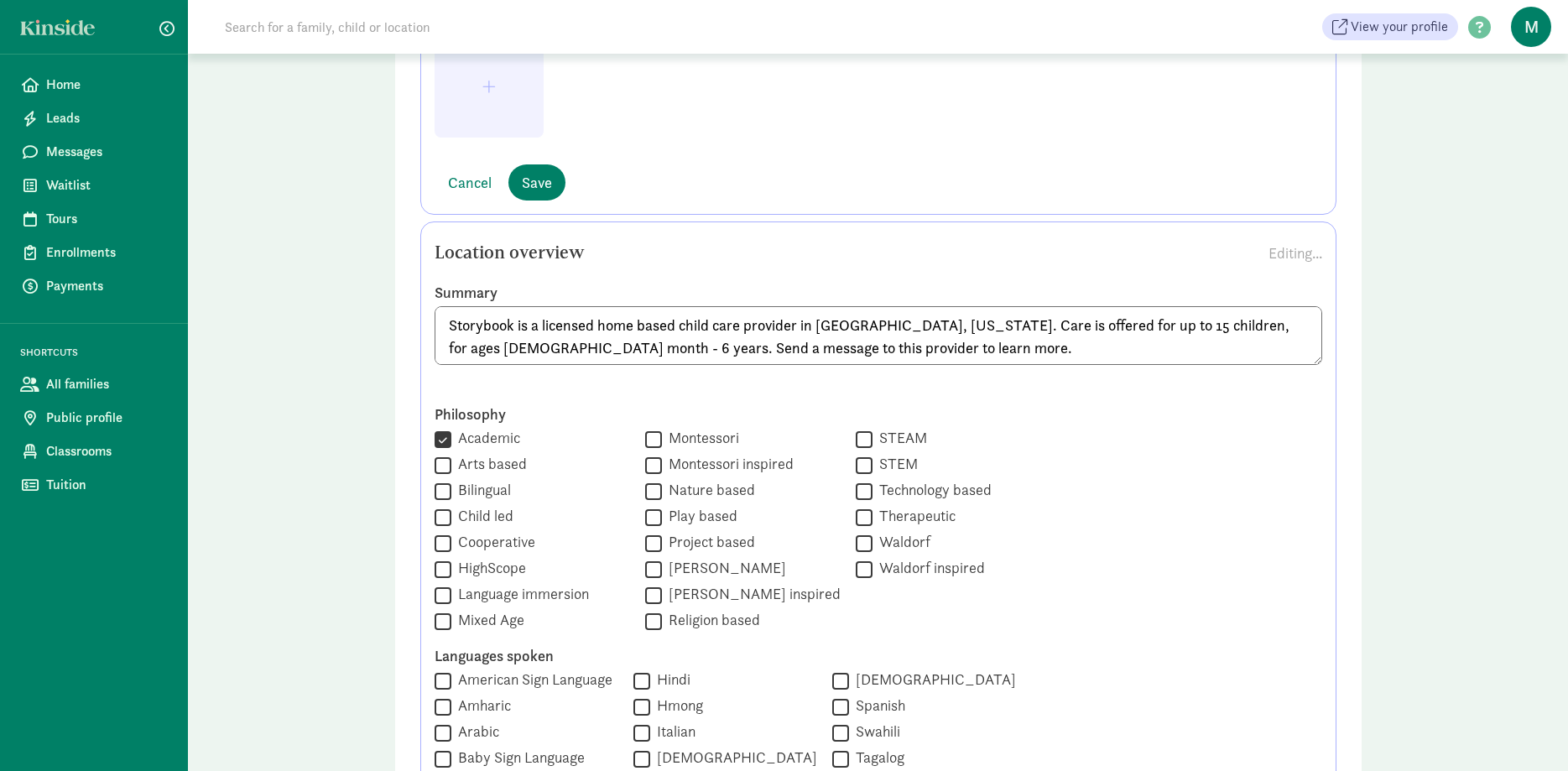
click at [443, 463] on input "Arts based" at bounding box center [443, 465] width 17 height 22
checkbox input "true"
click at [441, 623] on input "Mixed Age" at bounding box center [443, 621] width 17 height 22
checkbox input "true"
click at [645, 517] on input "Play based" at bounding box center [654, 517] width 17 height 22
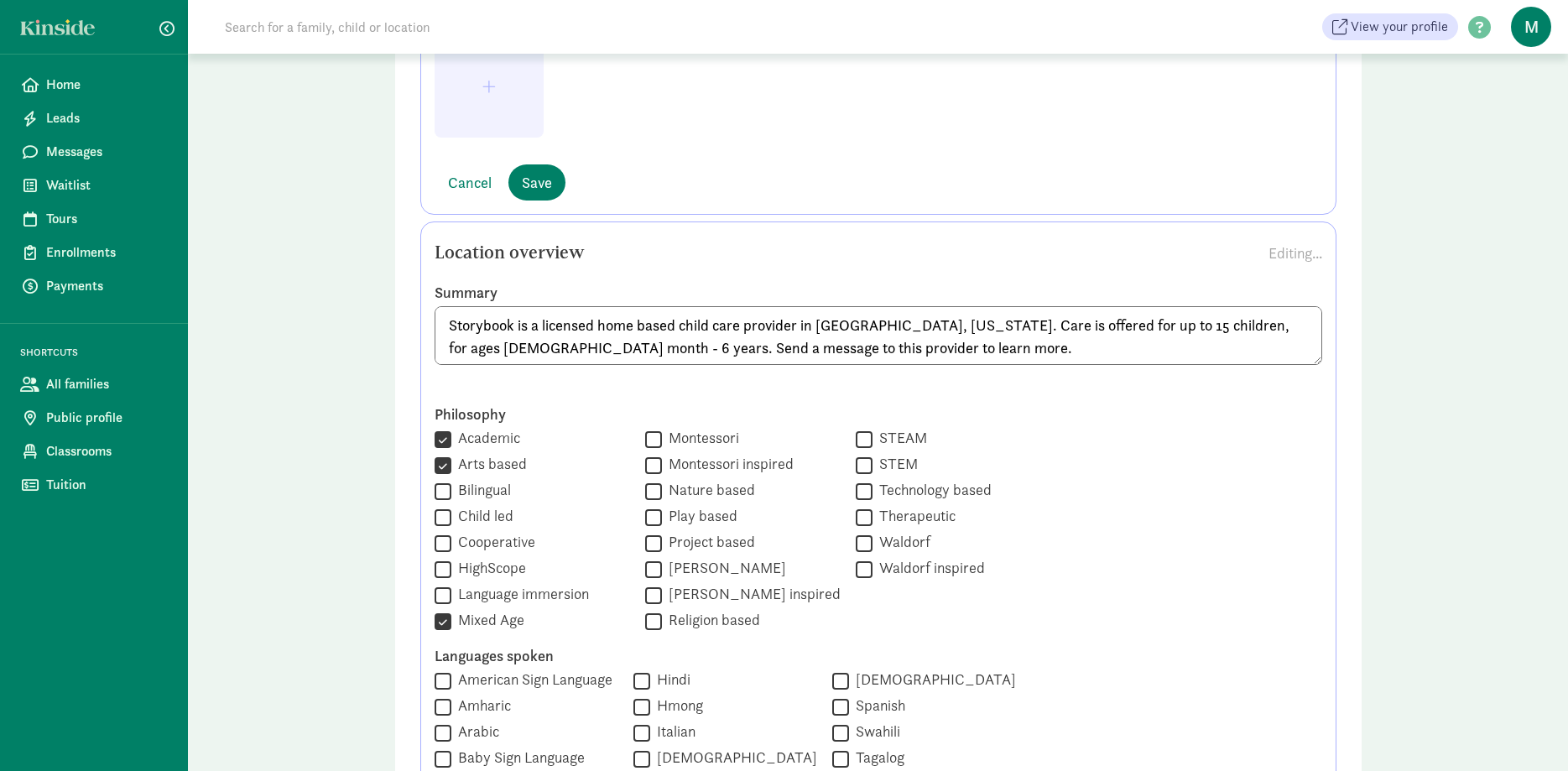
checkbox input "true"
click at [645, 542] on input "Project based" at bounding box center [654, 543] width 17 height 22
checkbox input "true"
click at [856, 441] on input "STEAM" at bounding box center [864, 439] width 17 height 22
checkbox input "true"
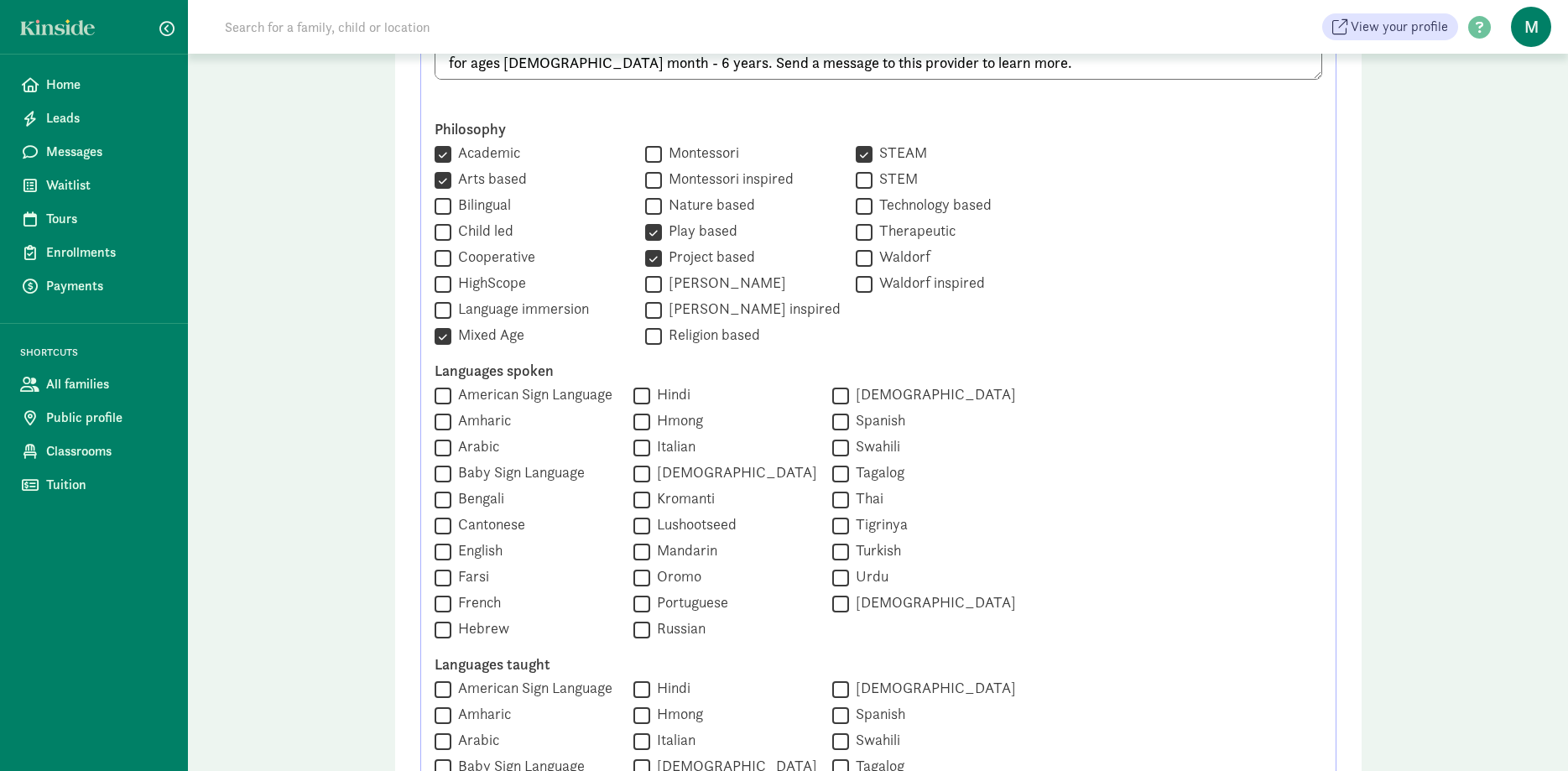
scroll to position [841, 0]
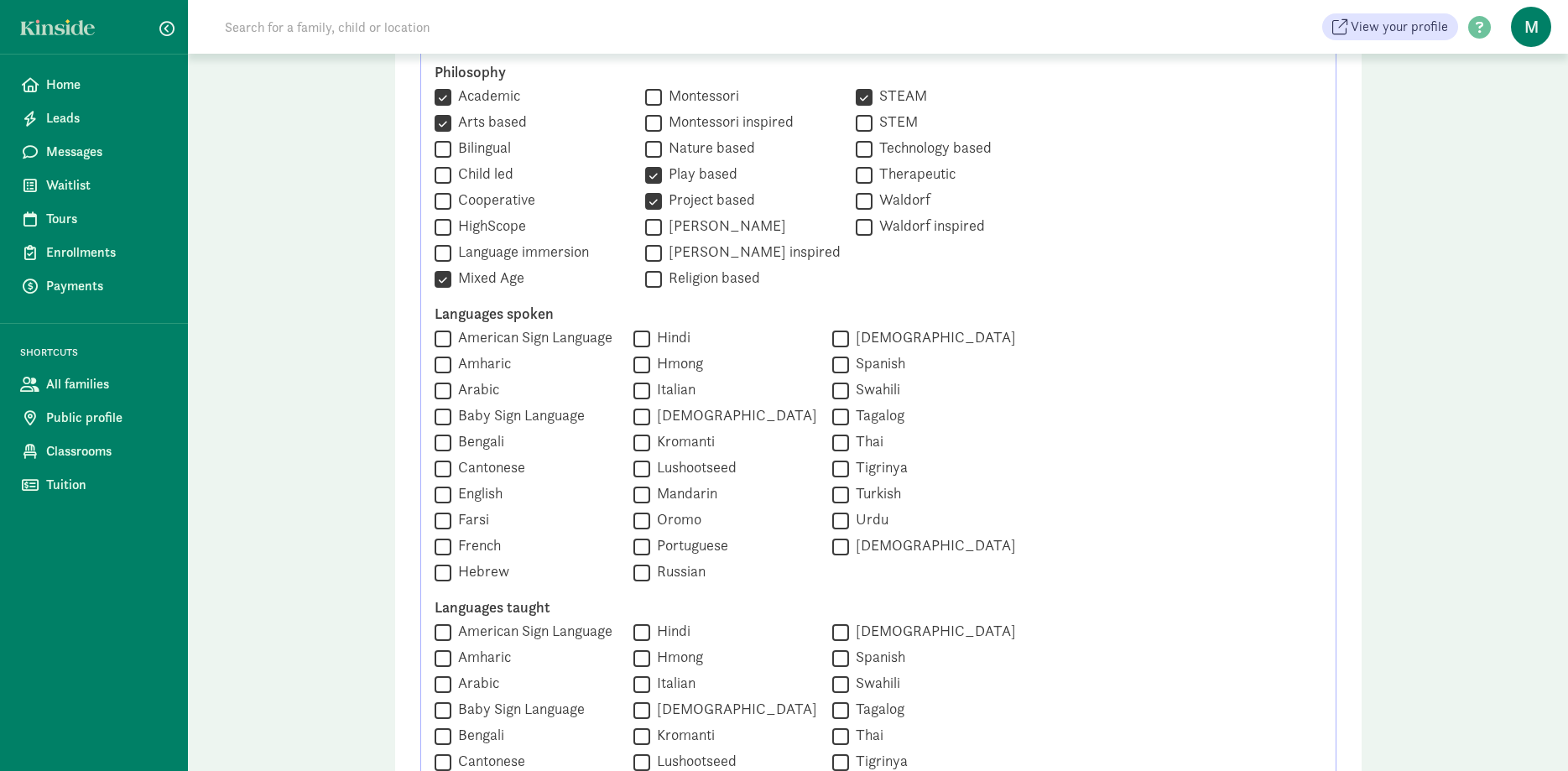
click at [441, 487] on input "English" at bounding box center [443, 495] width 17 height 22
checkbox input "true"
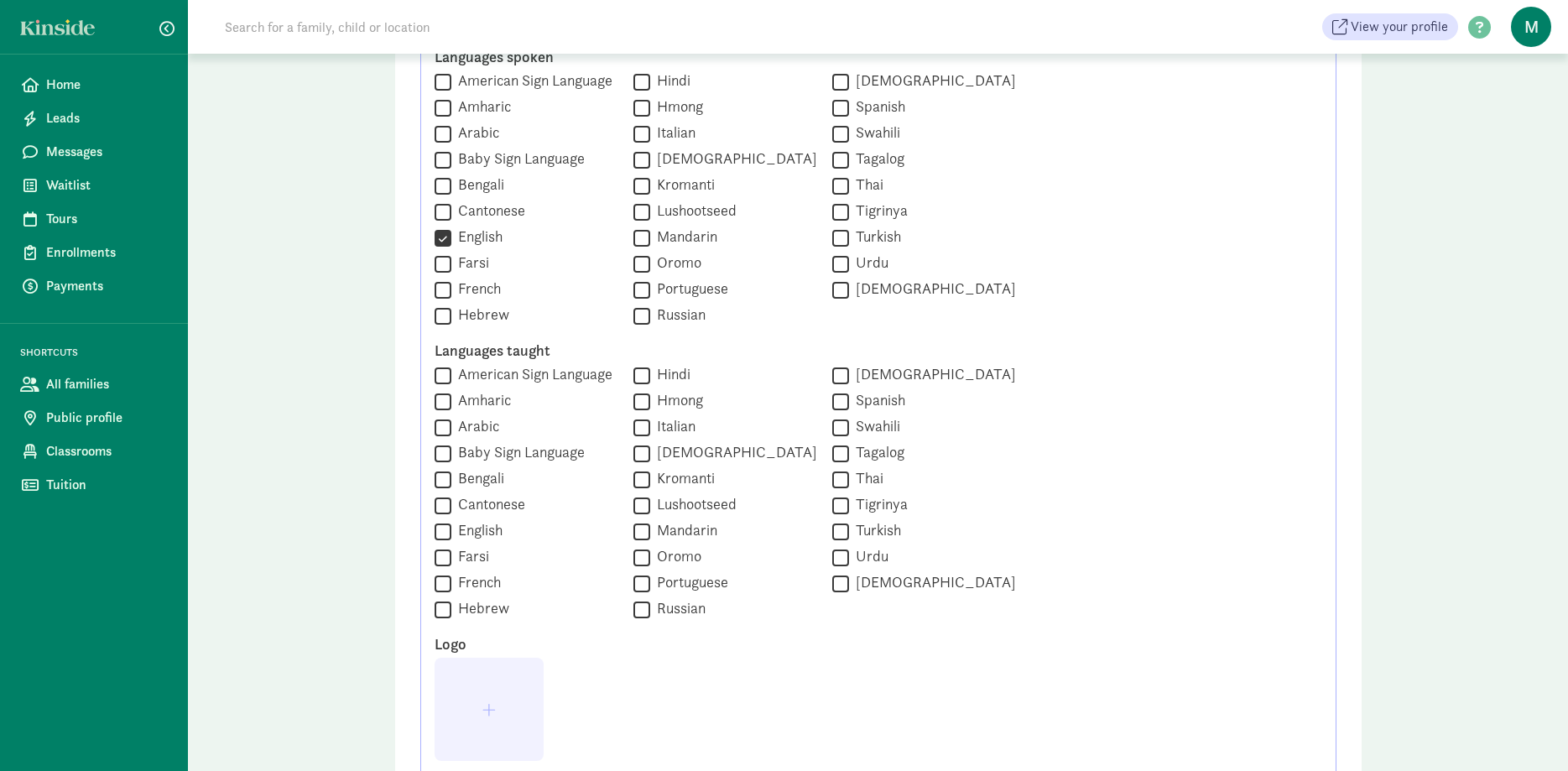
scroll to position [1354, 0]
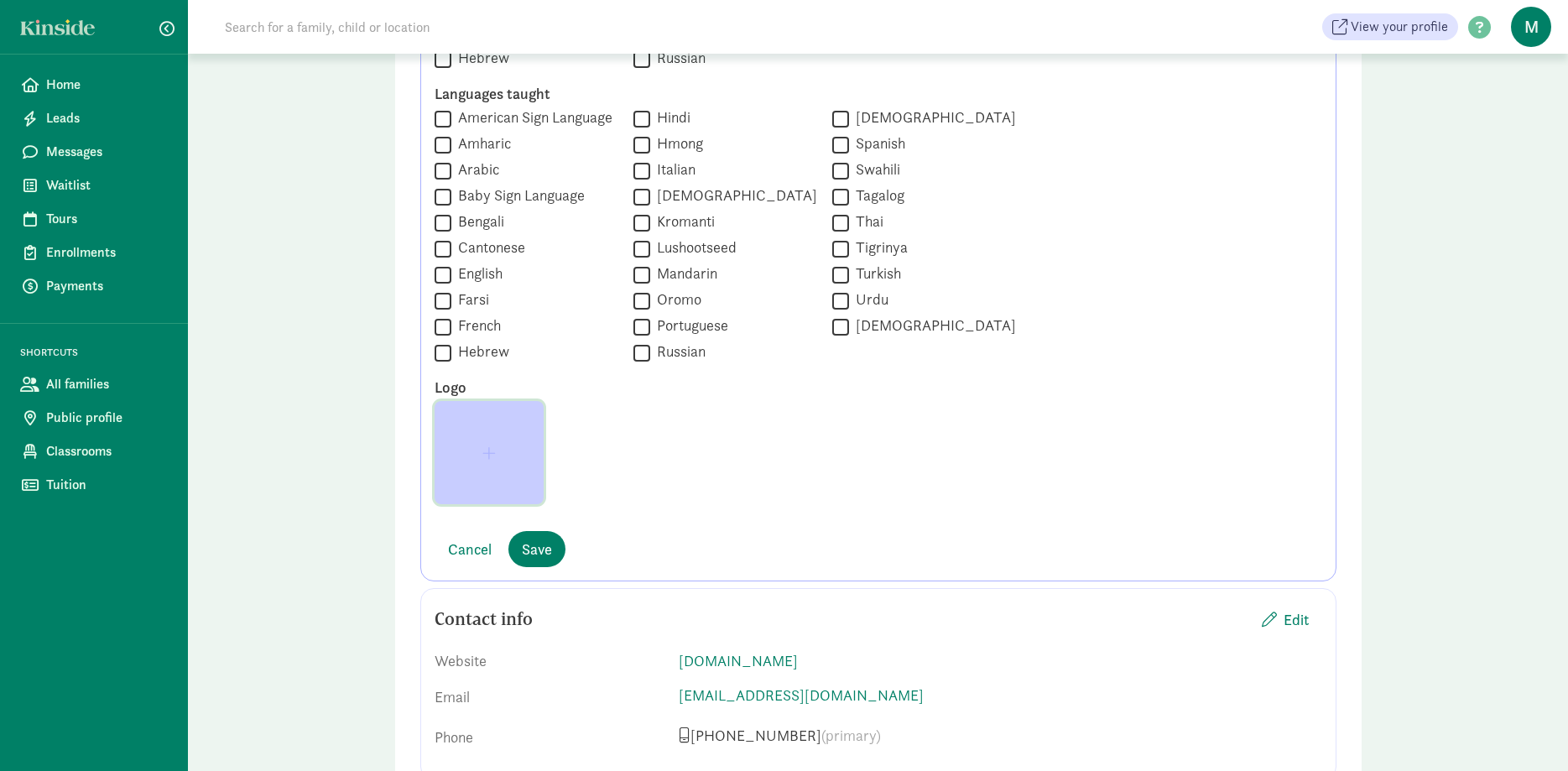
click at [493, 466] on button "button" at bounding box center [489, 452] width 110 height 103
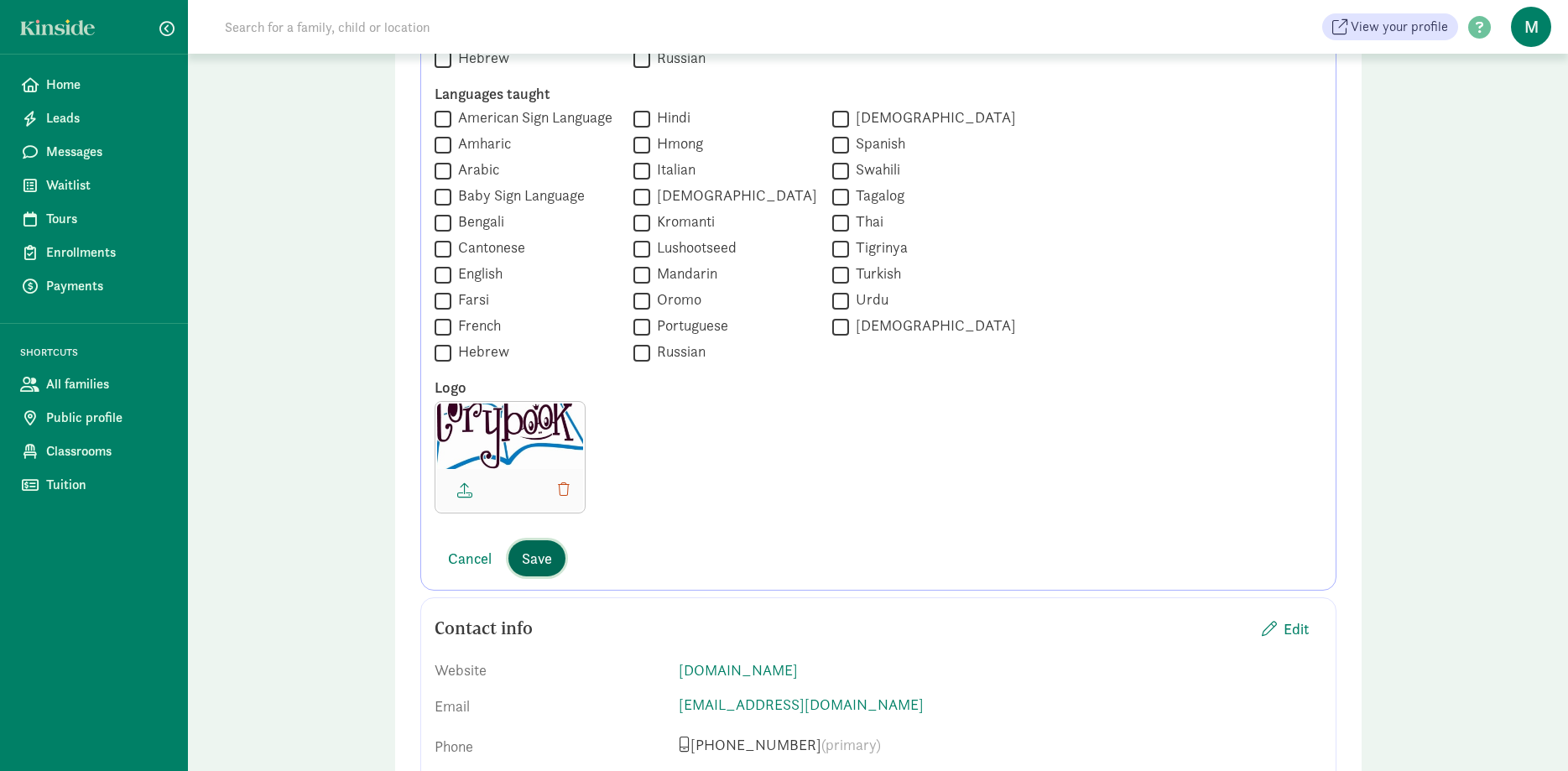
click at [533, 554] on span "Save" at bounding box center [537, 558] width 31 height 22
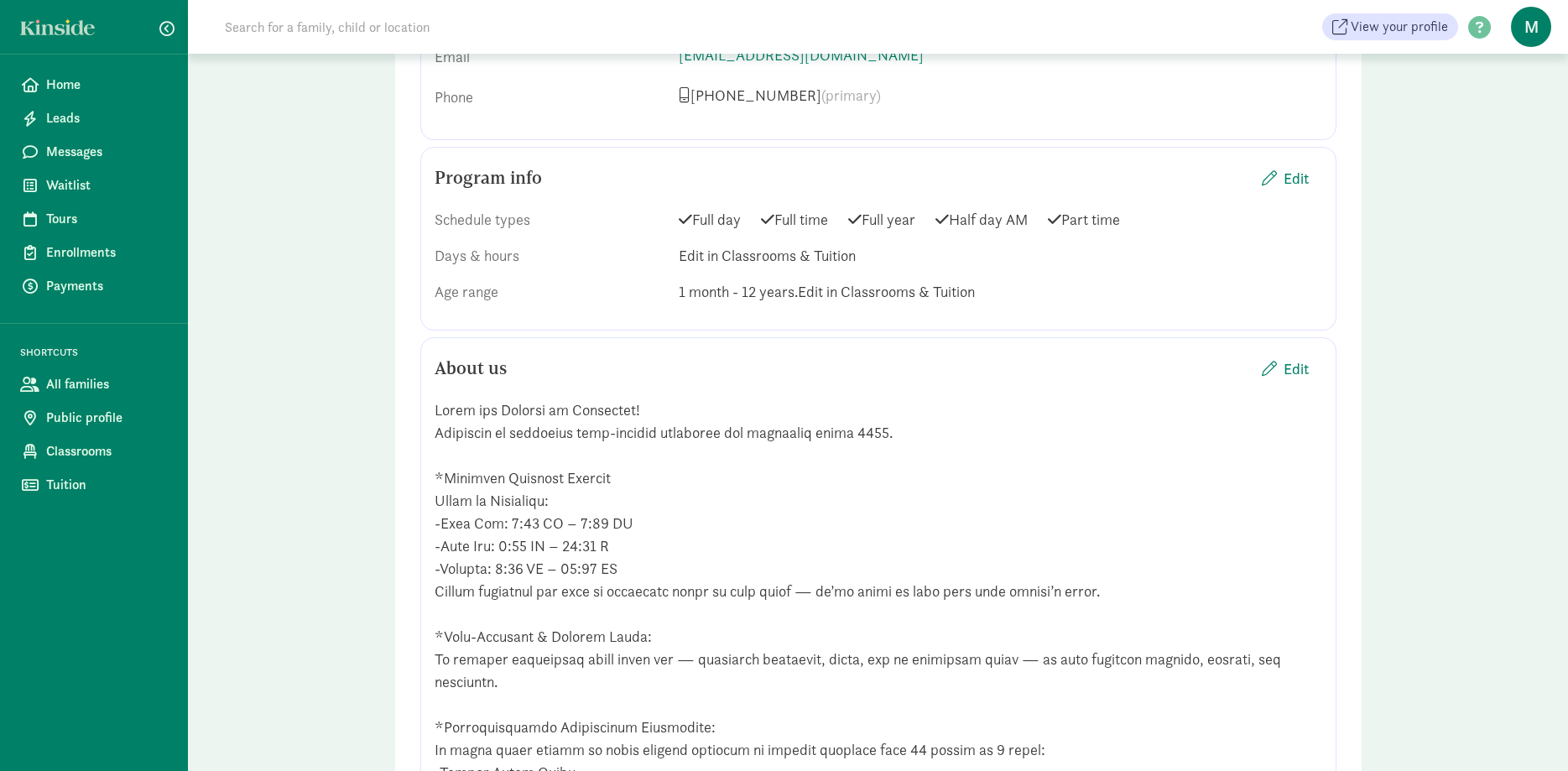
scroll to position [1369, 0]
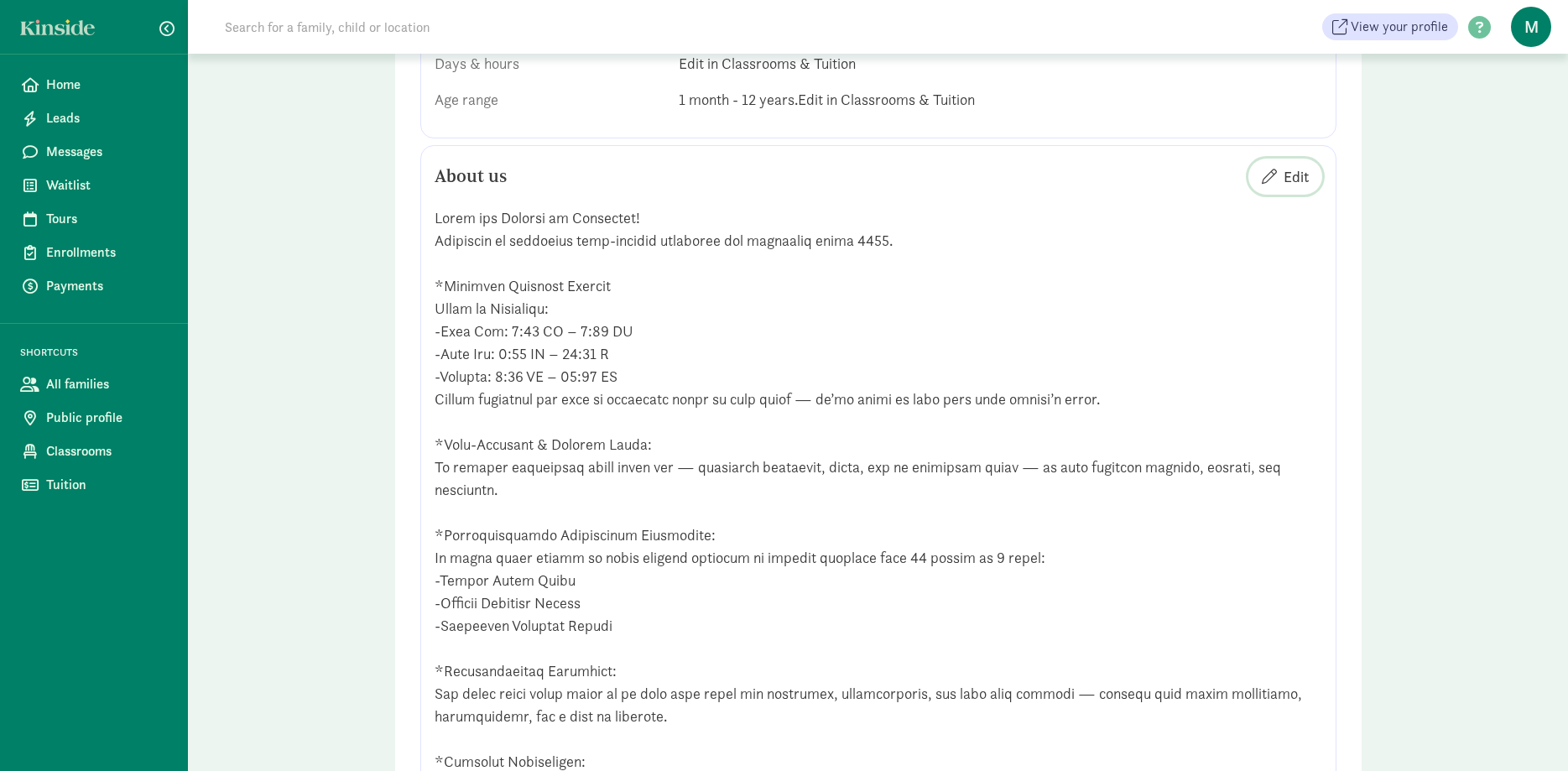
click at [1293, 165] on span "Edit" at bounding box center [1296, 176] width 25 height 22
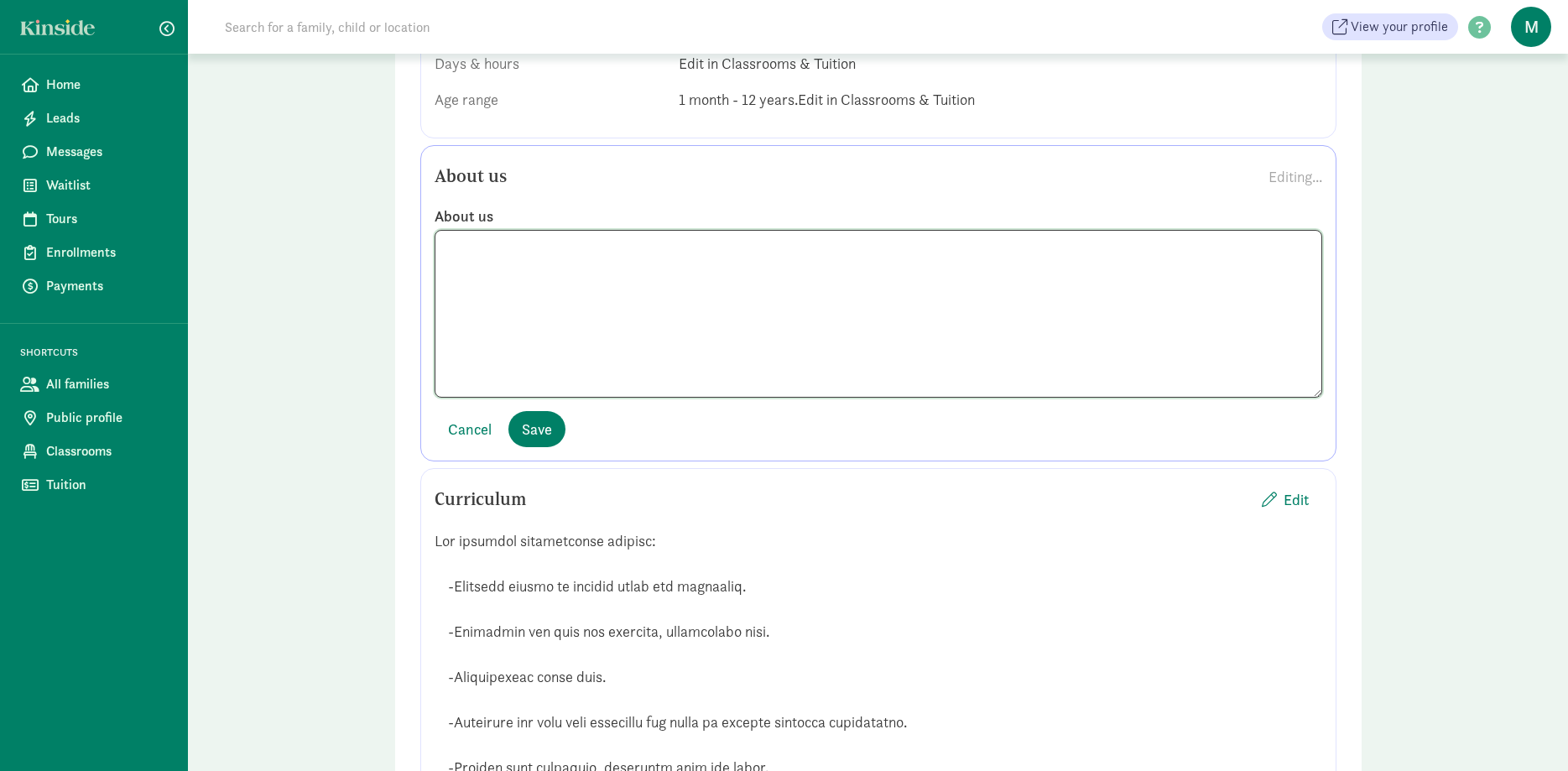
click at [643, 342] on textarea at bounding box center [878, 314] width 888 height 168
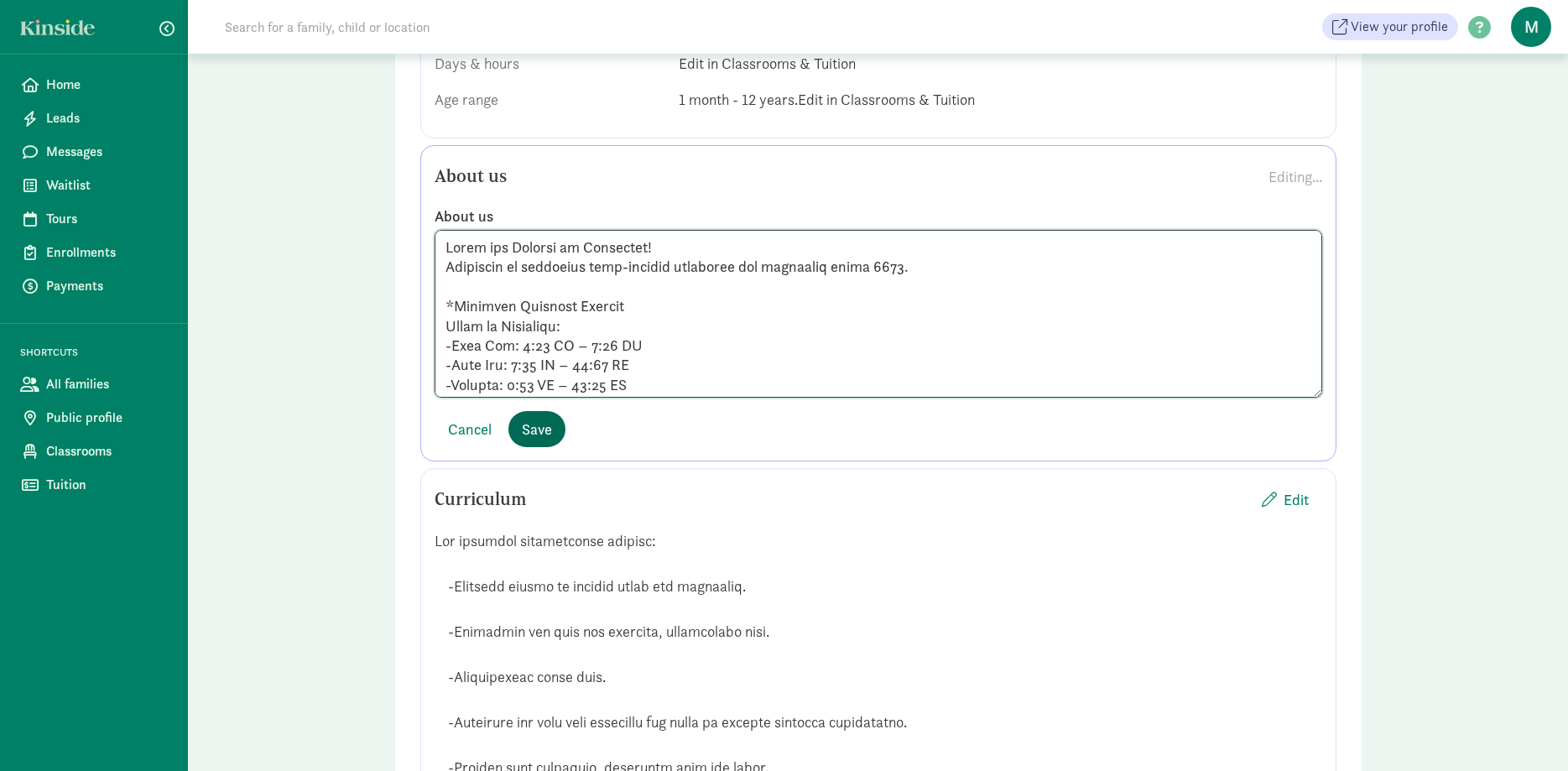
type textarea "Hello and Welcome to Storybook! Dedicated to providing high-quality education a…"
click at [541, 418] on span "Save" at bounding box center [537, 429] width 31 height 22
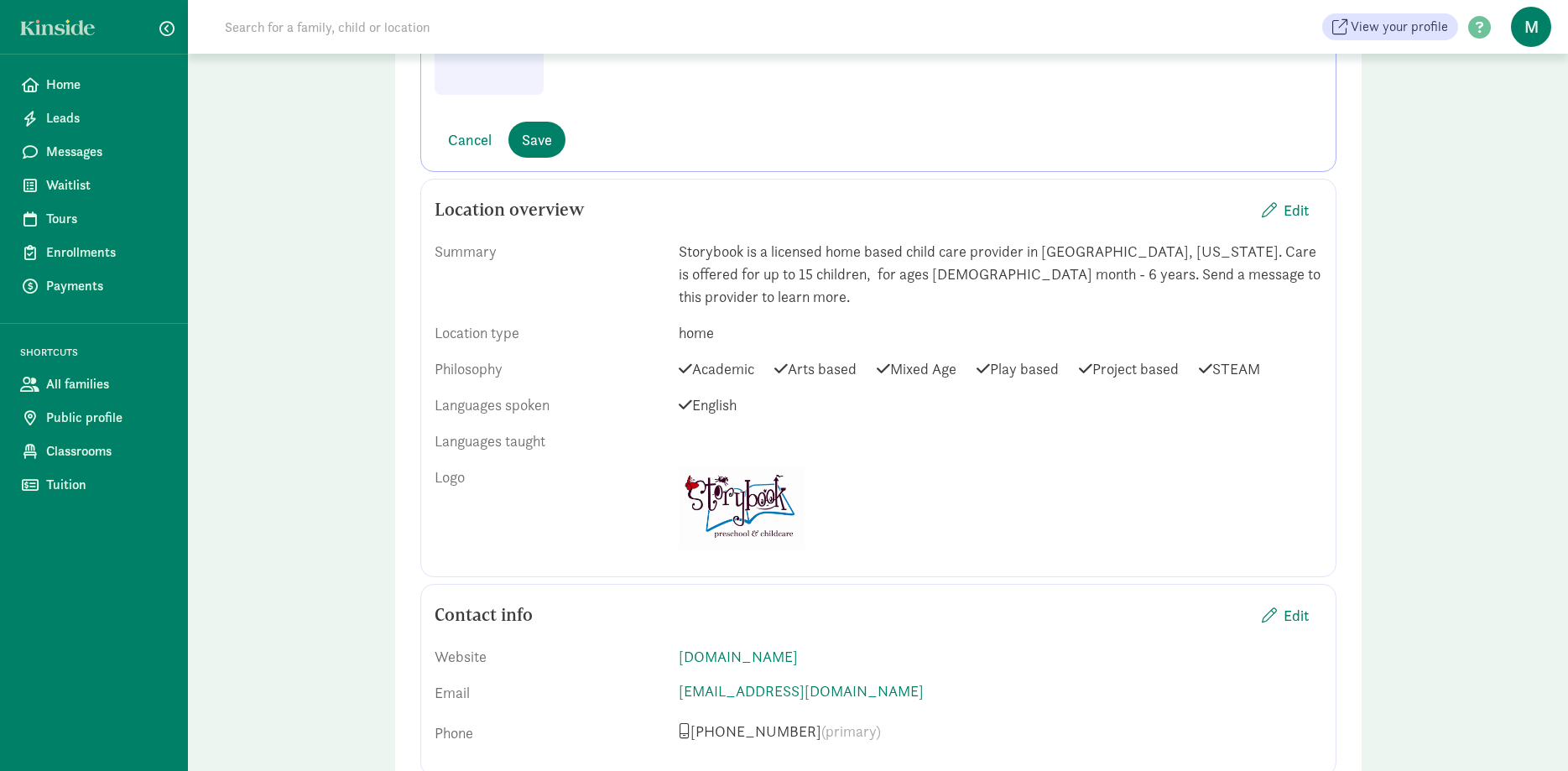
scroll to position [388, 0]
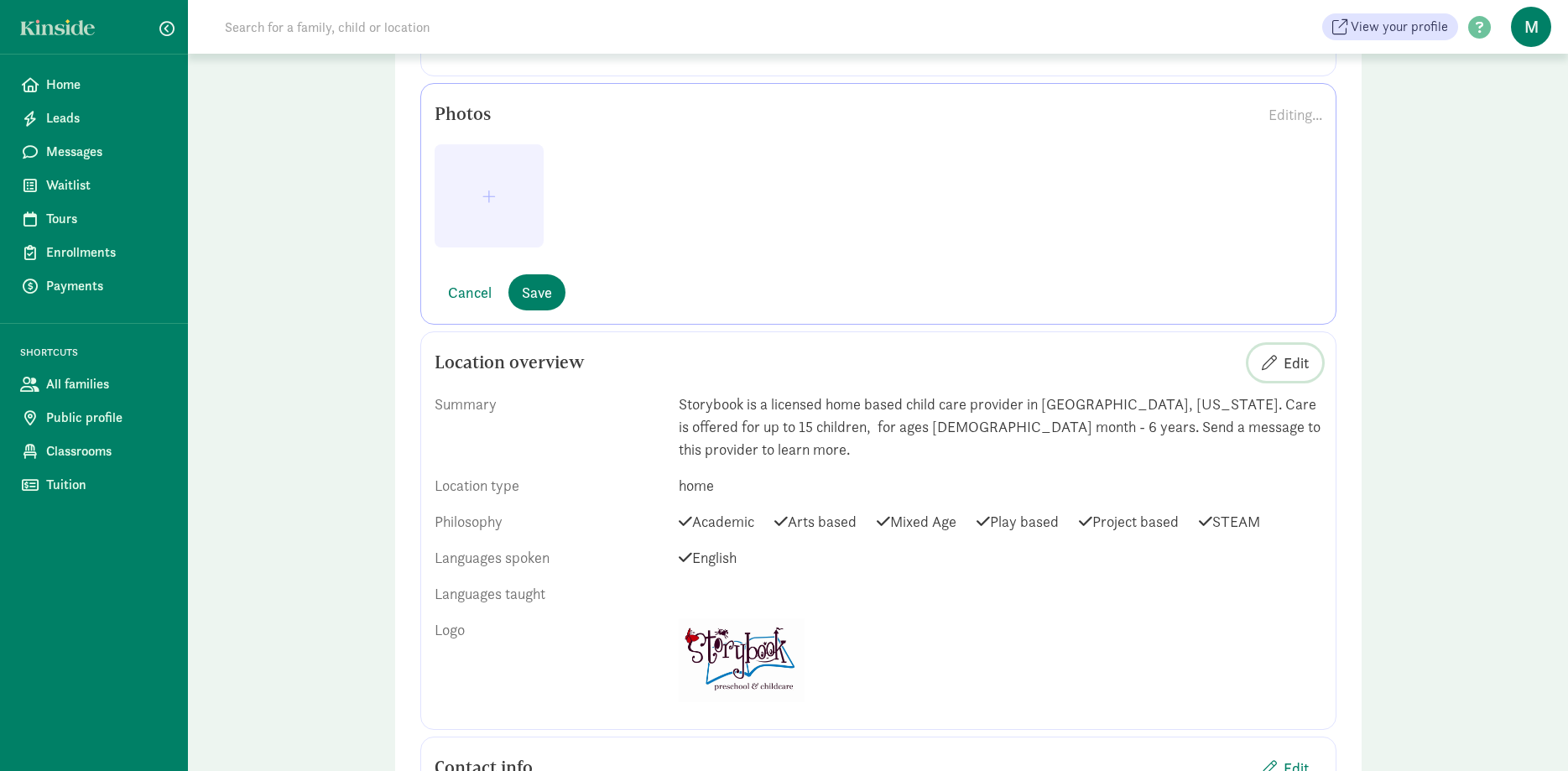
click at [1282, 365] on span "Edit" at bounding box center [1285, 363] width 47 height 22
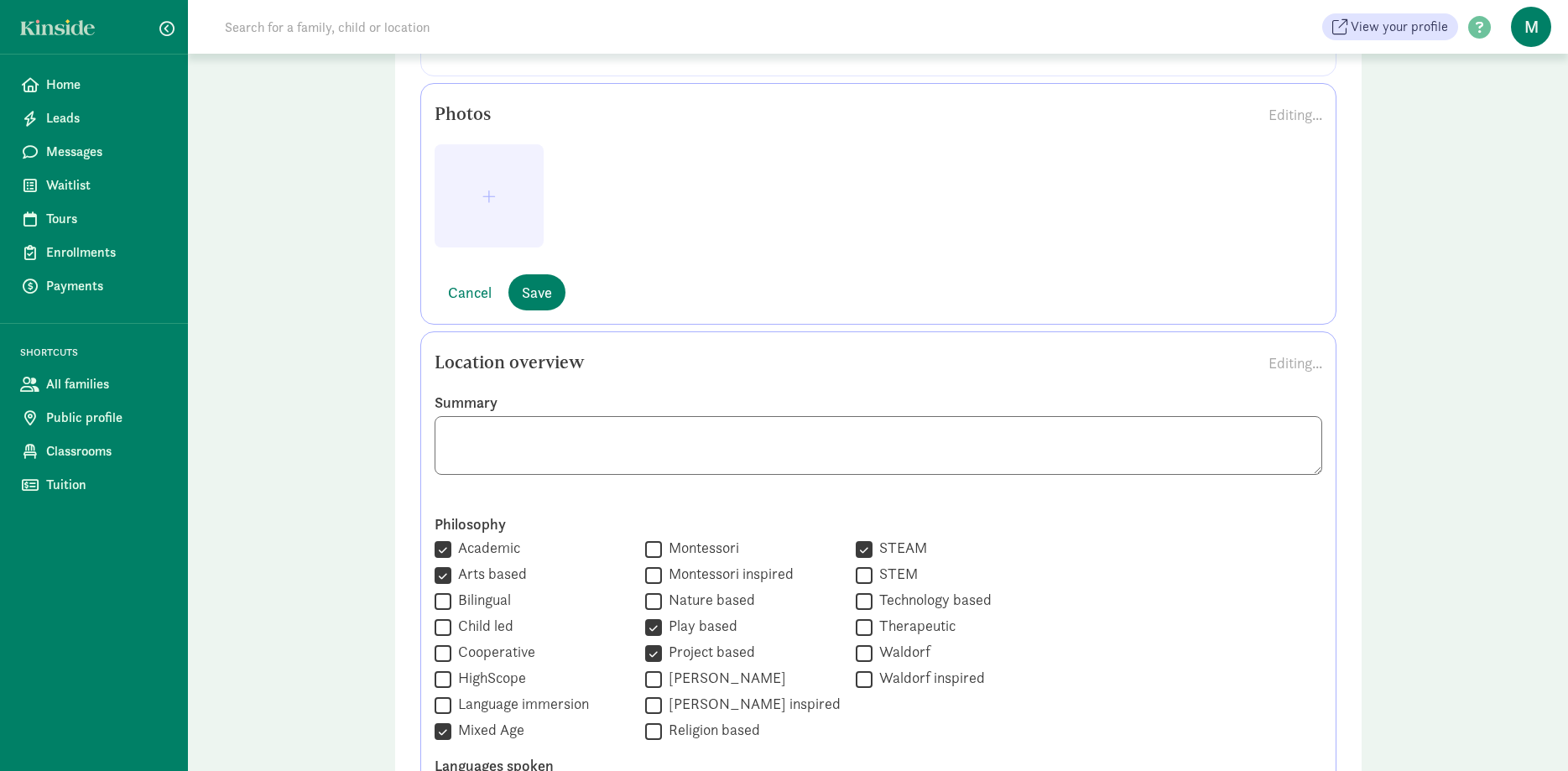
drag, startPoint x: 598, startPoint y: 437, endPoint x: 678, endPoint y: 437, distance: 80.0
click at [678, 437] on textarea at bounding box center [878, 444] width 888 height 58
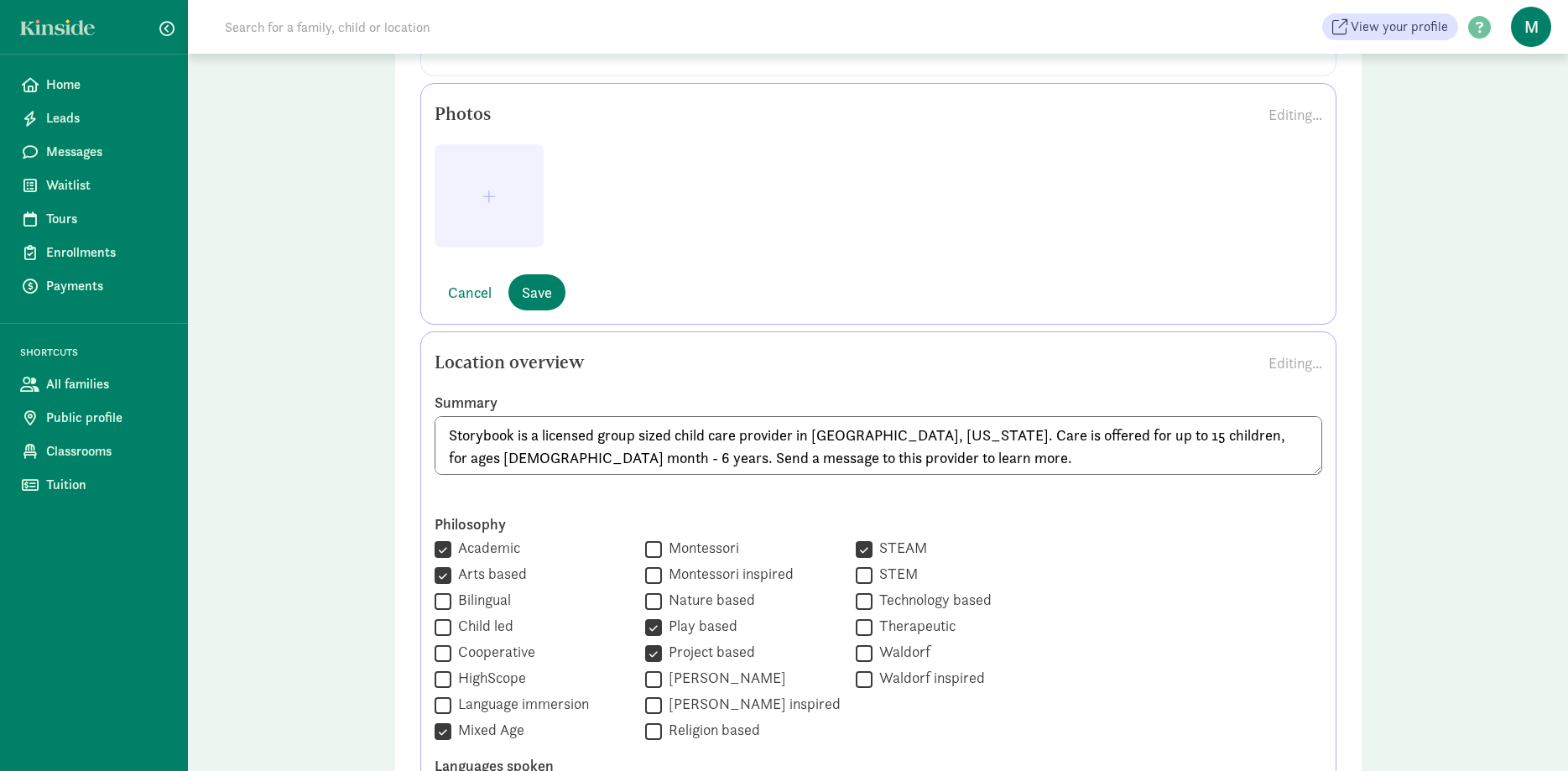
drag, startPoint x: 825, startPoint y: 466, endPoint x: 435, endPoint y: 424, distance: 392.3
click at [435, 424] on textarea "Storybook is a licensed group sized child care provider in Bozeman, Montana. Ca…" at bounding box center [878, 444] width 888 height 58
paste textarea "Established in 2007, Storybook Preschool and Childcare offers a nurturing envir…"
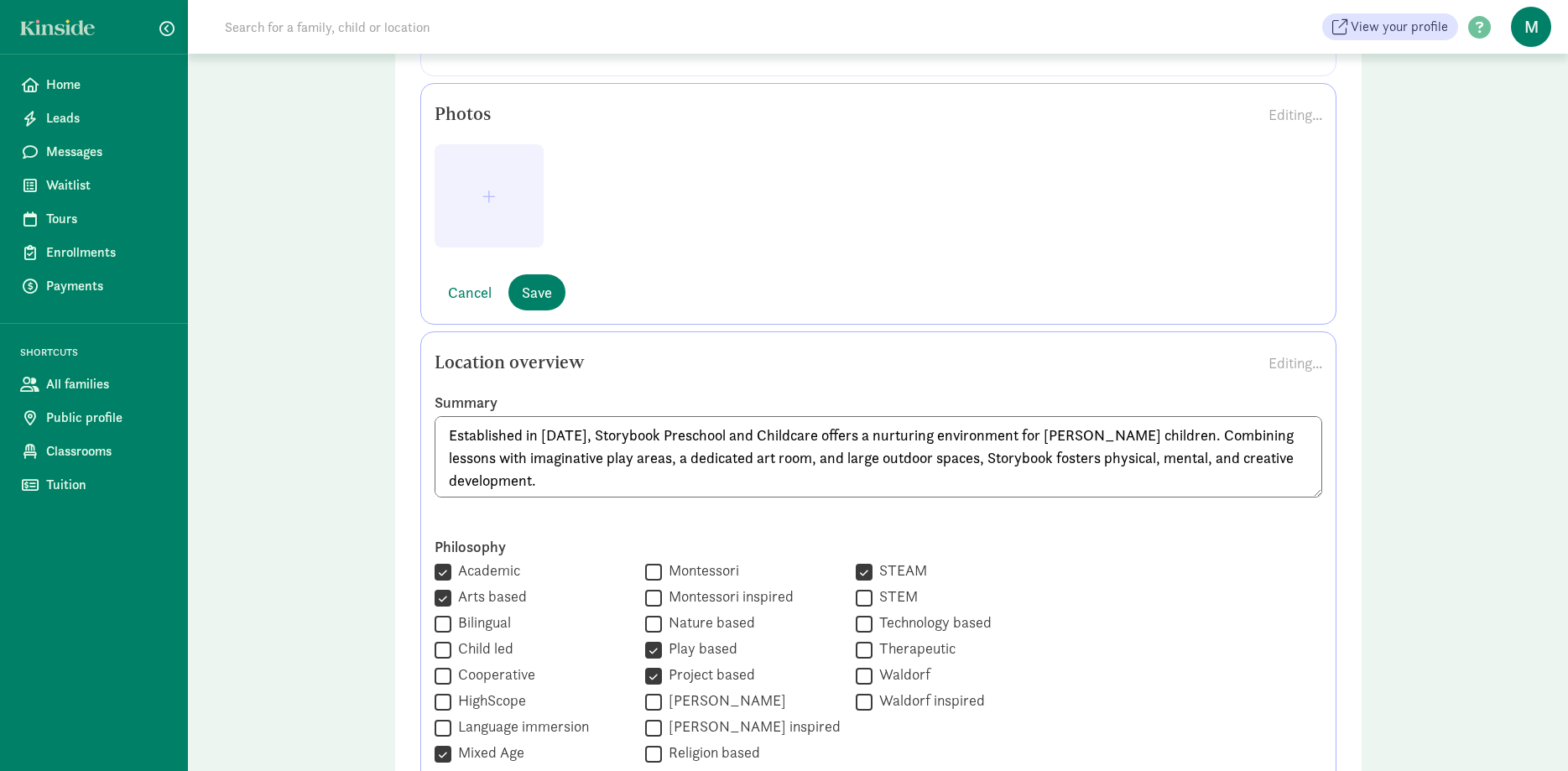
drag, startPoint x: 578, startPoint y: 488, endPoint x: 441, endPoint y: 418, distance: 153.8
click at [441, 418] on textarea "Established in 2007, Storybook Preschool and Childcare offers a nurturing envir…" at bounding box center [878, 456] width 888 height 82
paste textarea "has been providing Bozeman families with a nurturing, high-quality learning env…"
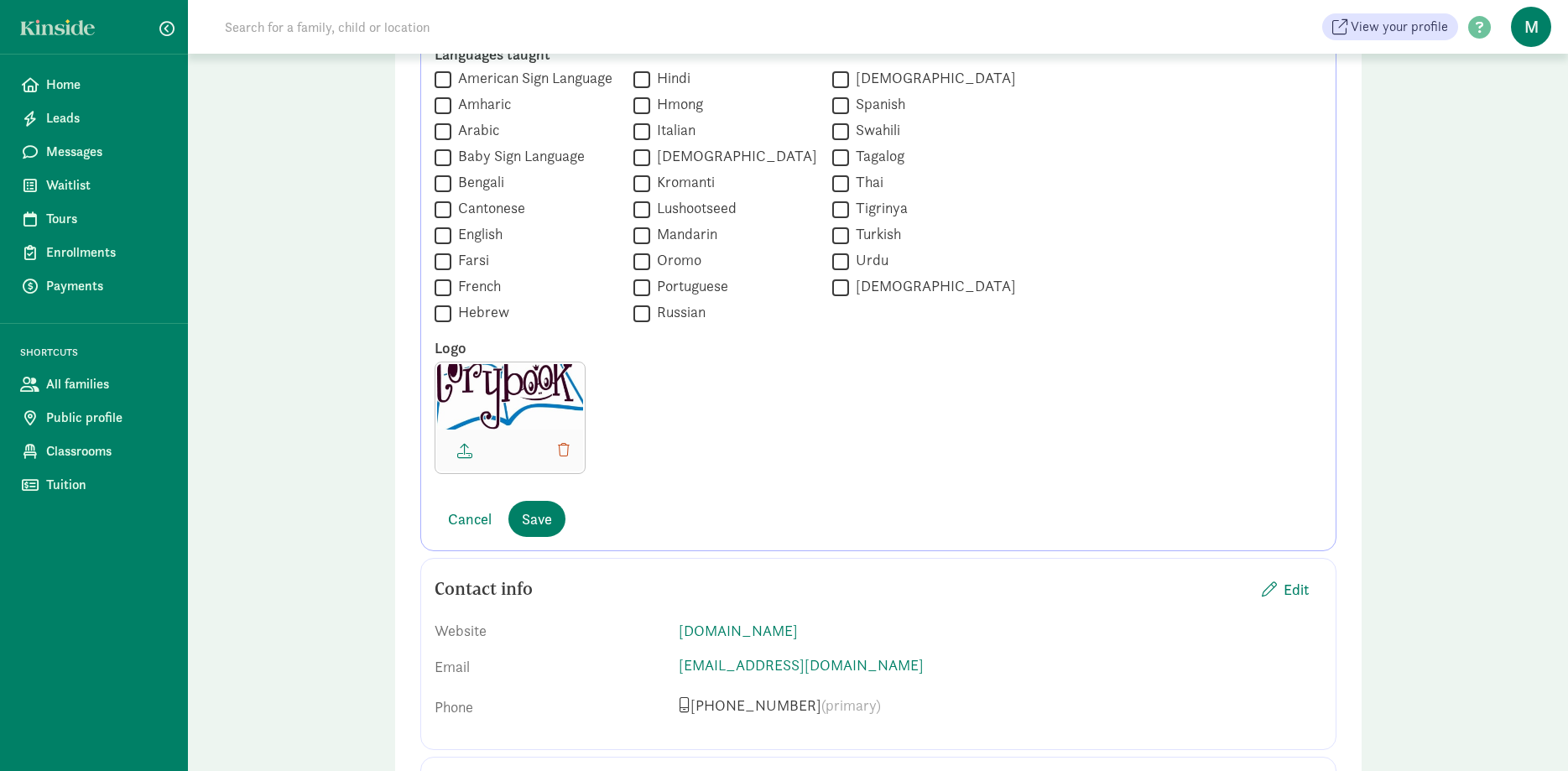
scroll to position [1586, 0]
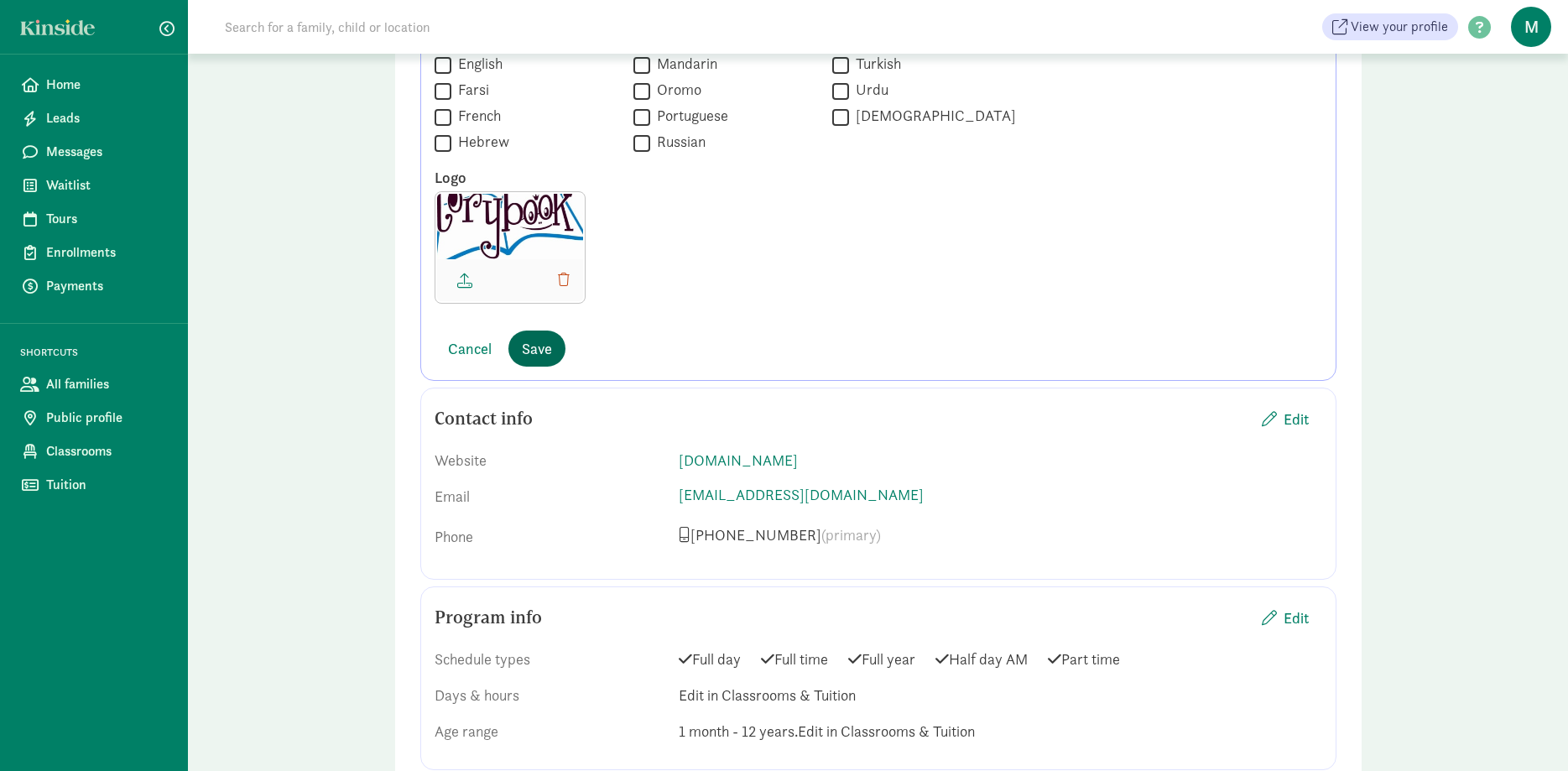
type textarea "Established in [DATE], Storybook Preschool and Childcare has been providing Boz…"
click at [536, 342] on span "Save" at bounding box center [537, 348] width 31 height 22
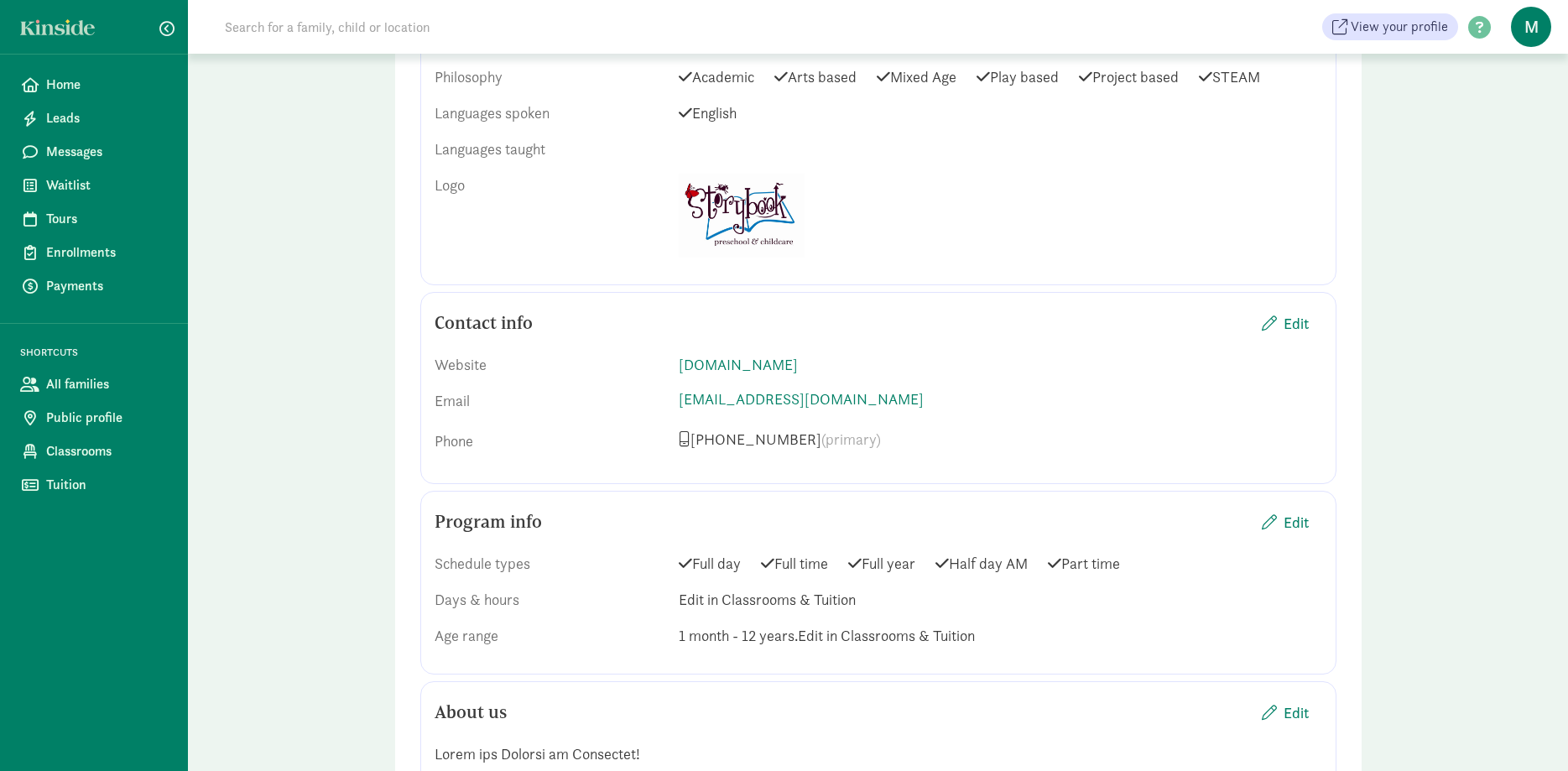
scroll to position [1112, 0]
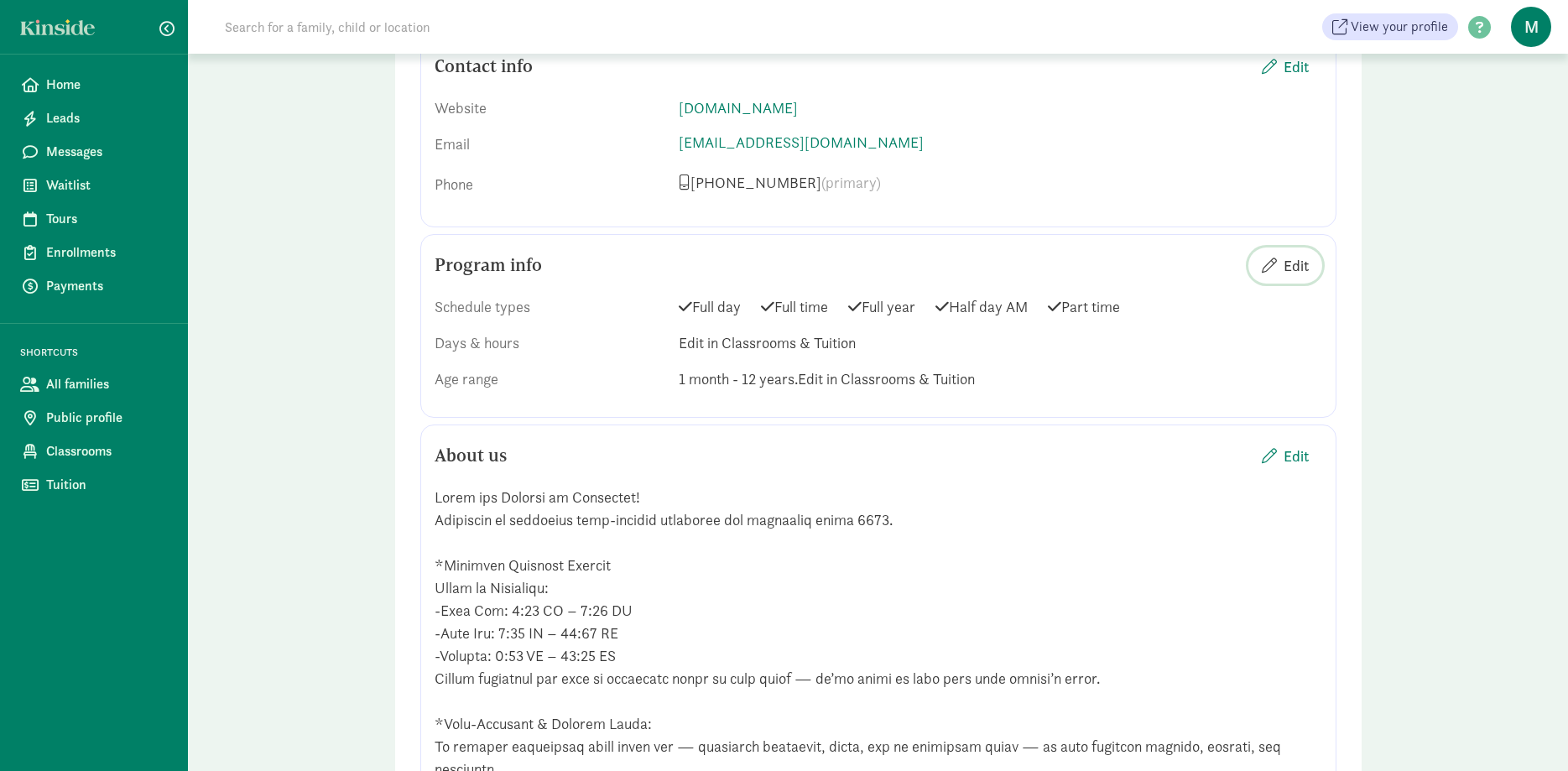
click at [1293, 259] on span "Edit" at bounding box center [1296, 265] width 25 height 22
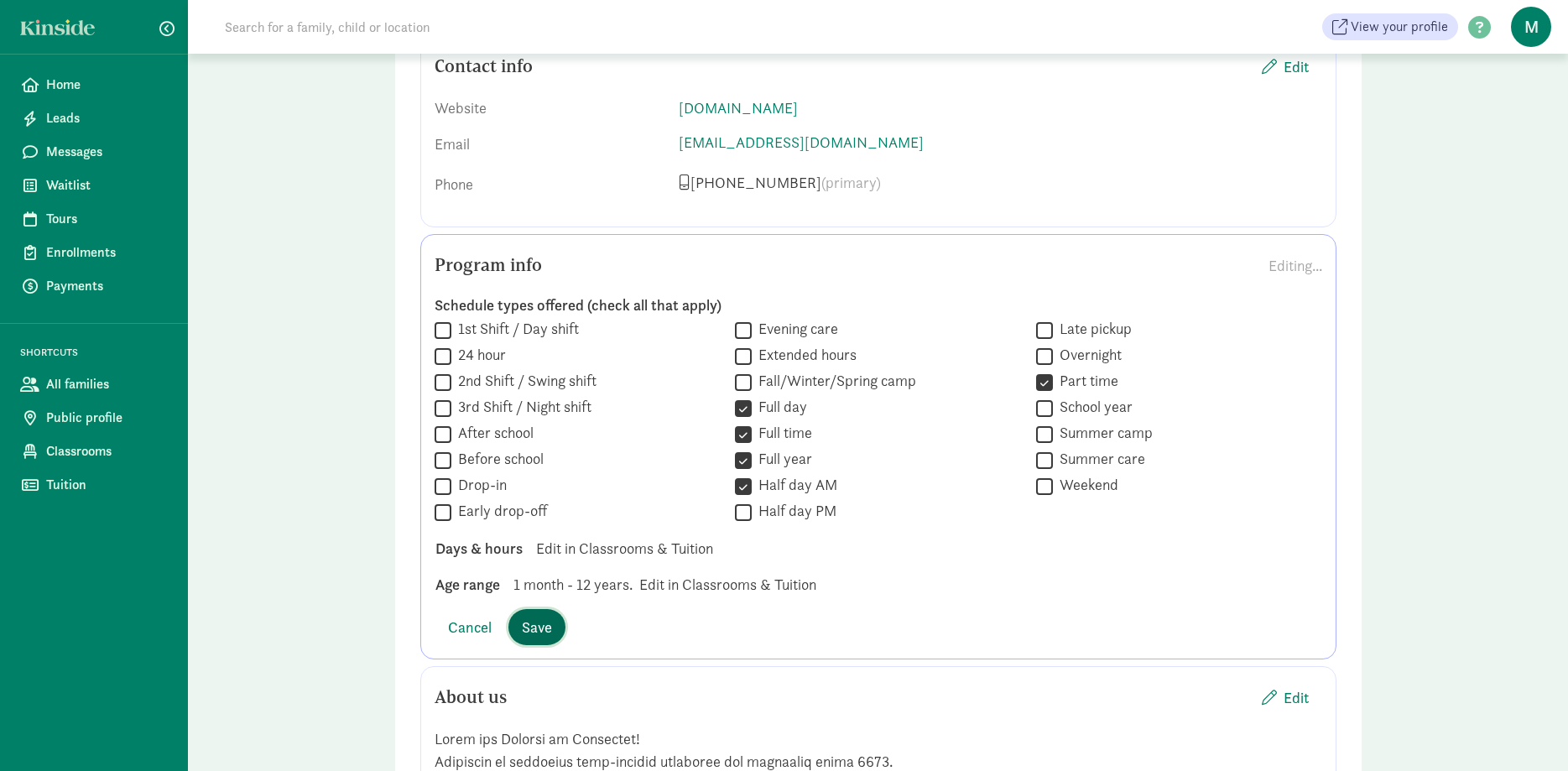
click at [520, 632] on button "Save" at bounding box center [537, 626] width 57 height 36
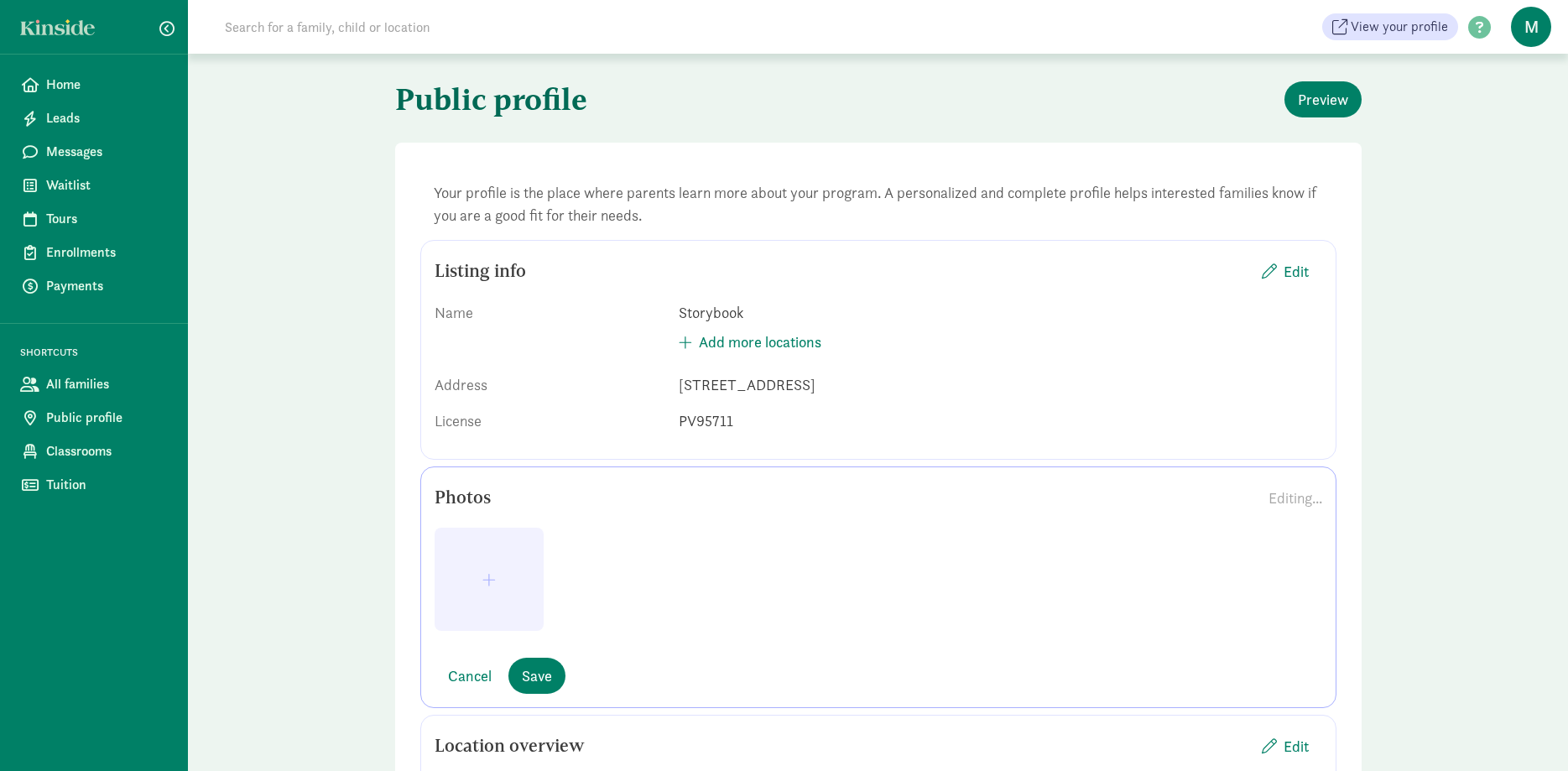
scroll to position [0, 0]
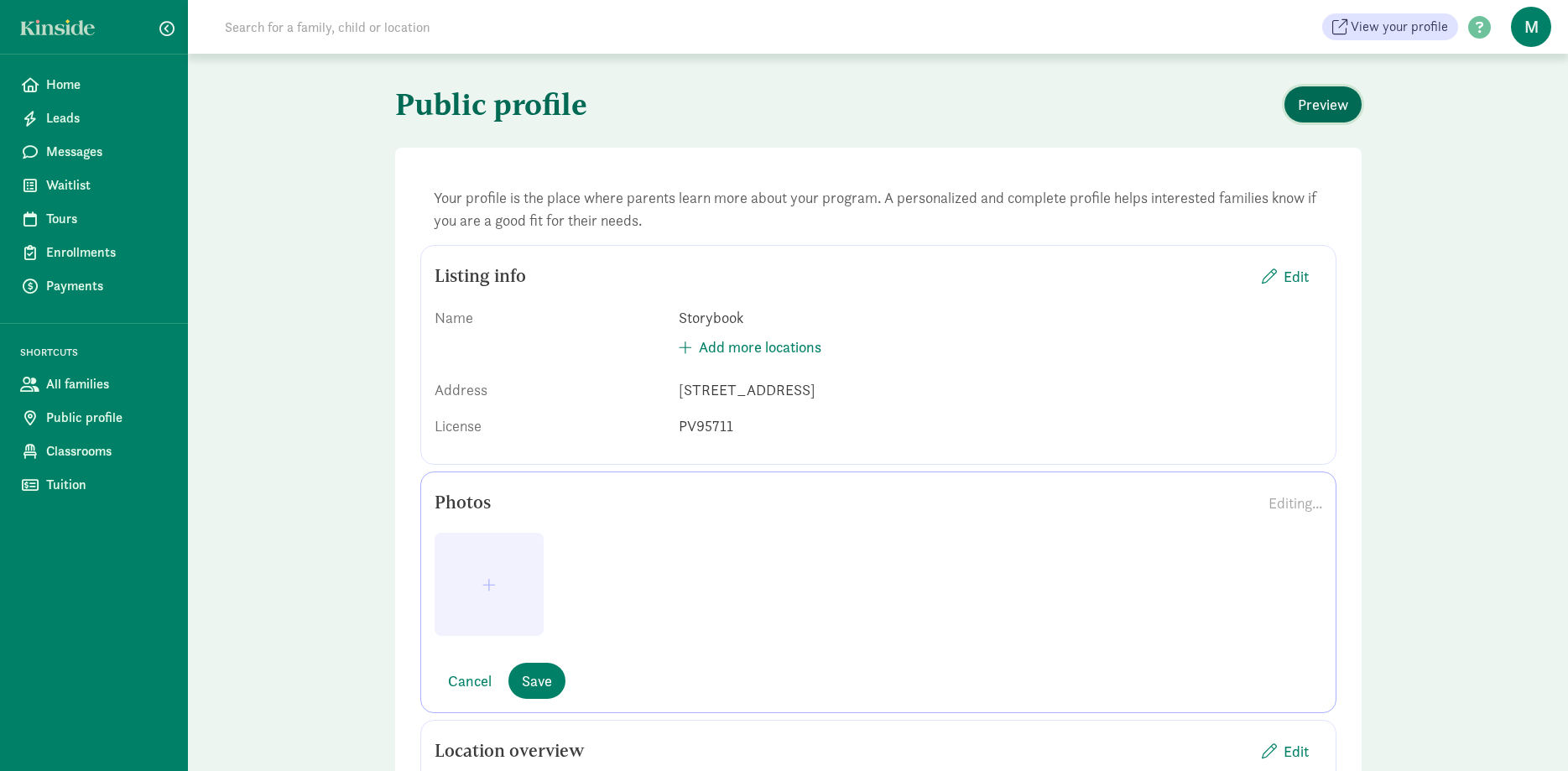
click at [1310, 109] on span "Preview" at bounding box center [1323, 104] width 50 height 22
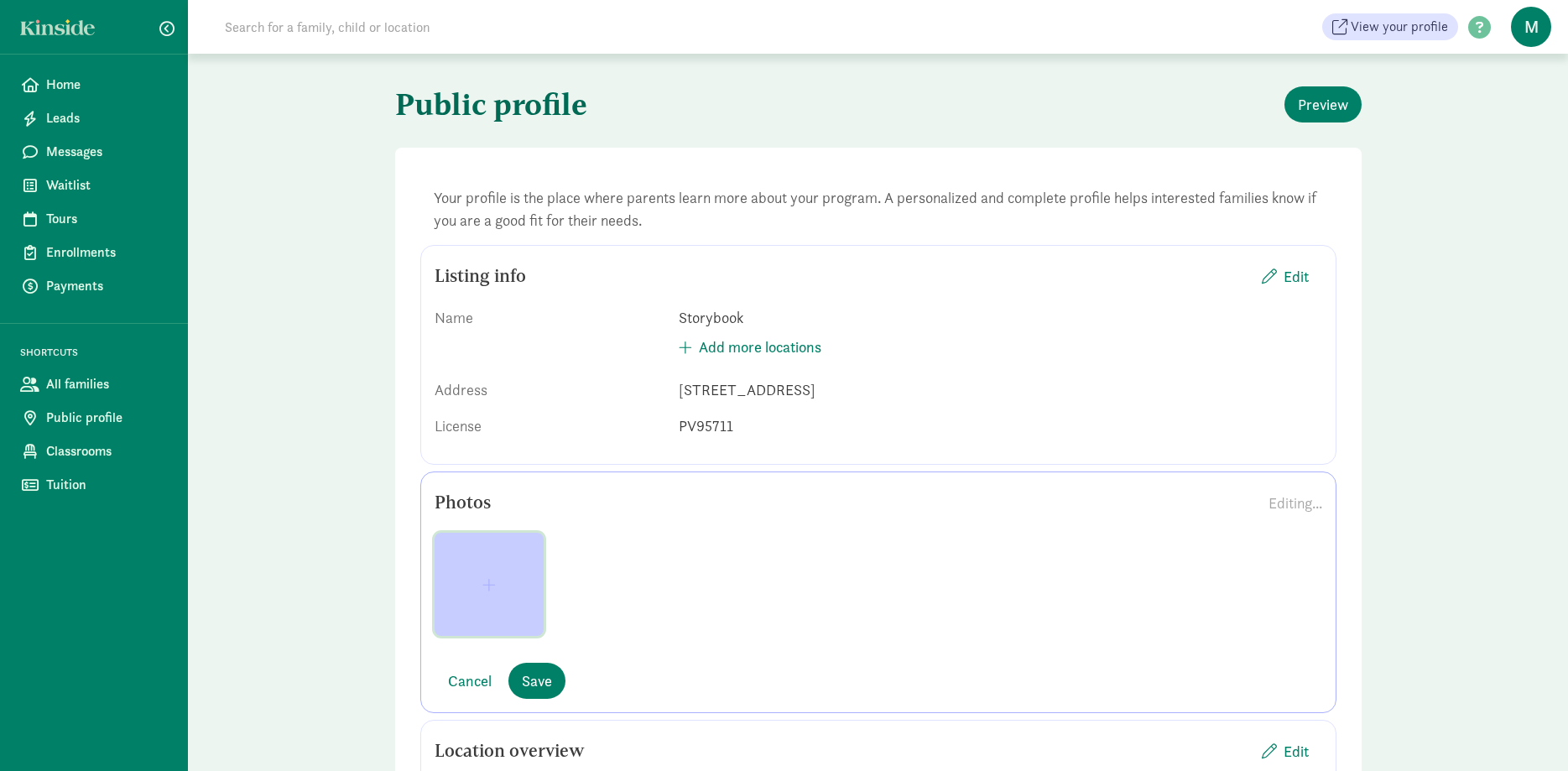
click at [496, 556] on button "button" at bounding box center [489, 584] width 110 height 103
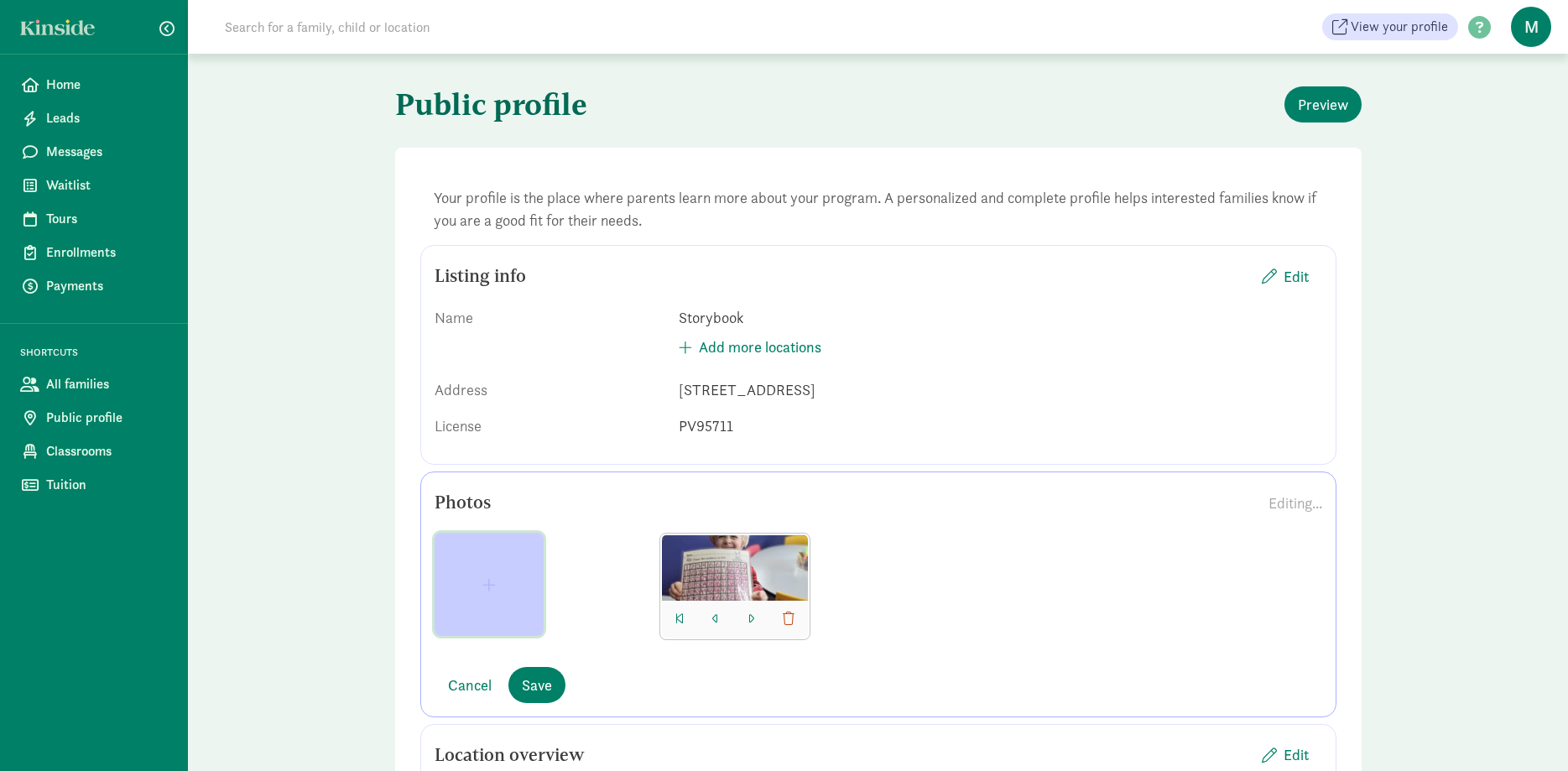
click at [478, 589] on span "button" at bounding box center [489, 585] width 83 height 15
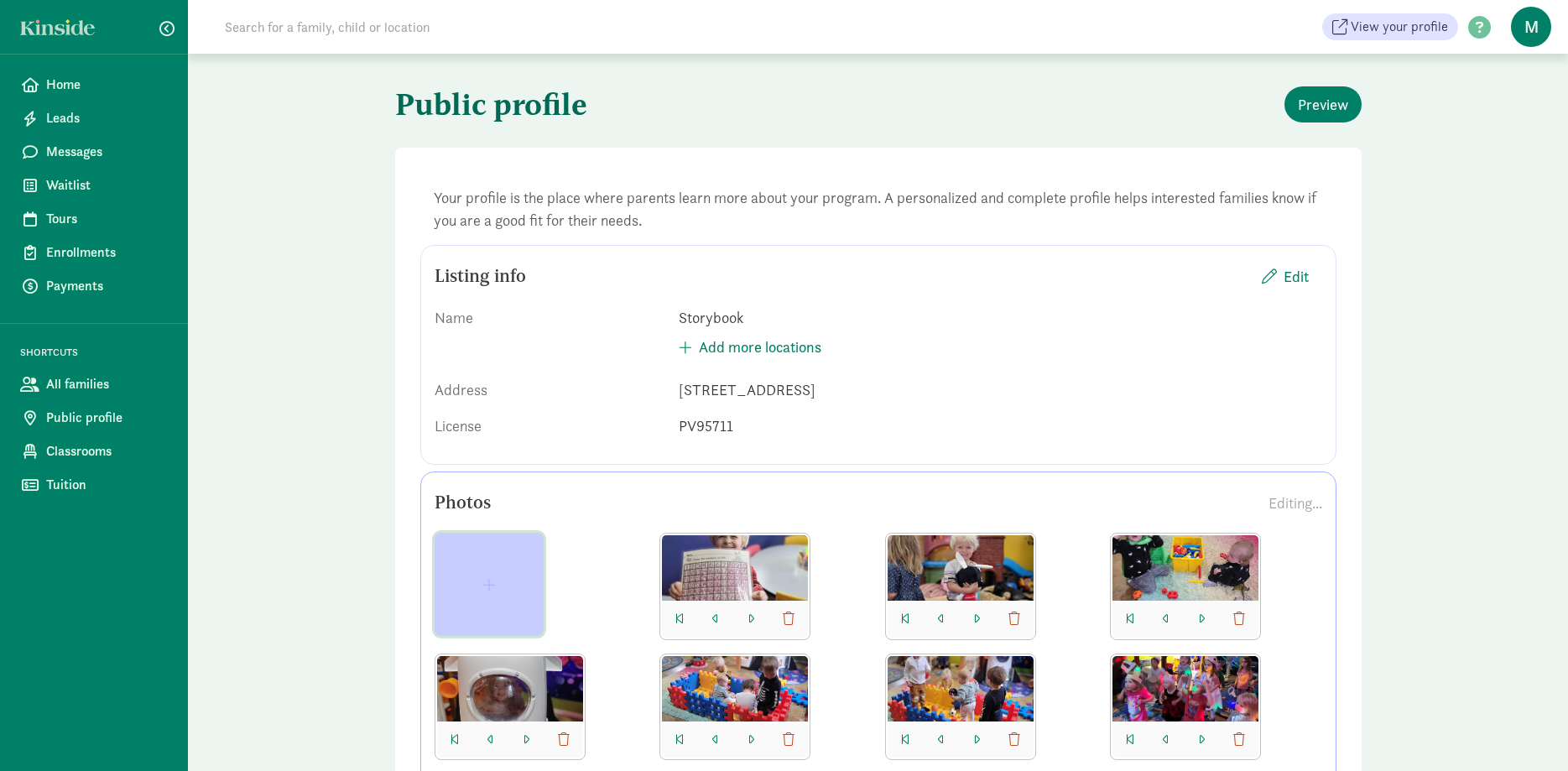
click at [451, 572] on button "button" at bounding box center [489, 584] width 110 height 103
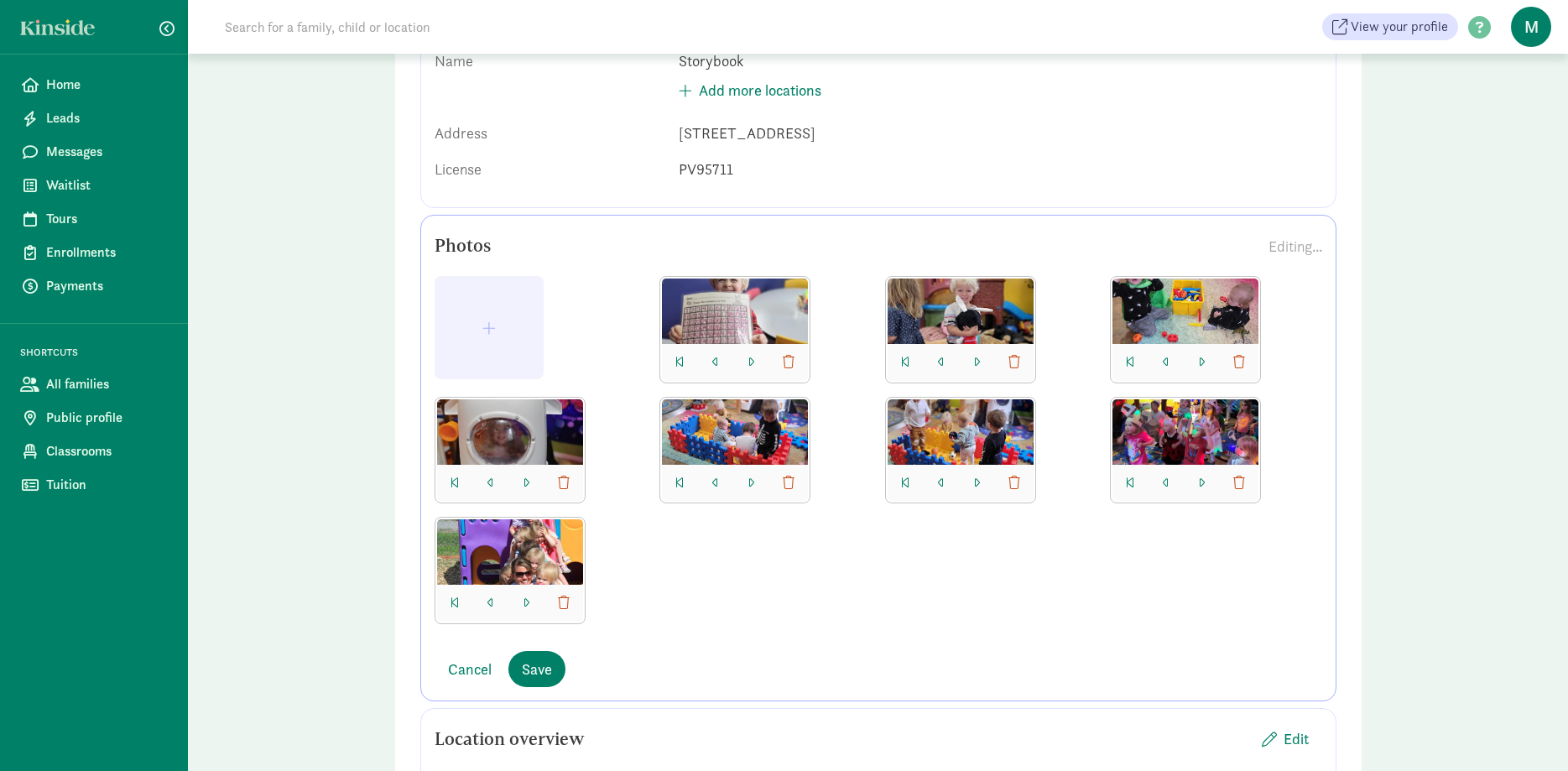
scroll to position [513, 0]
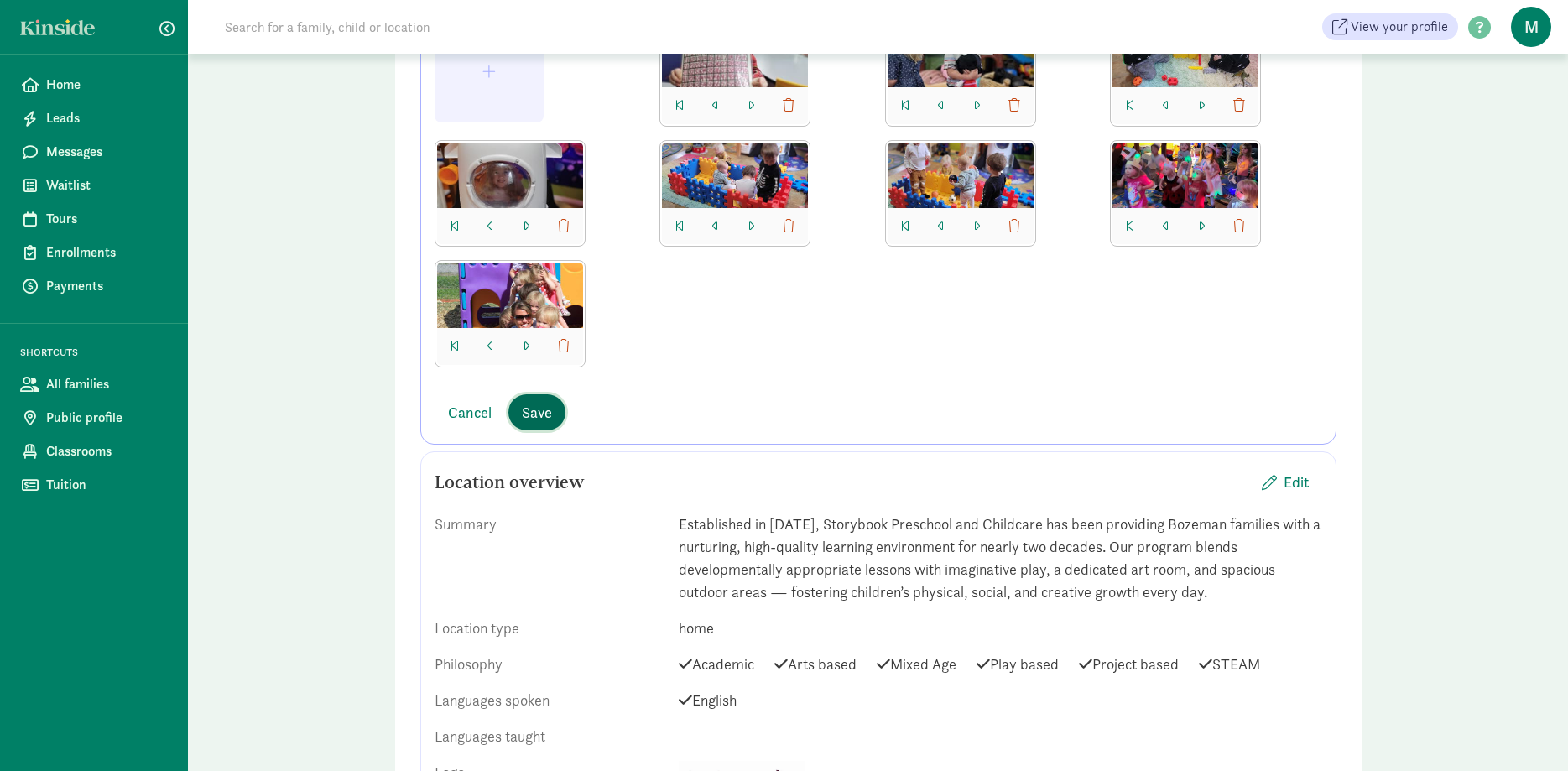
click at [528, 417] on span "Save" at bounding box center [537, 412] width 31 height 22
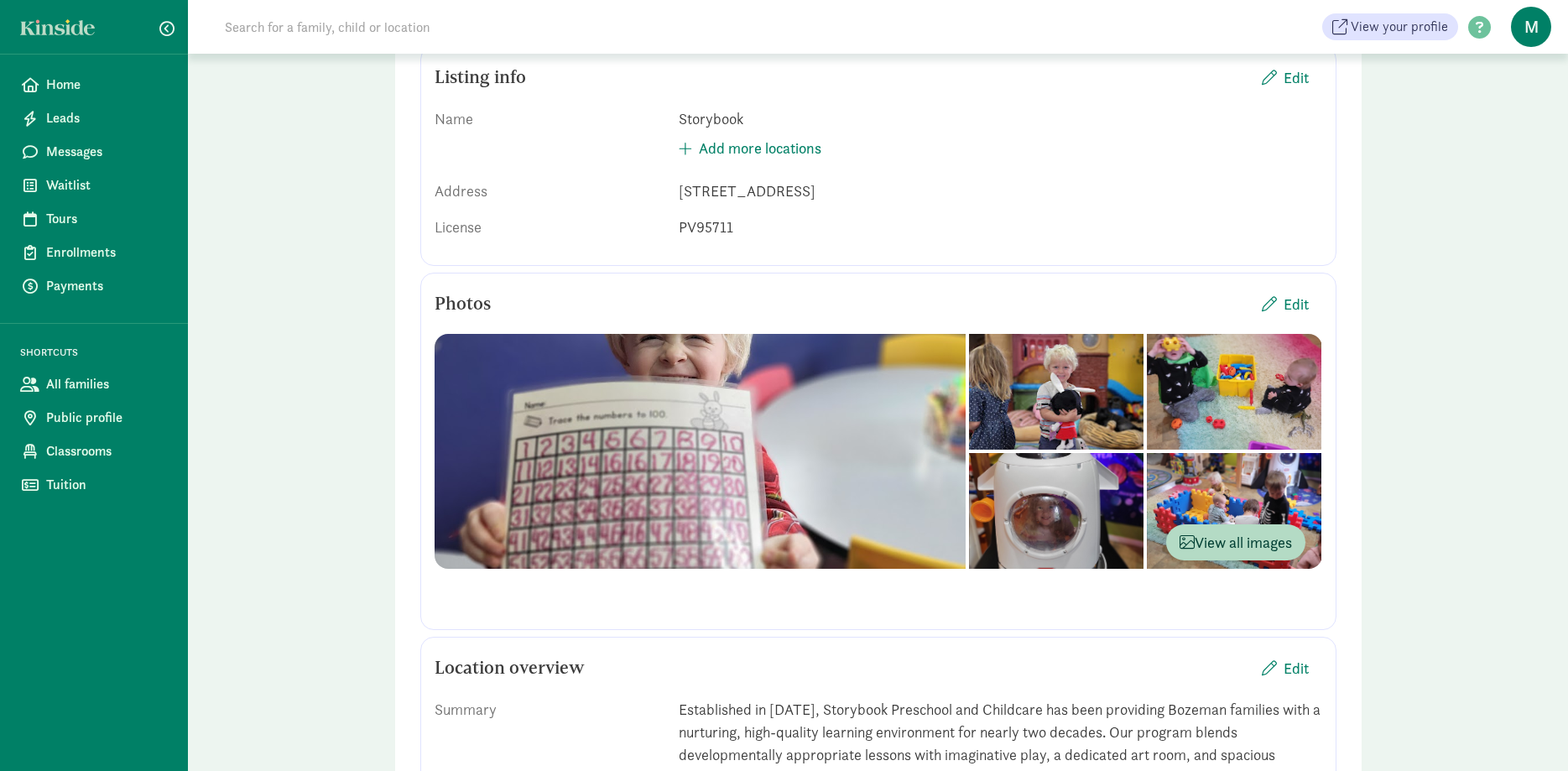
scroll to position [171, 0]
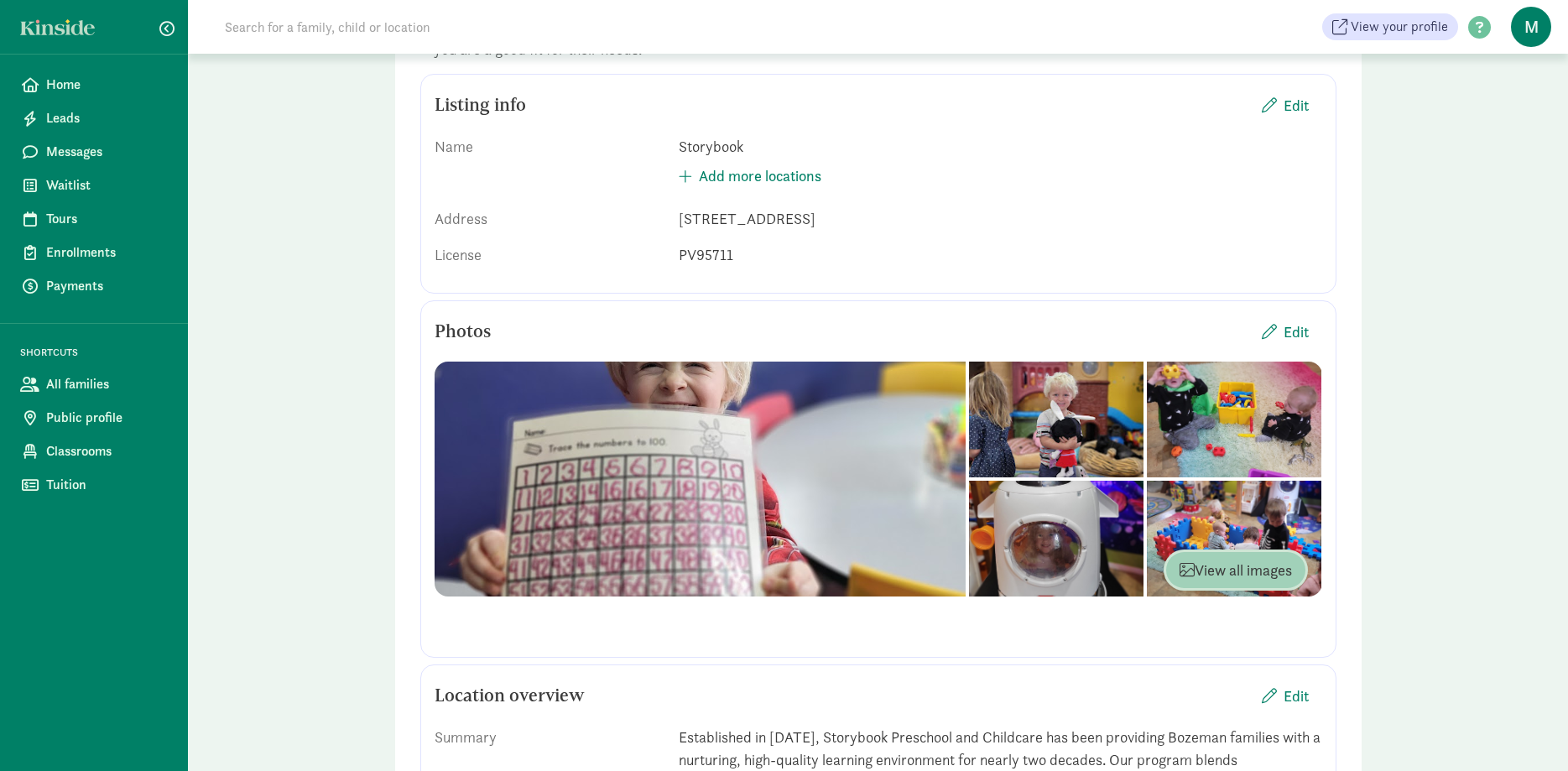
click at [1287, 556] on button "View all images" at bounding box center [1236, 570] width 139 height 36
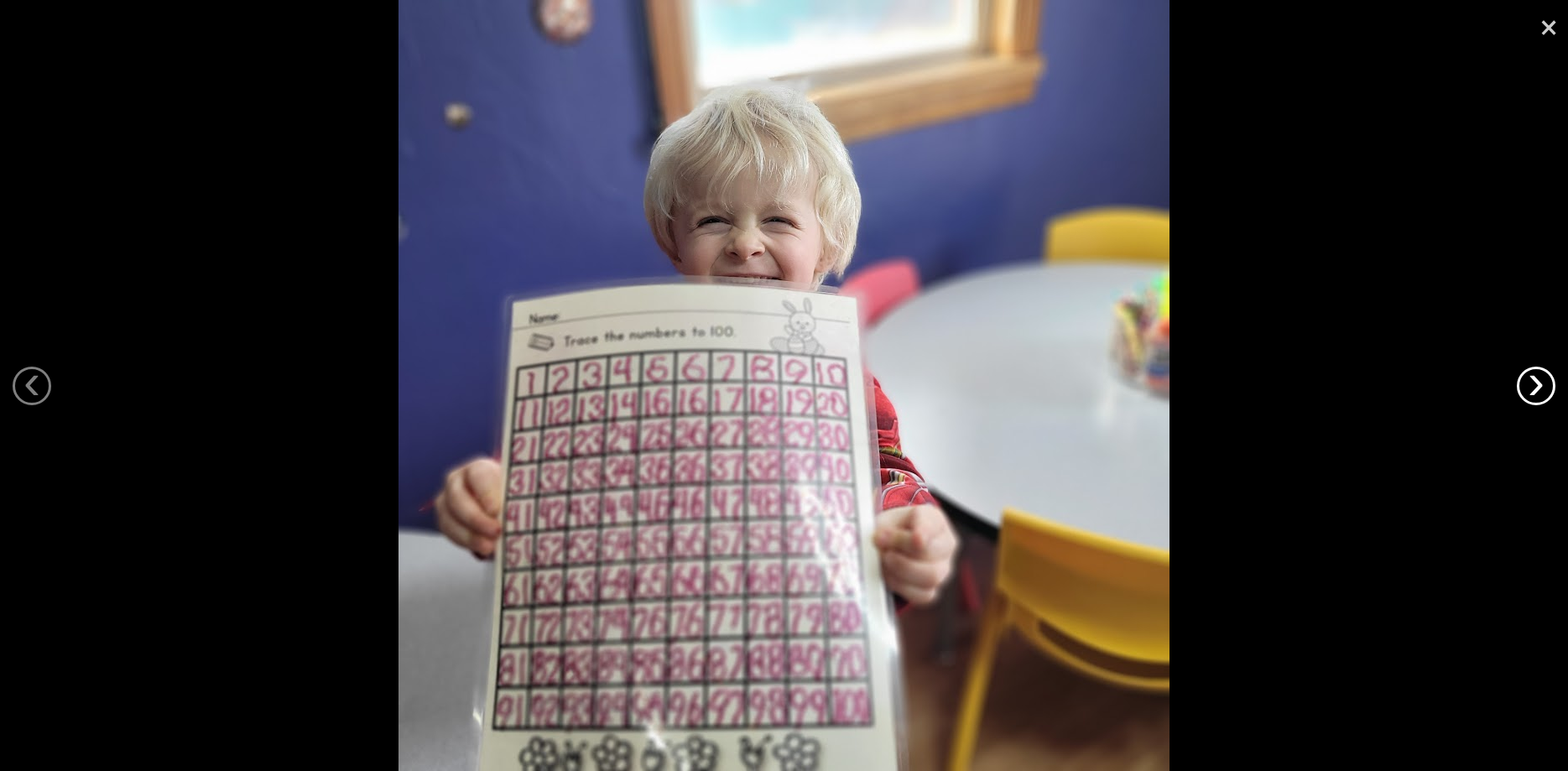
click at [1533, 373] on link "›" at bounding box center [1536, 386] width 39 height 39
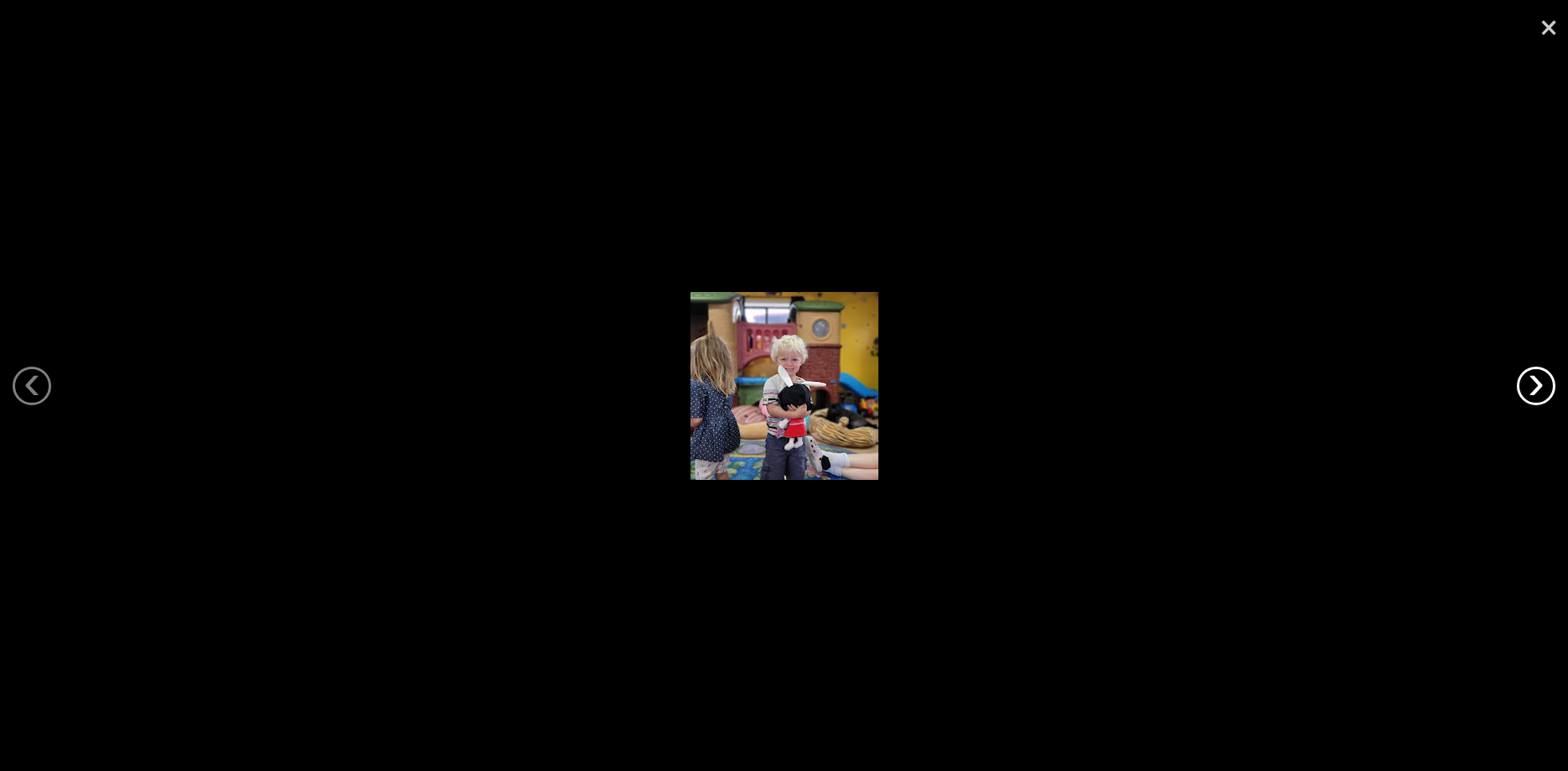
click at [1533, 373] on link "›" at bounding box center [1536, 386] width 39 height 39
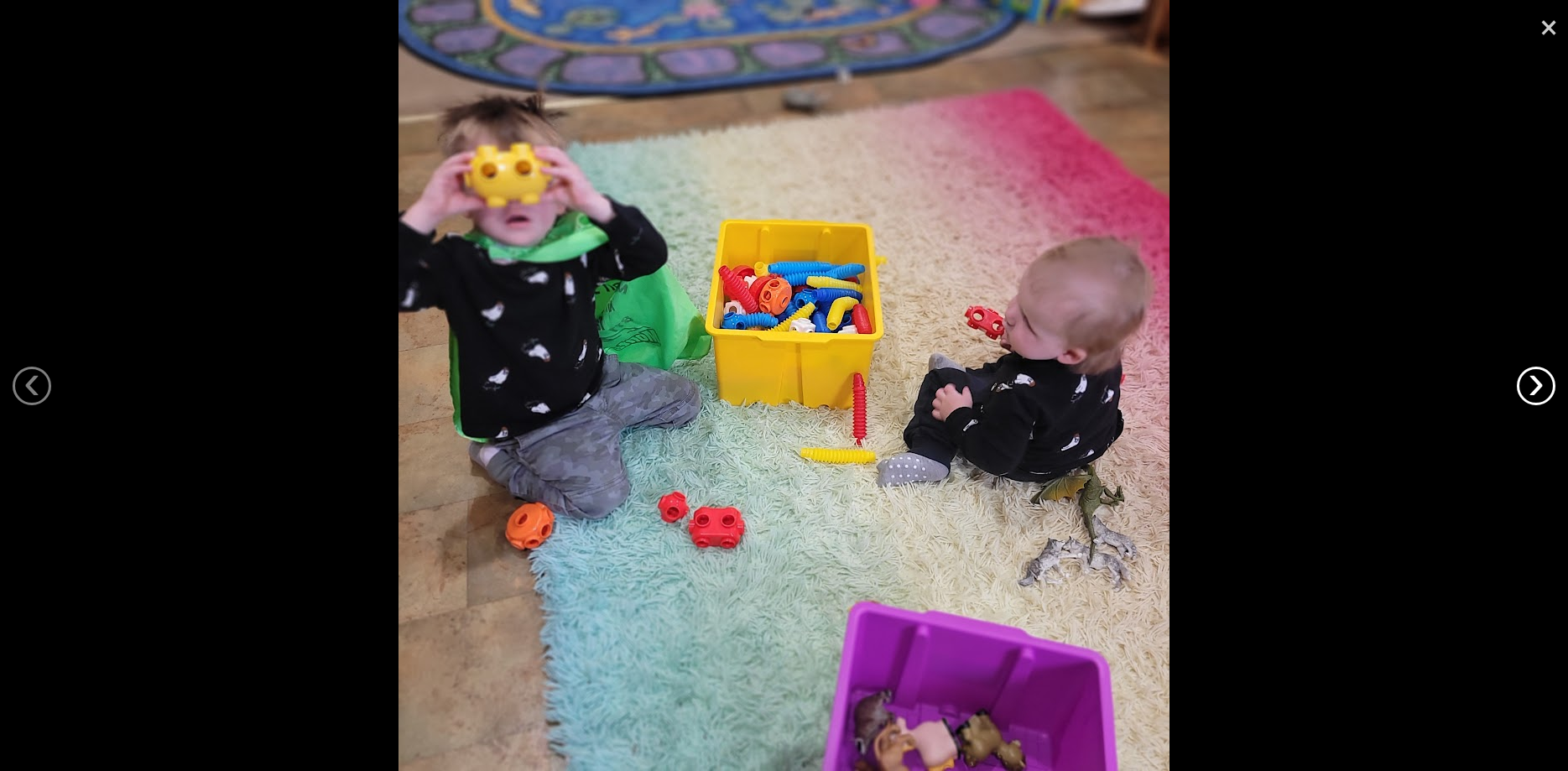
click at [1533, 373] on link "›" at bounding box center [1536, 386] width 39 height 39
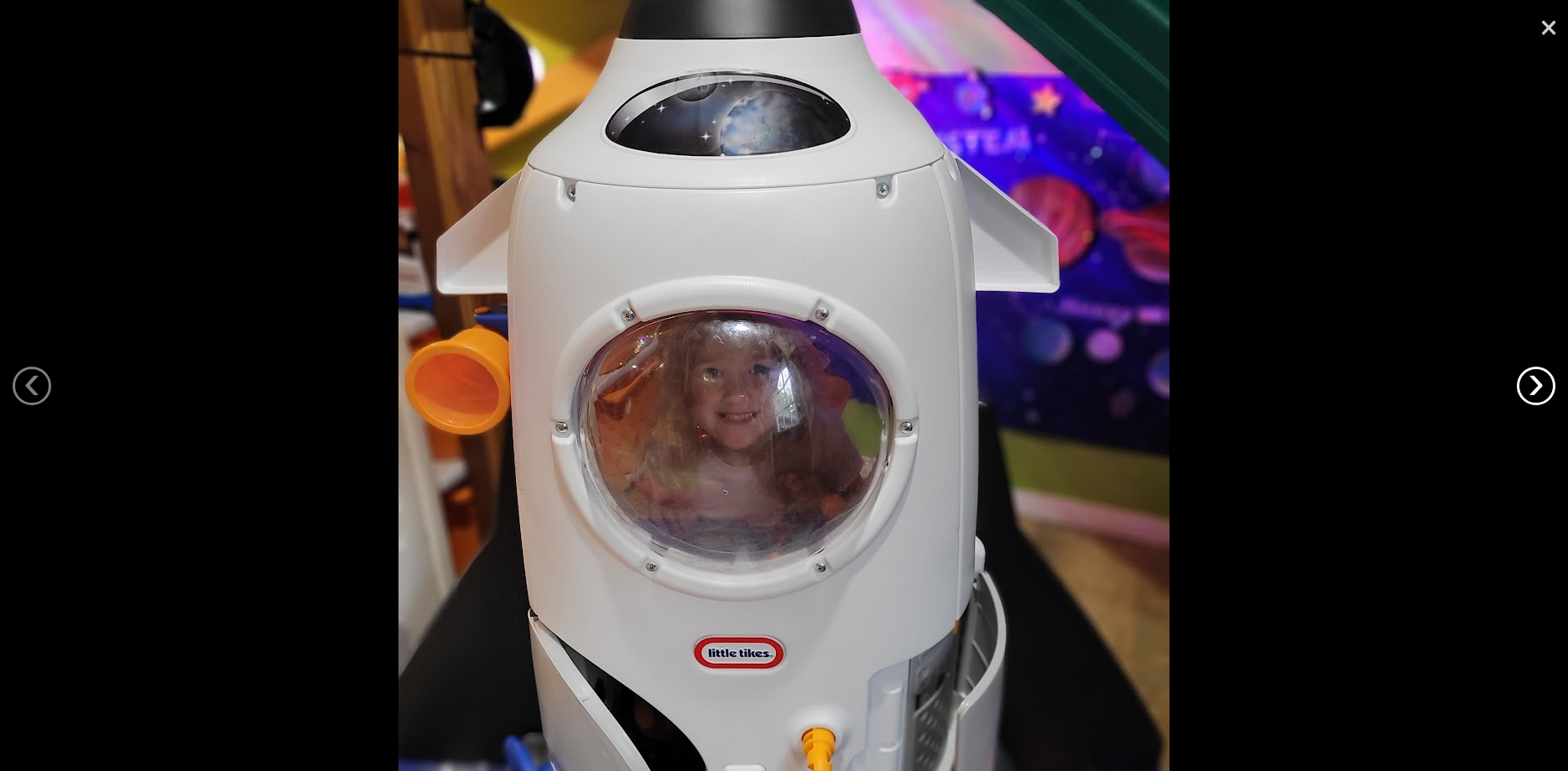
click at [1533, 373] on link "›" at bounding box center [1536, 386] width 39 height 39
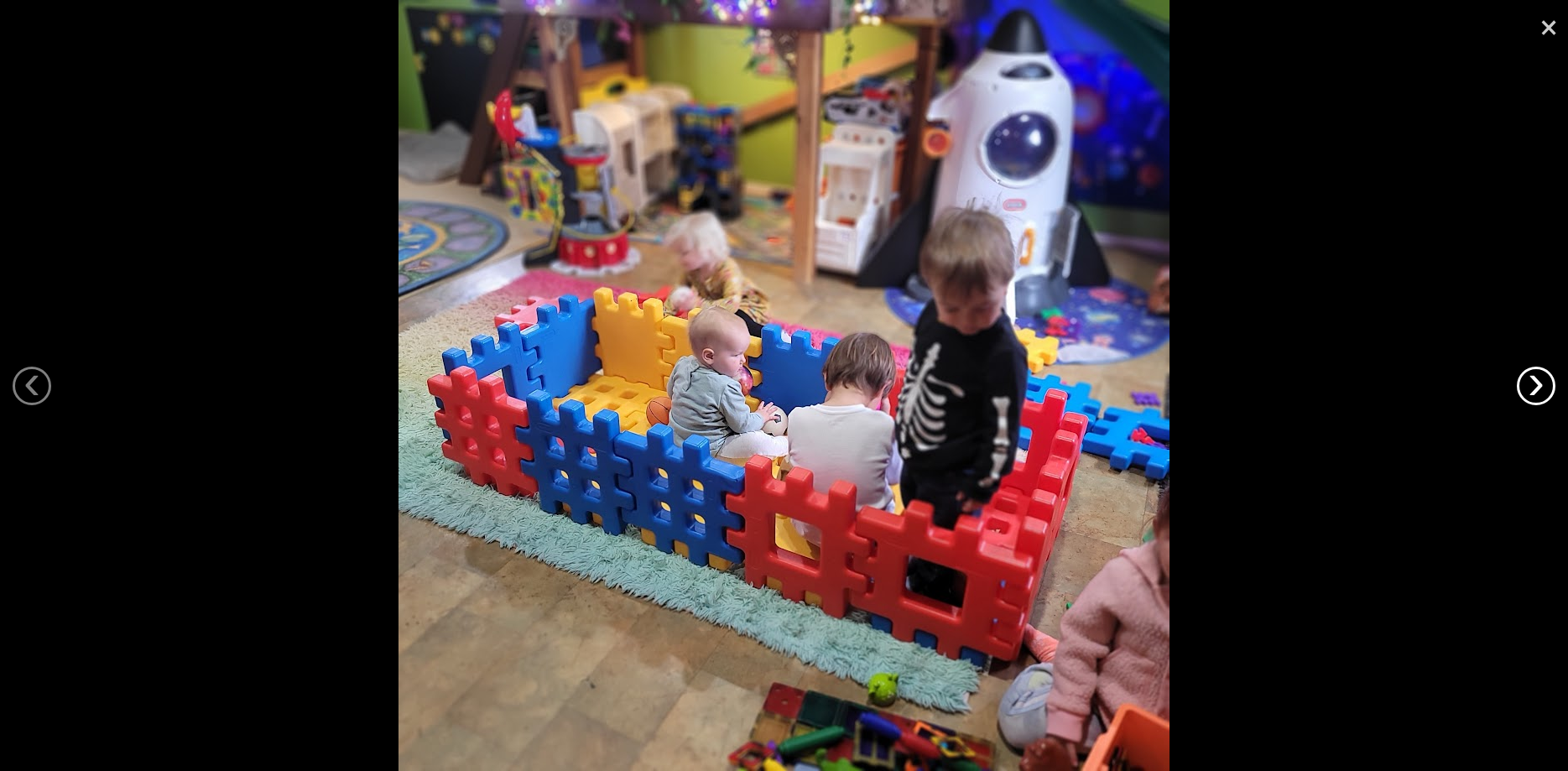
click at [1533, 373] on link "›" at bounding box center [1536, 386] width 39 height 39
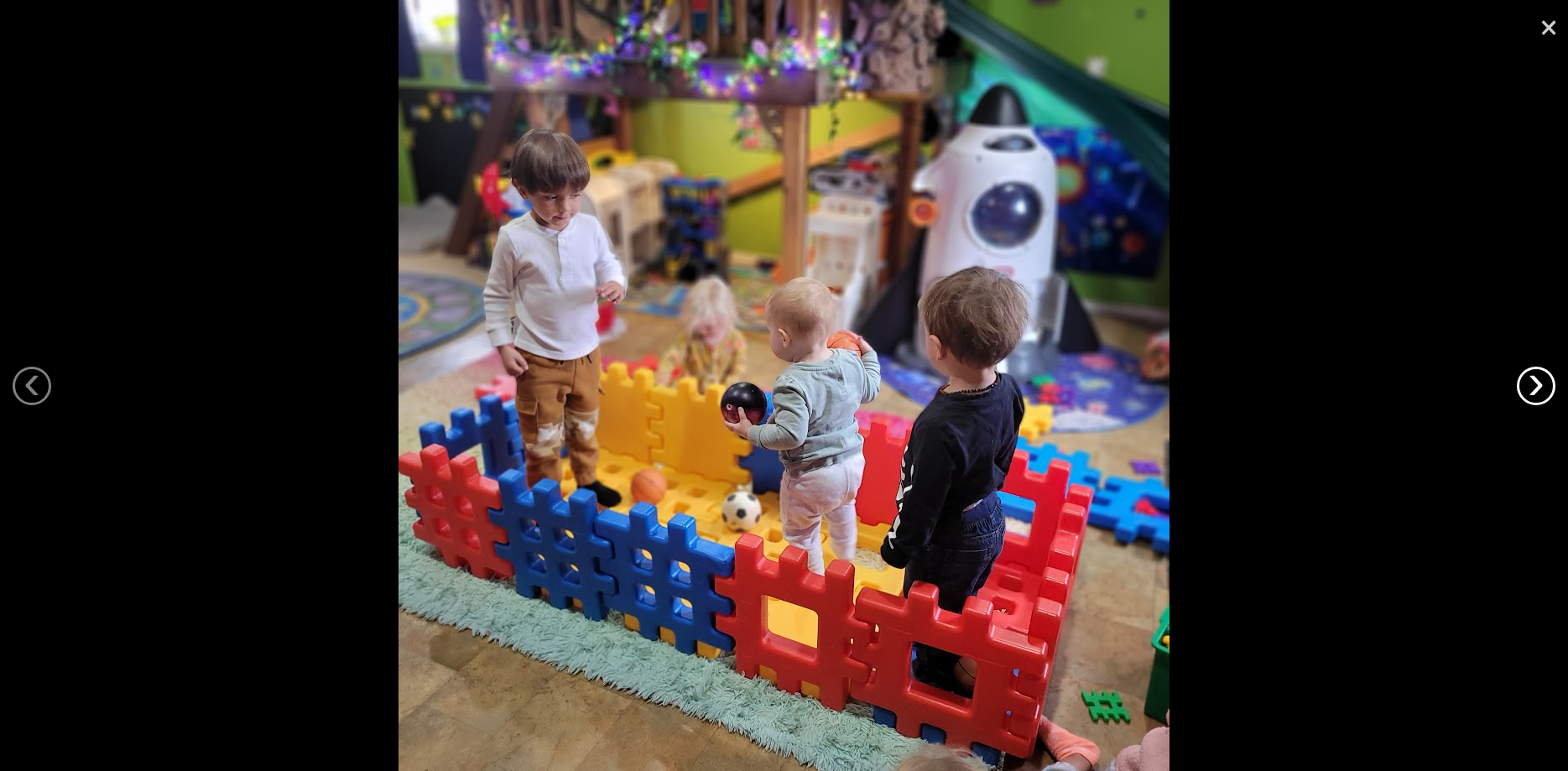
click at [1533, 373] on link "›" at bounding box center [1536, 386] width 39 height 39
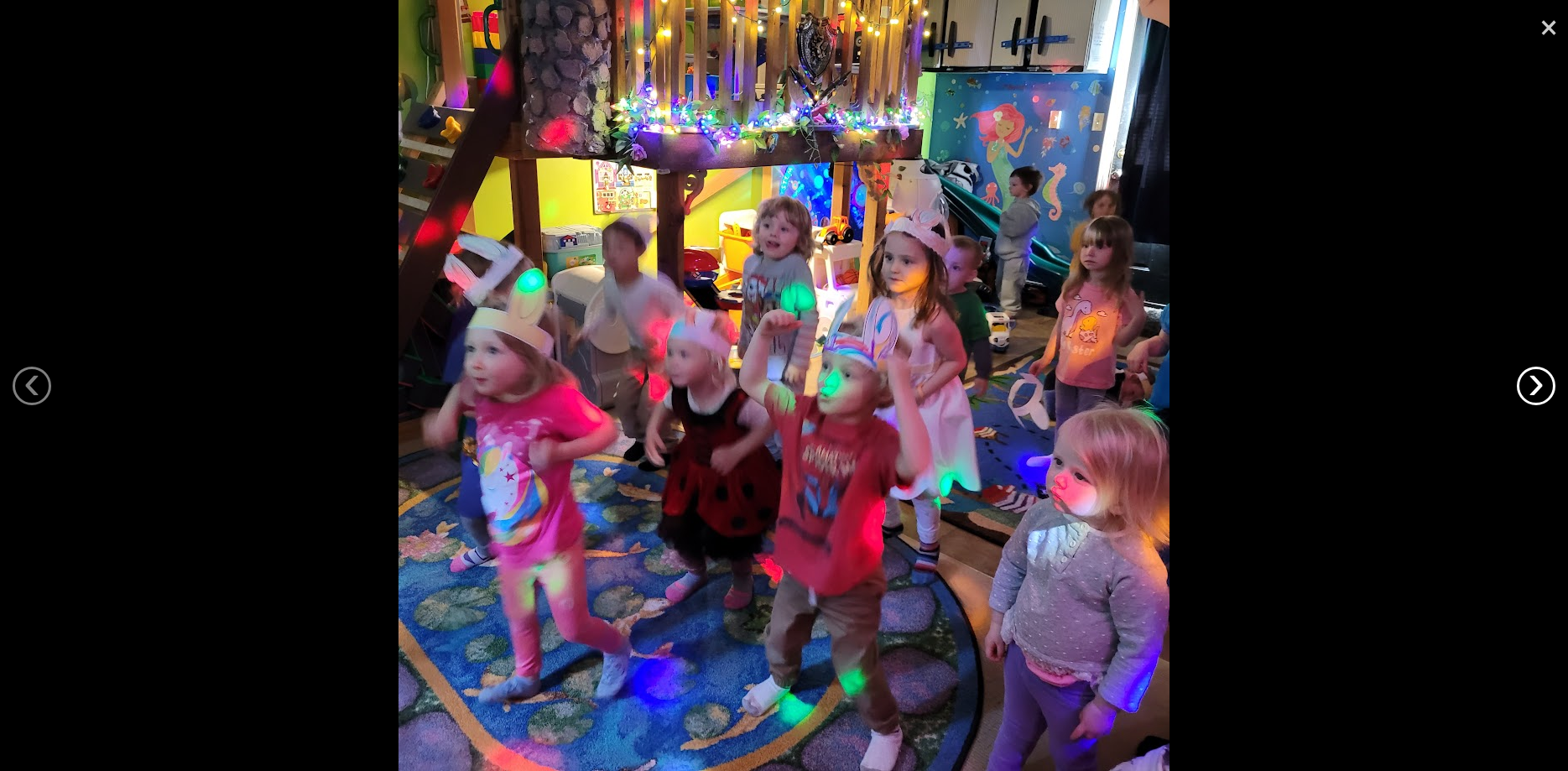
click at [1533, 373] on link "›" at bounding box center [1536, 386] width 39 height 39
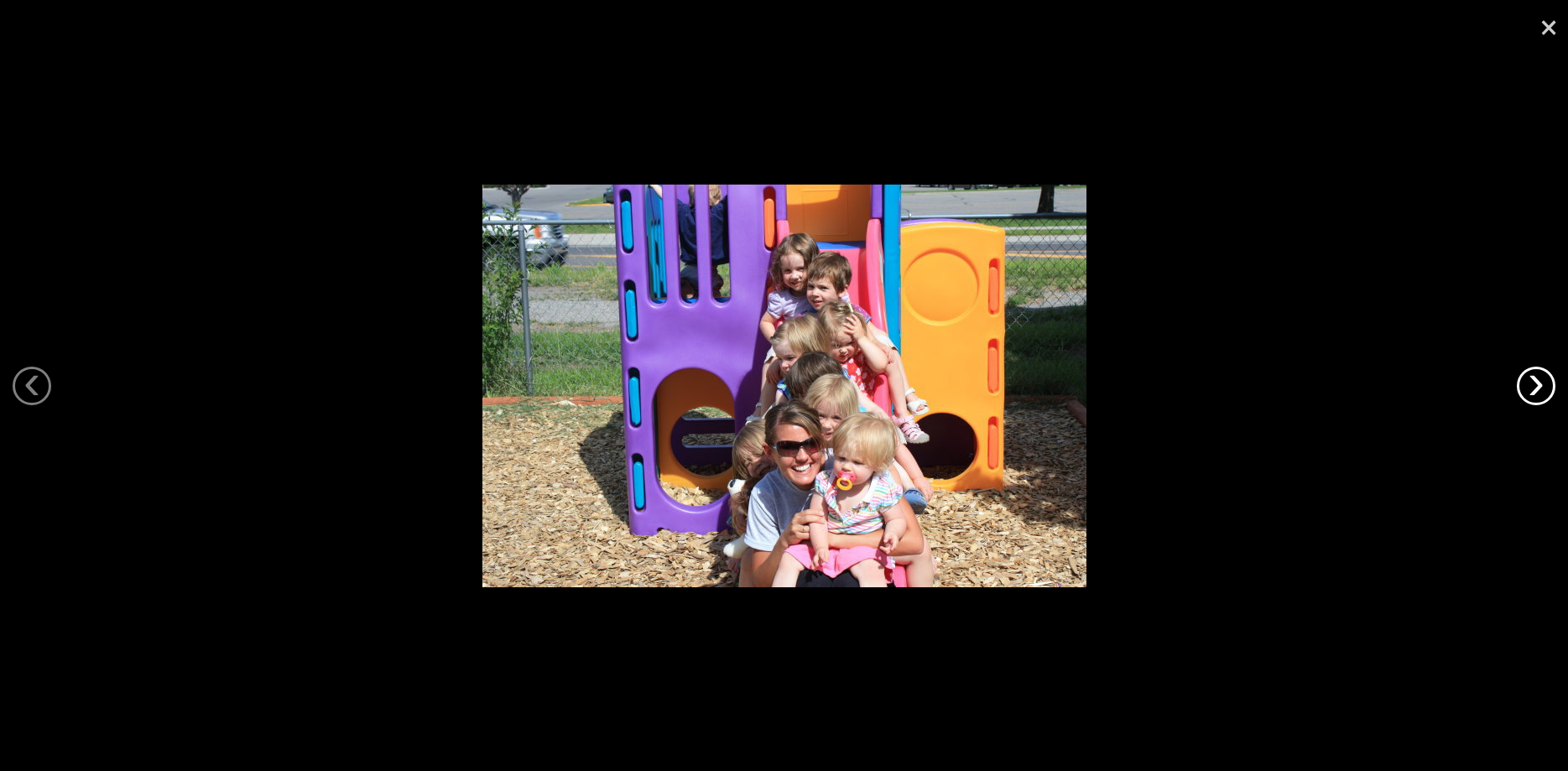
click at [1533, 373] on link "›" at bounding box center [1536, 386] width 39 height 39
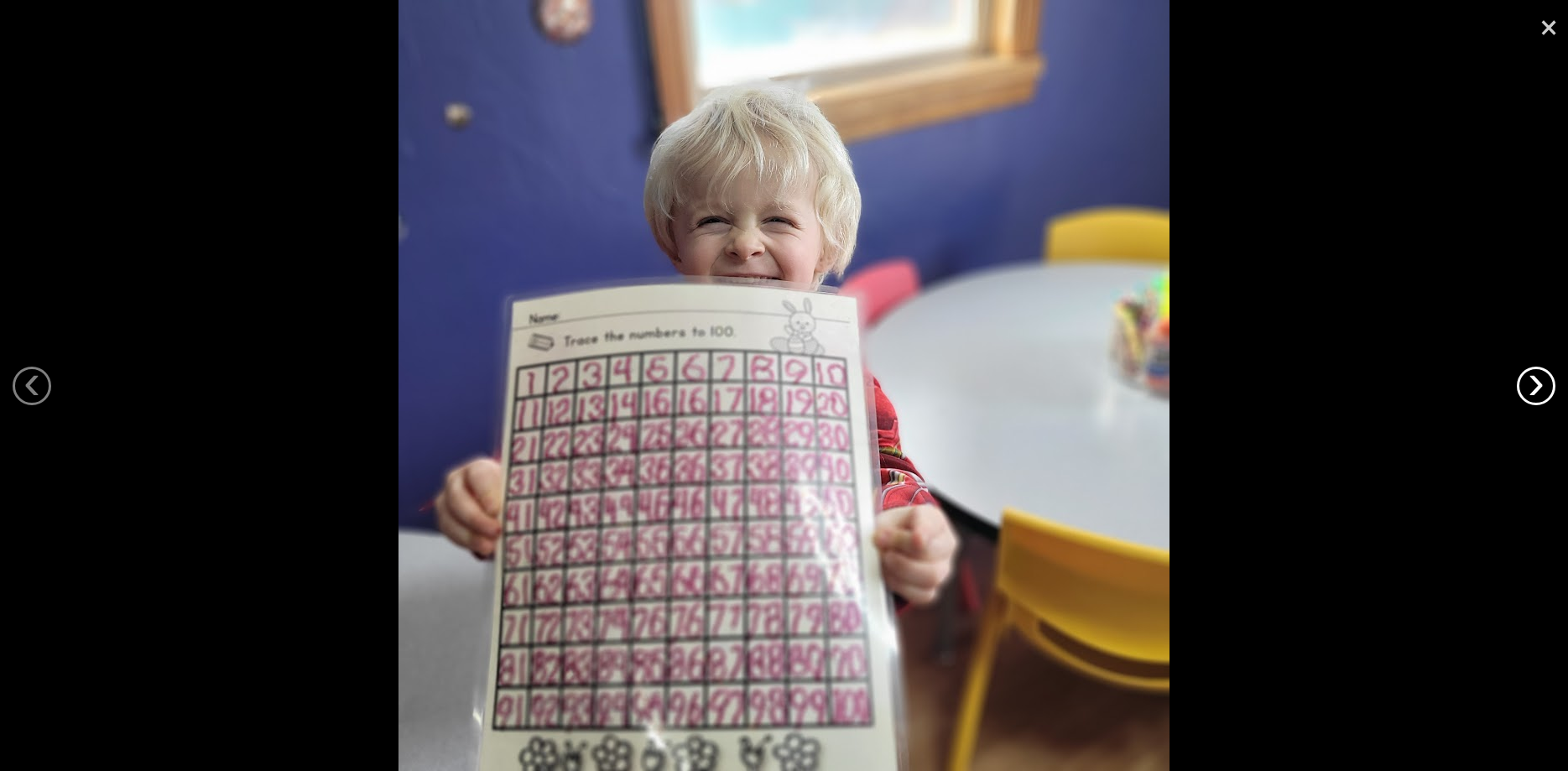
click at [1531, 373] on link "›" at bounding box center [1536, 386] width 39 height 39
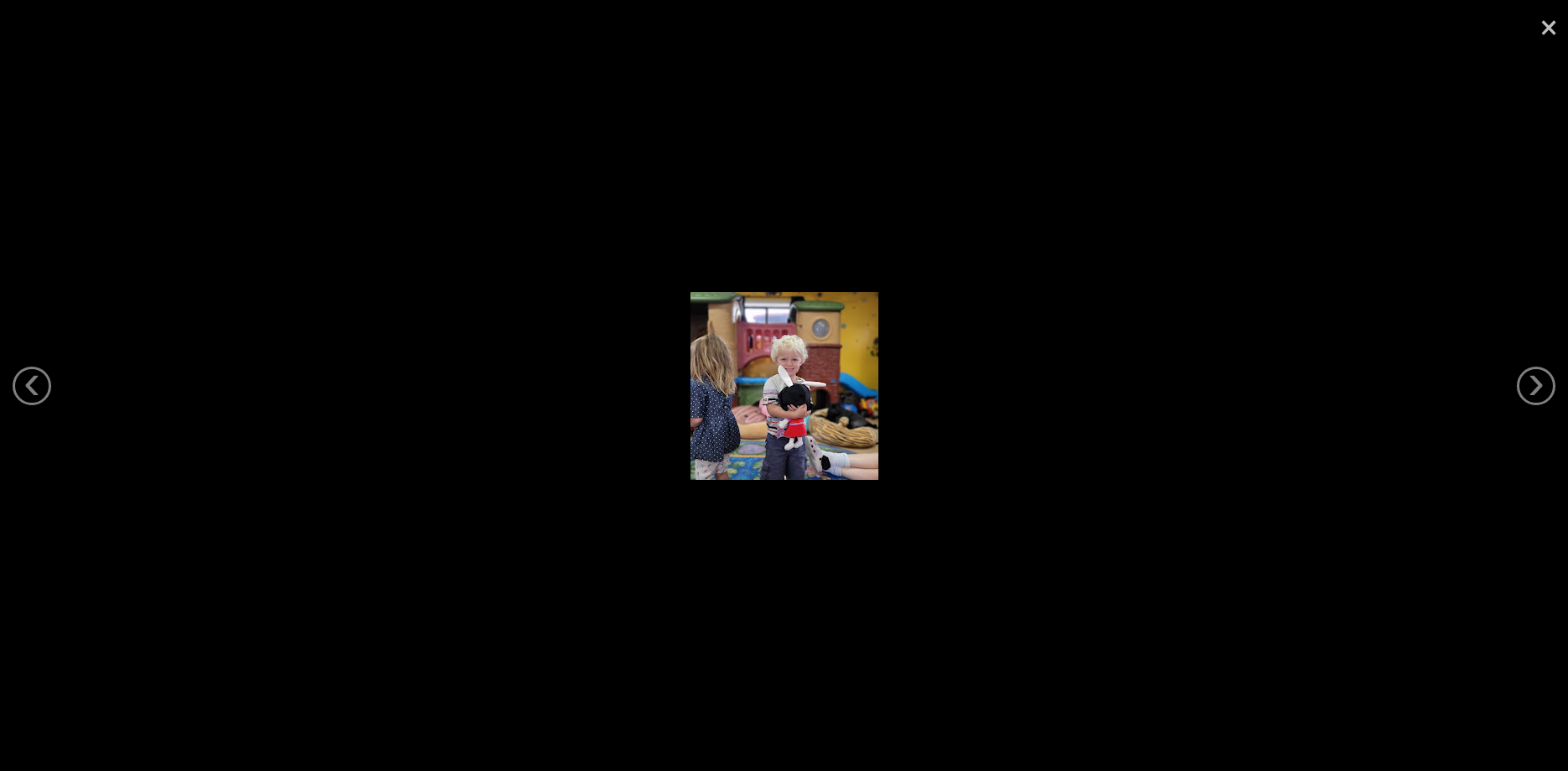
click at [1541, 28] on link "×" at bounding box center [1549, 25] width 39 height 50
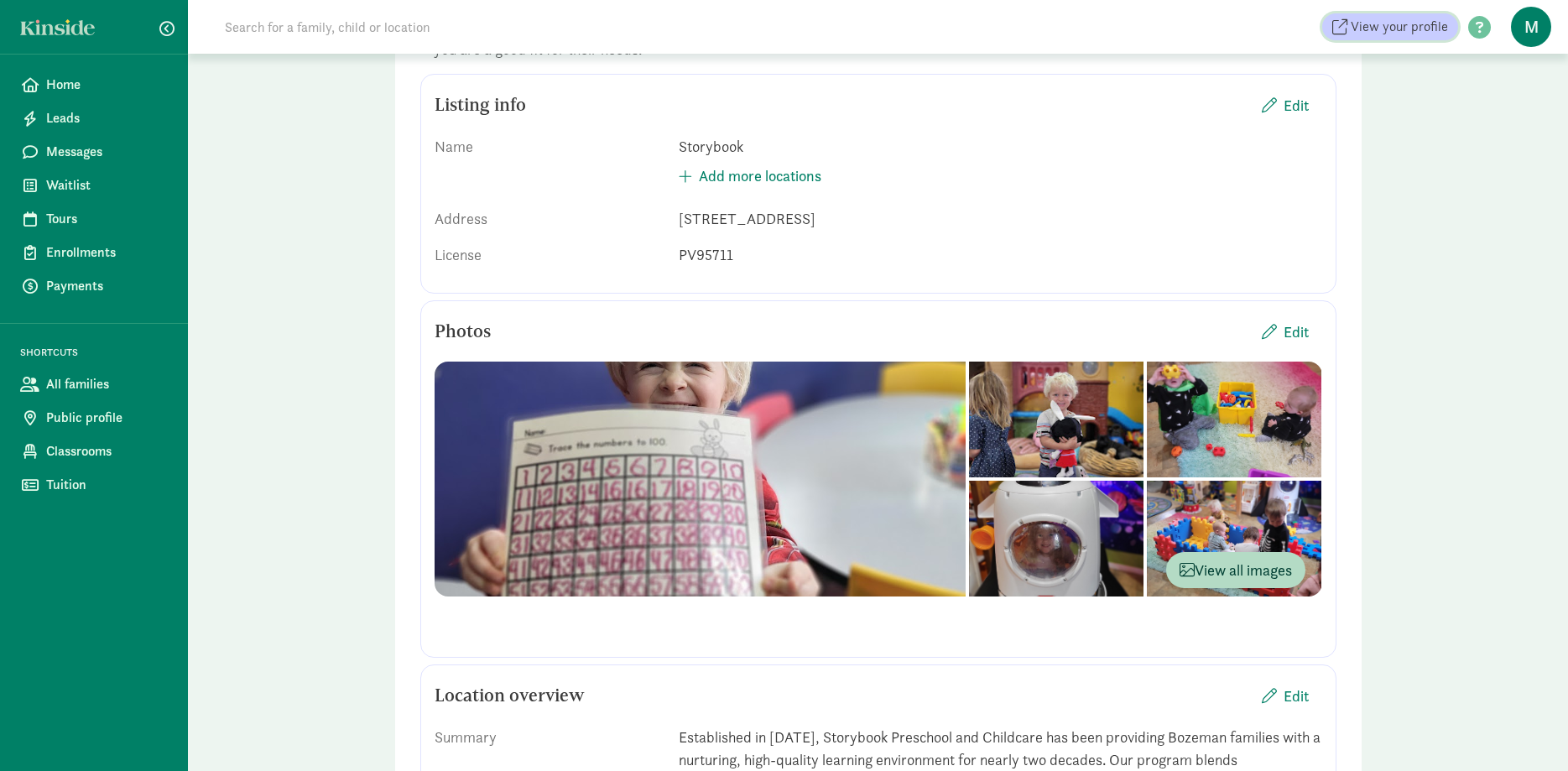
click at [1409, 24] on span "View your profile" at bounding box center [1399, 27] width 97 height 20
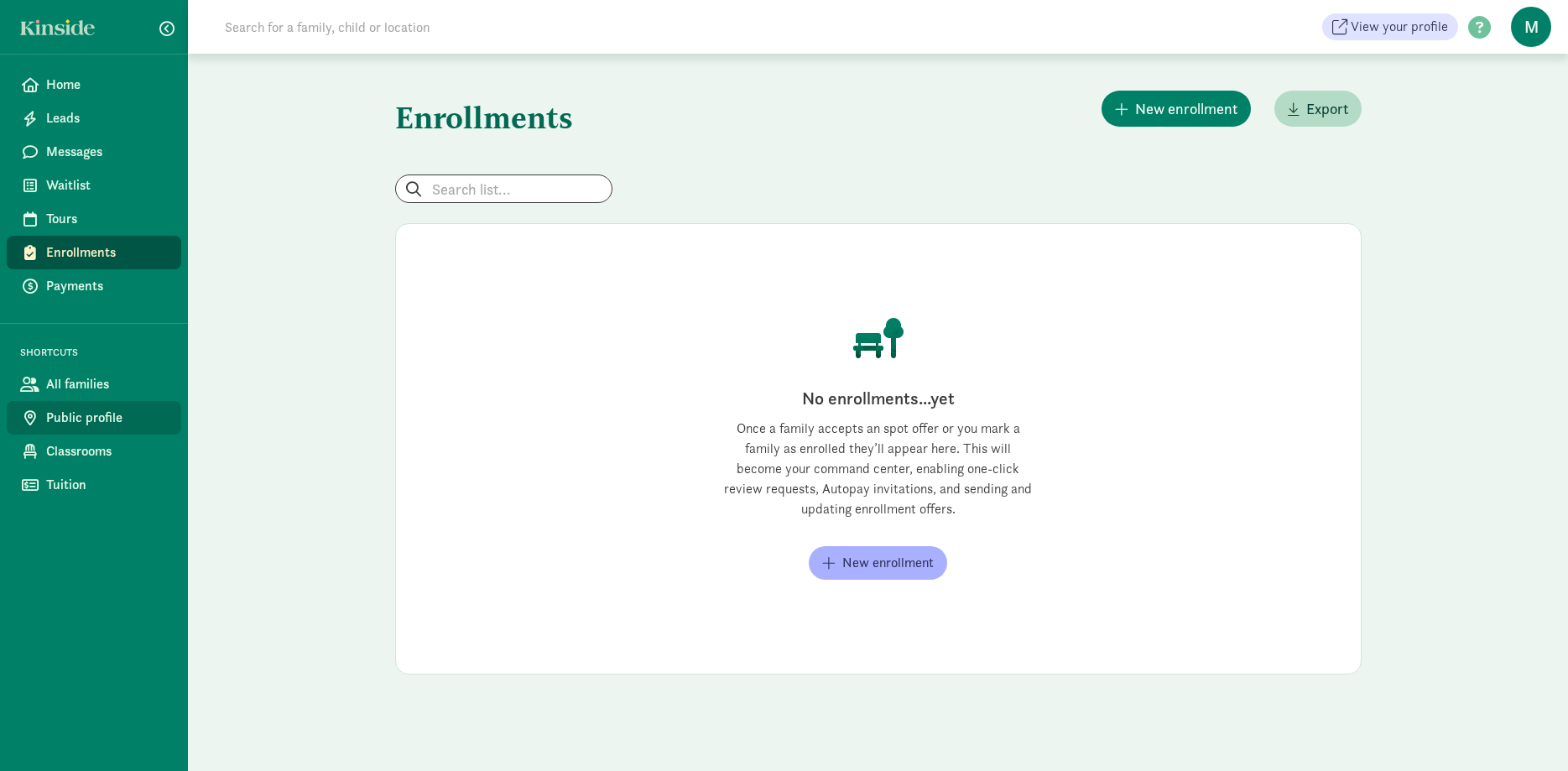
click at [82, 415] on span "Public profile" at bounding box center [107, 418] width 122 height 20
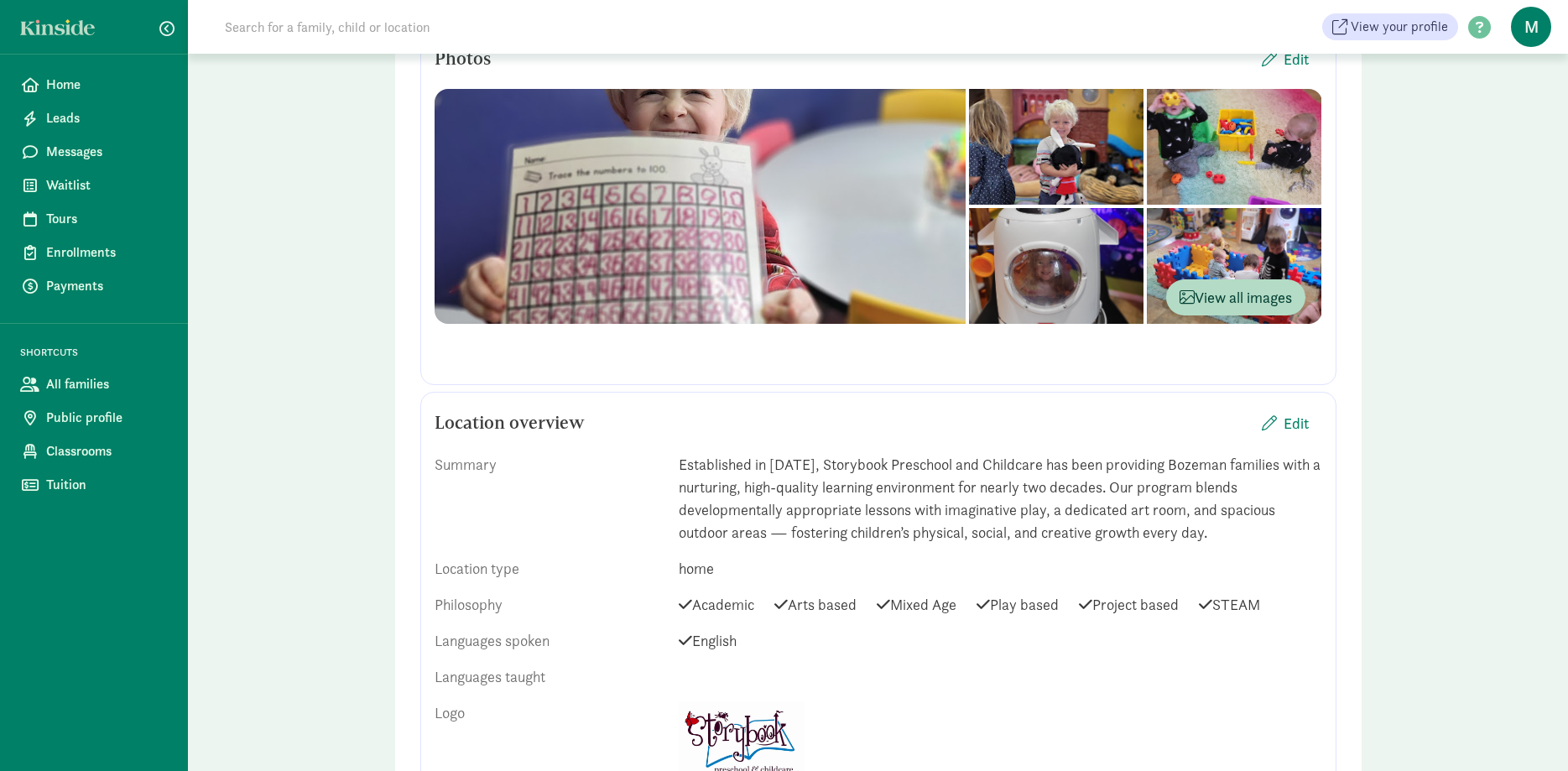
scroll to position [257, 0]
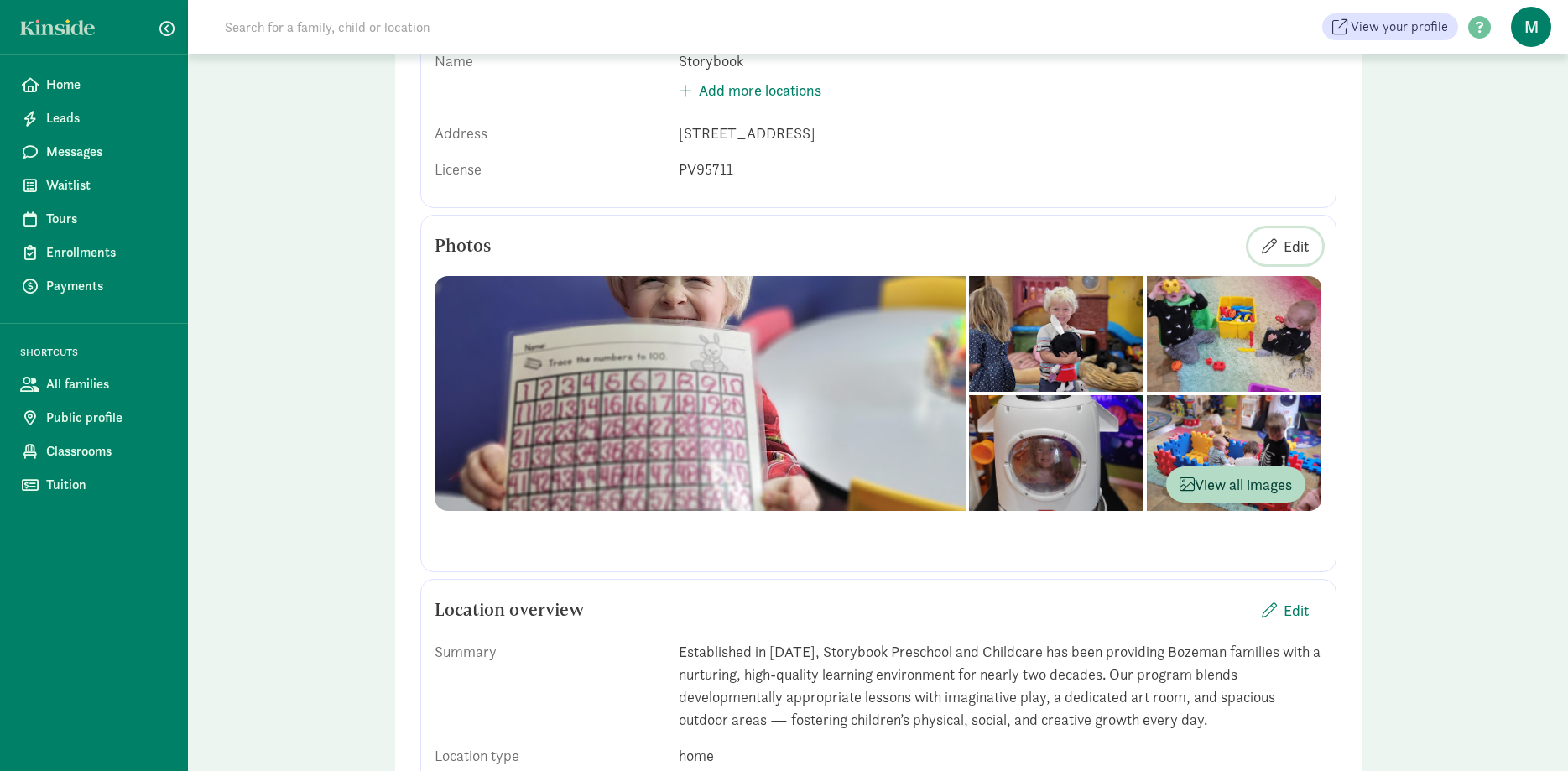
click at [1312, 244] on button "Edit" at bounding box center [1286, 246] width 74 height 36
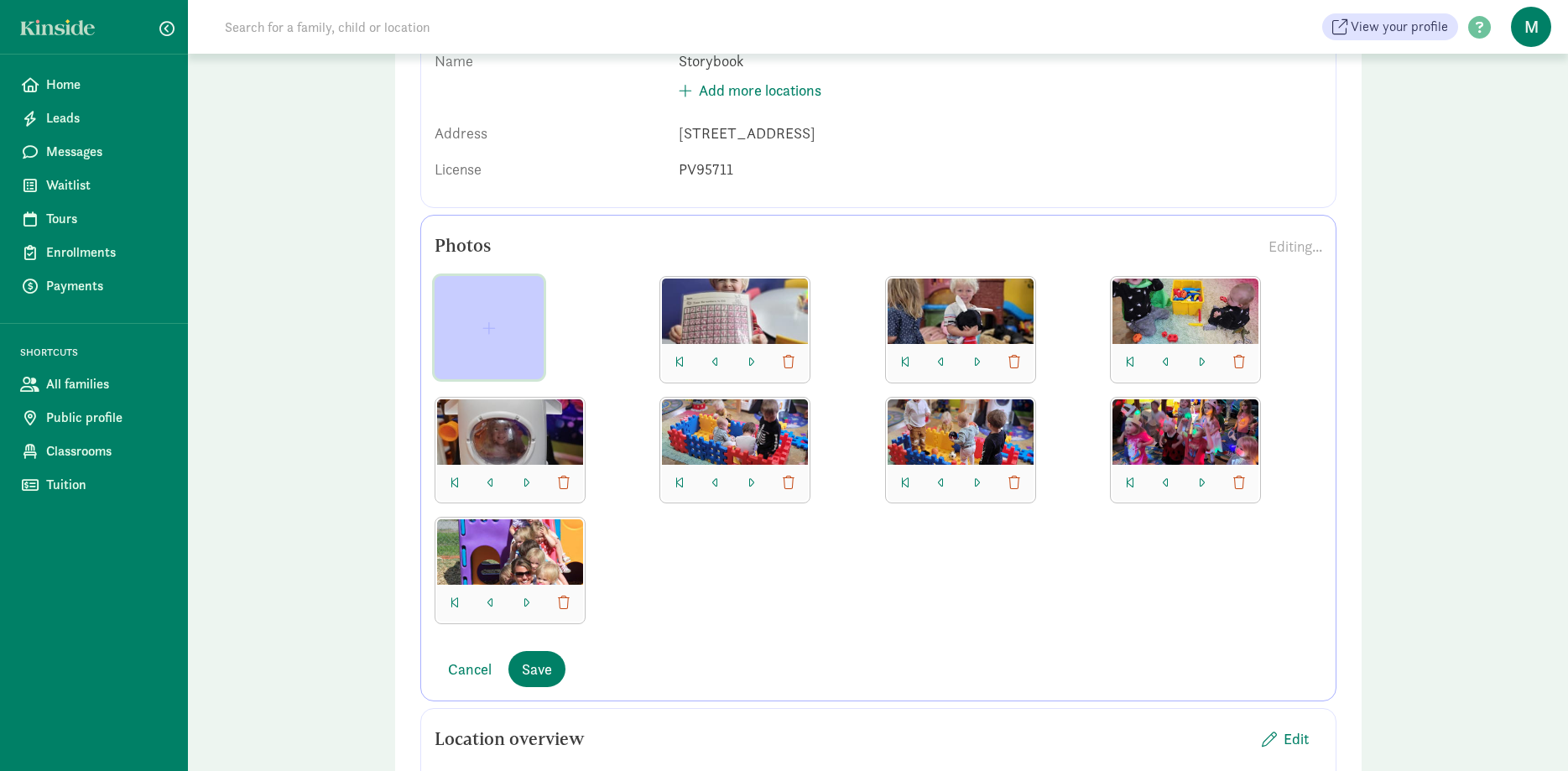
click at [493, 319] on button "button" at bounding box center [489, 327] width 110 height 103
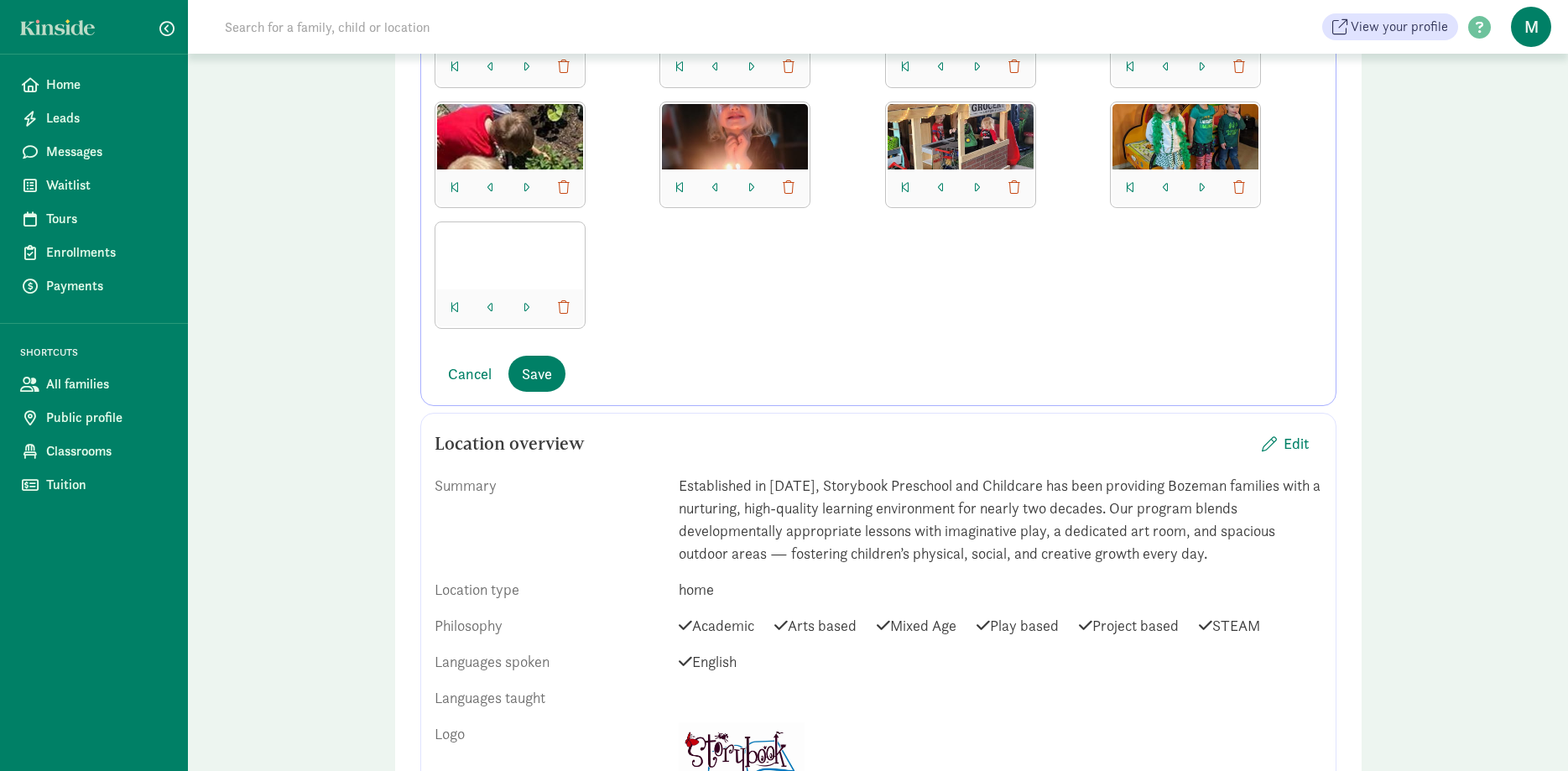
scroll to position [1540, 0]
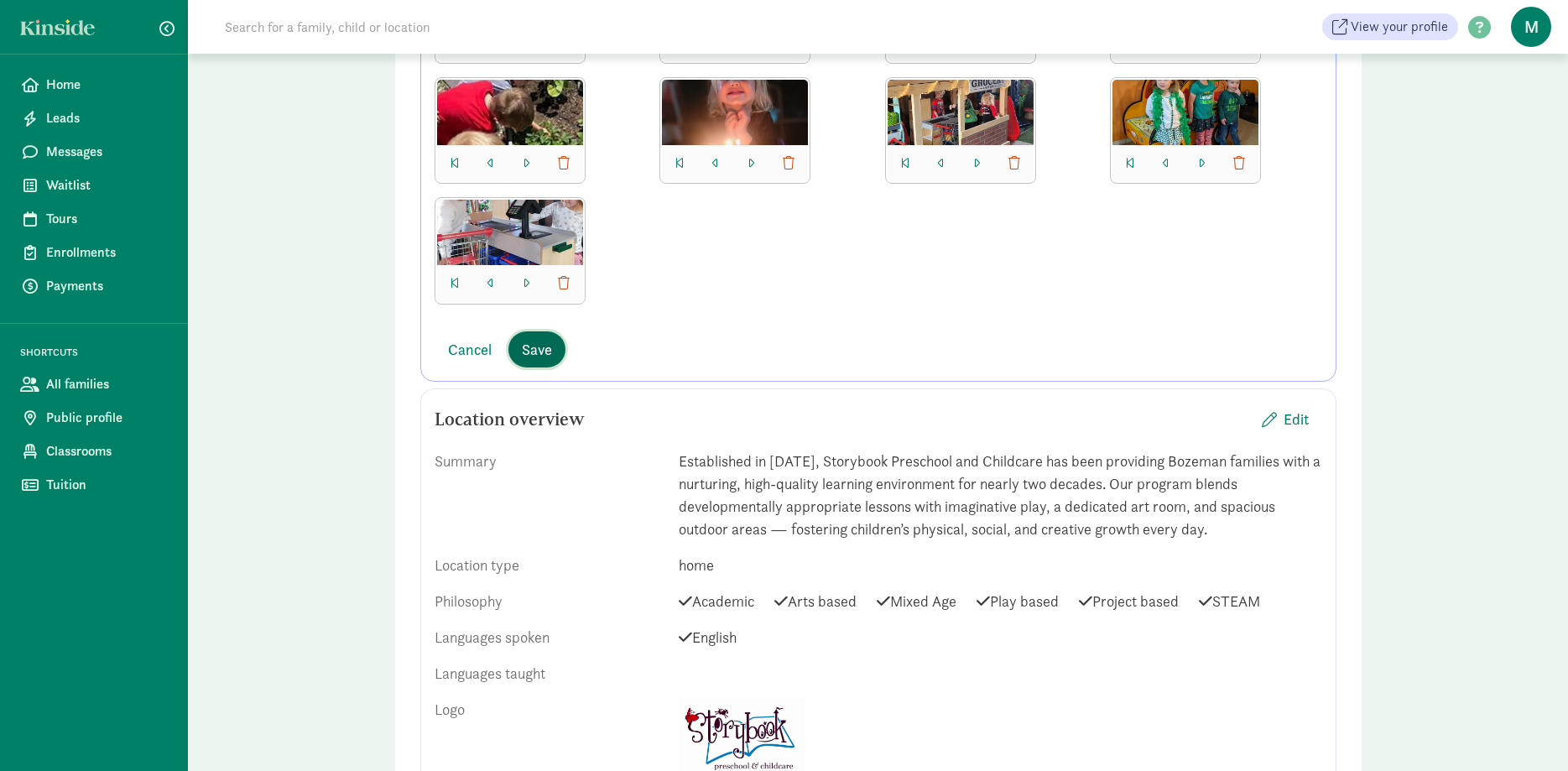
click at [525, 355] on span "Save" at bounding box center [537, 349] width 31 height 22
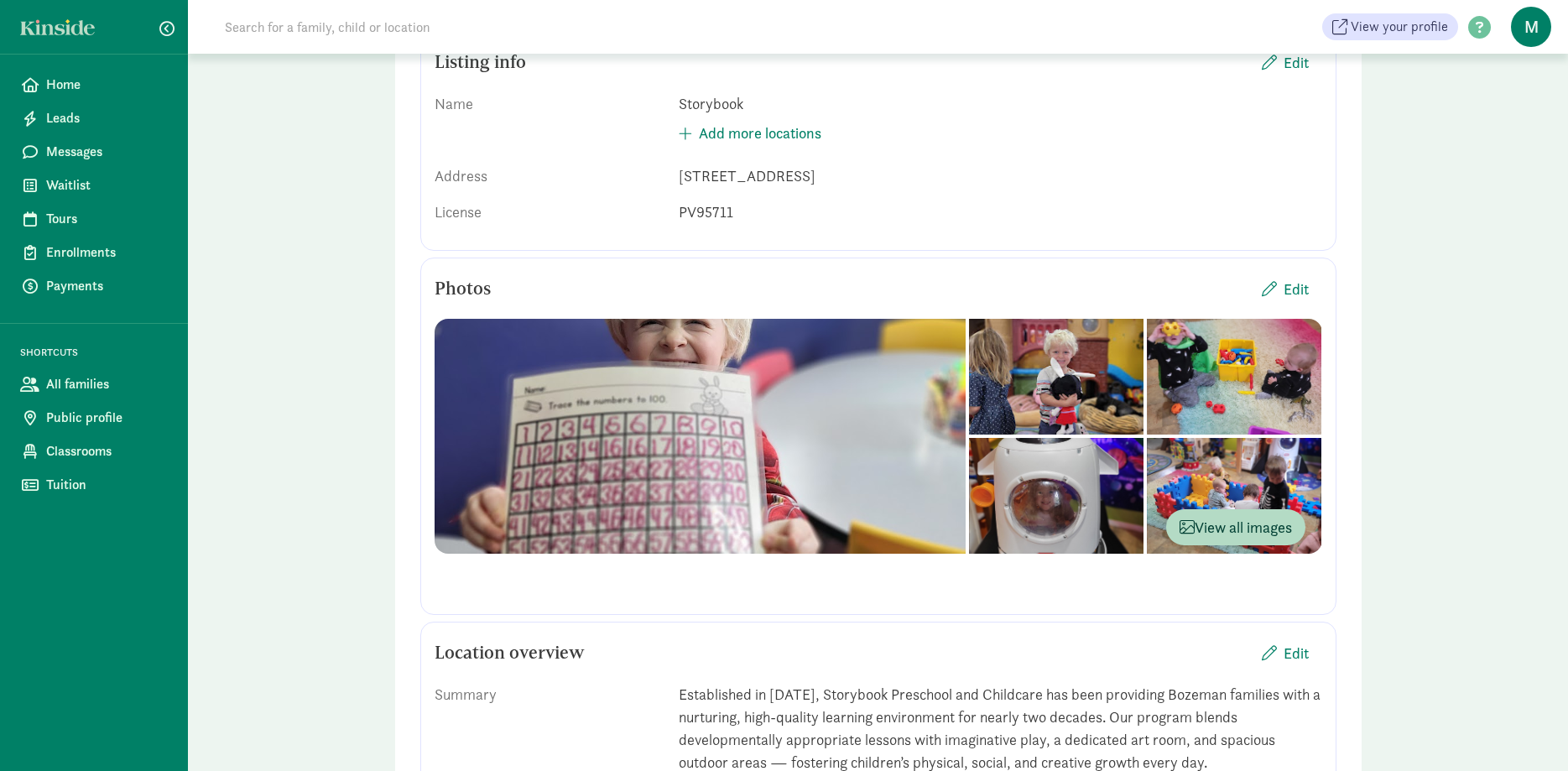
scroll to position [85, 0]
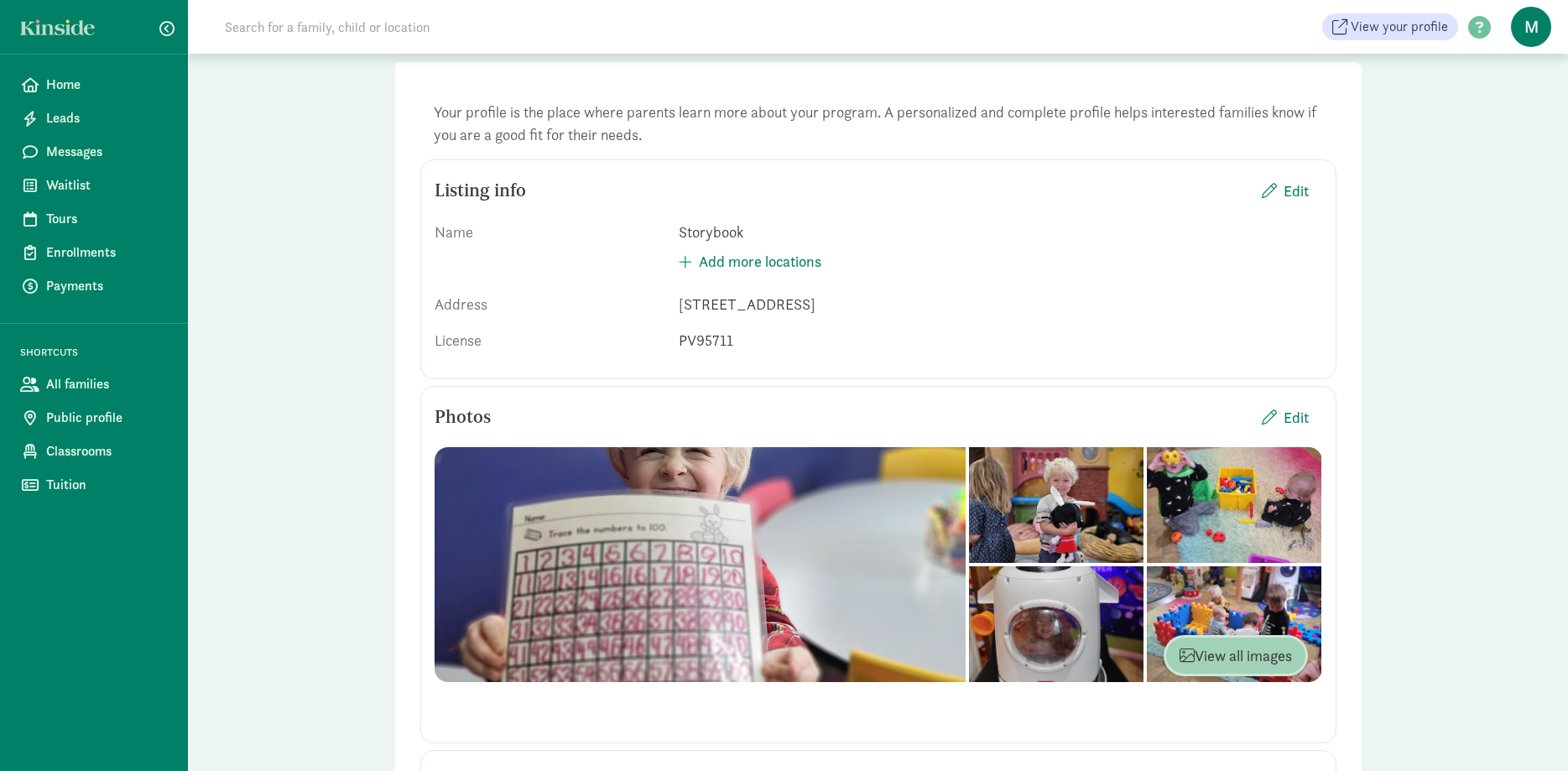
click at [1234, 642] on button "View all images" at bounding box center [1236, 655] width 139 height 36
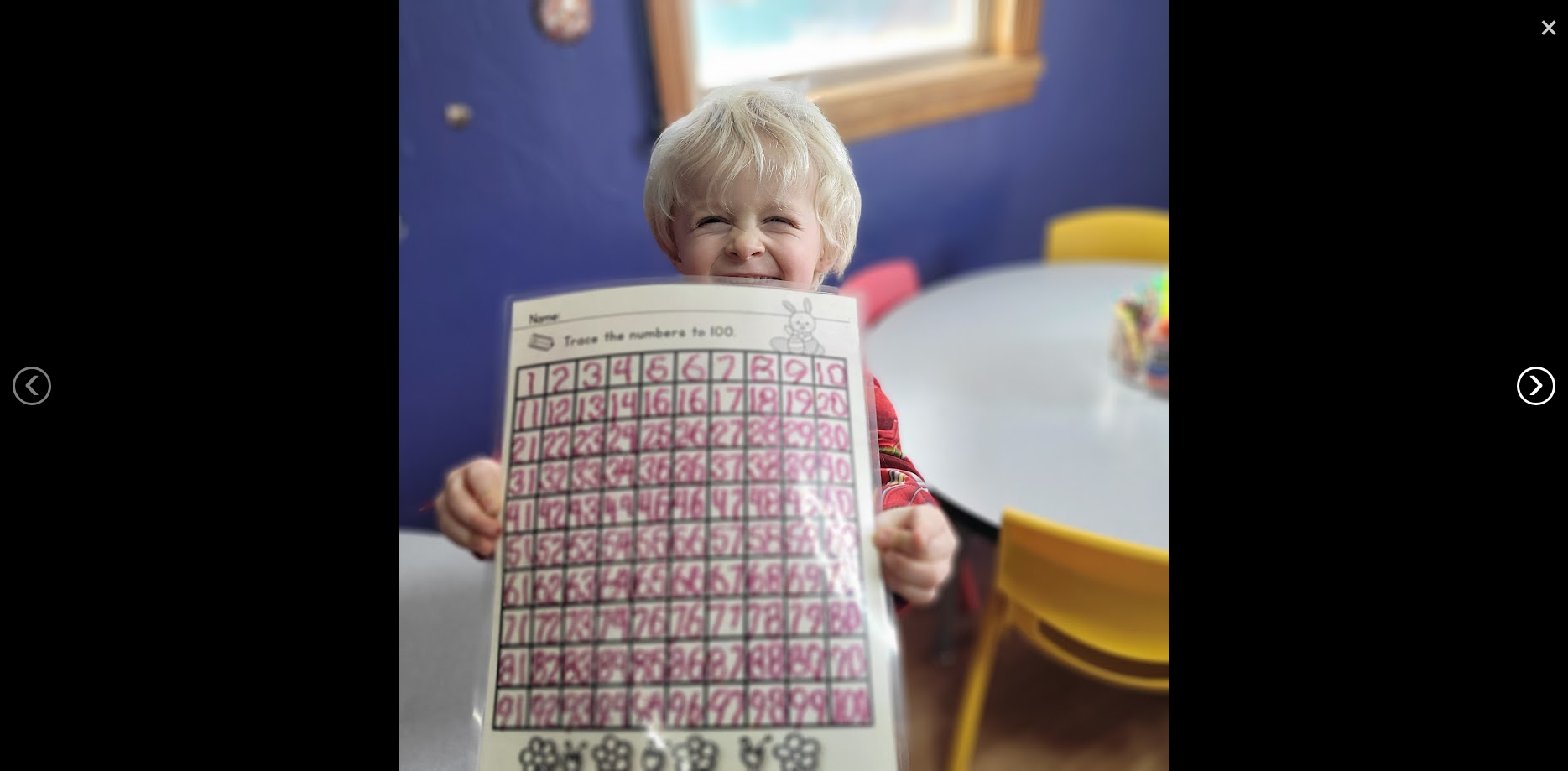
click at [1523, 380] on link "›" at bounding box center [1536, 386] width 39 height 39
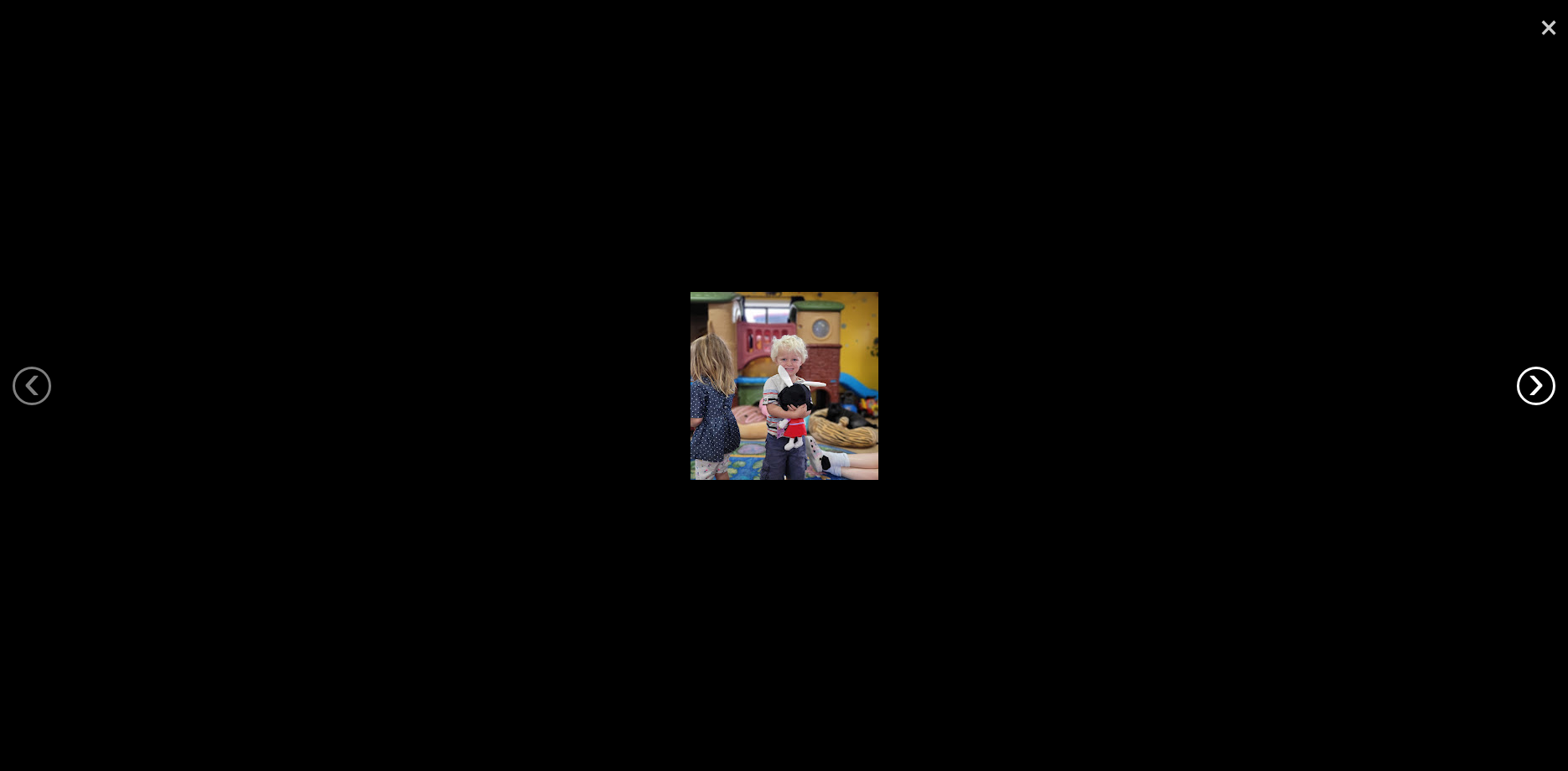
click at [1523, 380] on link "›" at bounding box center [1536, 386] width 39 height 39
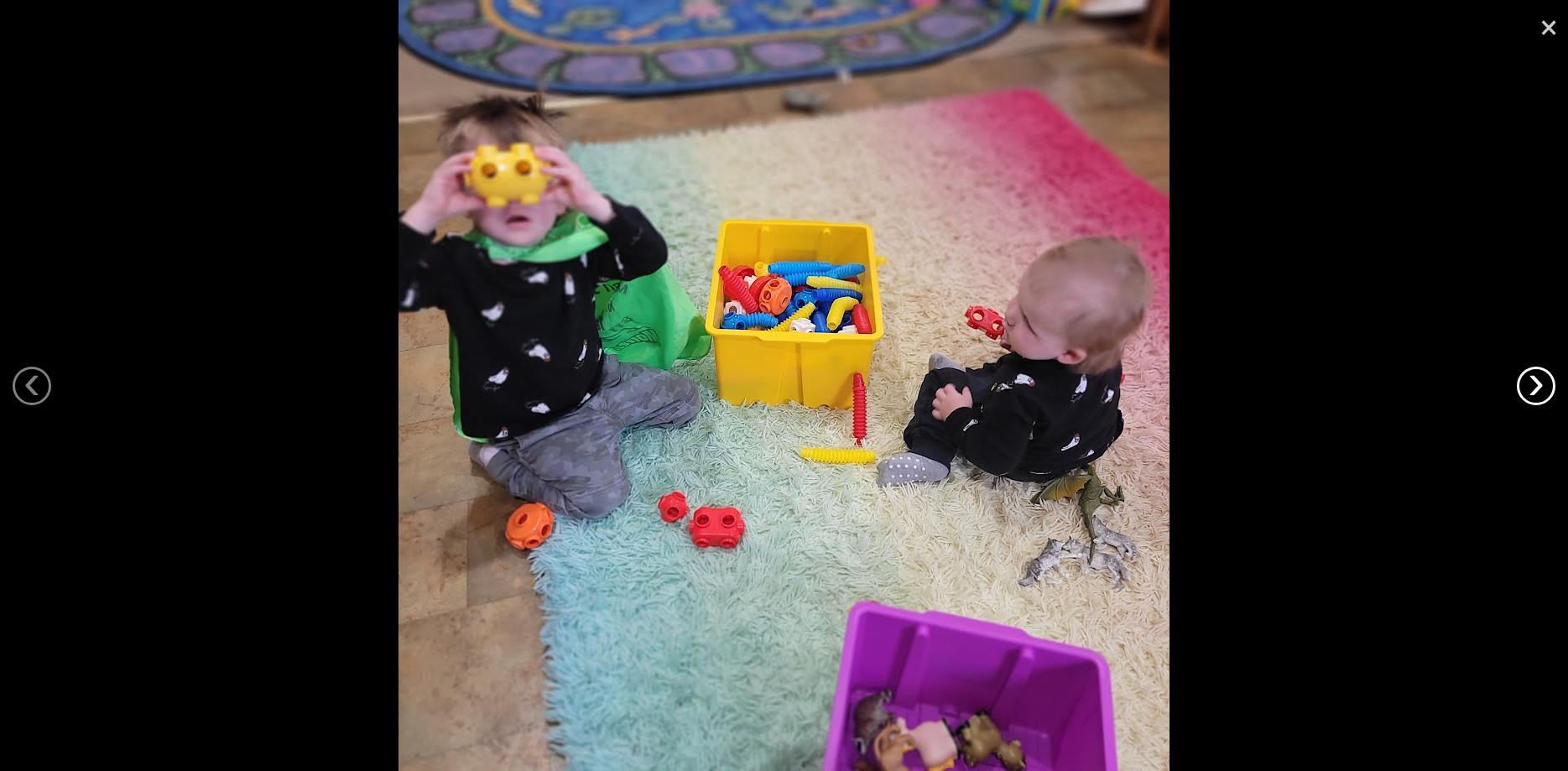
click at [1523, 380] on link "›" at bounding box center [1536, 386] width 39 height 39
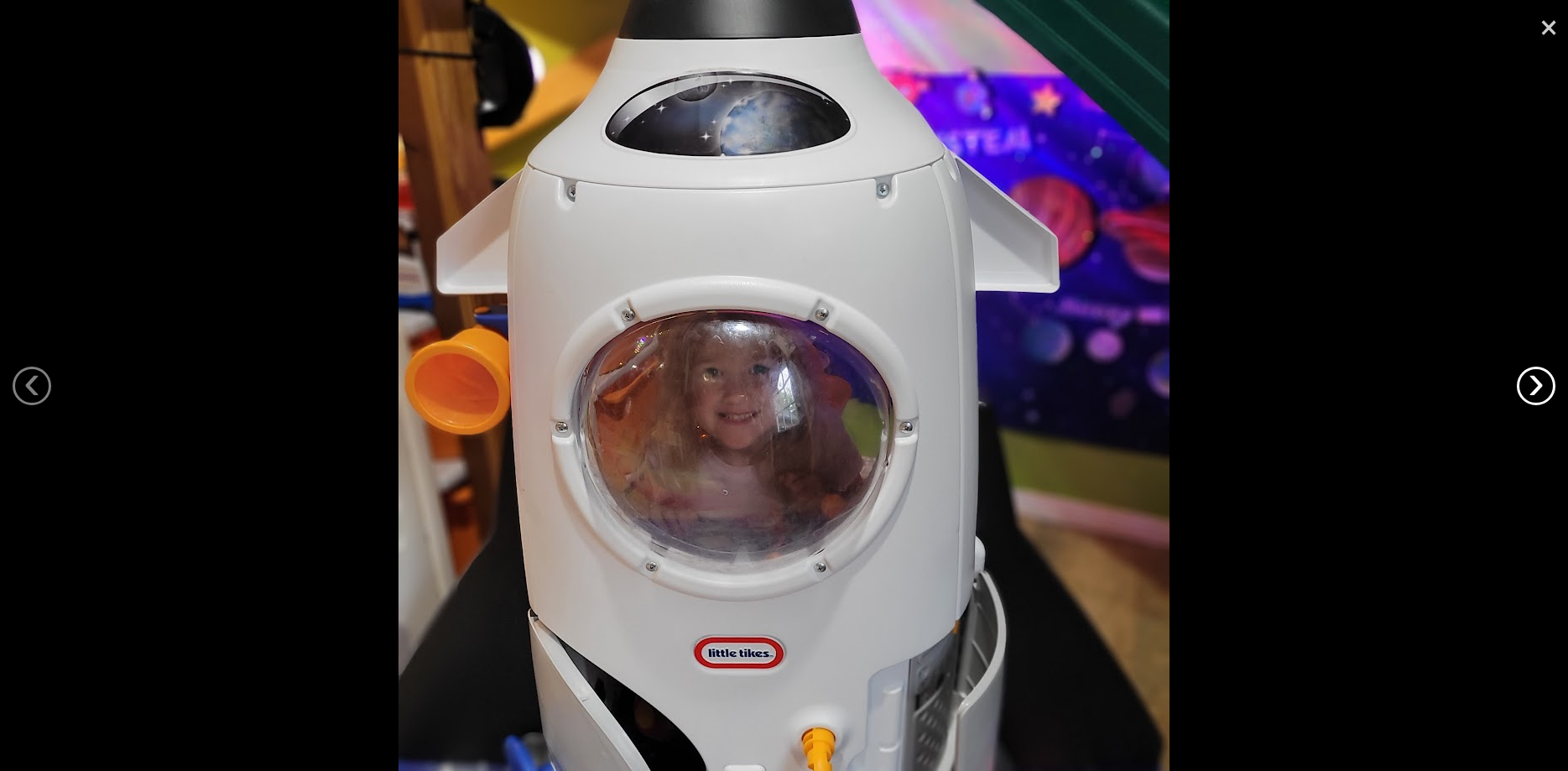
click at [1523, 380] on link "›" at bounding box center [1536, 386] width 39 height 39
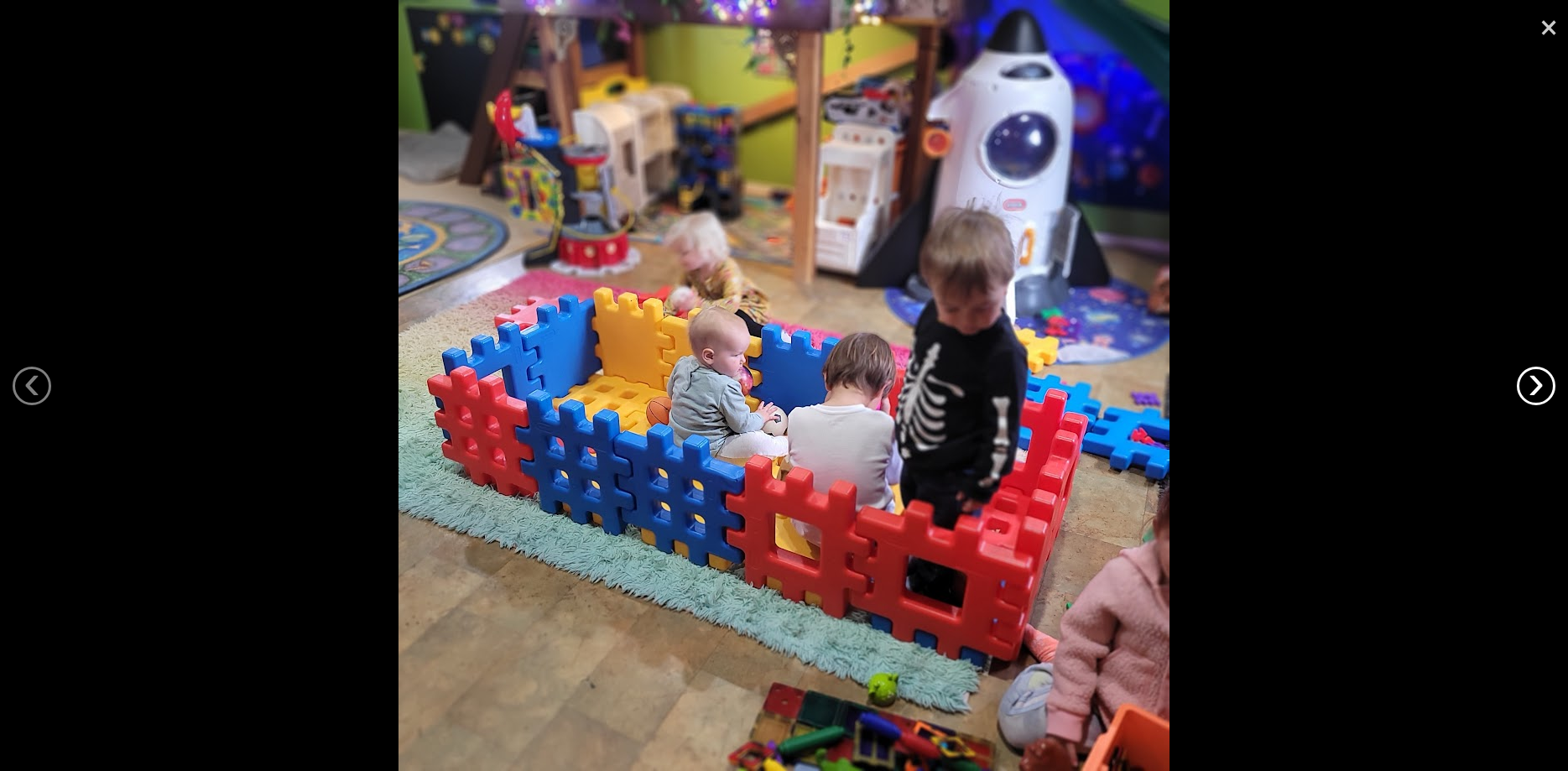
click at [1525, 379] on link "›" at bounding box center [1536, 386] width 39 height 39
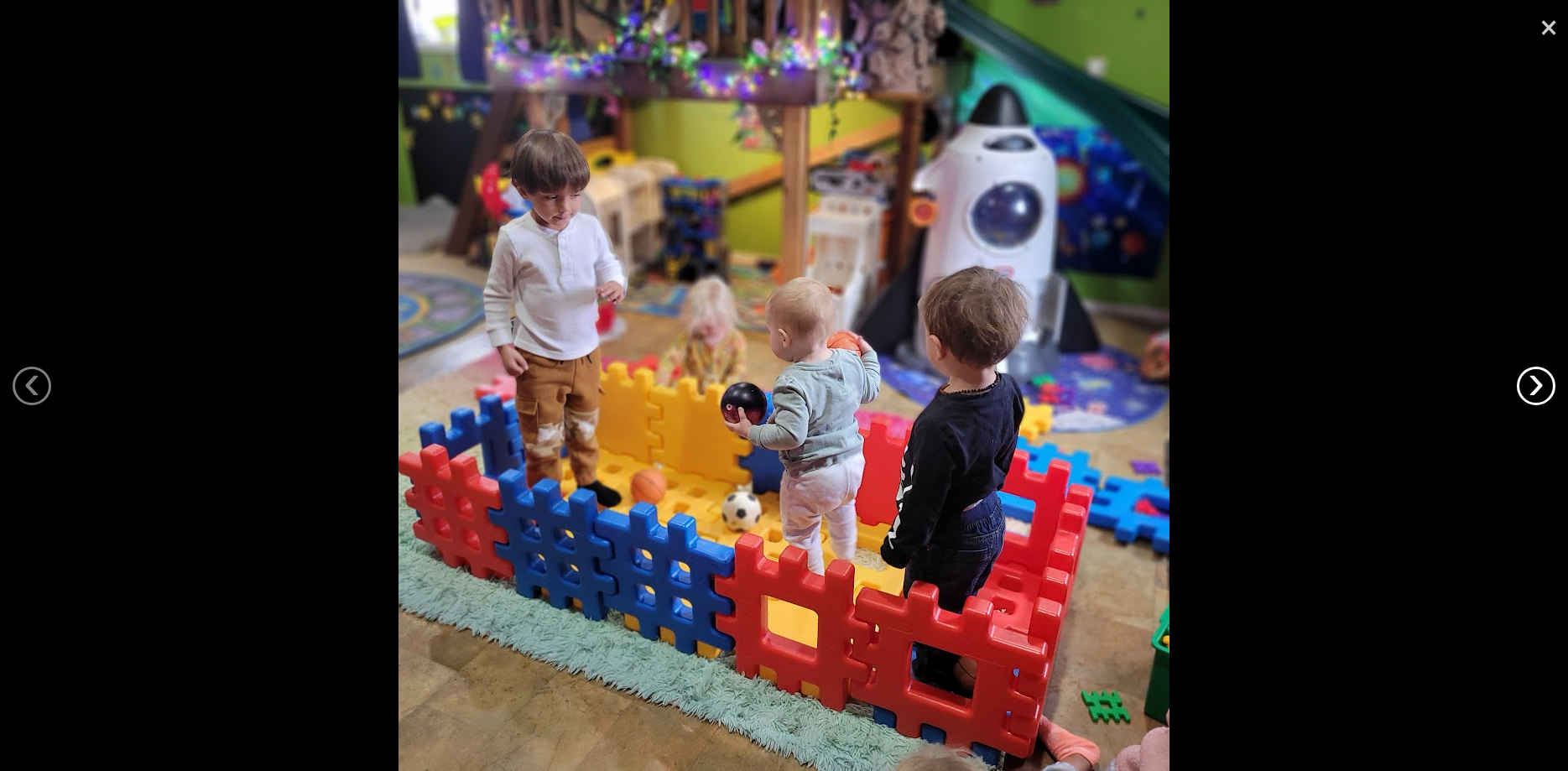
click at [1526, 379] on link "›" at bounding box center [1536, 386] width 39 height 39
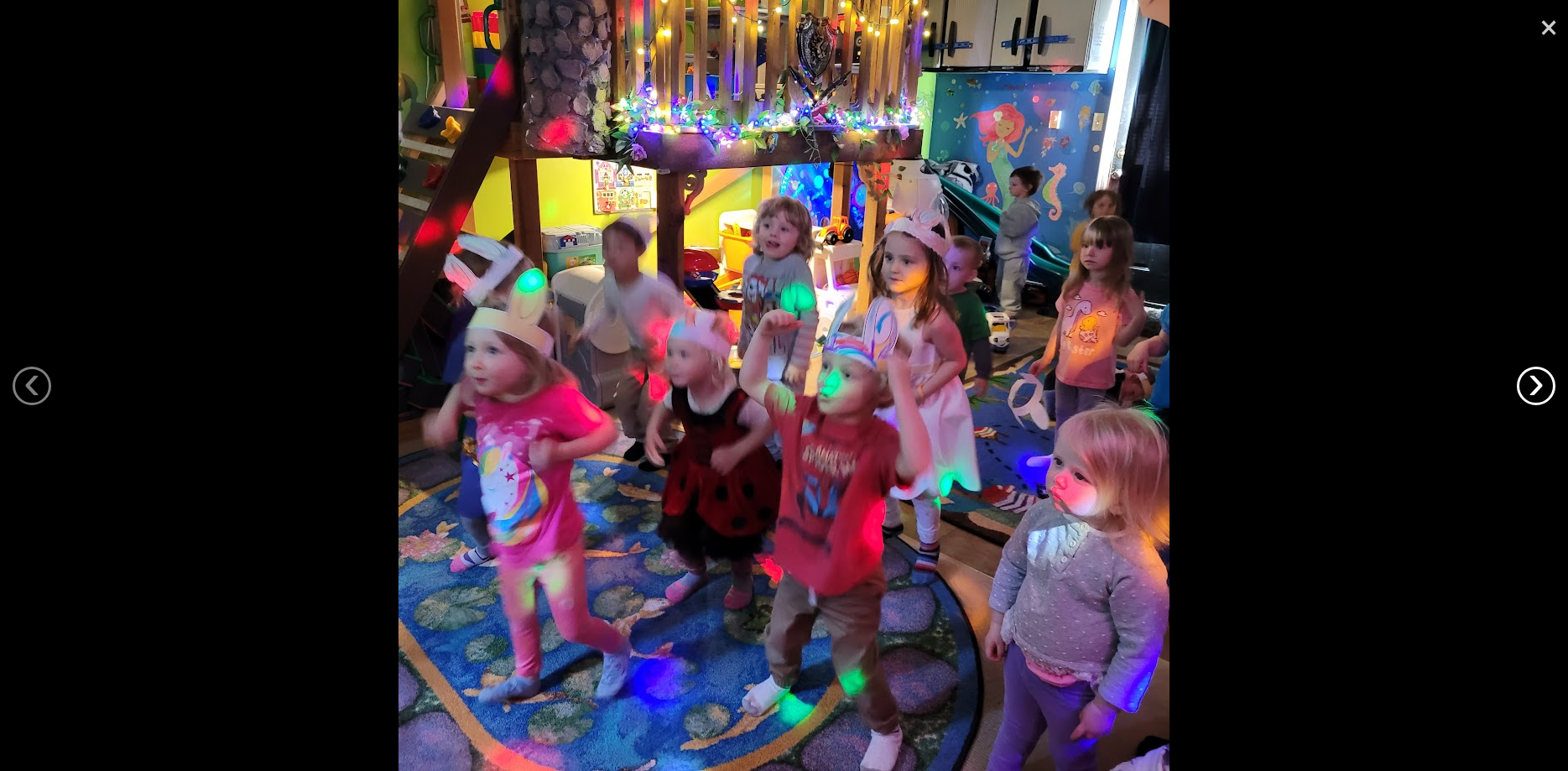
click at [1526, 379] on link "›" at bounding box center [1536, 386] width 39 height 39
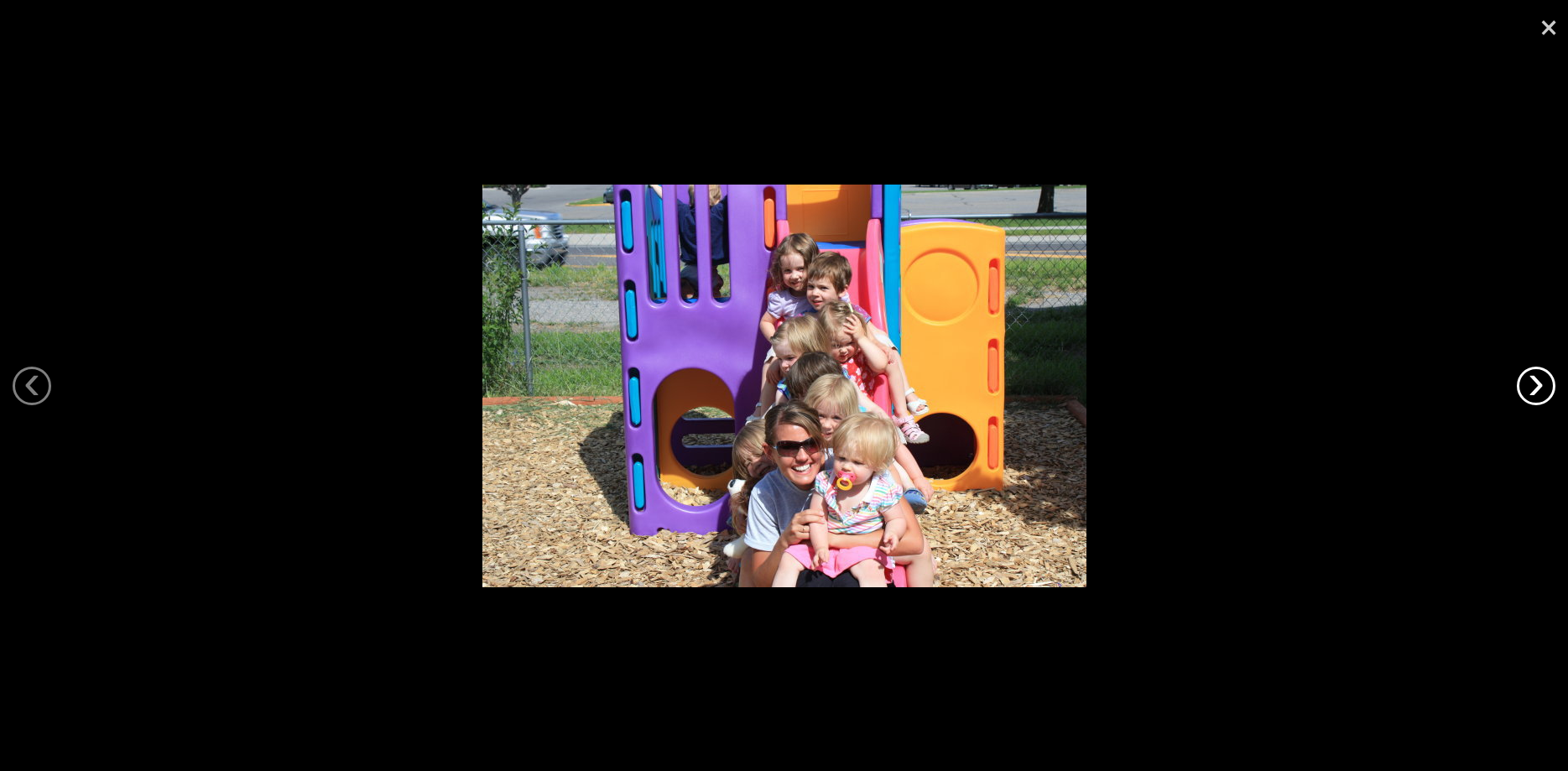
click at [1526, 379] on link "›" at bounding box center [1536, 386] width 39 height 39
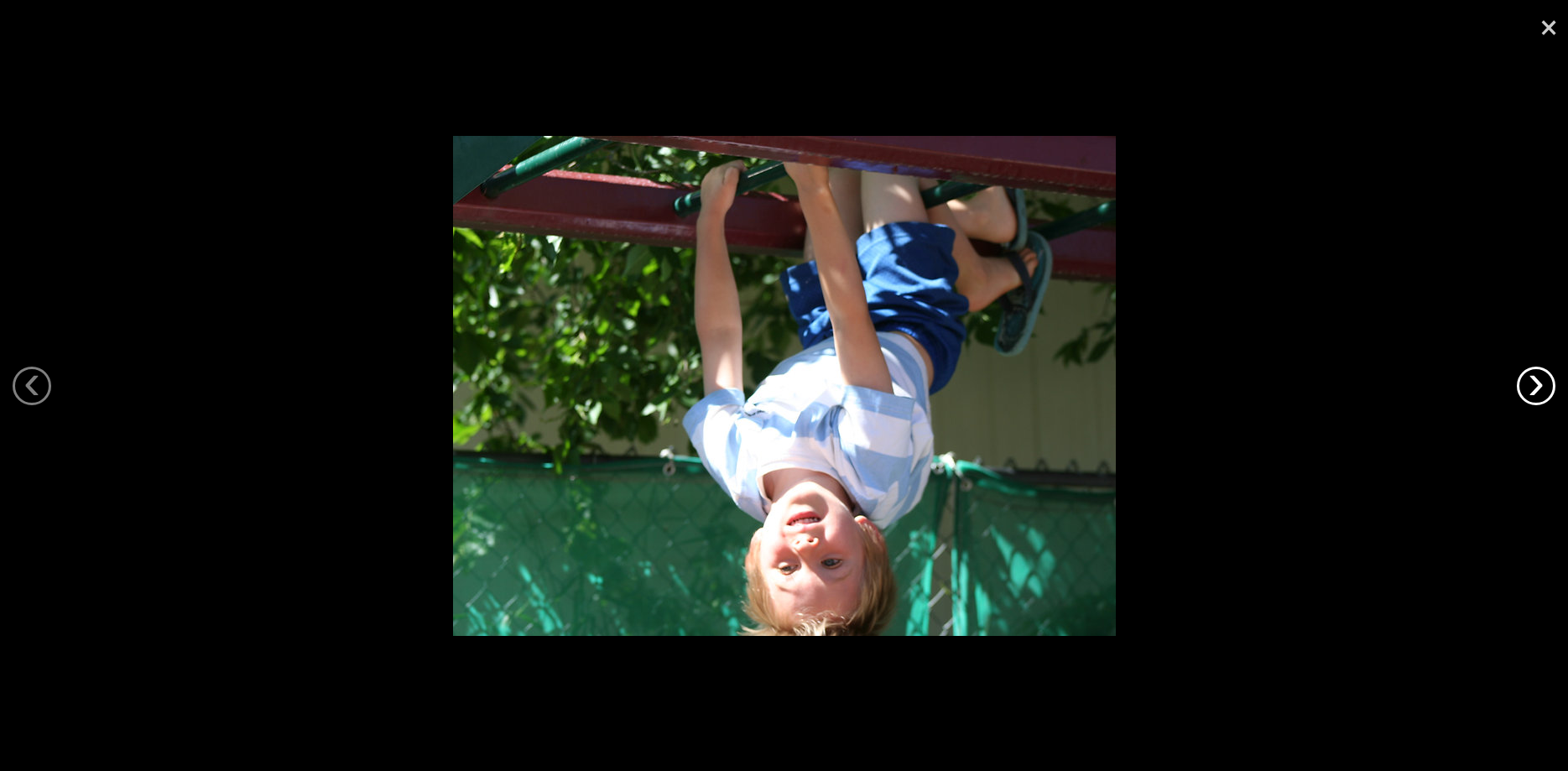
click at [1526, 379] on link "›" at bounding box center [1536, 386] width 39 height 39
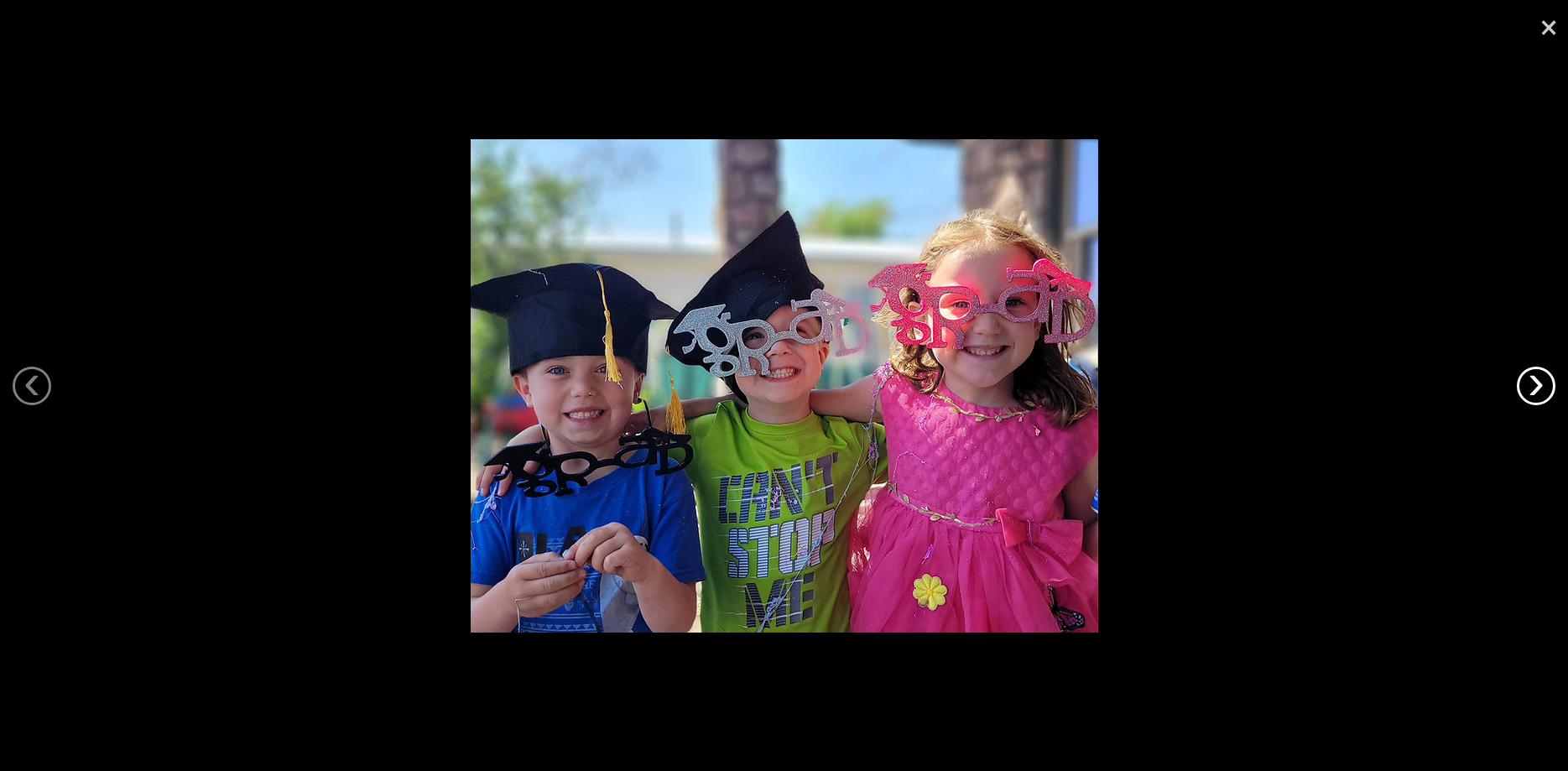
click at [1526, 379] on link "›" at bounding box center [1536, 386] width 39 height 39
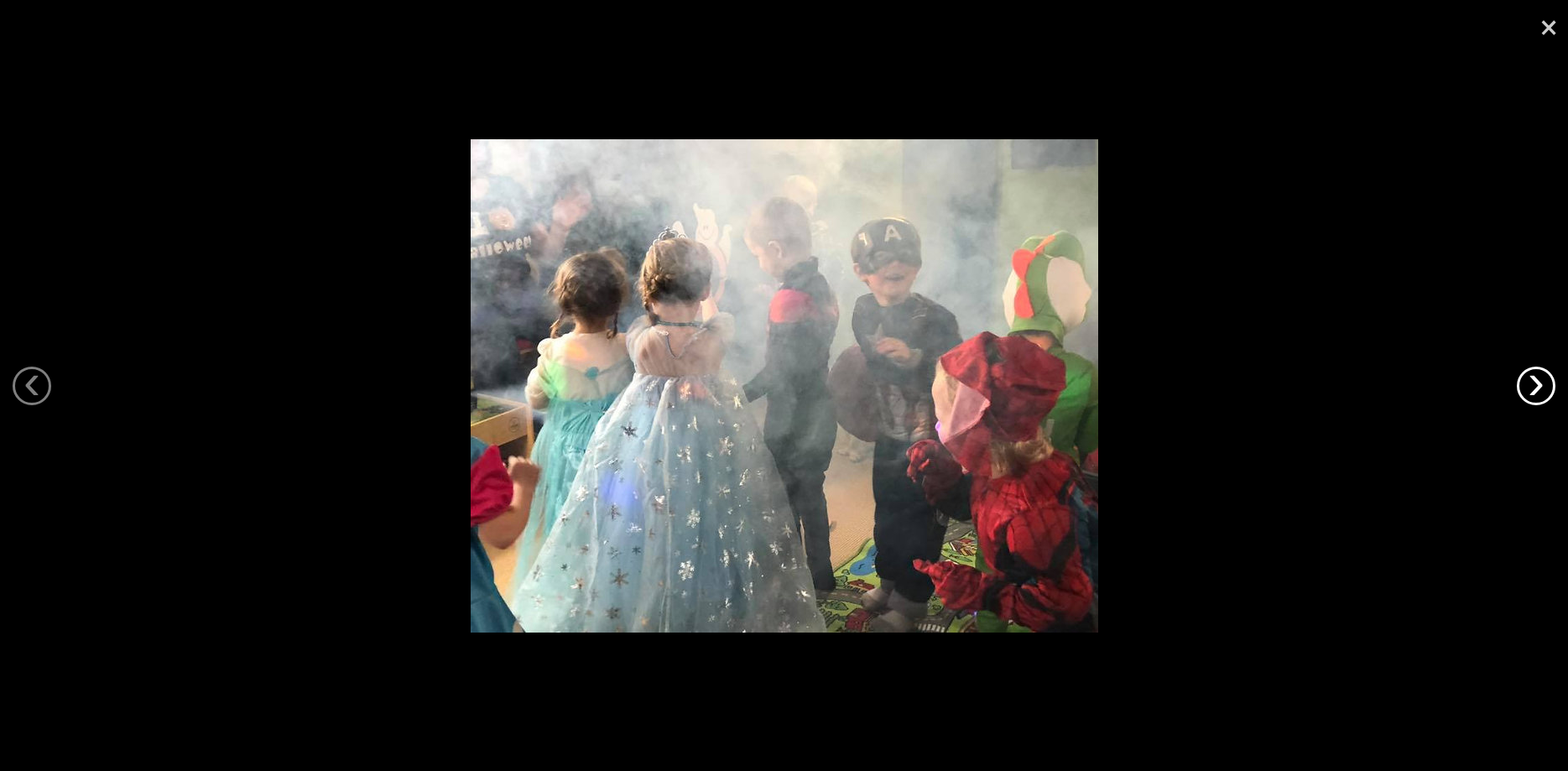
click at [1526, 379] on link "›" at bounding box center [1536, 386] width 39 height 39
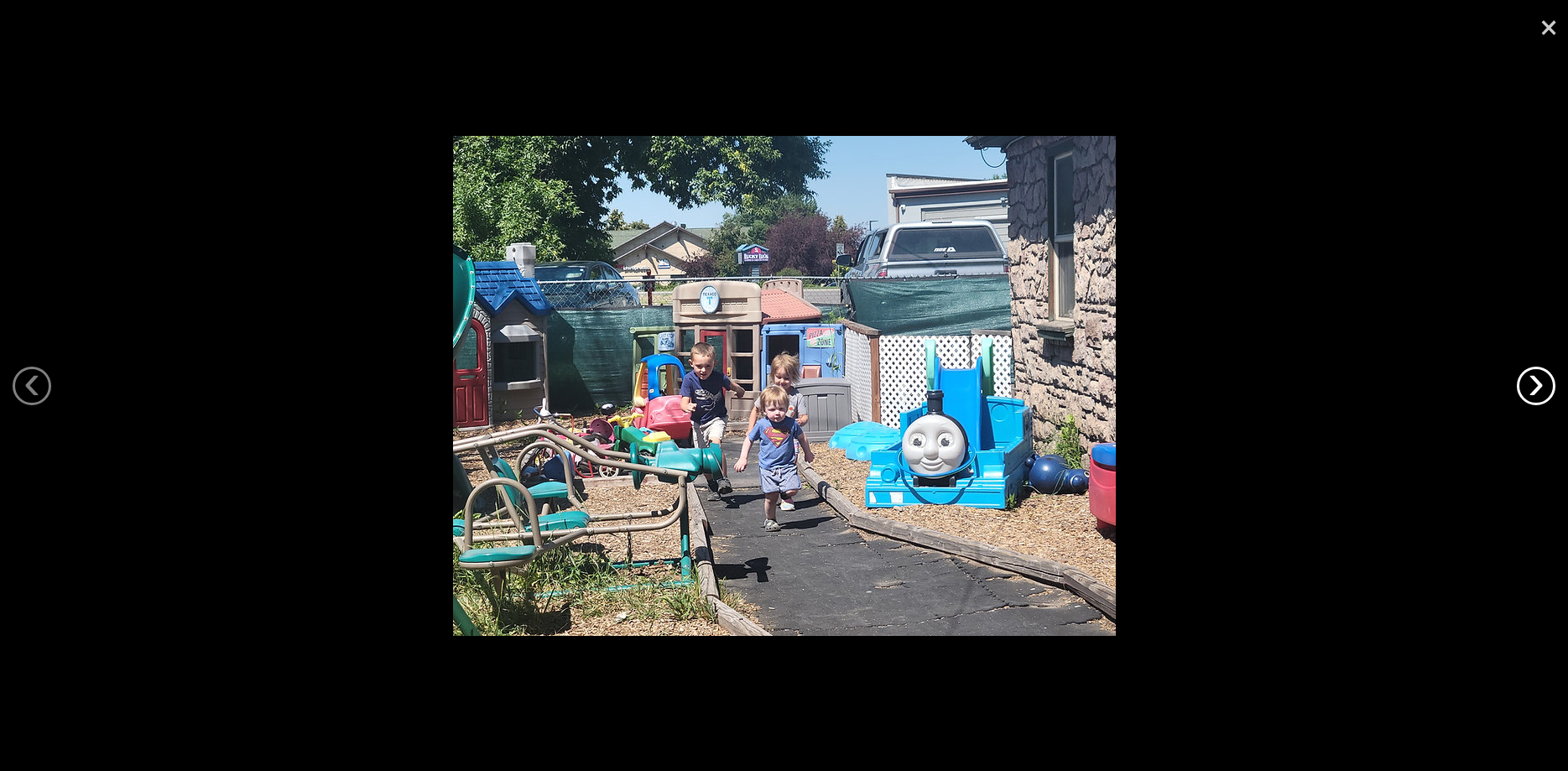
click at [1526, 379] on link "›" at bounding box center [1536, 386] width 39 height 39
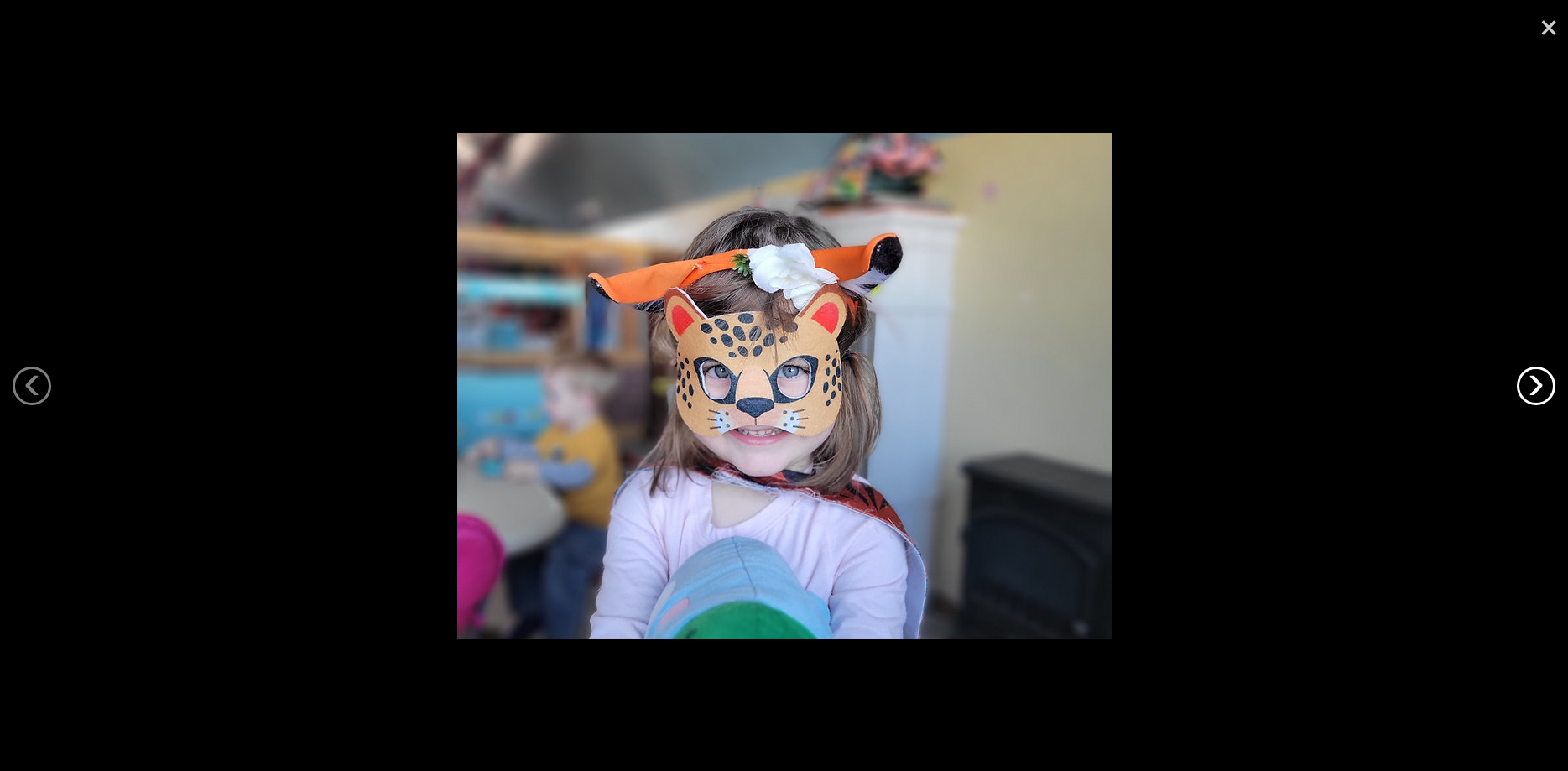
click at [1526, 379] on link "›" at bounding box center [1536, 386] width 39 height 39
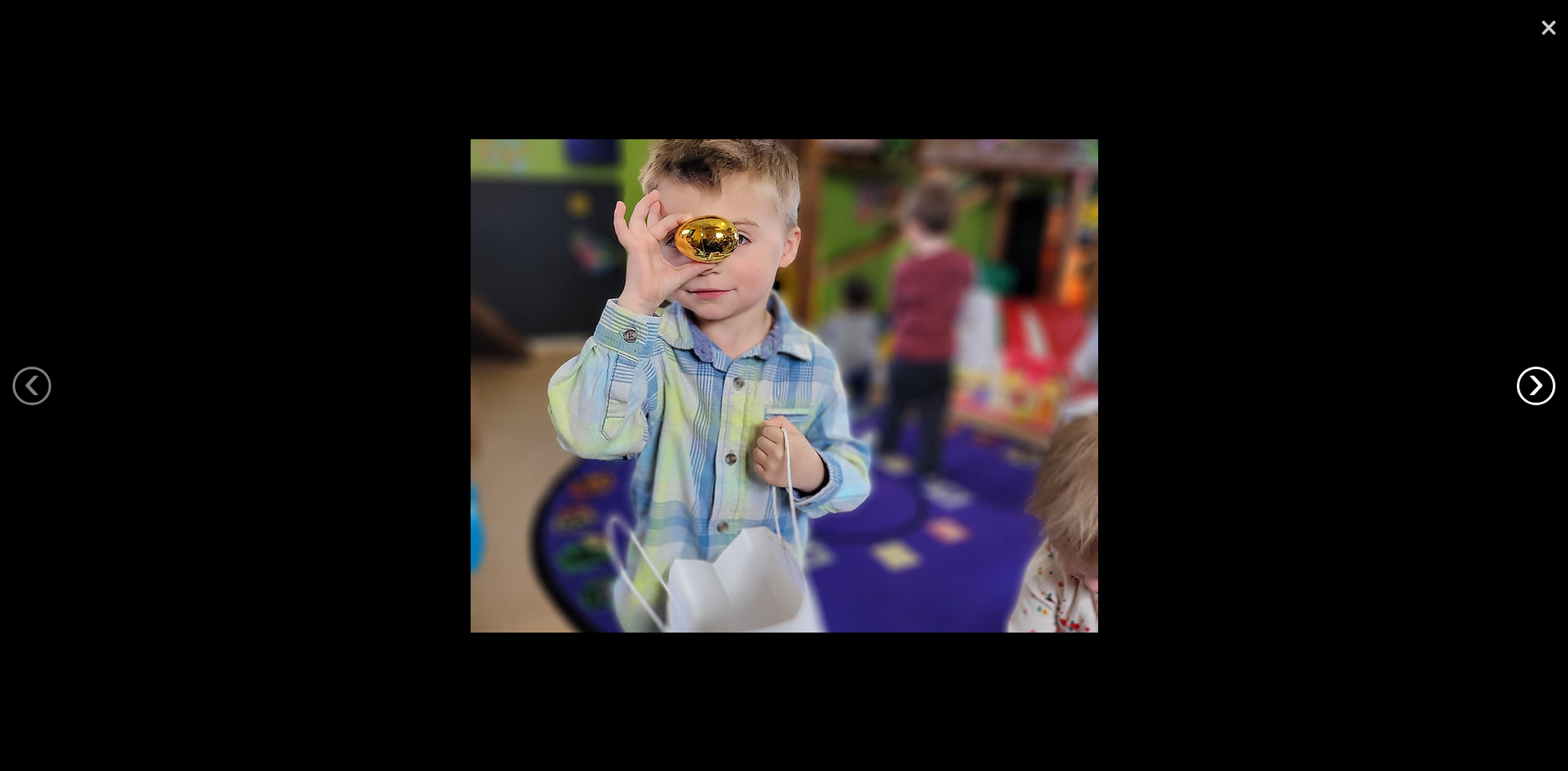
click at [1526, 379] on link "›" at bounding box center [1536, 386] width 39 height 39
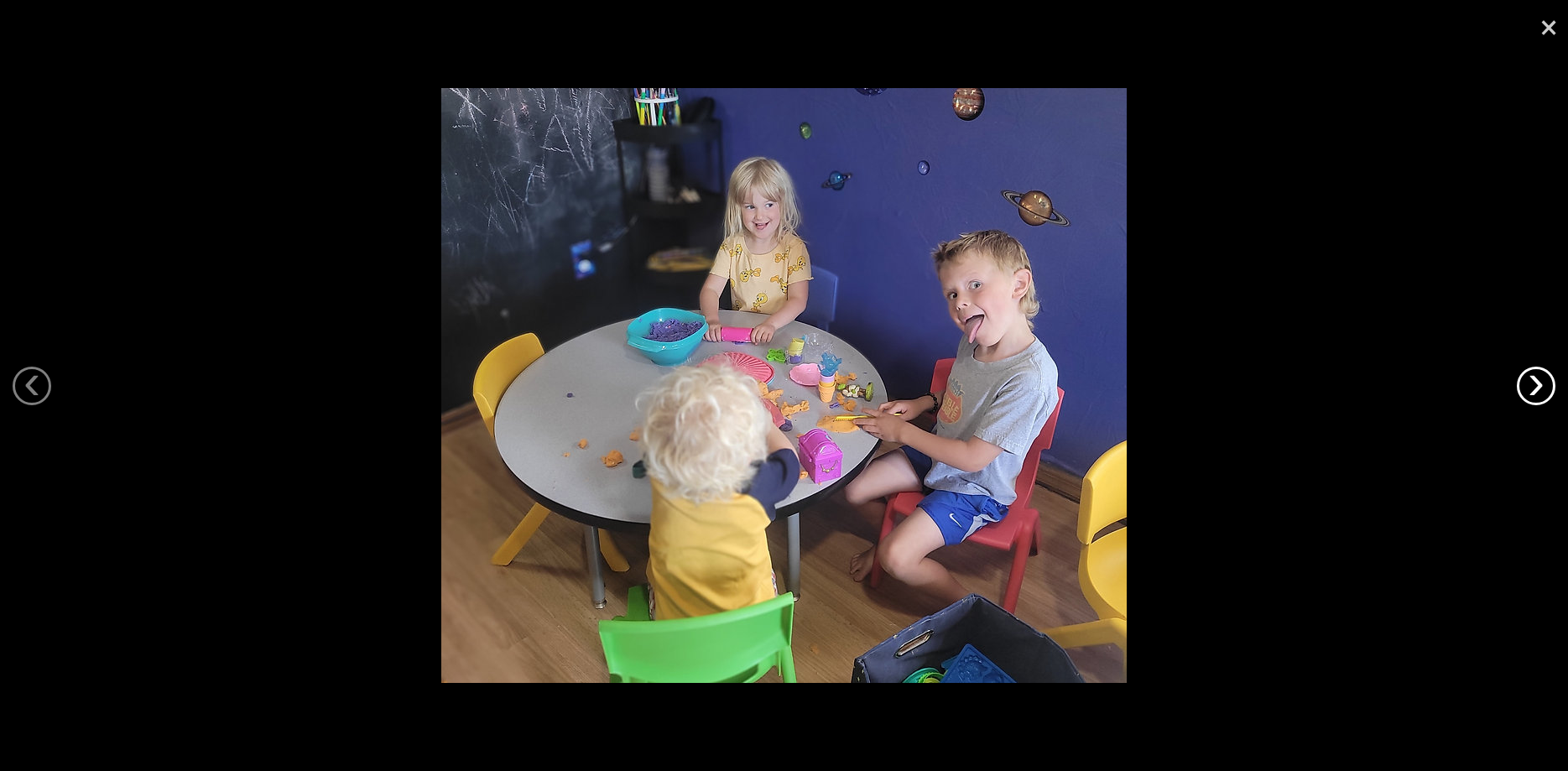
click at [1526, 379] on link "›" at bounding box center [1536, 386] width 39 height 39
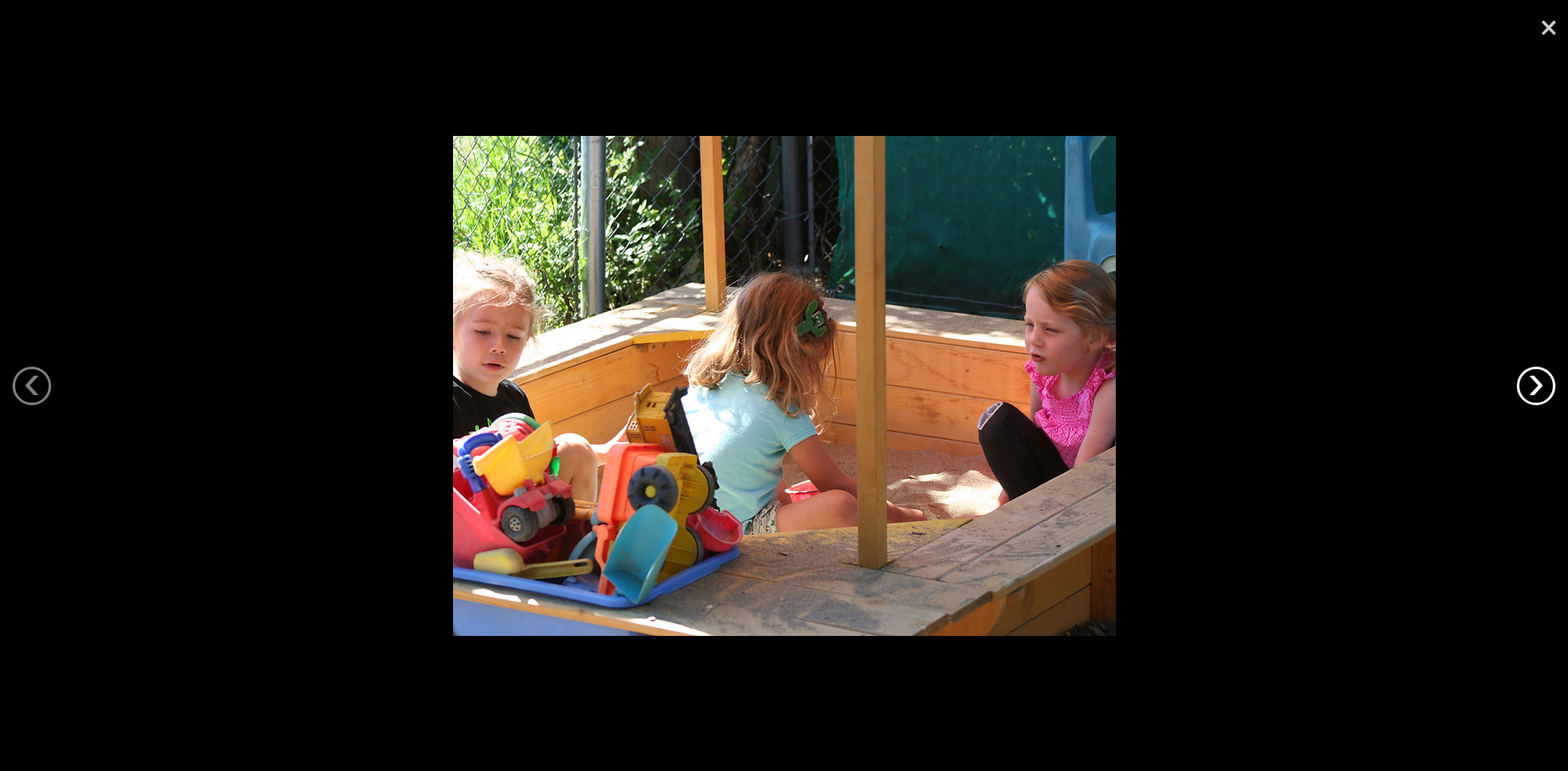
click at [1526, 379] on link "›" at bounding box center [1536, 386] width 39 height 39
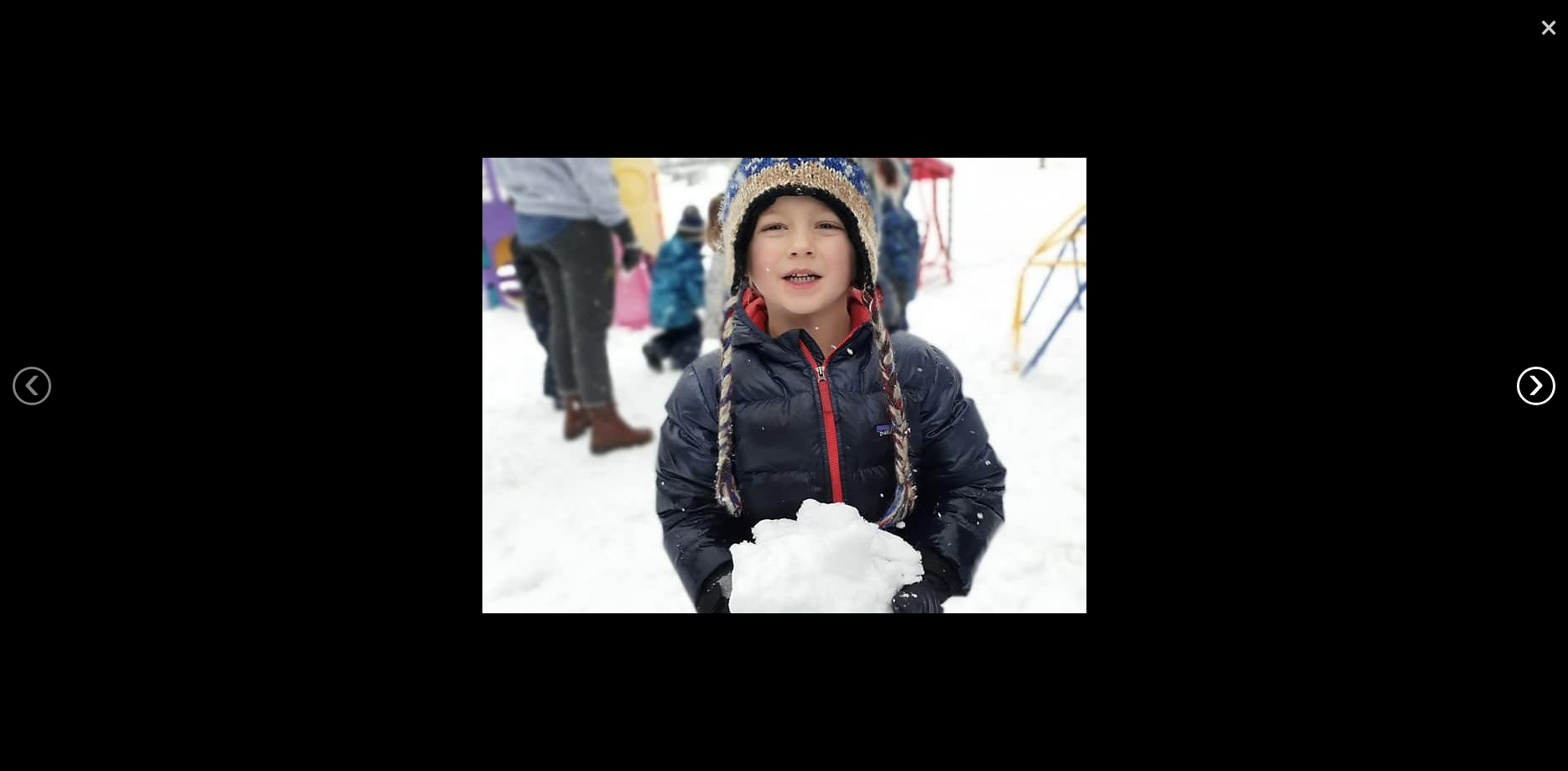
click at [1526, 379] on link "›" at bounding box center [1536, 386] width 39 height 39
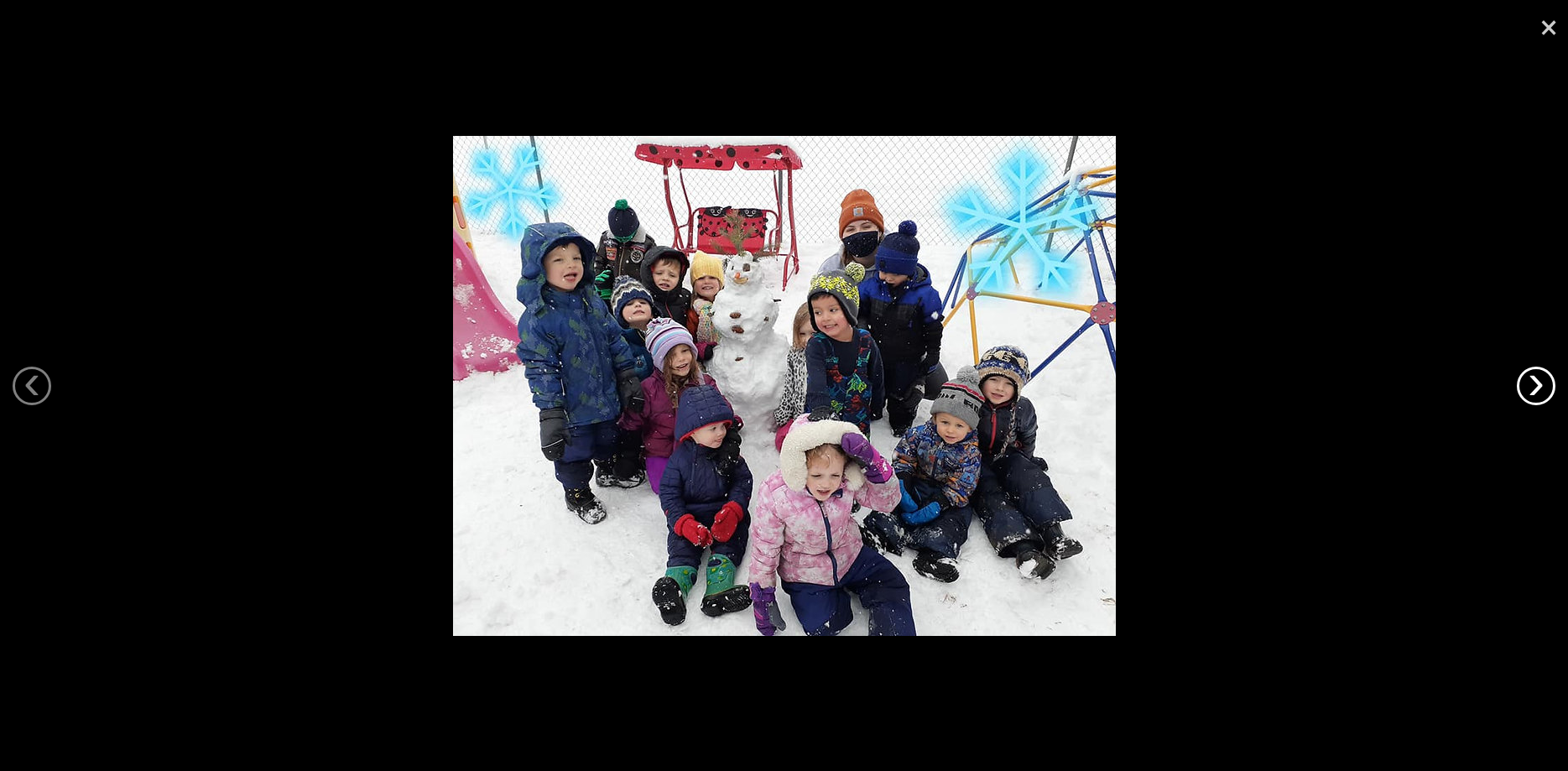
click at [1526, 379] on link "›" at bounding box center [1536, 386] width 39 height 39
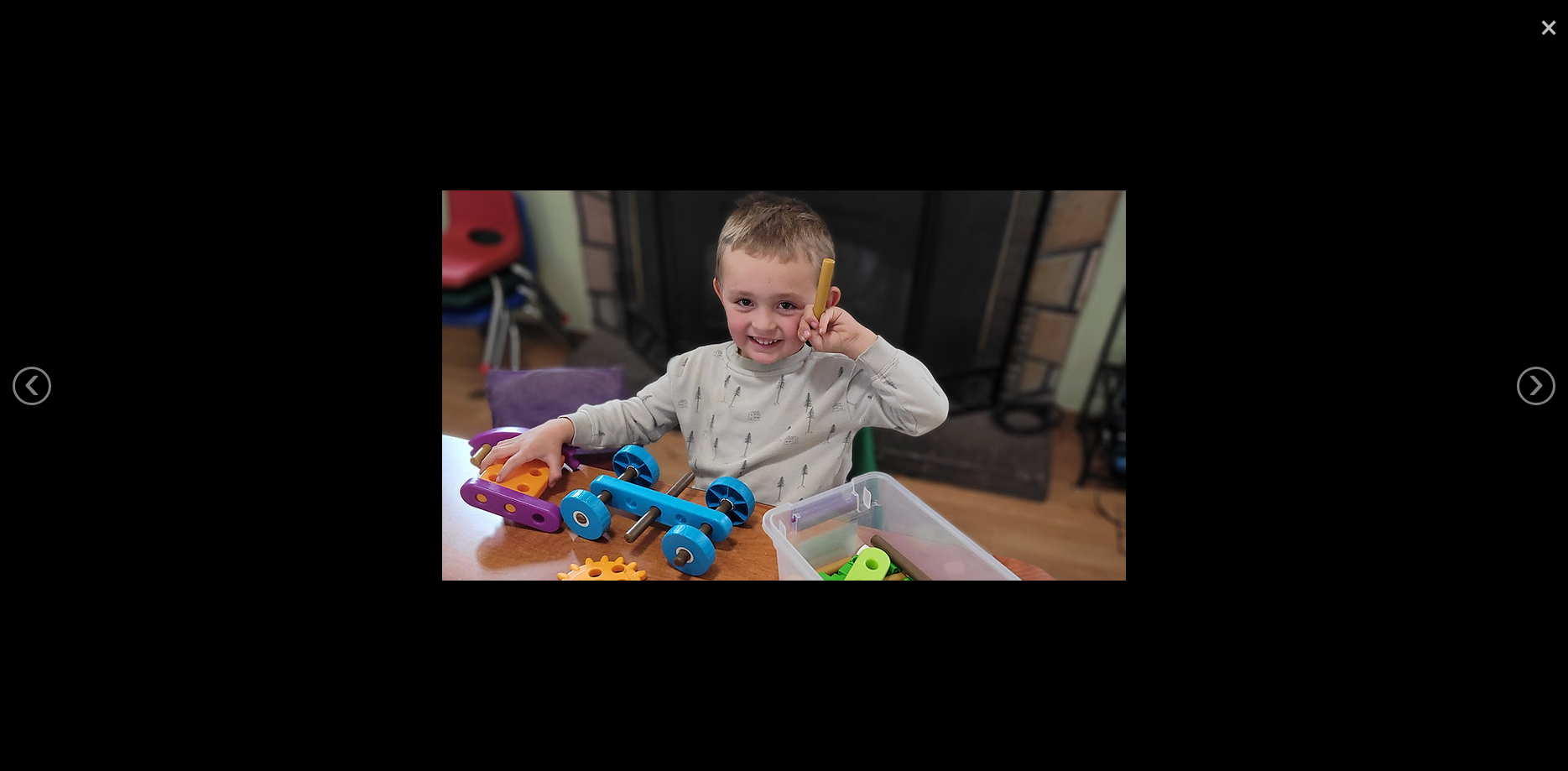
click at [1546, 28] on link "×" at bounding box center [1549, 25] width 39 height 50
